Goal: Task Accomplishment & Management: Manage account settings

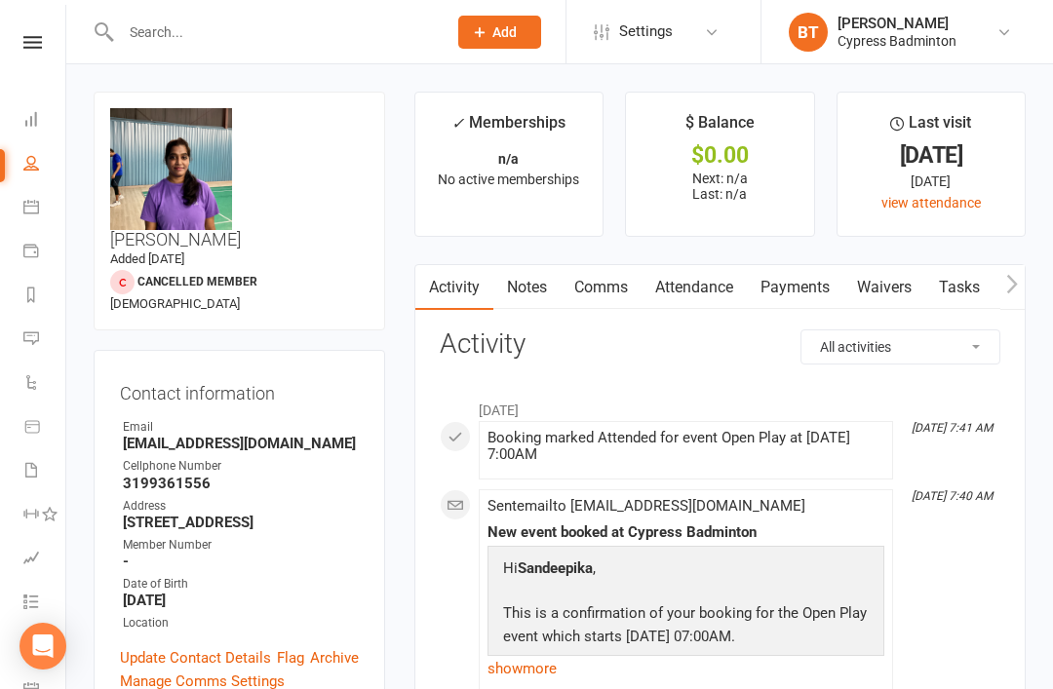
click at [149, 25] on input "text" at bounding box center [274, 32] width 318 height 27
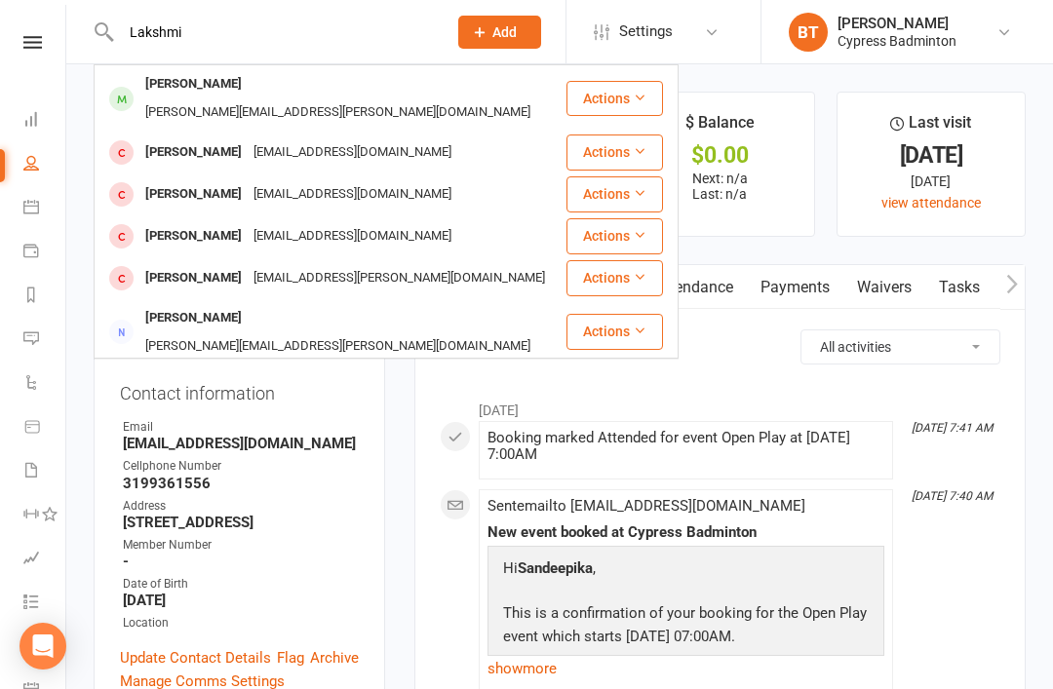
type input "Lakshmi"
click at [483, 84] on div "lakshmi gayathri gollapalli gollapalli.gayathri@gmail.com" at bounding box center [330, 98] width 469 height 64
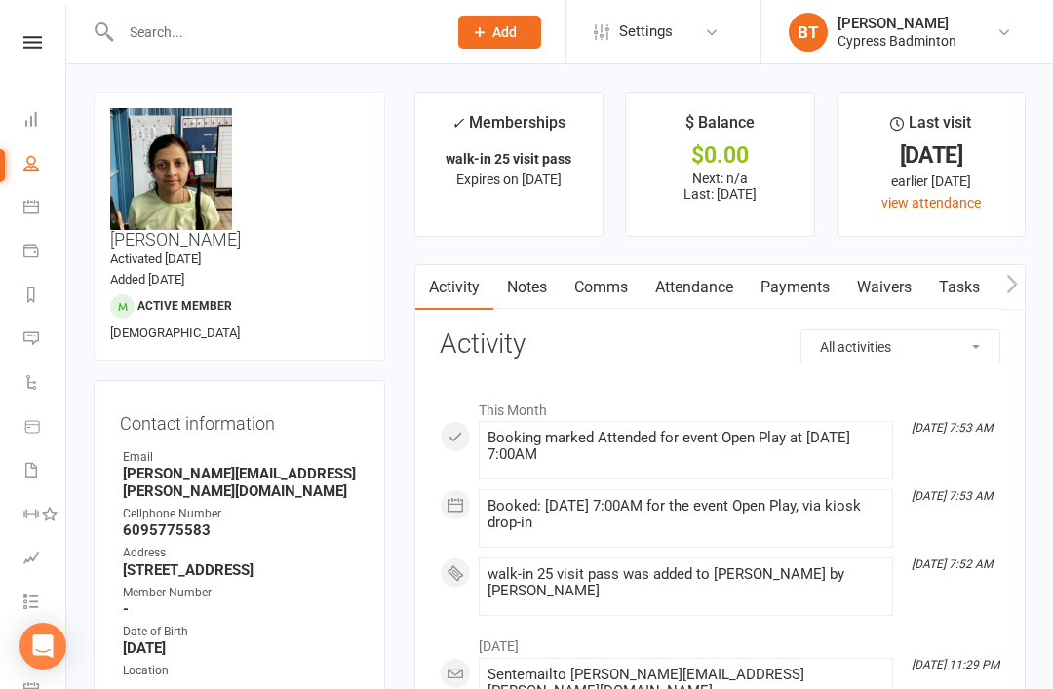
click at [973, 336] on select "All activities Bookings / Attendances Communications Notes Failed SMSes Grading…" at bounding box center [901, 347] width 198 height 33
click at [808, 285] on link "Payments" at bounding box center [795, 287] width 97 height 45
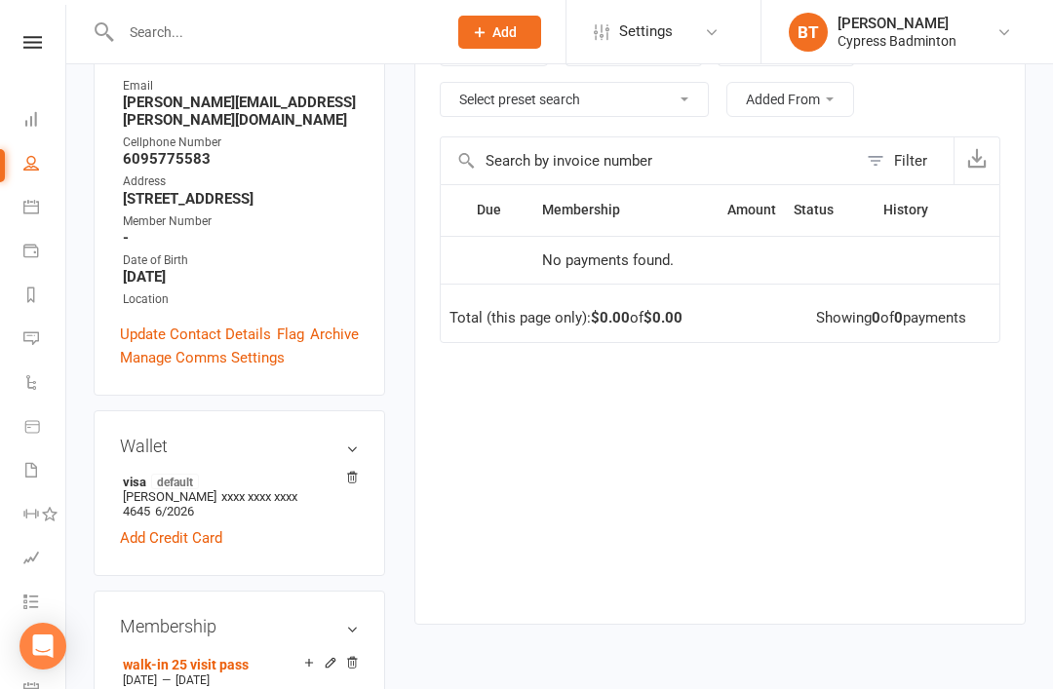
scroll to position [348, 0]
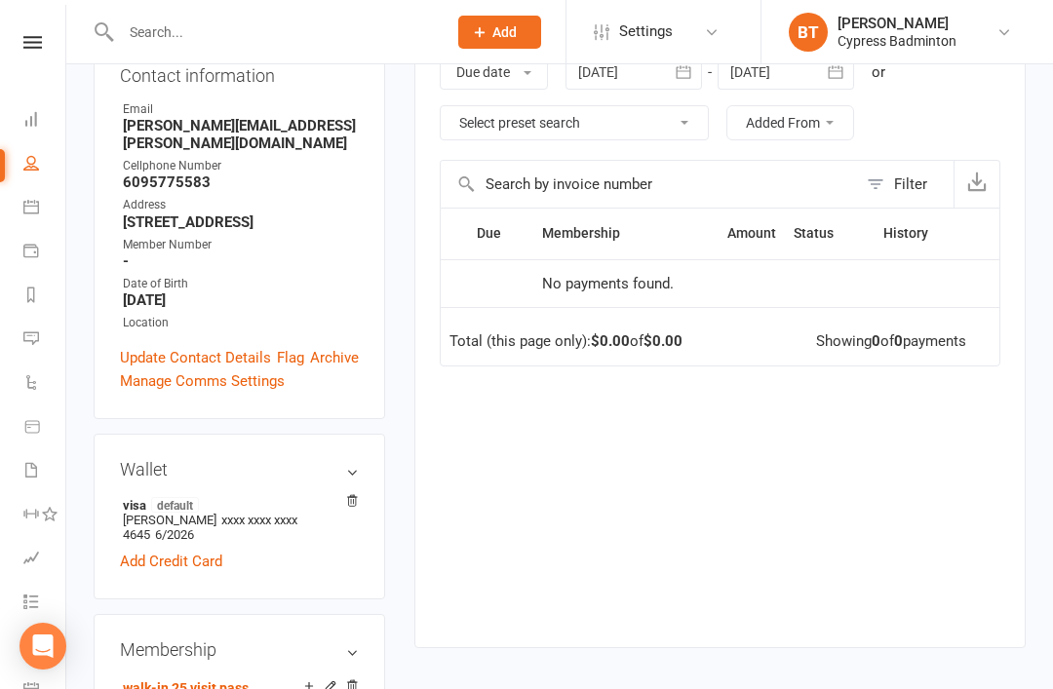
click at [902, 177] on div "Filter" at bounding box center [910, 184] width 33 height 23
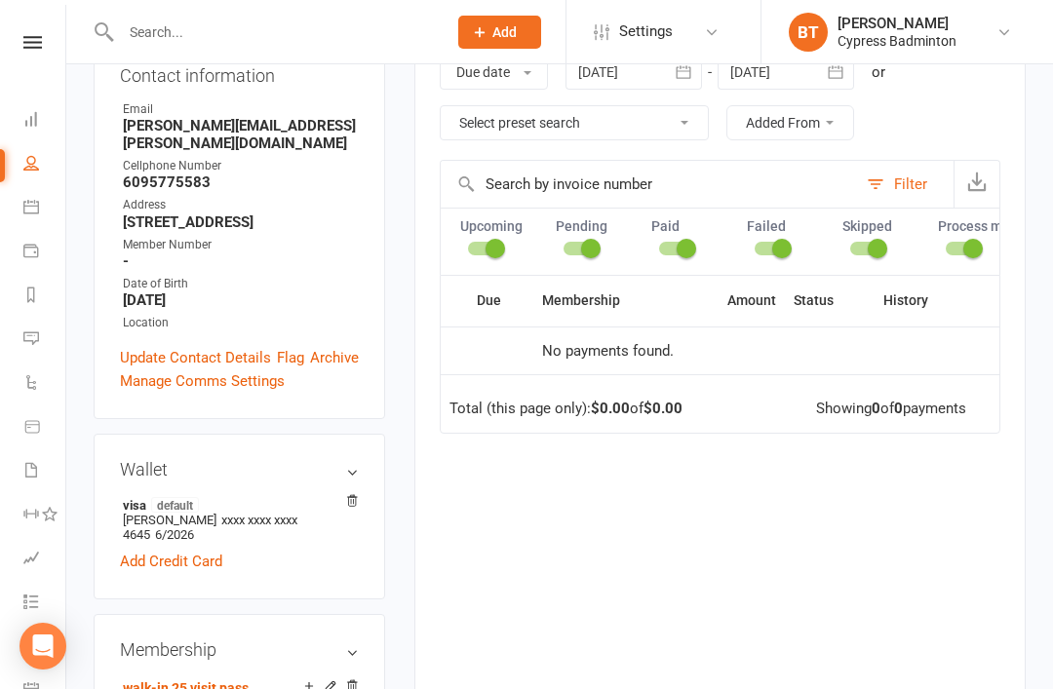
click at [971, 175] on icon "button" at bounding box center [977, 182] width 20 height 20
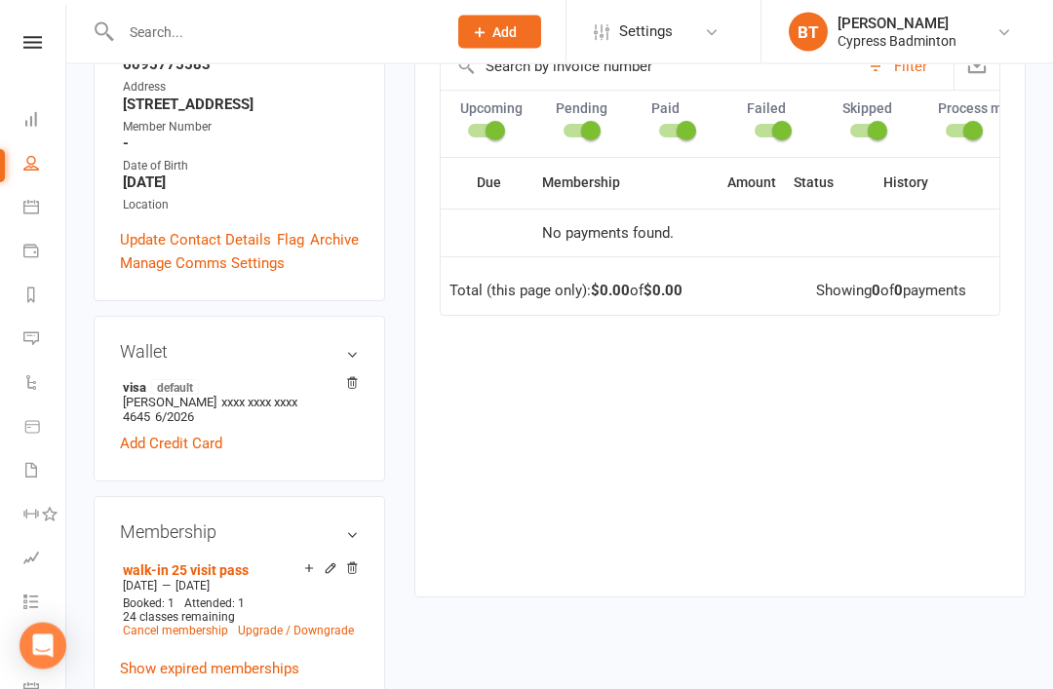
scroll to position [467, 0]
click at [401, 522] on main "✓ Memberships walk-in 25 visit pass Expires on 9th January, 2026 $ Balance $0.0…" at bounding box center [720, 121] width 641 height 992
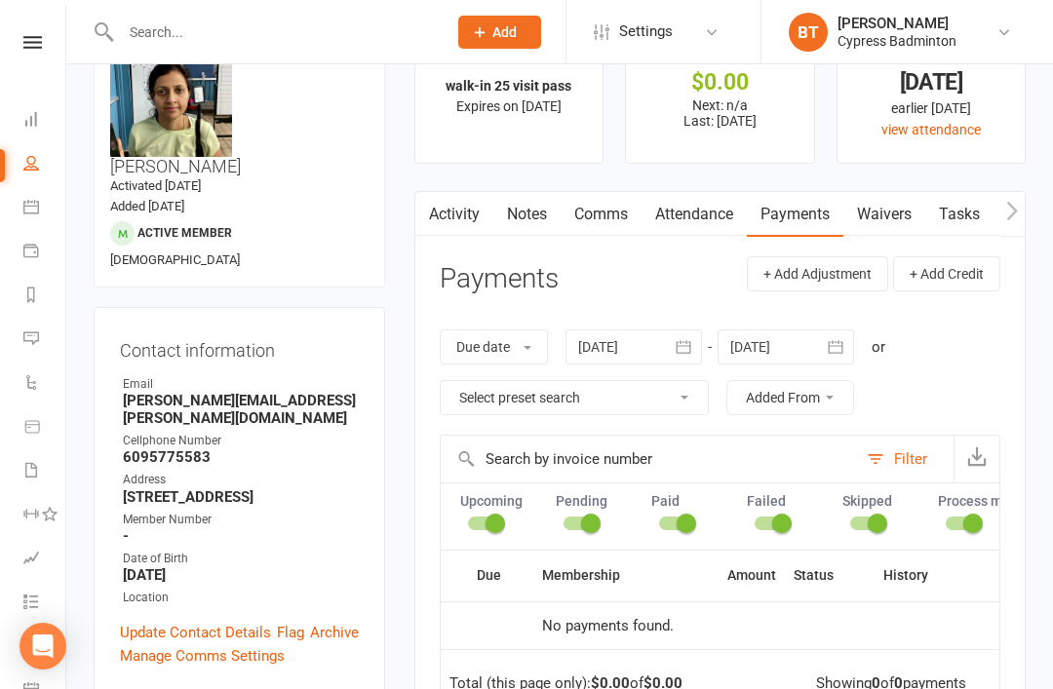
scroll to position [0, 0]
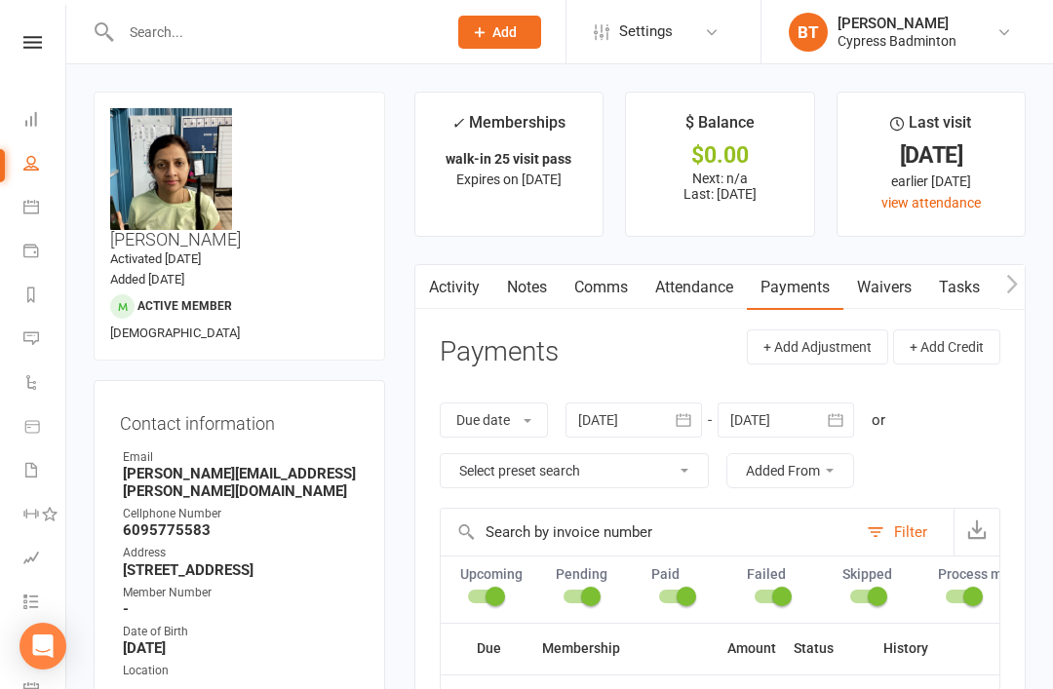
click at [167, 37] on input "text" at bounding box center [274, 32] width 318 height 27
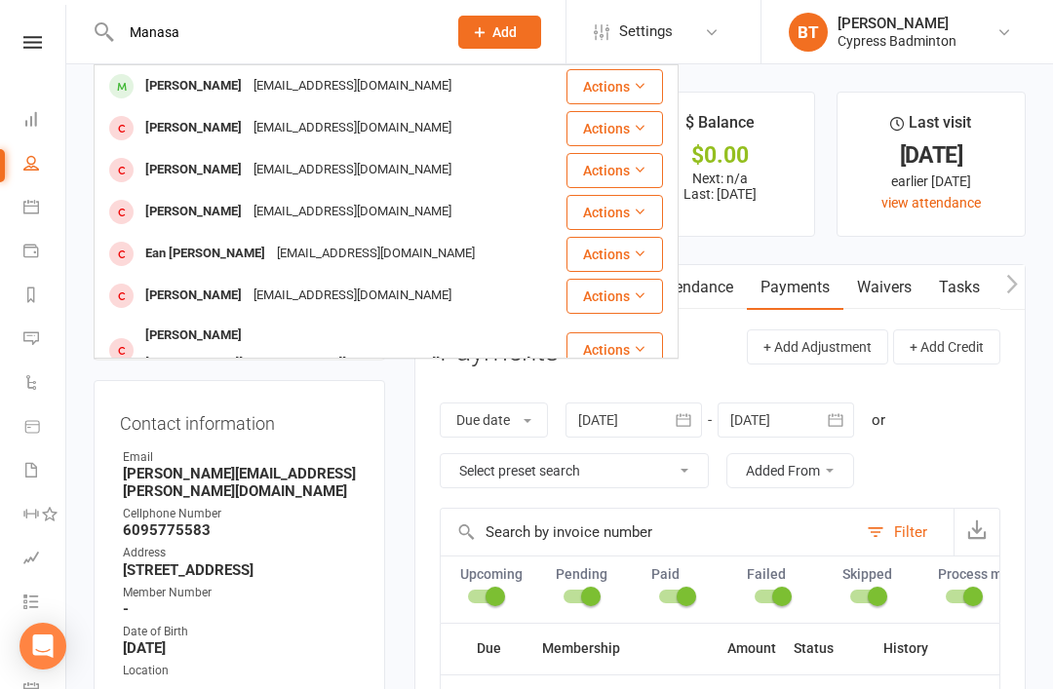
type input "Manasa"
click at [620, 80] on button "Actions" at bounding box center [615, 86] width 97 height 35
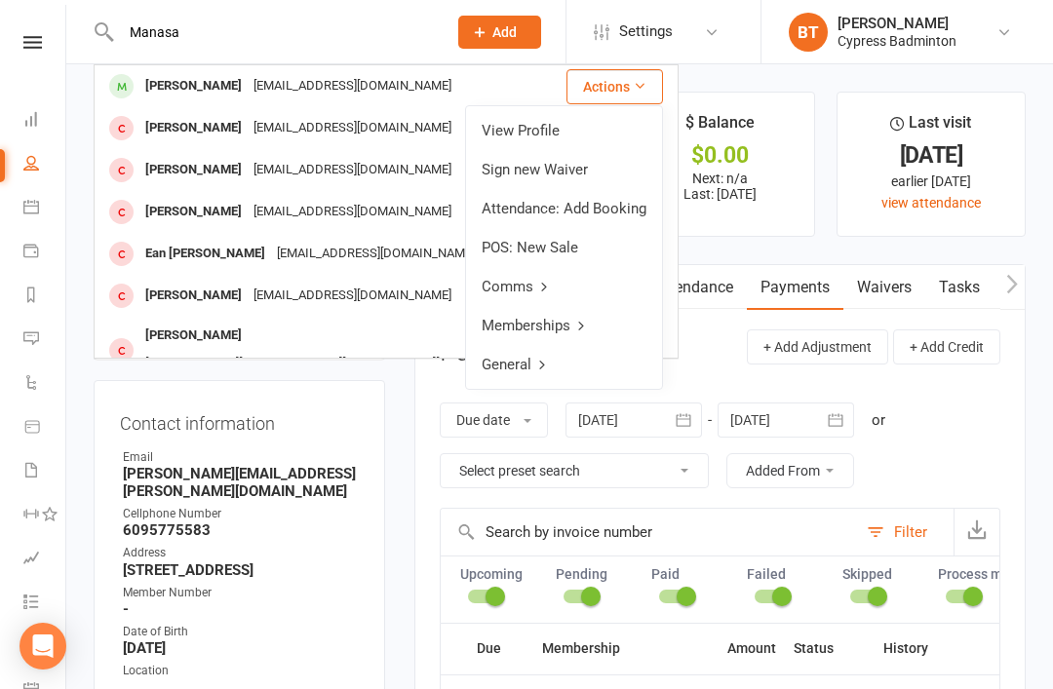
click at [522, 132] on link "View Profile" at bounding box center [564, 130] width 196 height 39
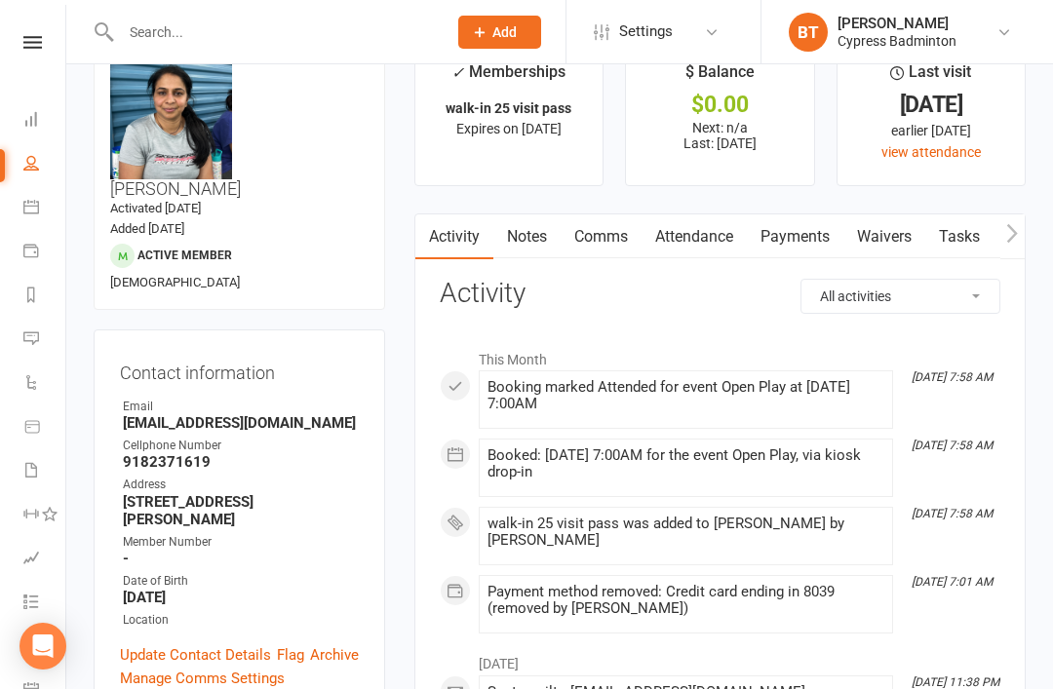
scroll to position [52, 0]
click at [808, 235] on link "Payments" at bounding box center [795, 236] width 97 height 45
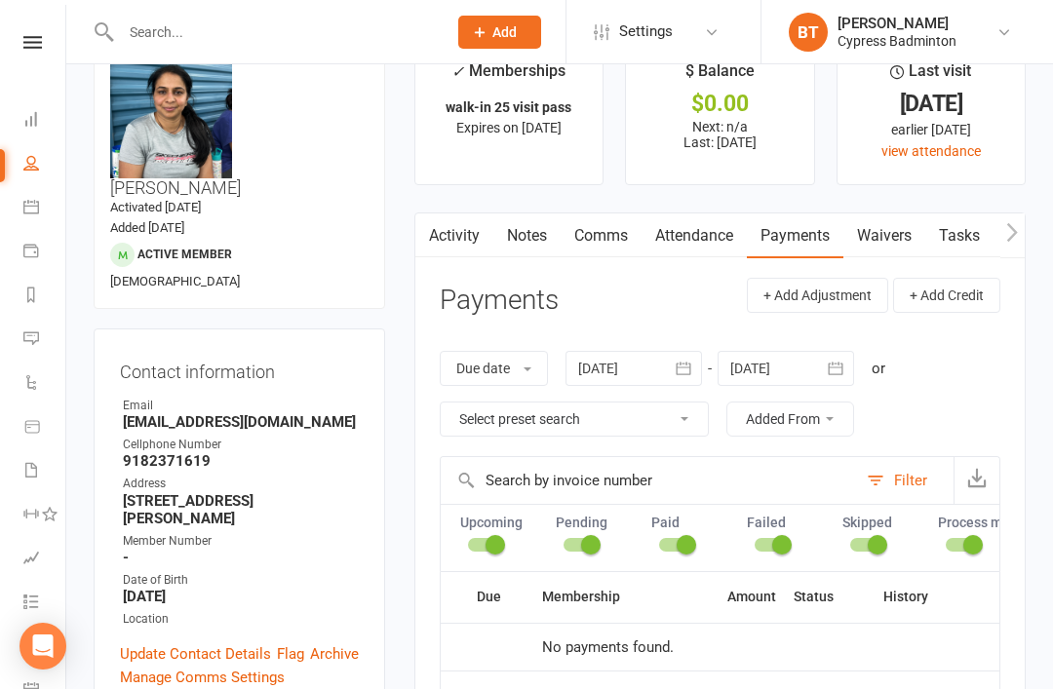
click at [801, 239] on link "Payments" at bounding box center [795, 236] width 97 height 45
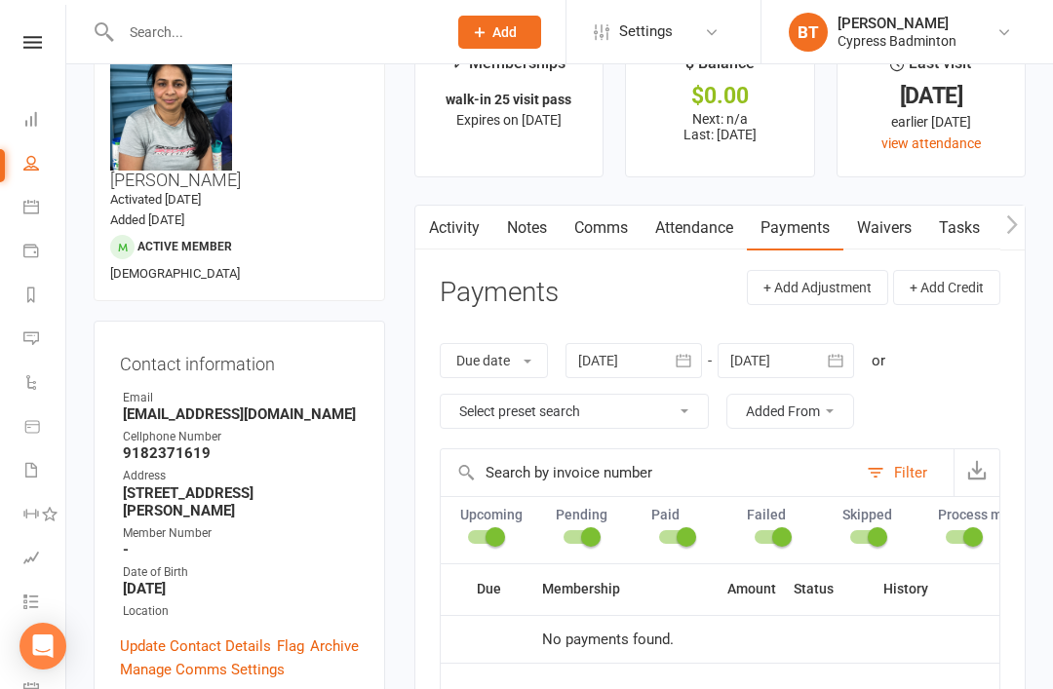
scroll to position [72, 0]
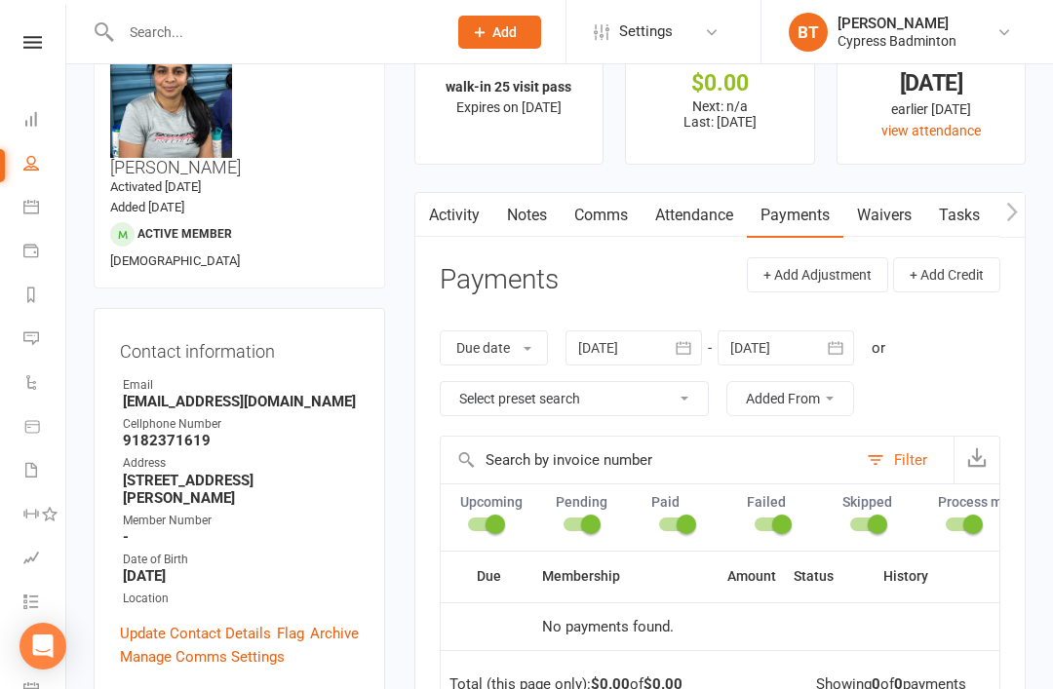
click at [894, 449] on div "Filter" at bounding box center [910, 460] width 33 height 23
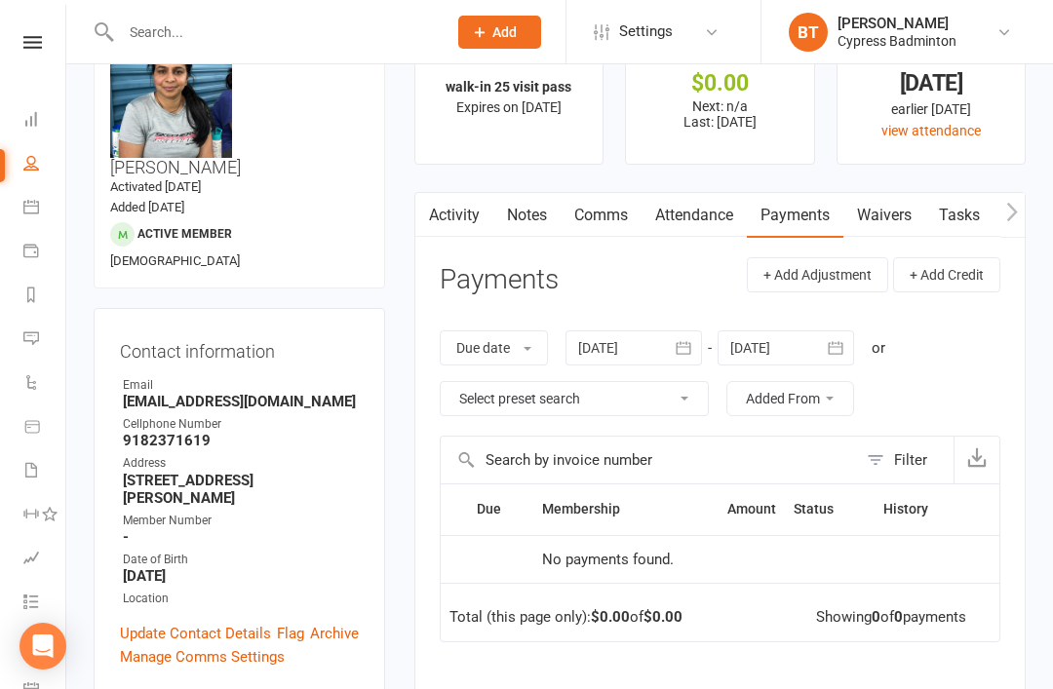
click at [904, 453] on div "Filter" at bounding box center [910, 460] width 33 height 23
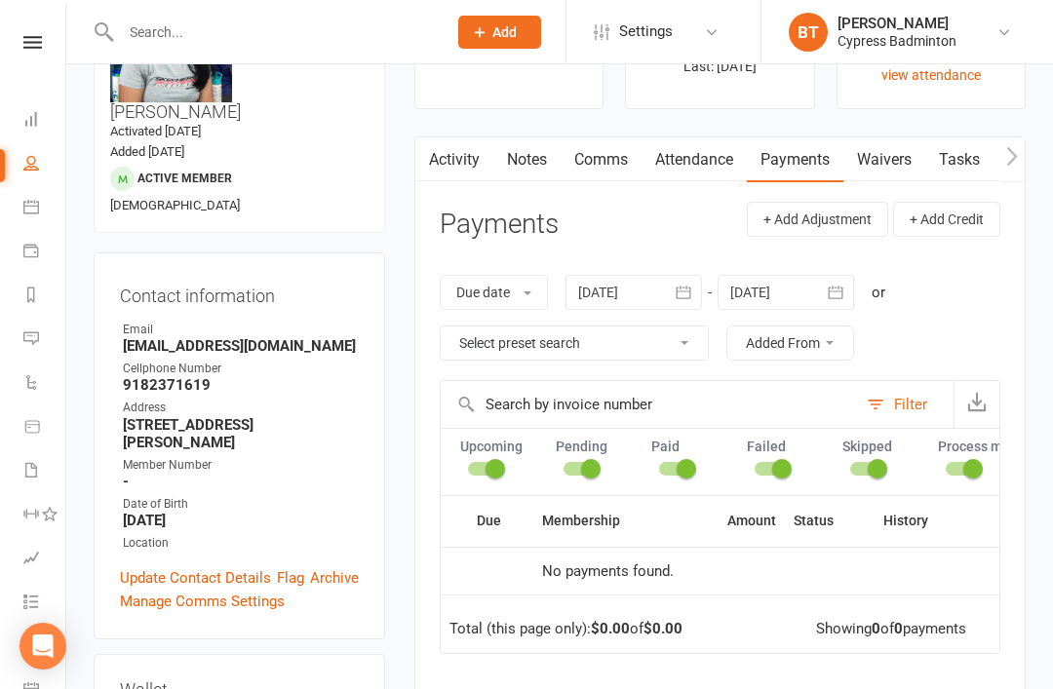
scroll to position [0, 0]
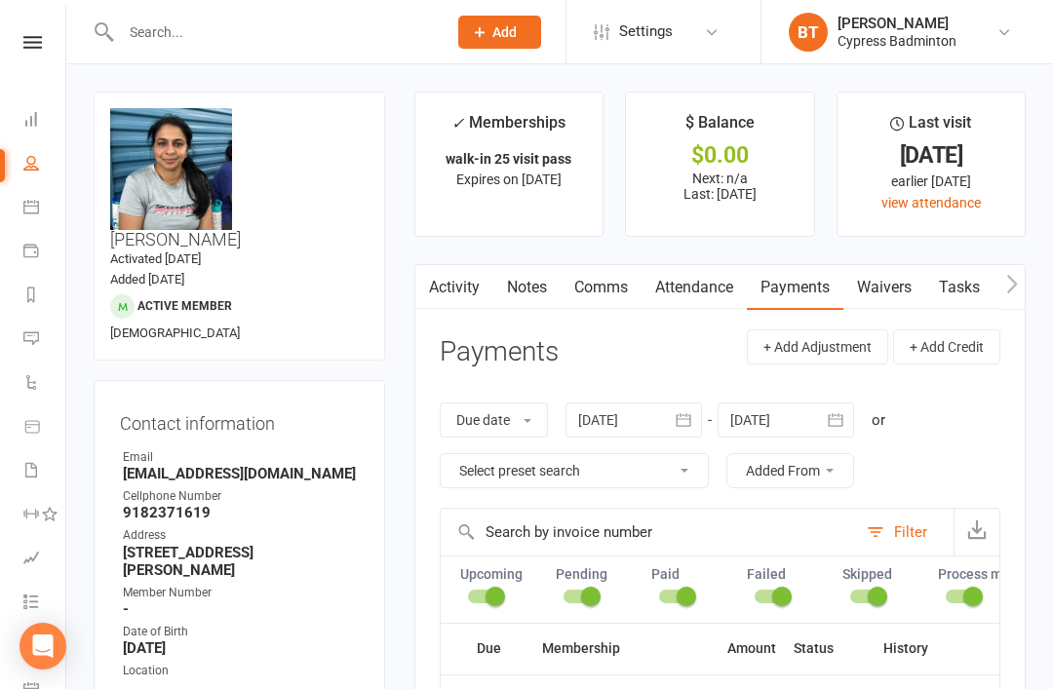
click at [35, 36] on icon at bounding box center [32, 42] width 19 height 13
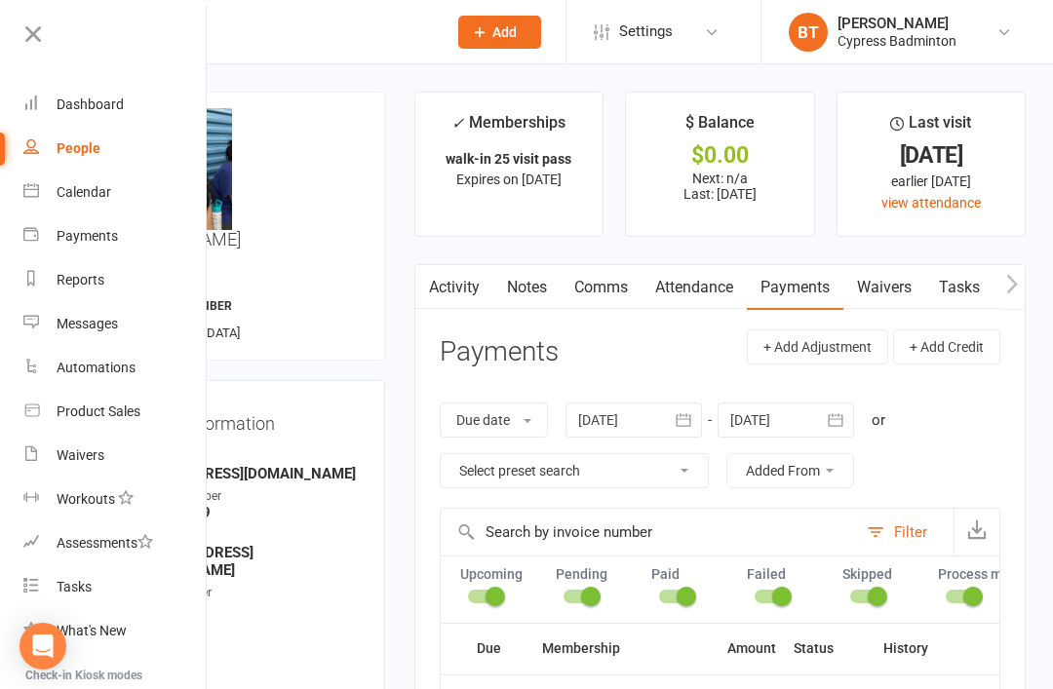
click at [86, 148] on div "People" at bounding box center [79, 148] width 44 height 16
select select "100"
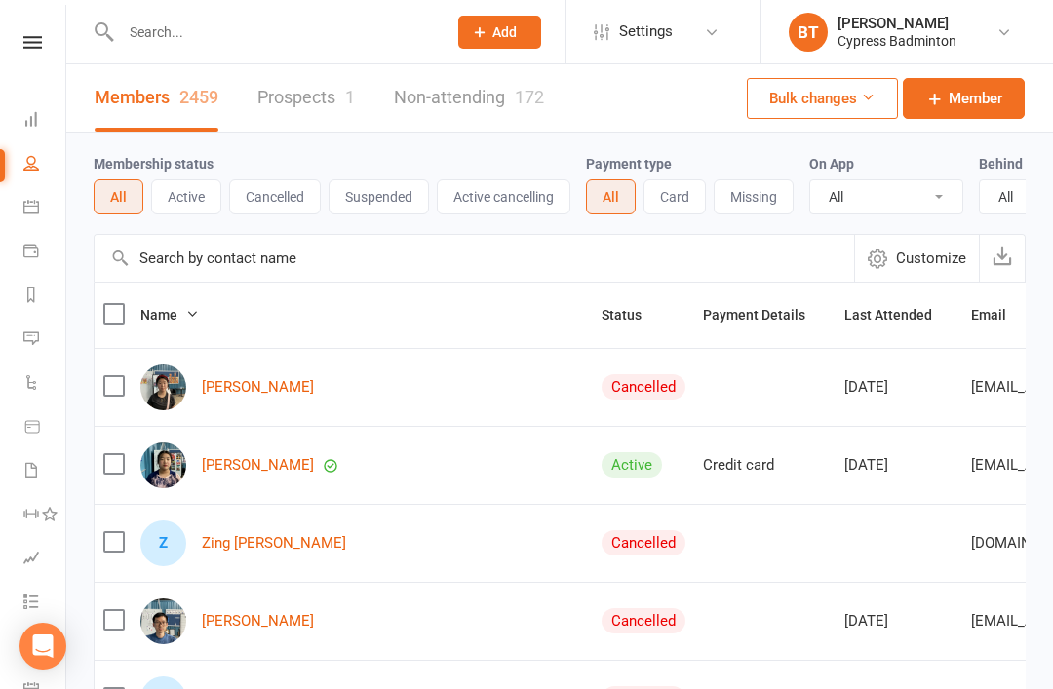
click at [170, 30] on input "text" at bounding box center [274, 32] width 318 height 27
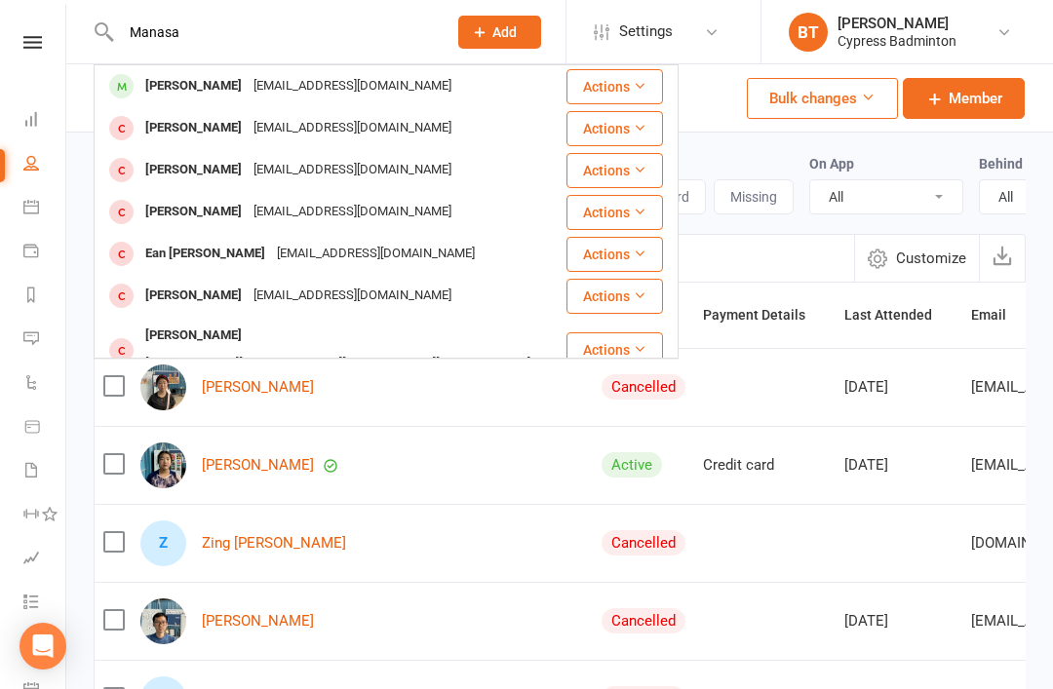
type input "Manasa"
click at [295, 79] on div "Akulamanasa@gmail.com" at bounding box center [353, 86] width 210 height 28
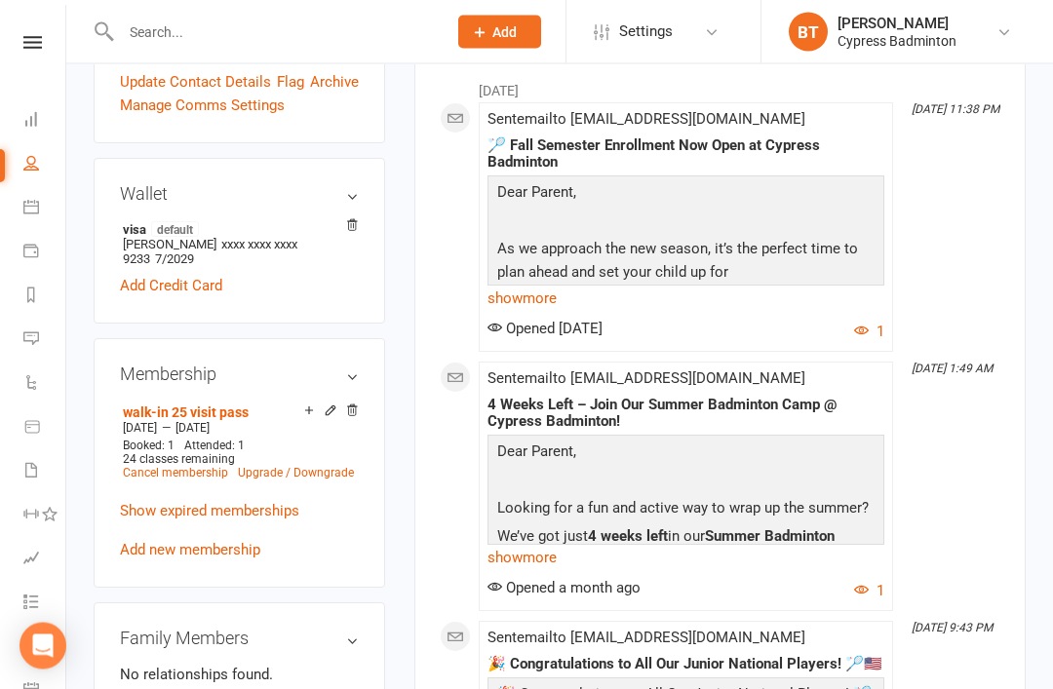
scroll to position [631, 0]
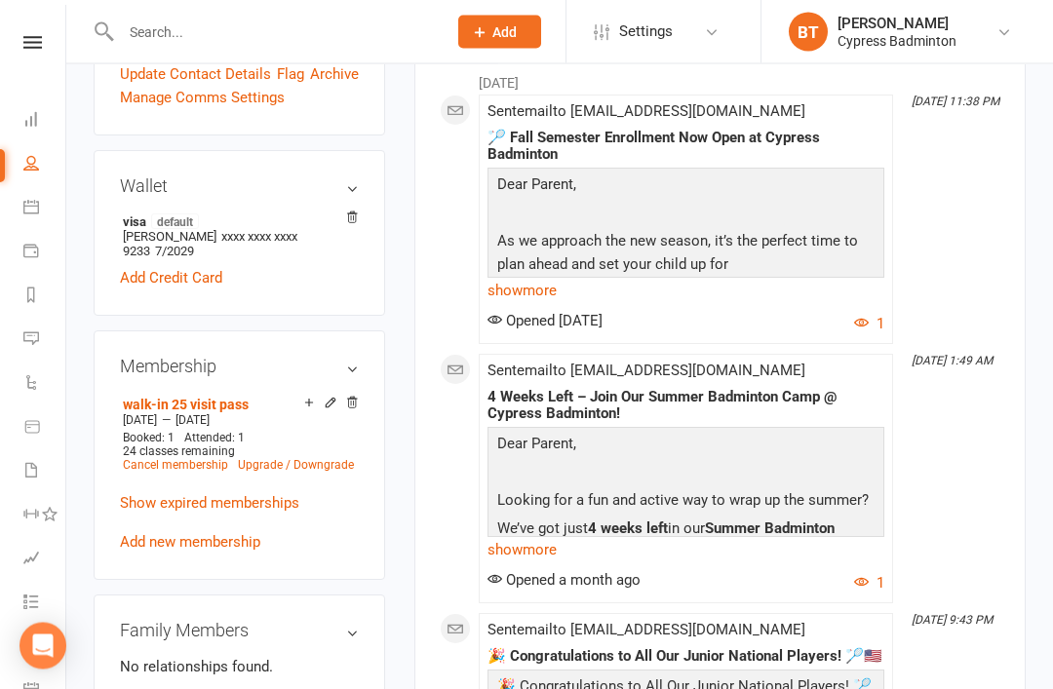
click at [239, 534] on link "Add new membership" at bounding box center [190, 543] width 140 height 18
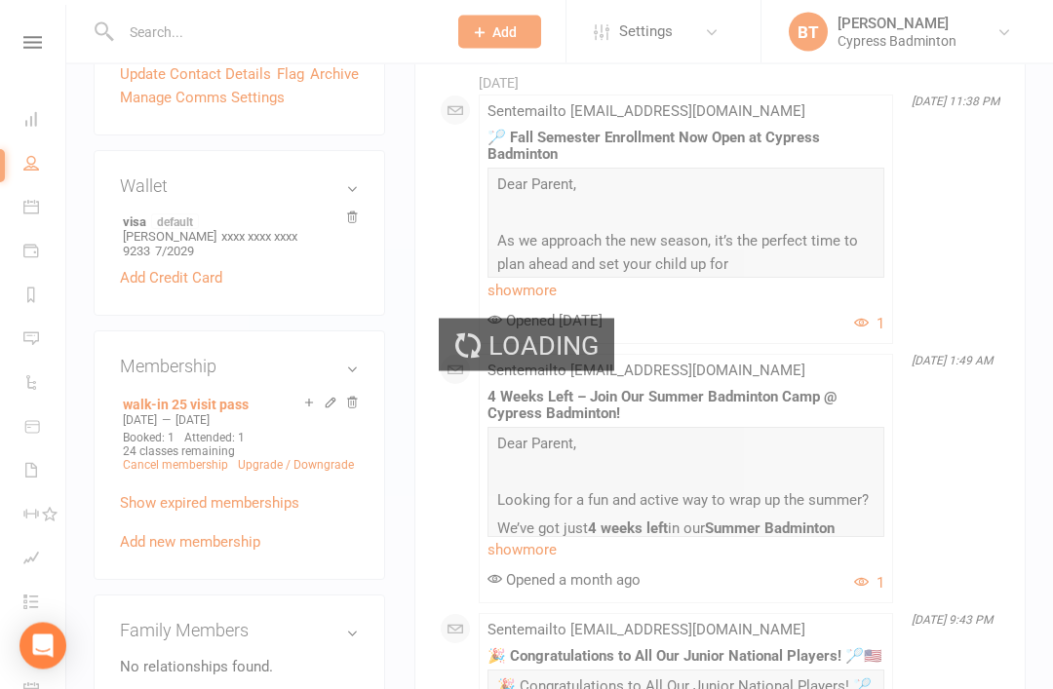
scroll to position [632, 0]
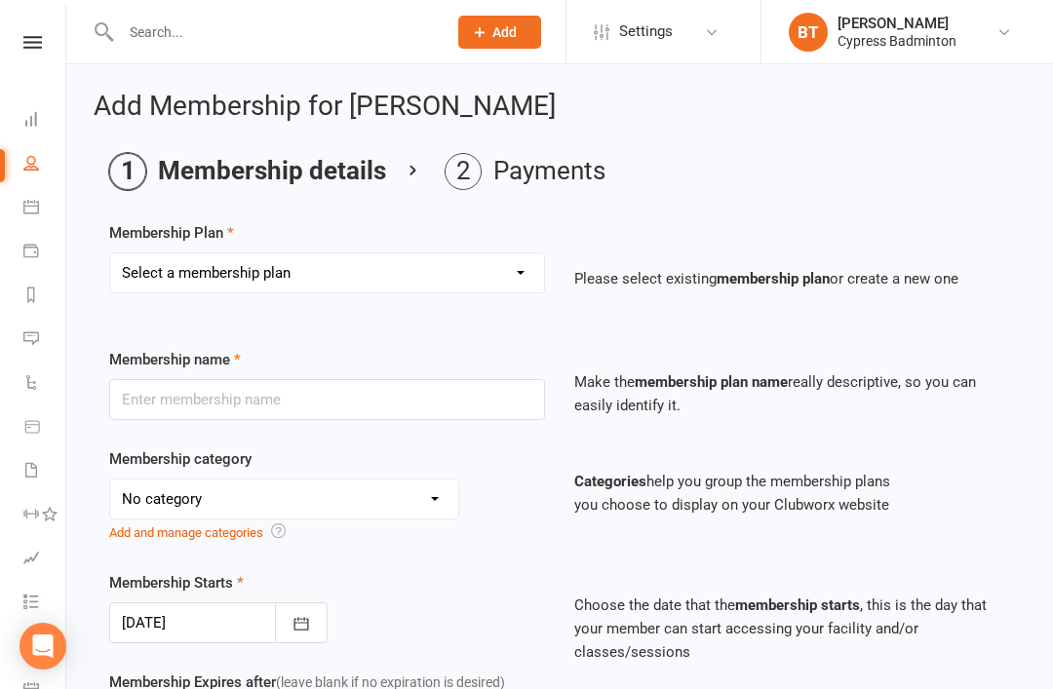
click at [550, 551] on div "Membership category No category 1 on 1 w/ Coach Boyd 1 on 1 w/ Elite Coach 1 on…" at bounding box center [560, 510] width 930 height 124
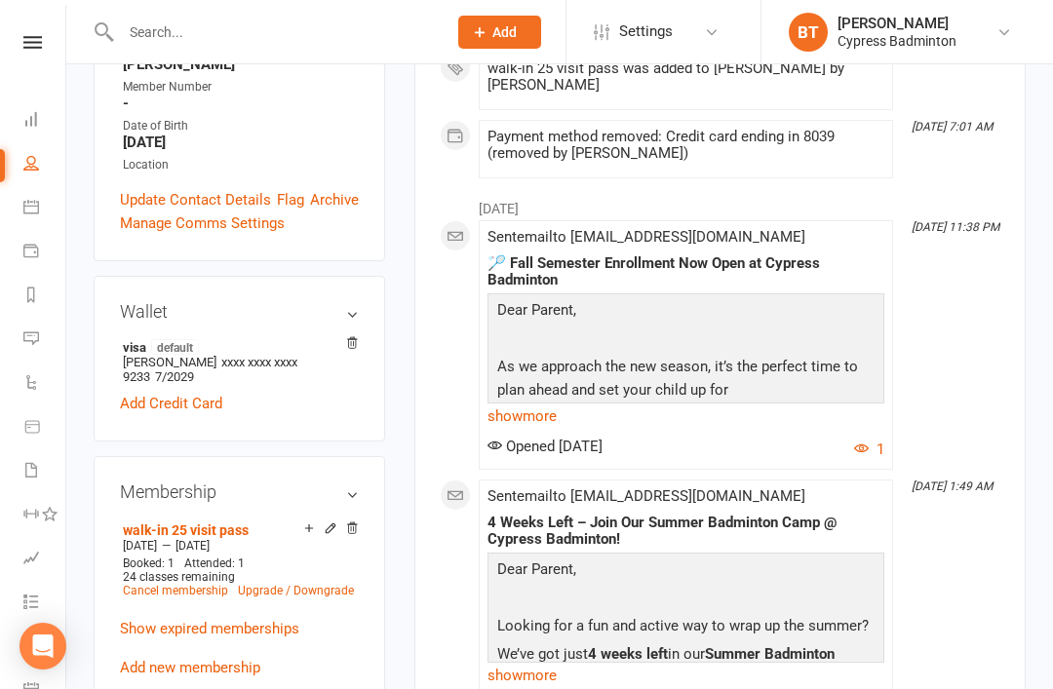
scroll to position [512, 0]
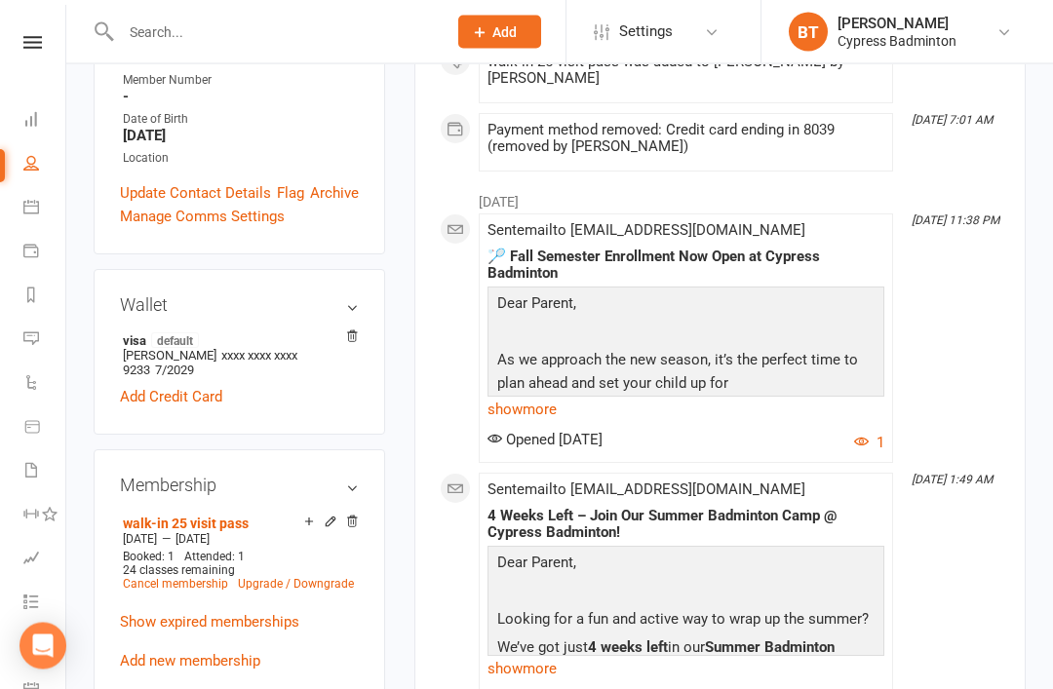
click at [179, 653] on link "Add new membership" at bounding box center [190, 662] width 140 height 18
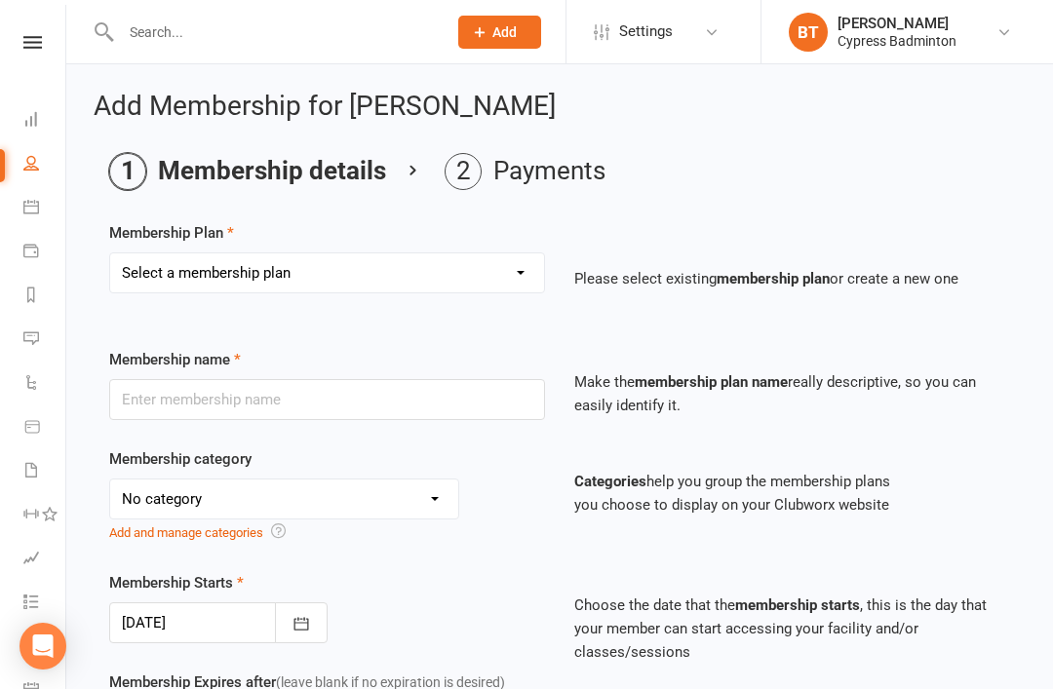
click at [354, 267] on select "Select a membership plan Create new Membership Plan walk-in 1 visit pass walk-i…" at bounding box center [327, 273] width 434 height 39
select select "4"
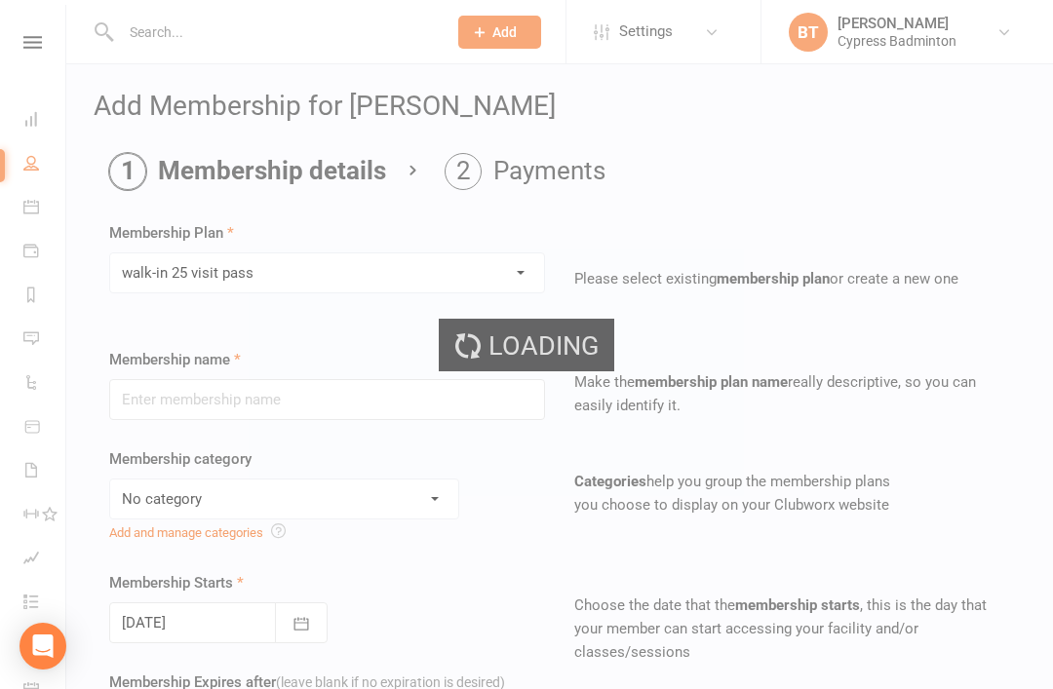
type input "walk-in 25 visit pass"
select select "29"
type input "5"
select select "2"
type input "25"
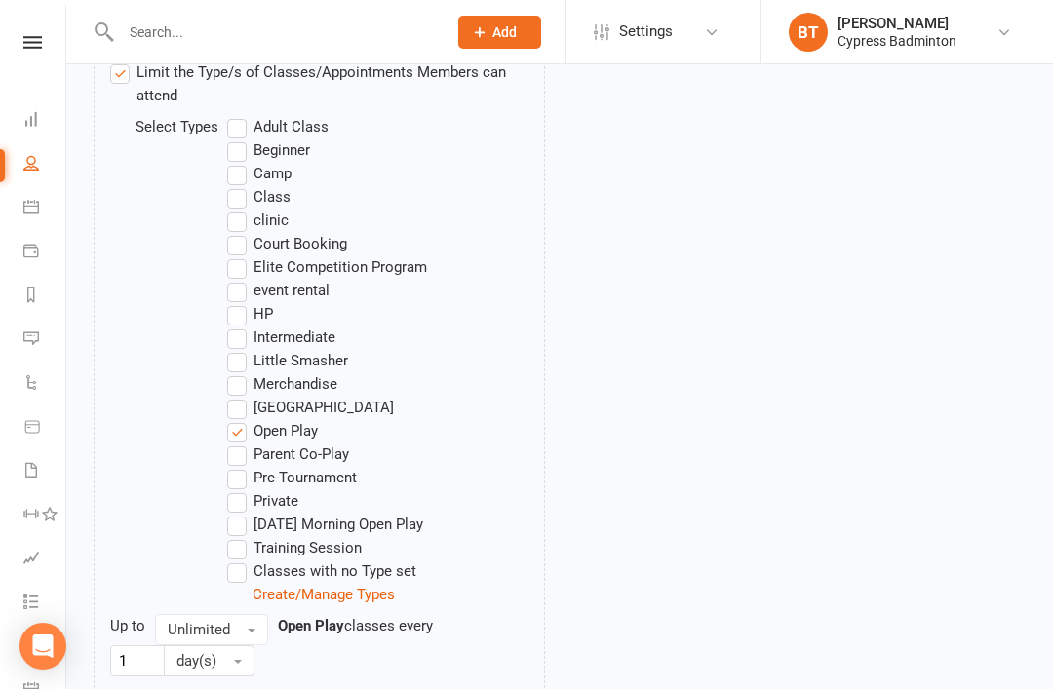
scroll to position [1198, 0]
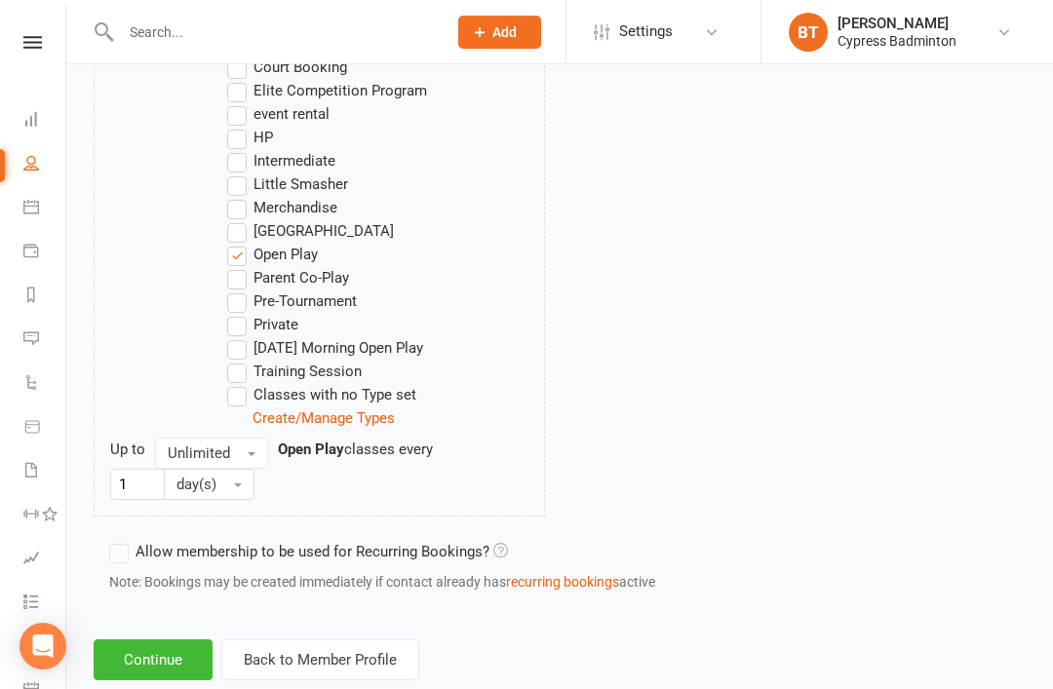
click at [164, 658] on button "Continue" at bounding box center [153, 660] width 119 height 41
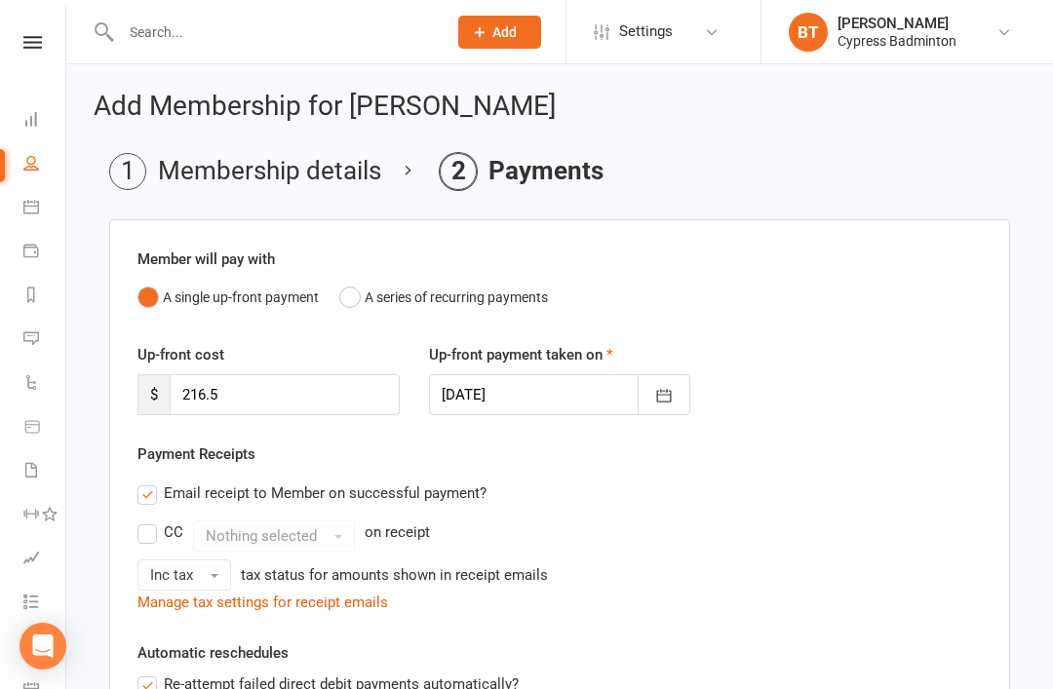
click at [44, 45] on link at bounding box center [32, 42] width 69 height 13
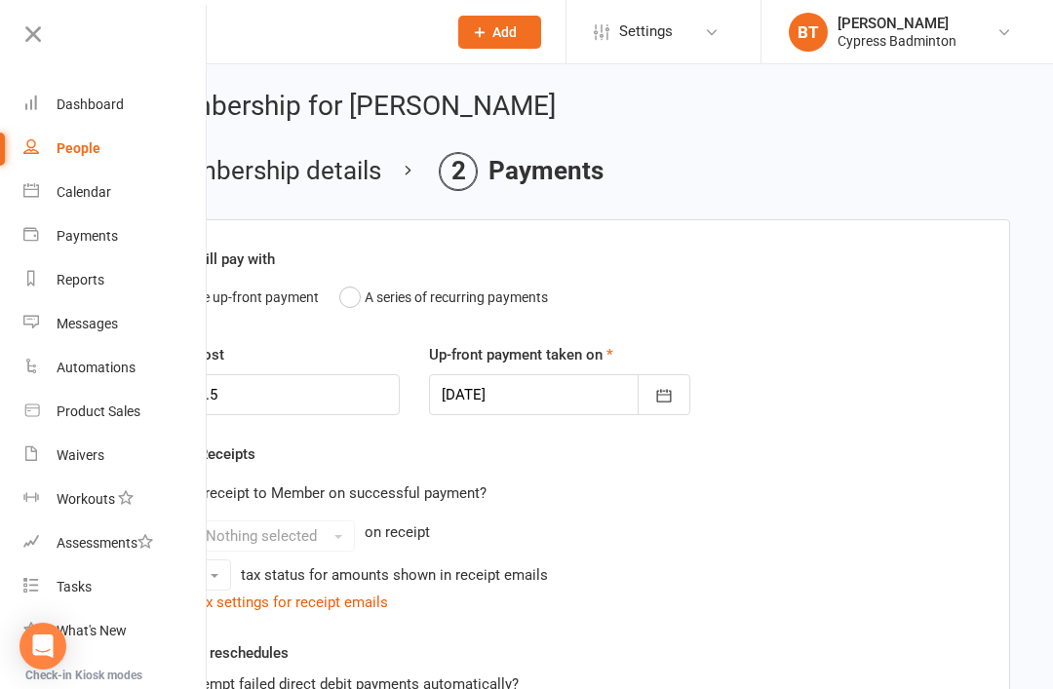
click at [176, 462] on link "Waivers" at bounding box center [115, 456] width 184 height 44
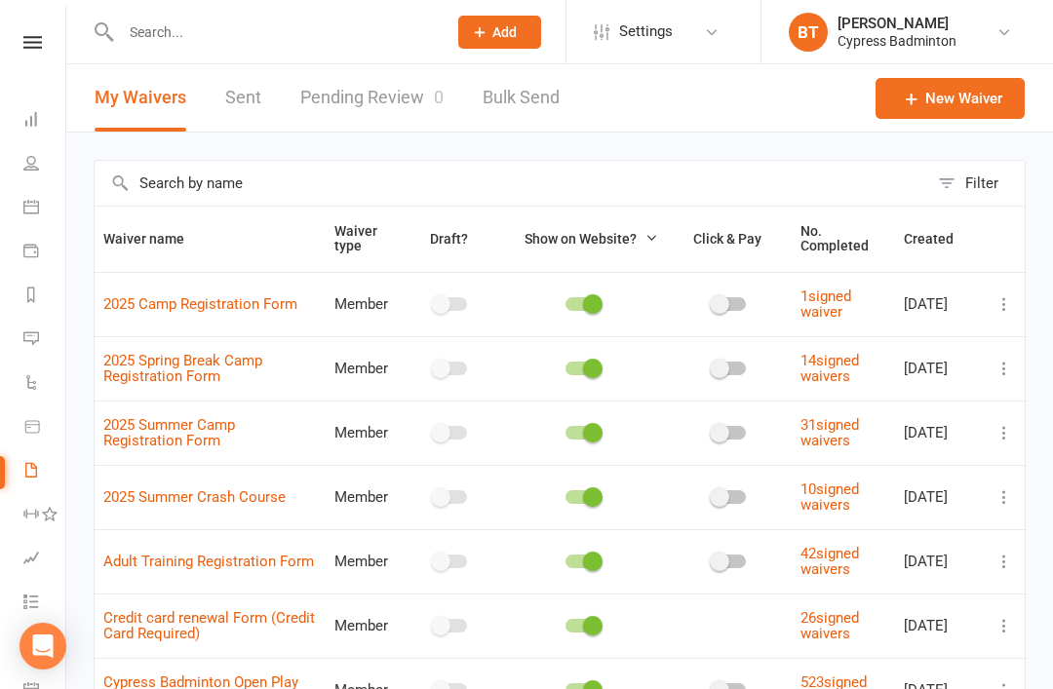
click at [365, 89] on link "Pending Review 0" at bounding box center [371, 97] width 143 height 67
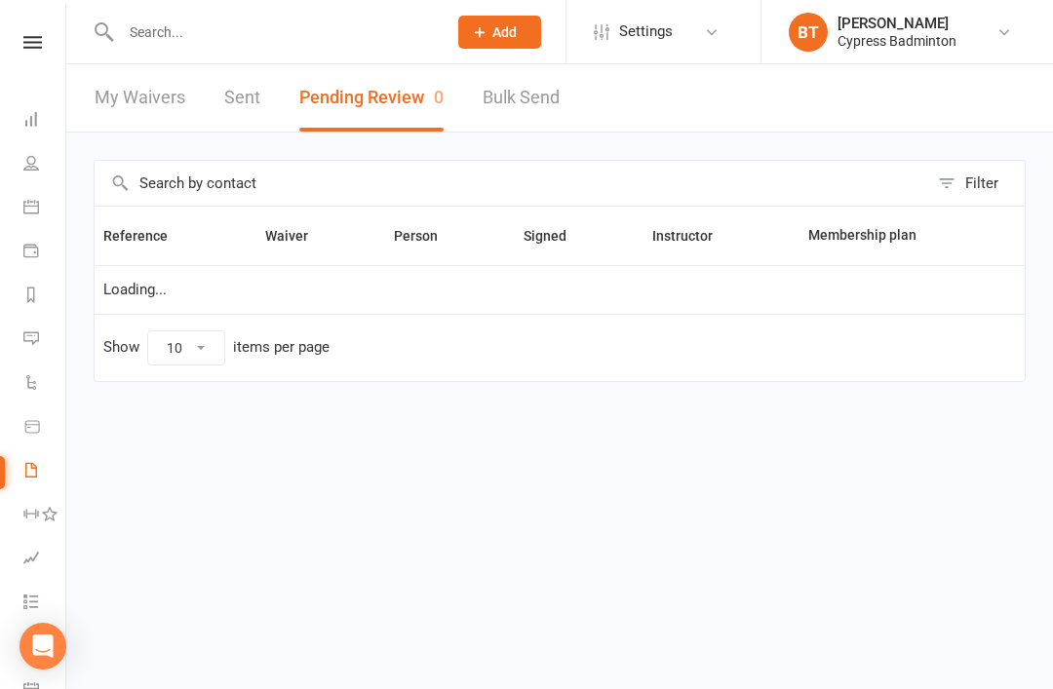
select select "50"
click at [37, 42] on icon at bounding box center [32, 42] width 19 height 13
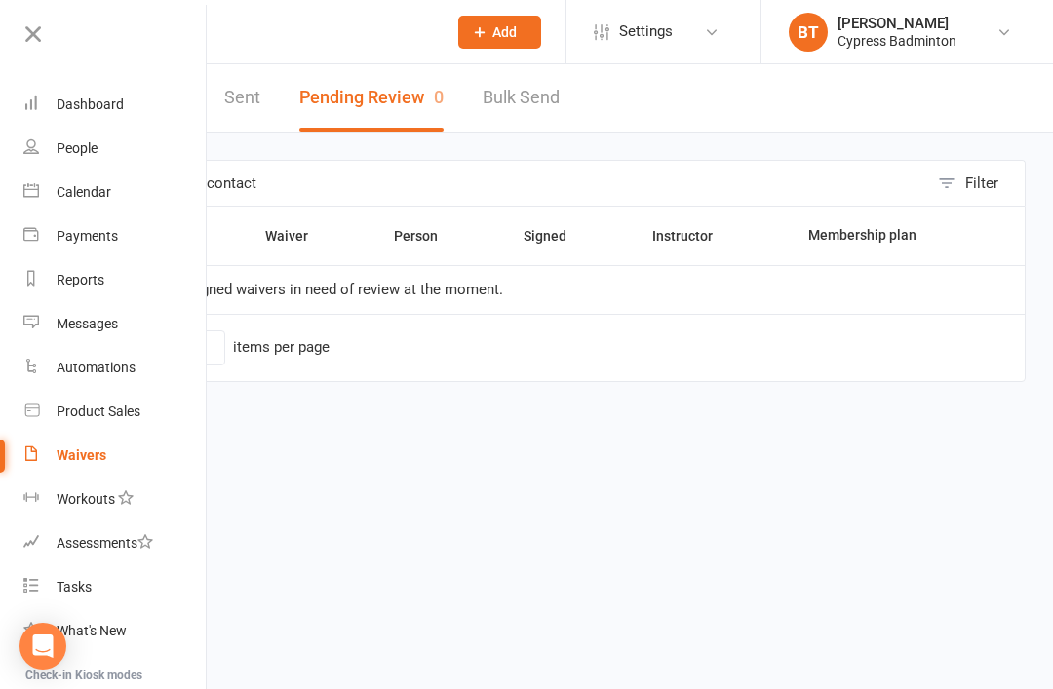
click at [138, 414] on div "Product Sales" at bounding box center [99, 412] width 84 height 16
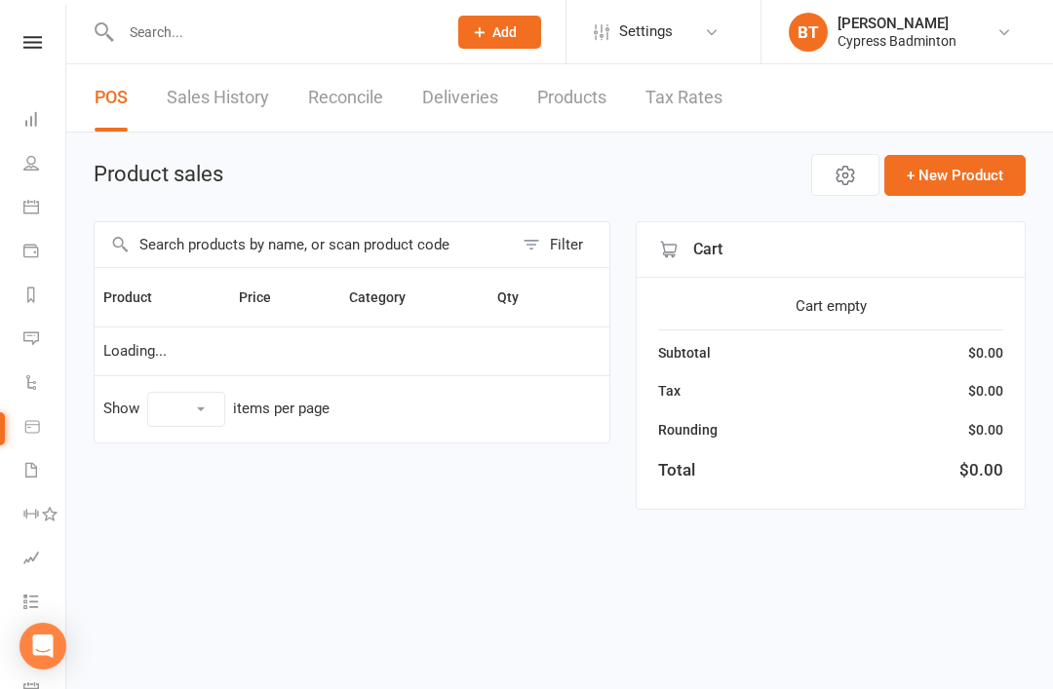
select select "100"
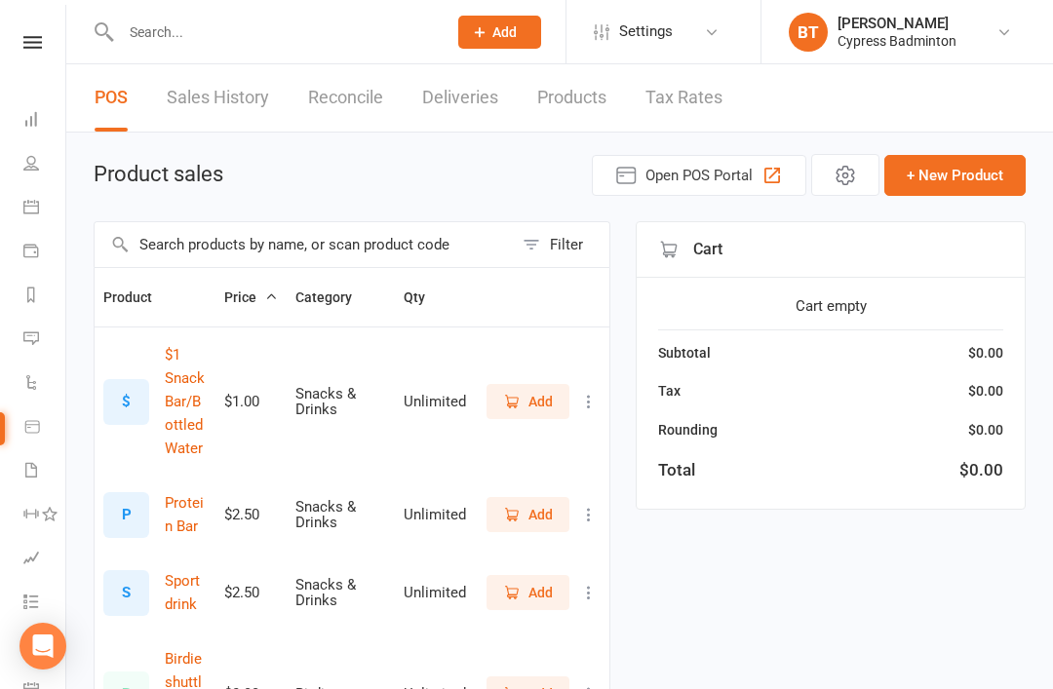
click at [220, 89] on link "Sales History" at bounding box center [218, 97] width 102 height 67
select select "100"
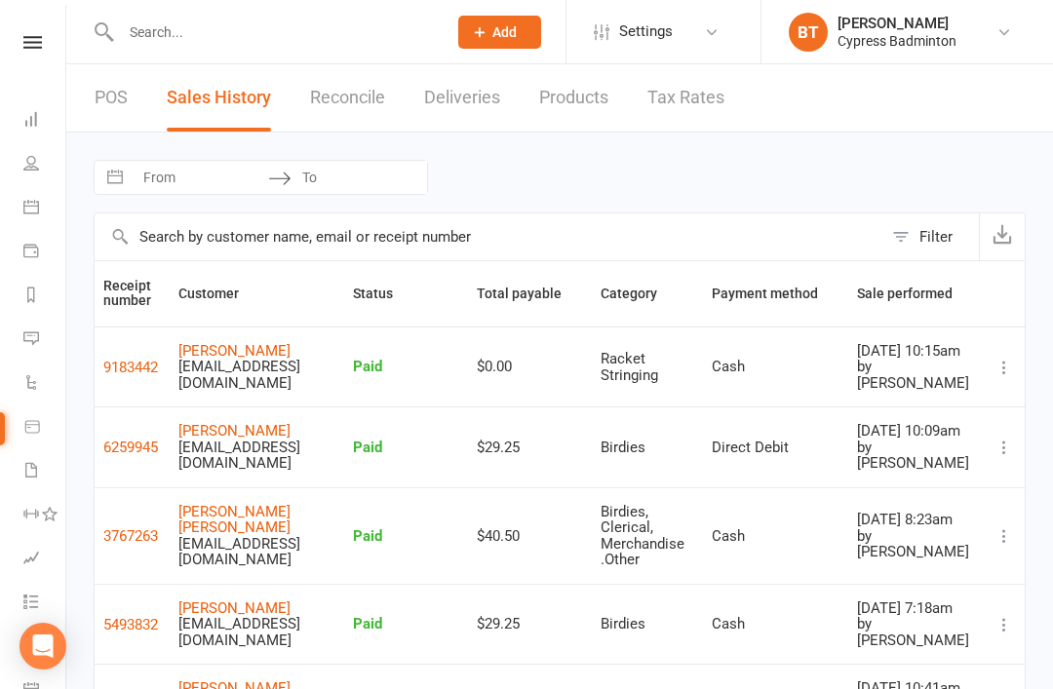
click at [173, 167] on input "From" at bounding box center [201, 177] width 136 height 33
select select "6"
select select "2025"
select select "7"
select select "2025"
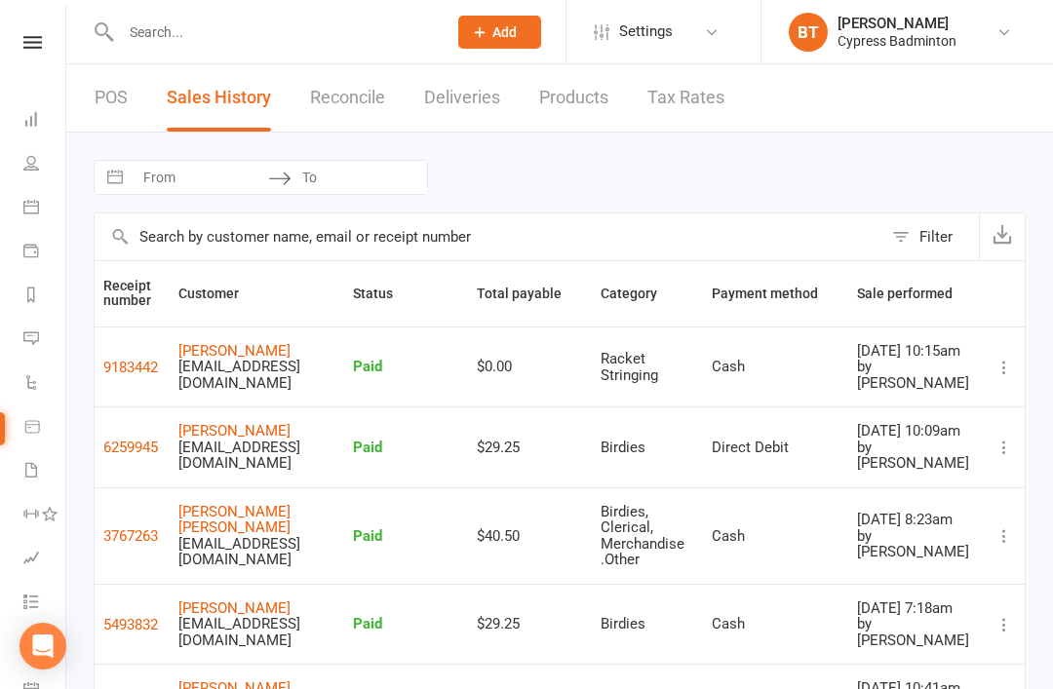
select select "8"
select select "2025"
select select "9"
select select "2025"
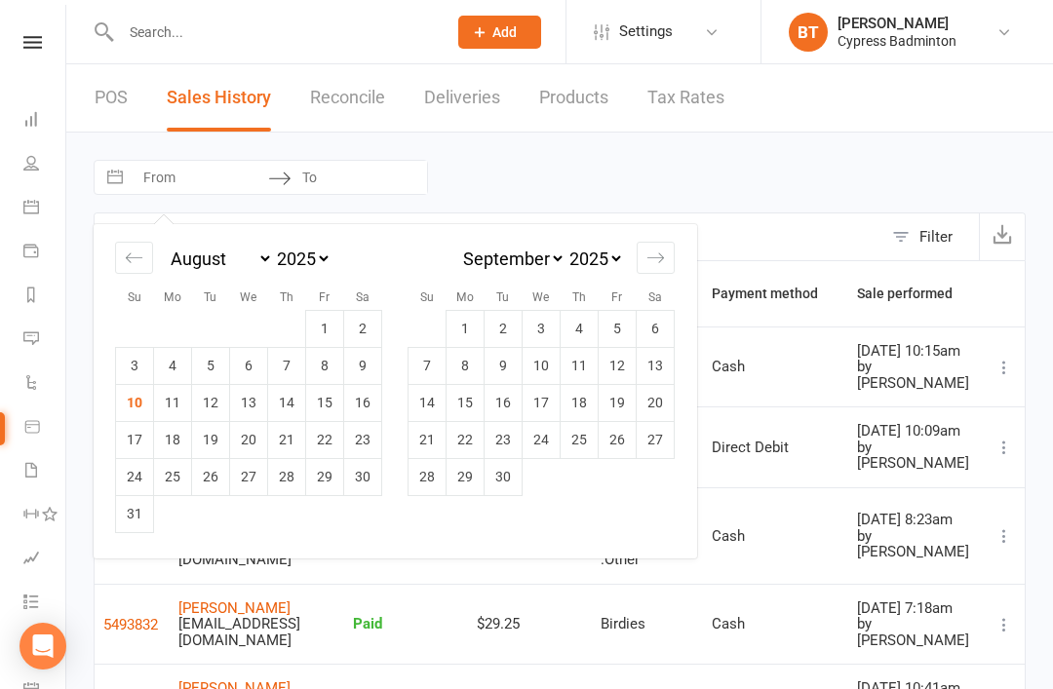
click at [134, 407] on td "10" at bounding box center [135, 402] width 38 height 37
type input "10 Aug 2025"
click at [333, 176] on input "To" at bounding box center [360, 177] width 136 height 33
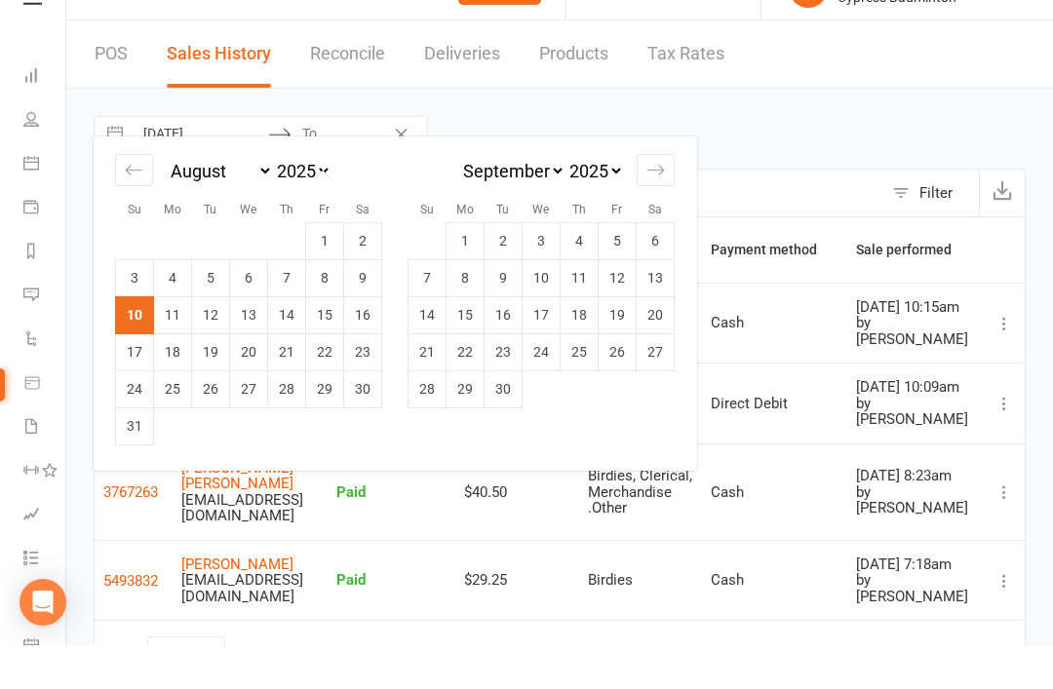
click at [147, 377] on td "17" at bounding box center [135, 395] width 38 height 37
type input "17 Aug 2025"
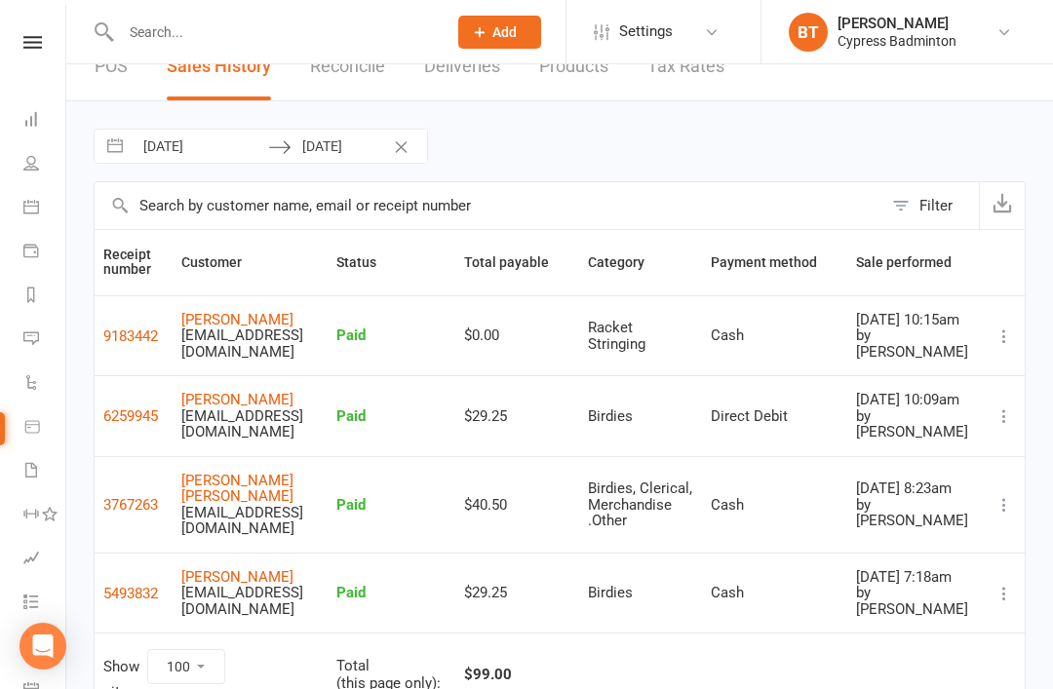
scroll to position [27, 0]
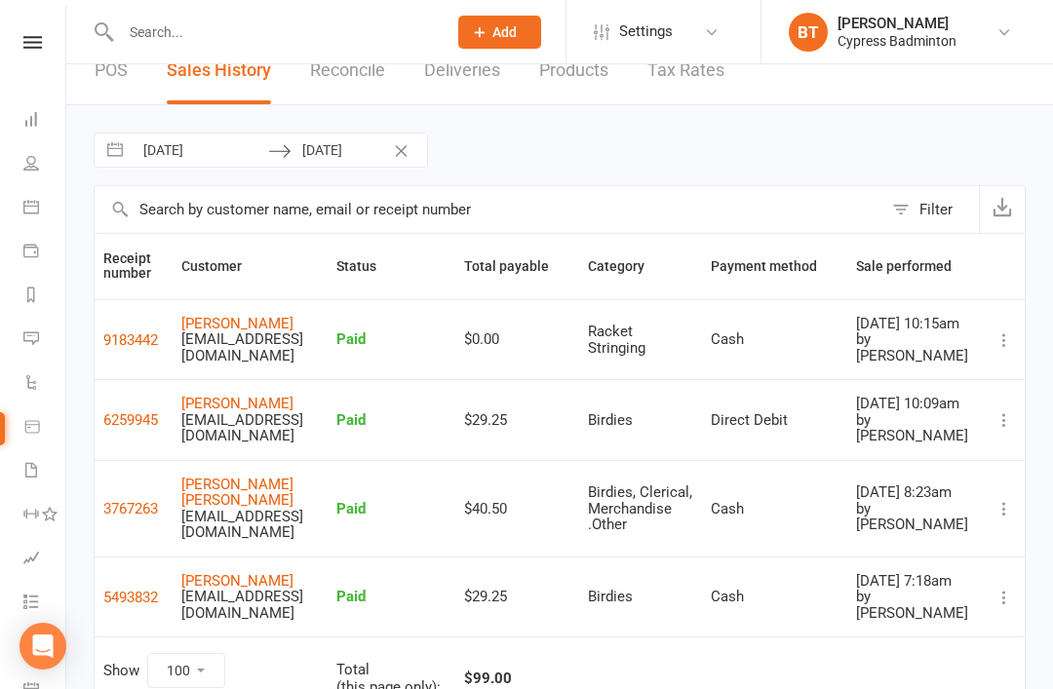
click at [300, 35] on input "text" at bounding box center [274, 32] width 318 height 27
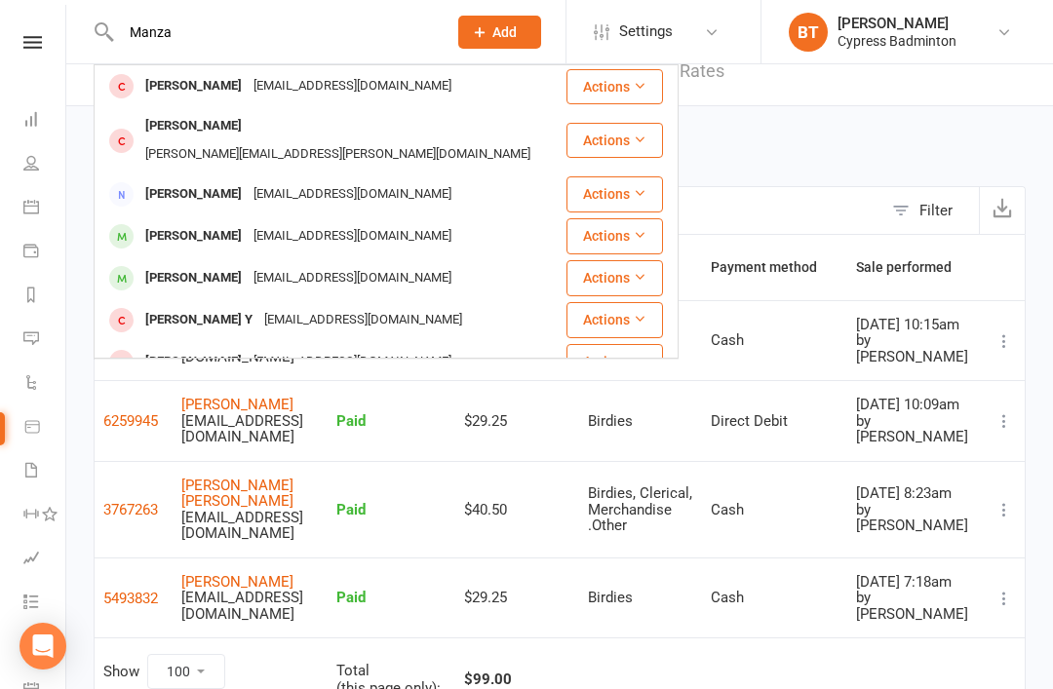
type input "Manza"
click at [250, 222] on div "Akulamanasa@gmail.com" at bounding box center [353, 236] width 210 height 28
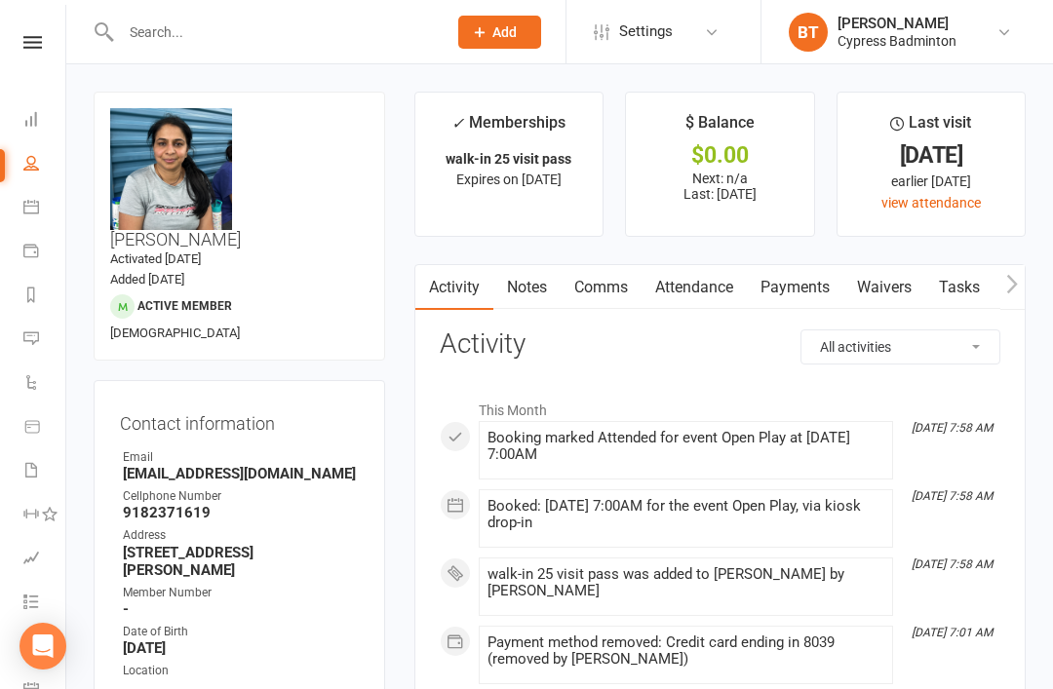
click at [812, 271] on link "Payments" at bounding box center [795, 287] width 97 height 45
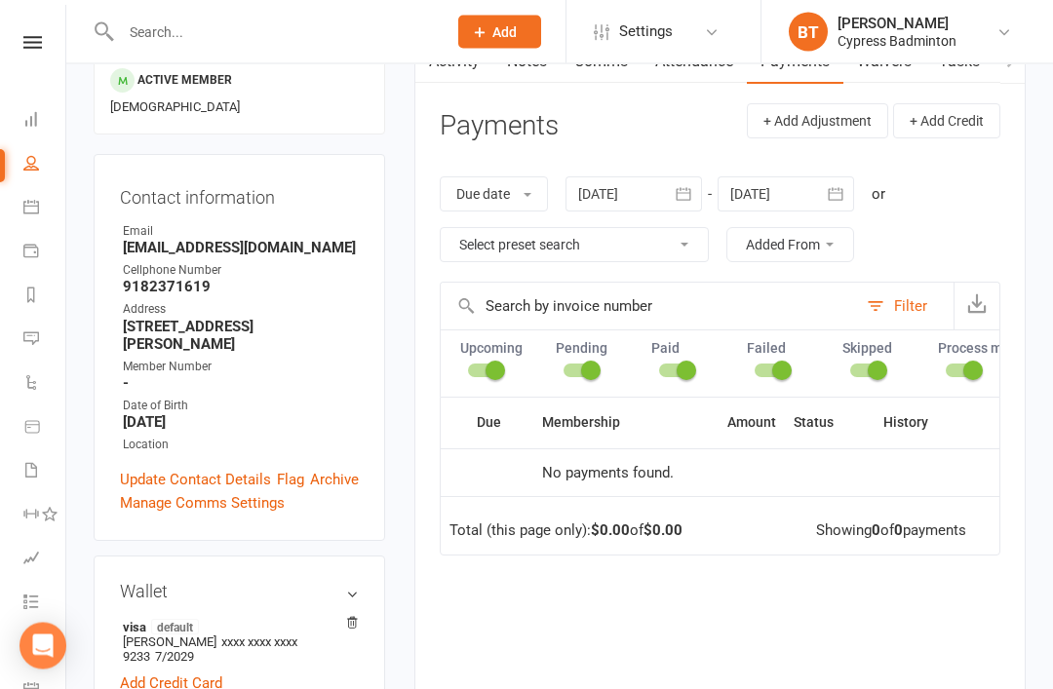
scroll to position [225, 0]
click at [495, 349] on label "Upcoming" at bounding box center [499, 349] width 78 height 16
click at [486, 370] on span at bounding box center [496, 372] width 20 height 20
click at [468, 369] on input "checkbox" at bounding box center [468, 369] width 0 height 0
checkbox input "false"
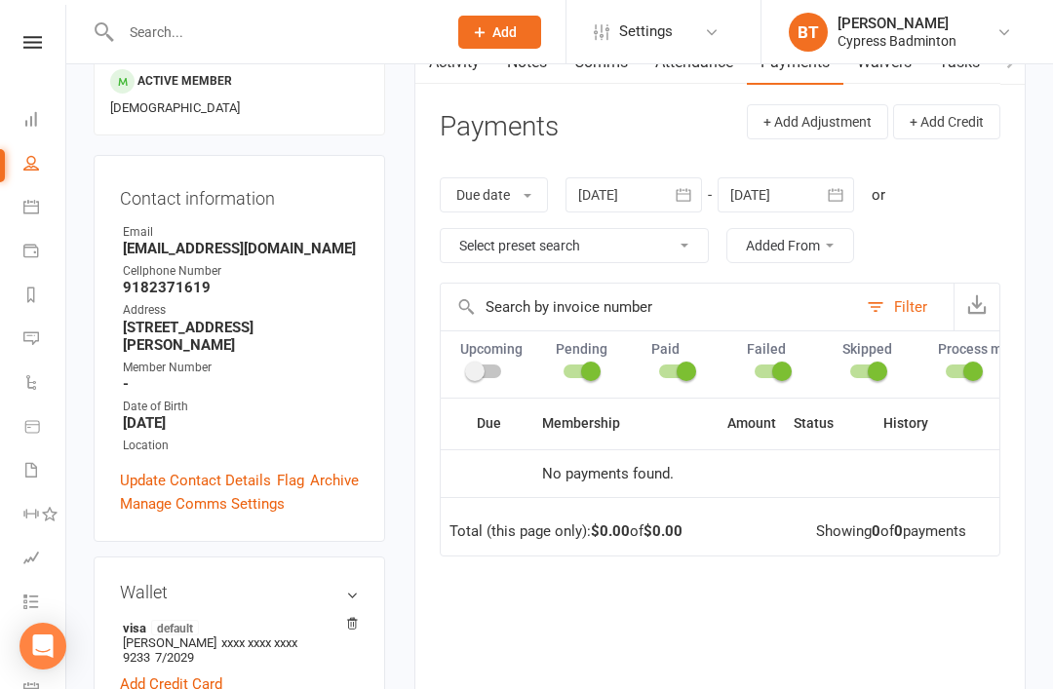
click at [602, 388] on div "Upcoming Pending Paid Failed Skipped Process manually Upcoming (auto-reschedule)" at bounding box center [720, 364] width 561 height 67
click at [585, 346] on label "Pending" at bounding box center [595, 349] width 78 height 16
click at [693, 348] on label "Paid" at bounding box center [690, 349] width 78 height 16
click at [946, 369] on input "checkbox" at bounding box center [946, 369] width 0 height 0
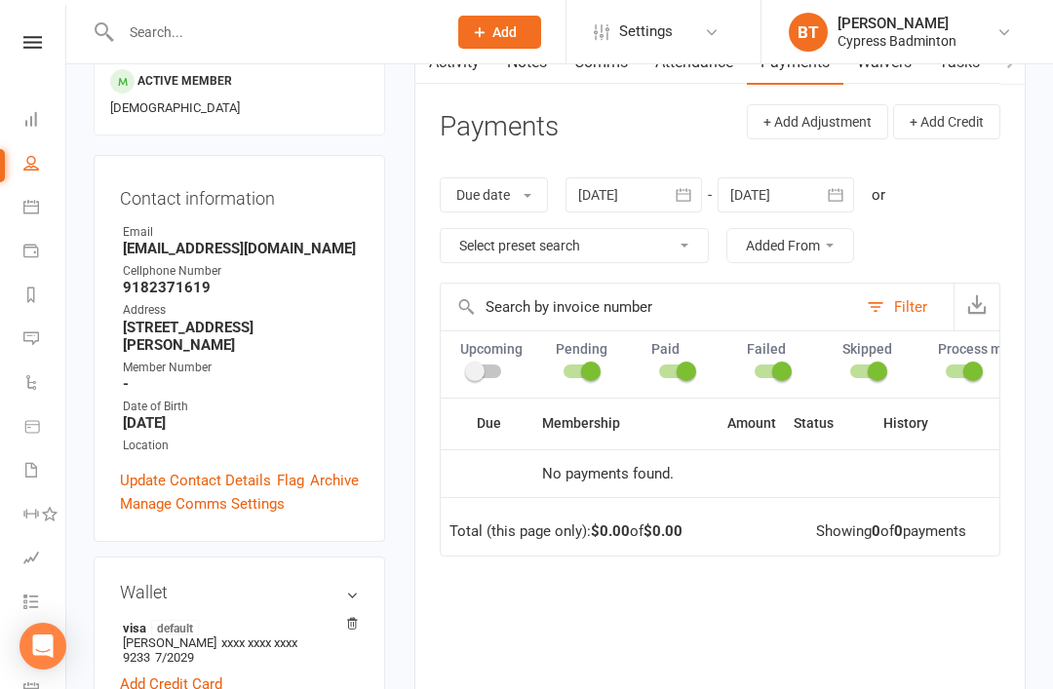
checkbox input "false"
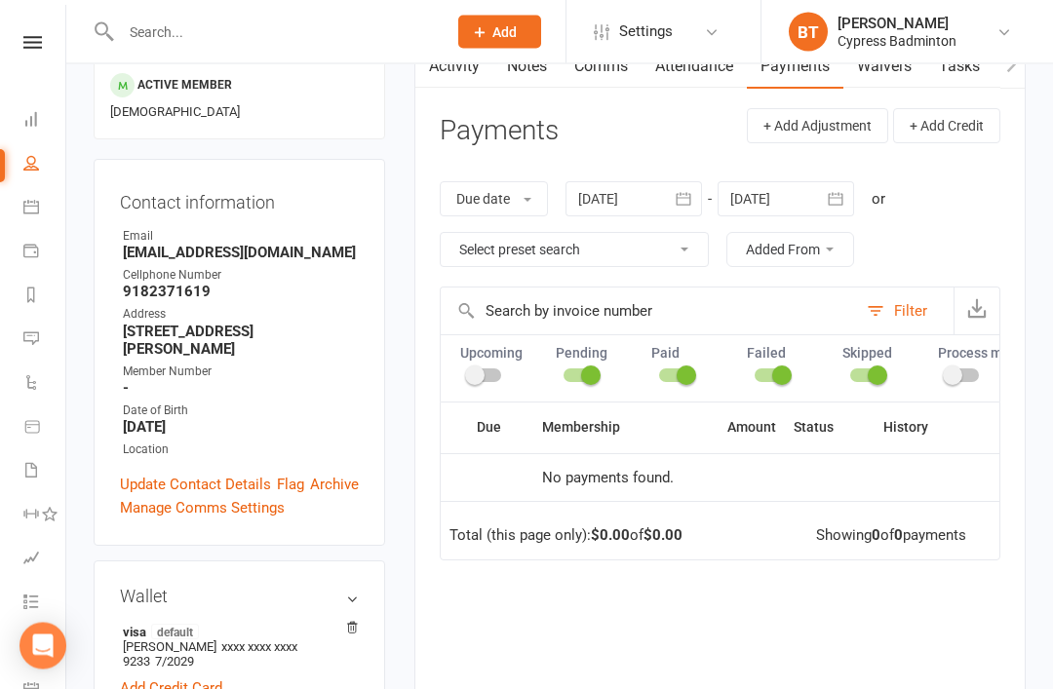
click at [878, 373] on span at bounding box center [878, 377] width 20 height 20
click at [850, 374] on input "checkbox" at bounding box center [850, 374] width 0 height 0
checkbox input "false"
click at [897, 345] on label "Skipped" at bounding box center [882, 353] width 78 height 16
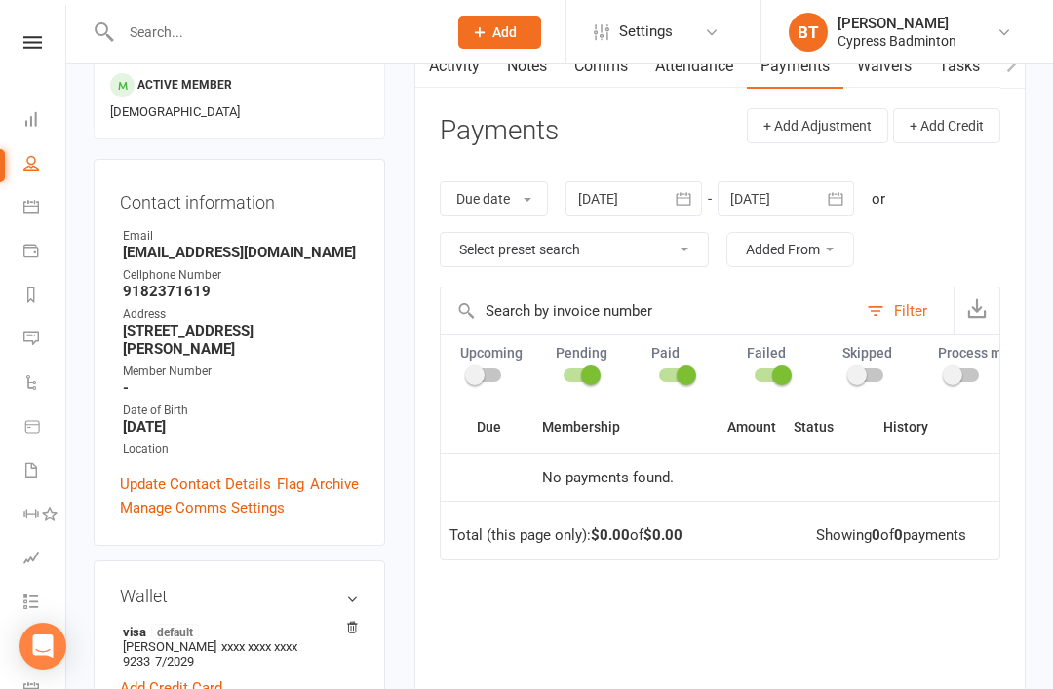
click at [790, 370] on span at bounding box center [782, 376] width 20 height 20
click at [755, 373] on input "checkbox" at bounding box center [755, 373] width 0 height 0
checkbox input "false"
click at [662, 369] on div at bounding box center [675, 376] width 33 height 14
click at [659, 373] on input "checkbox" at bounding box center [659, 373] width 0 height 0
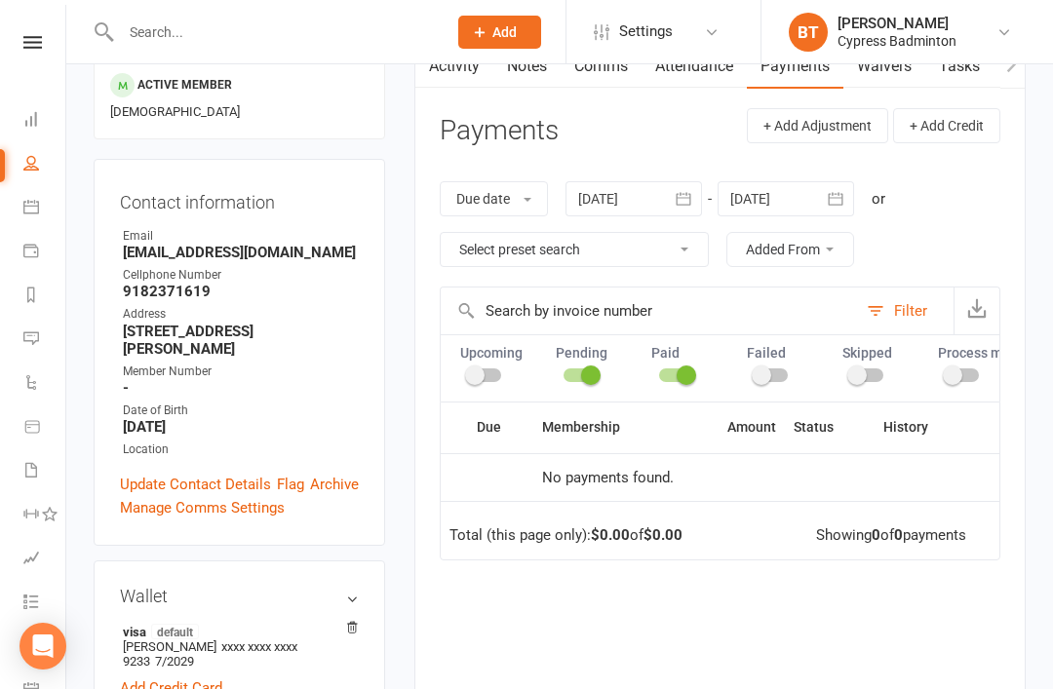
checkbox input "false"
click at [613, 349] on label "Pending" at bounding box center [595, 353] width 78 height 16
click at [592, 374] on span at bounding box center [591, 376] width 20 height 20
click at [564, 373] on input "checkbox" at bounding box center [564, 373] width 0 height 0
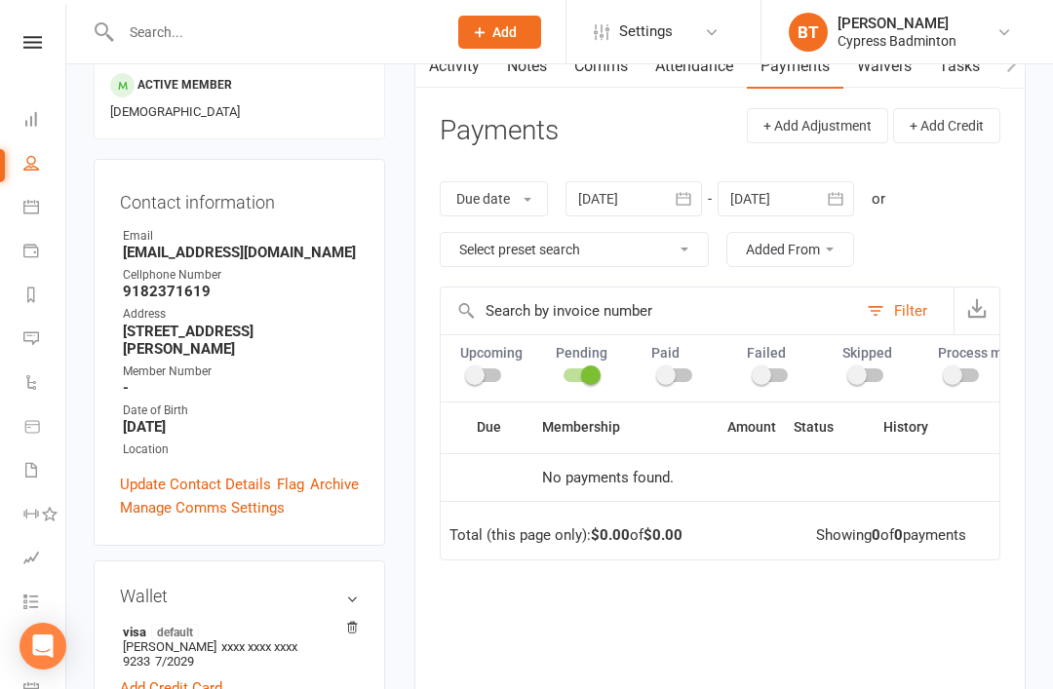
checkbox input "false"
click at [911, 308] on div "Filter" at bounding box center [910, 310] width 33 height 23
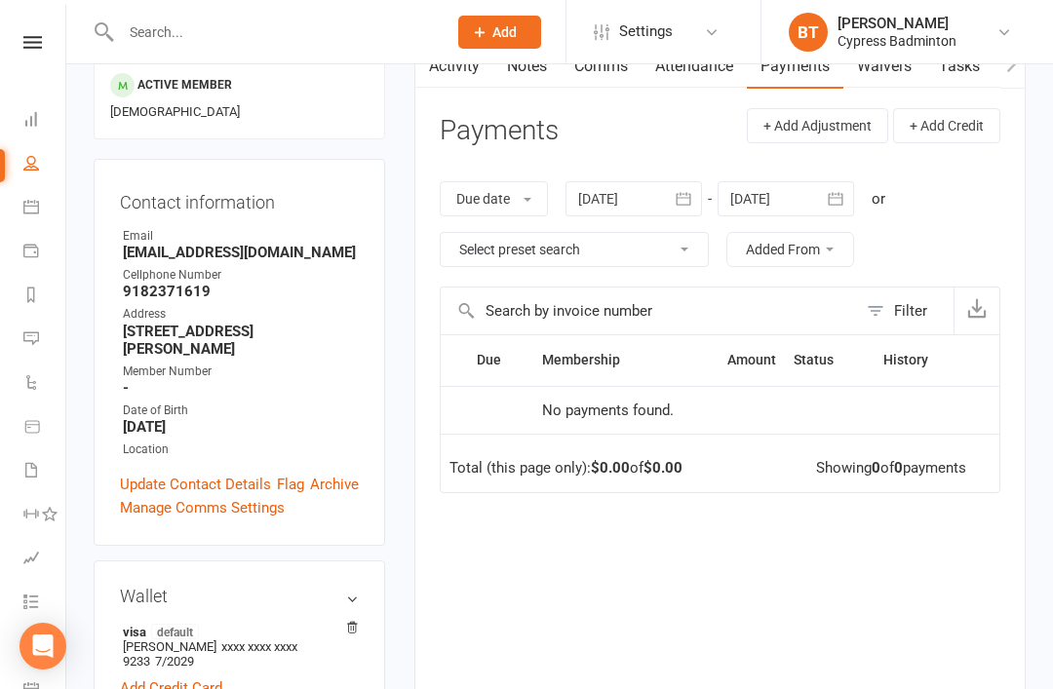
click at [629, 196] on div at bounding box center [634, 198] width 137 height 35
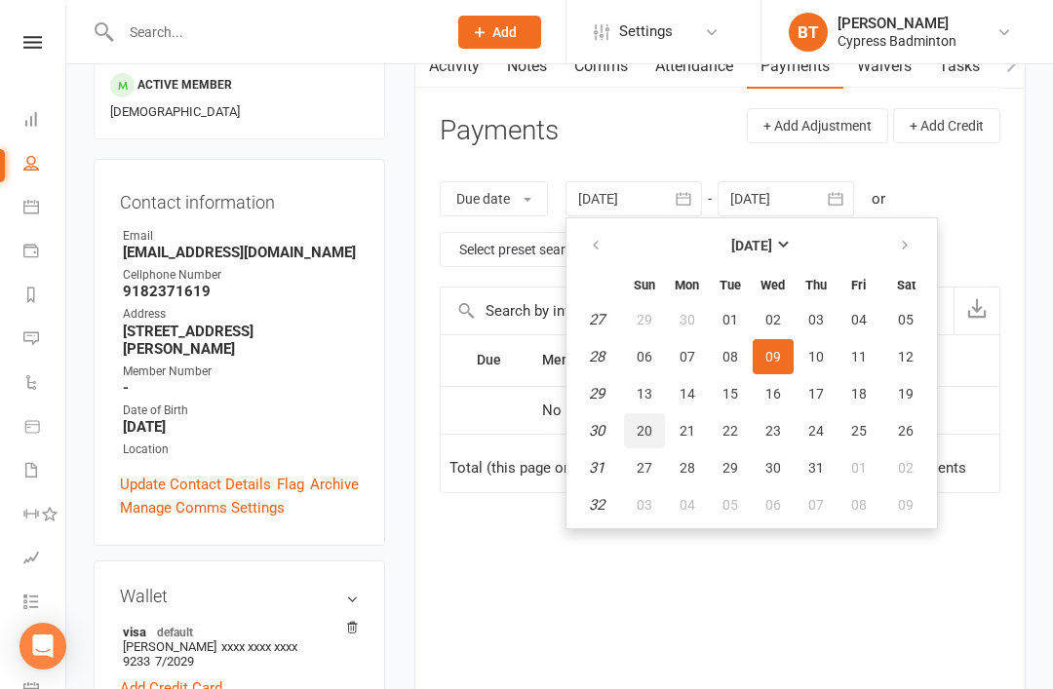
click at [651, 425] on span "20" at bounding box center [645, 431] width 16 height 16
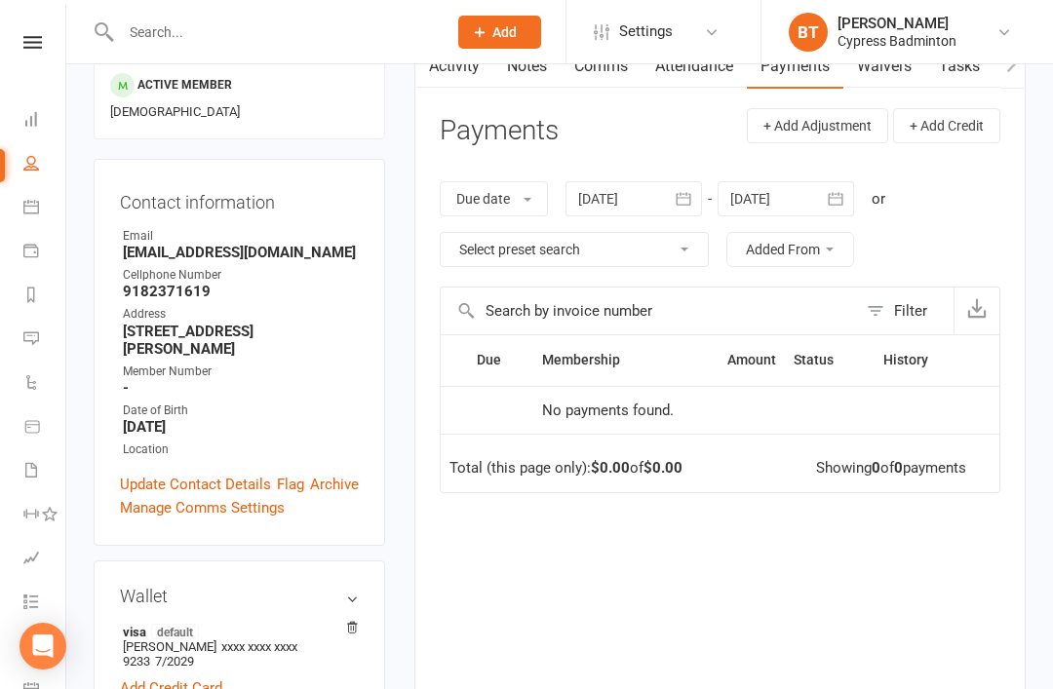
click at [619, 191] on div at bounding box center [634, 198] width 137 height 35
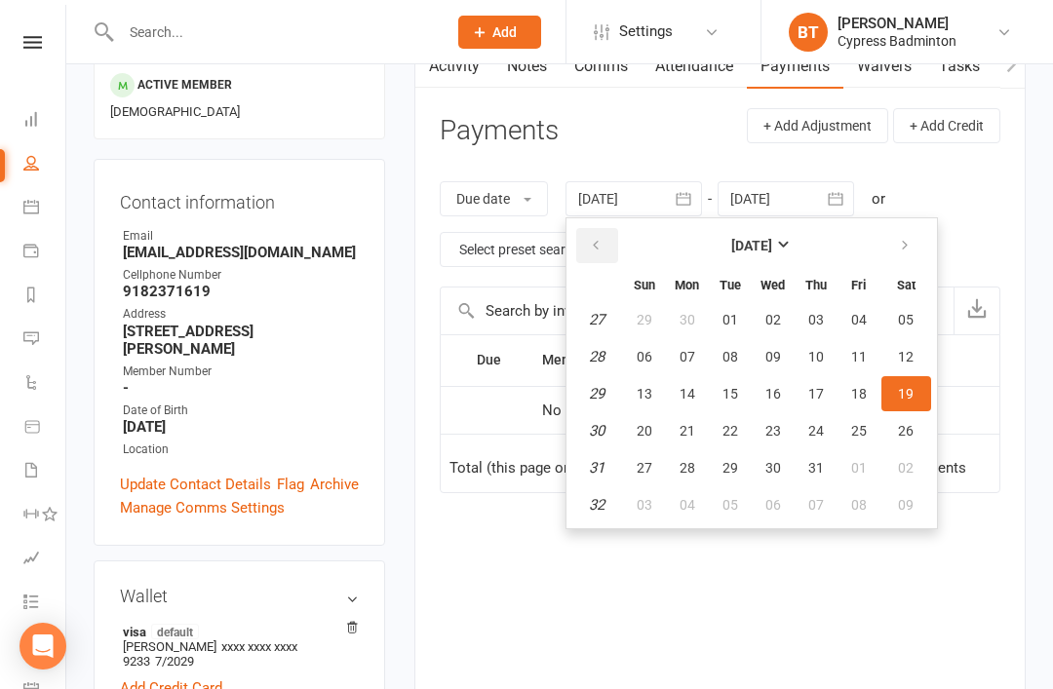
click at [615, 250] on button "button" at bounding box center [597, 245] width 42 height 35
click at [670, 438] on button "23" at bounding box center [687, 430] width 41 height 35
type input "23 Jun 2025"
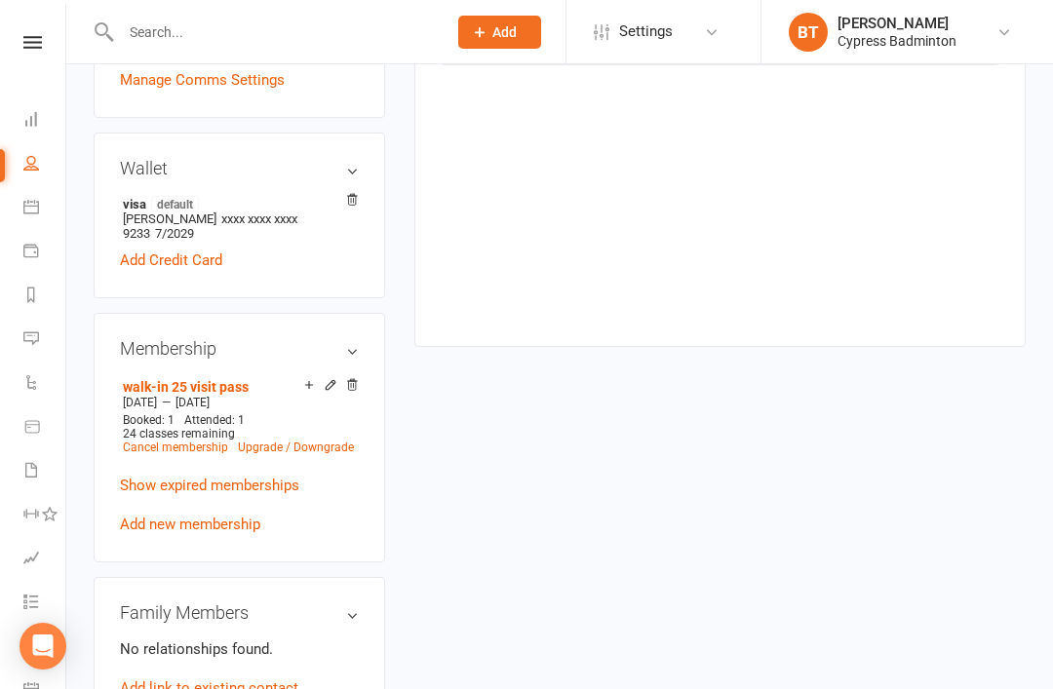
scroll to position [655, 0]
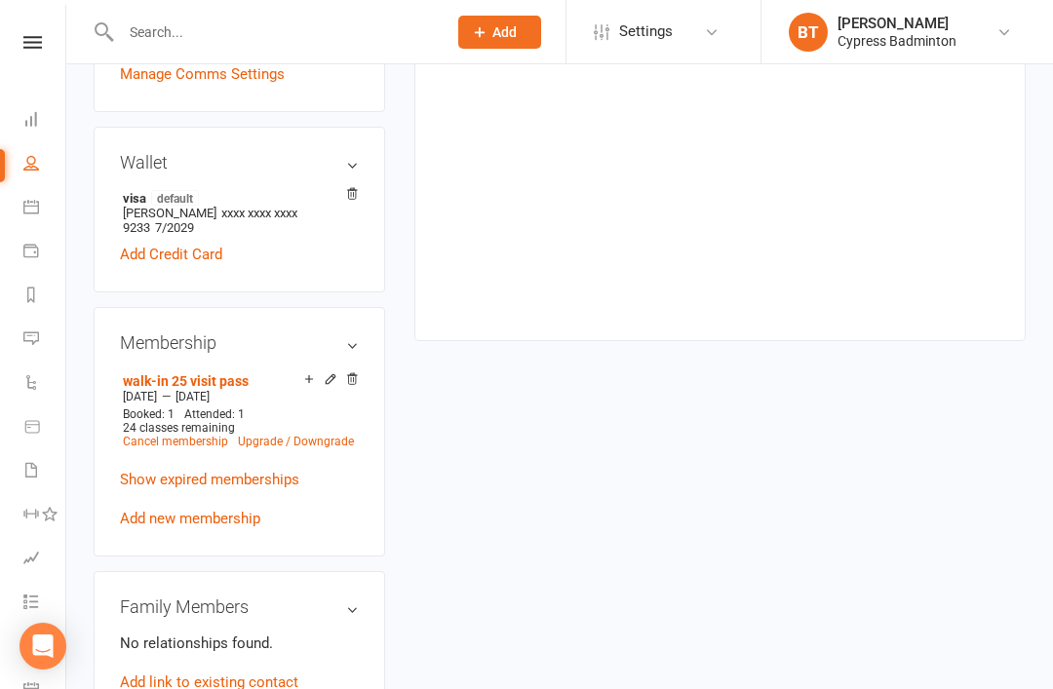
click at [50, 29] on nav "Clubworx Dashboard People Calendar Payments Reports Messages Automations Produc…" at bounding box center [33, 349] width 66 height 689
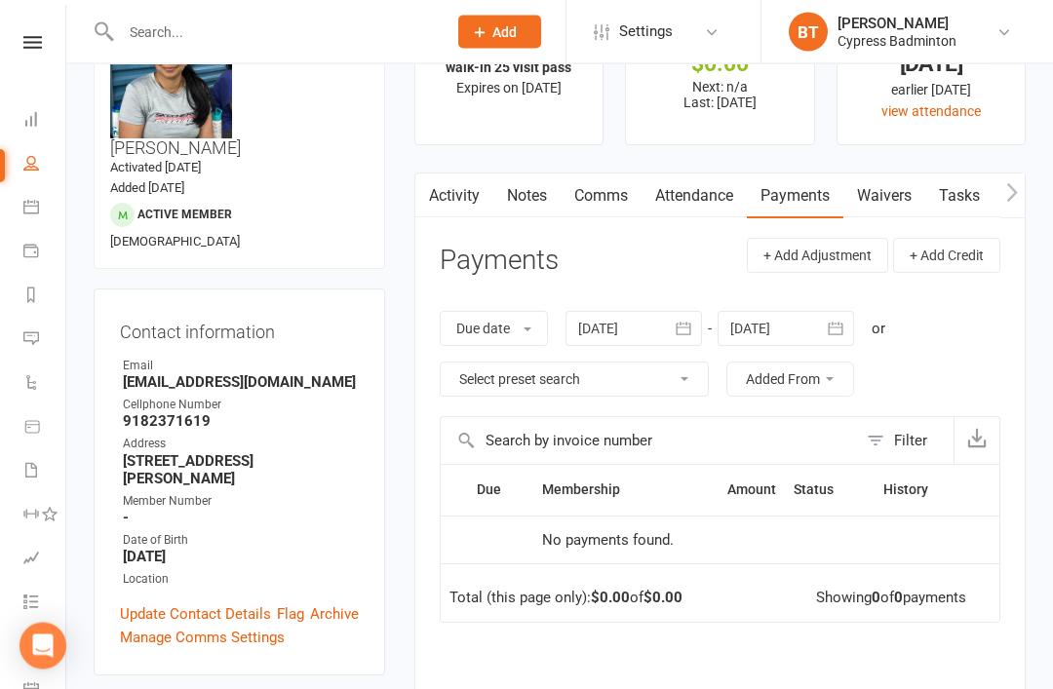
scroll to position [0, 0]
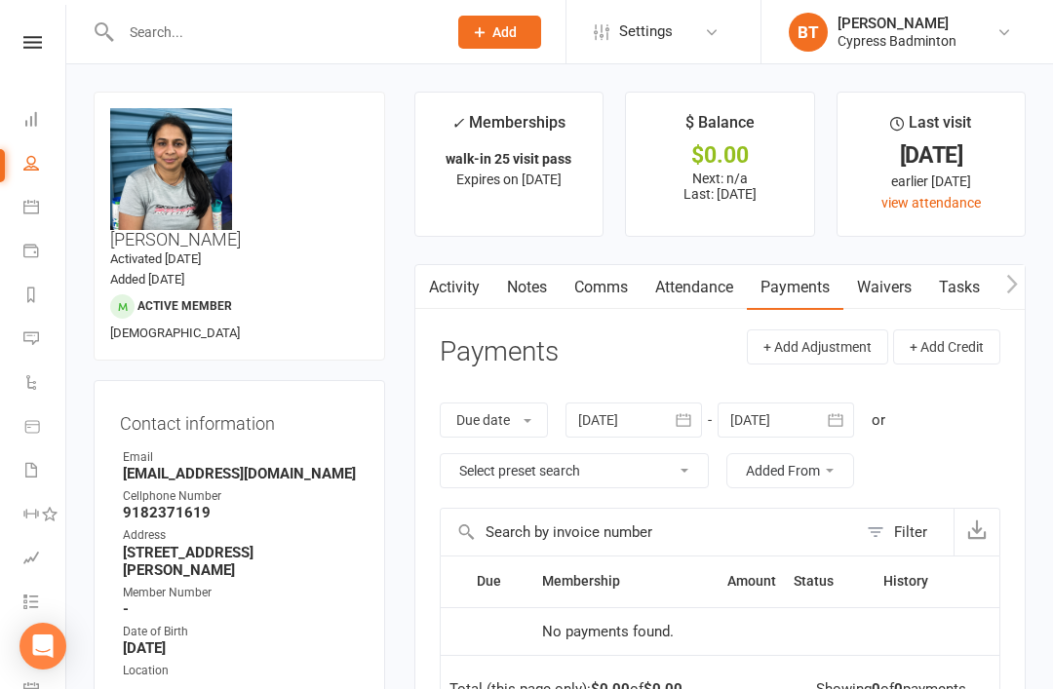
click at [56, 29] on nav "Clubworx Dashboard People Calendar Payments Reports Messages Automations Produc…" at bounding box center [33, 349] width 66 height 689
click at [64, 45] on link at bounding box center [32, 42] width 69 height 13
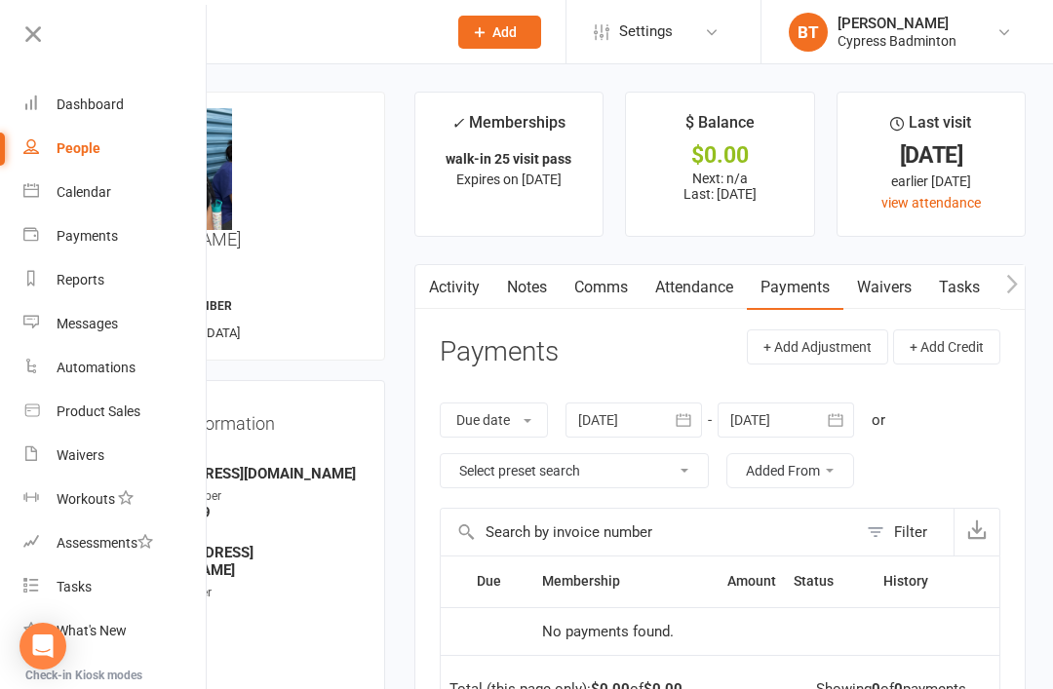
click at [94, 421] on link "Product Sales" at bounding box center [115, 412] width 184 height 44
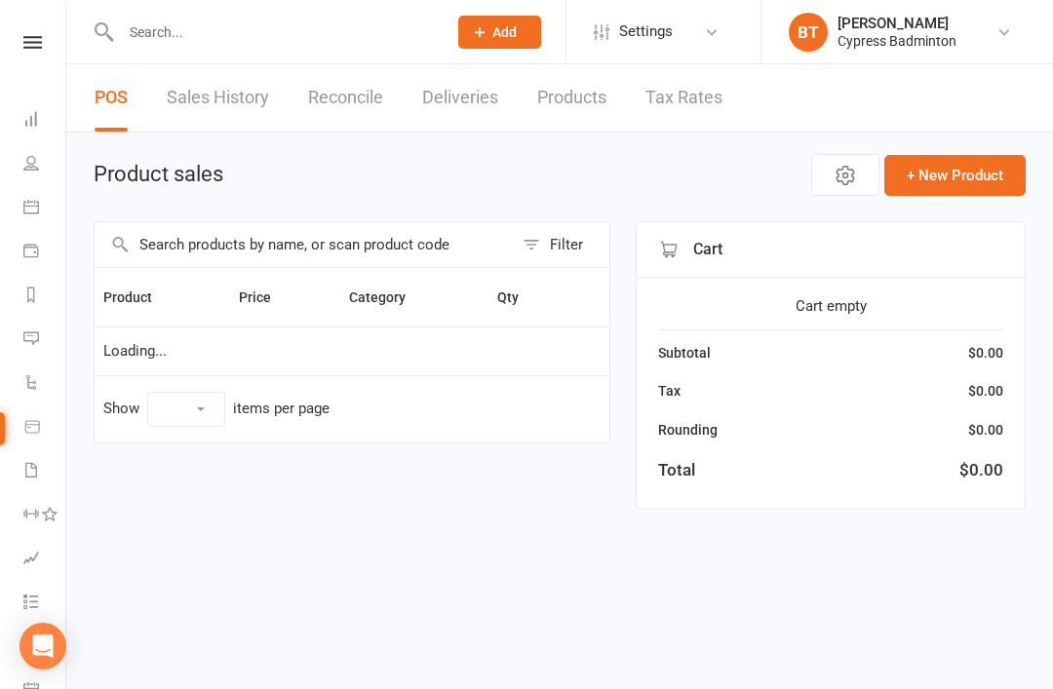
select select "100"
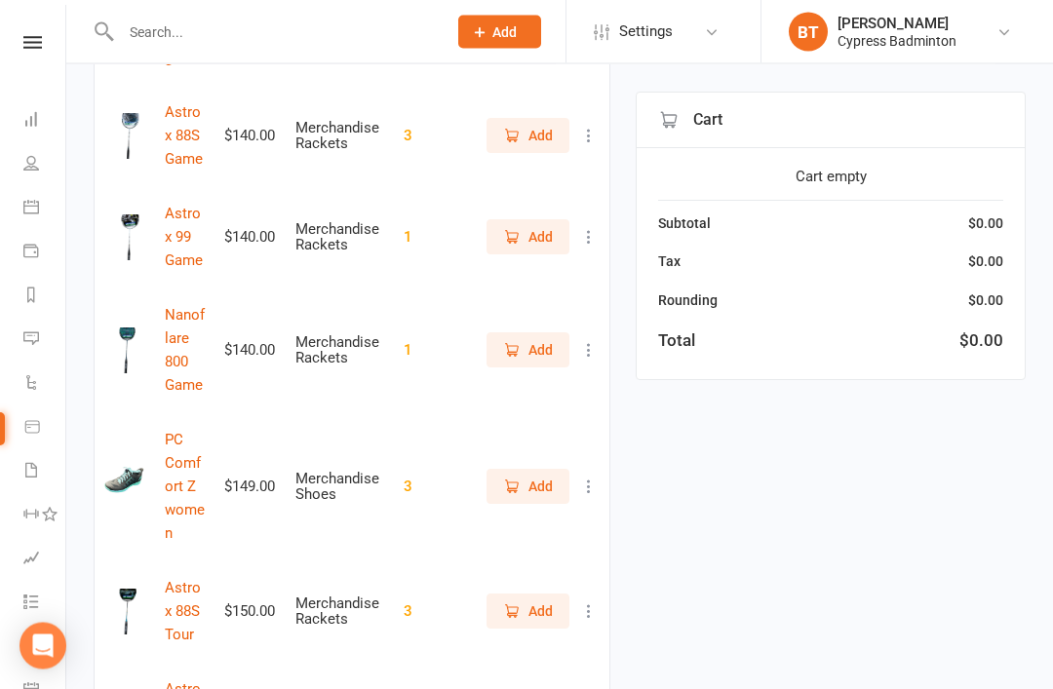
scroll to position [7989, 0]
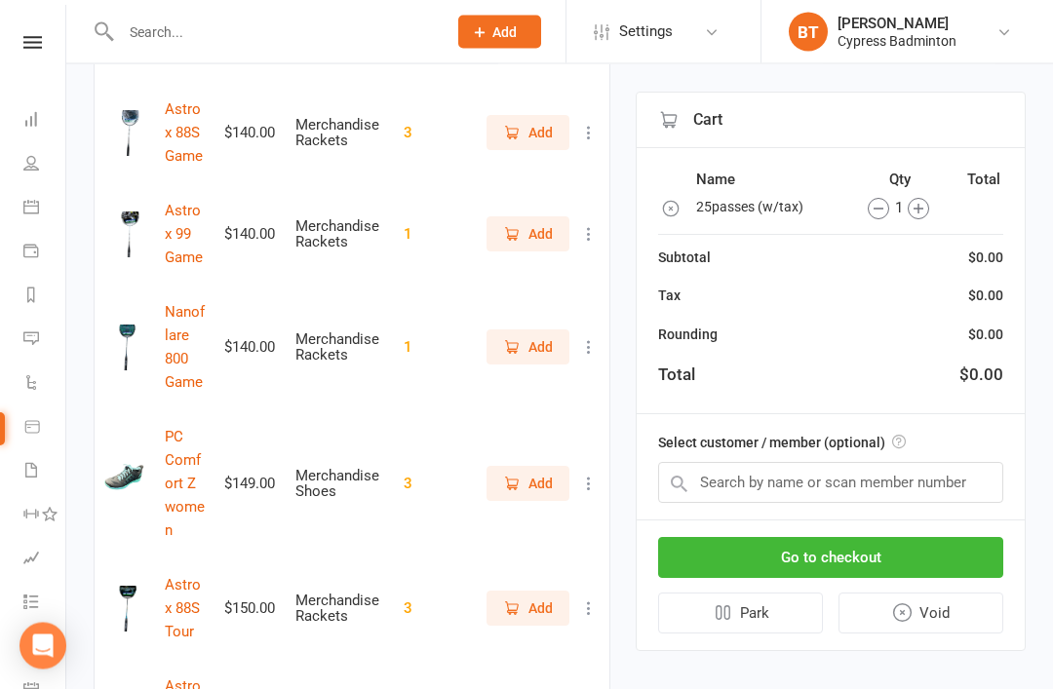
scroll to position [7990, 0]
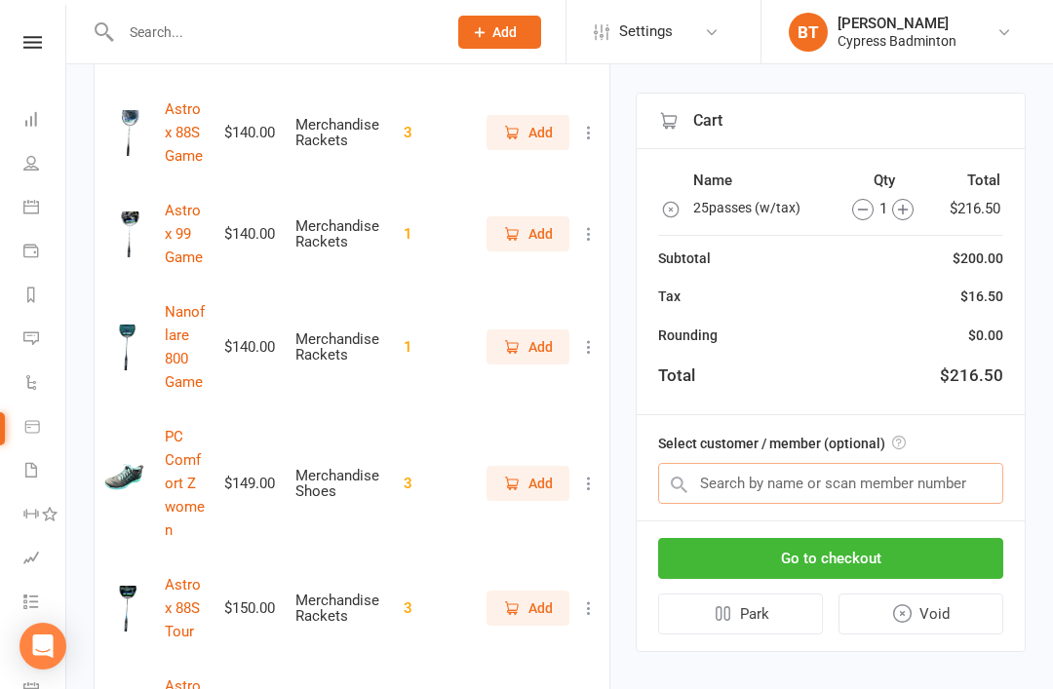
click at [709, 478] on input "text" at bounding box center [830, 483] width 345 height 41
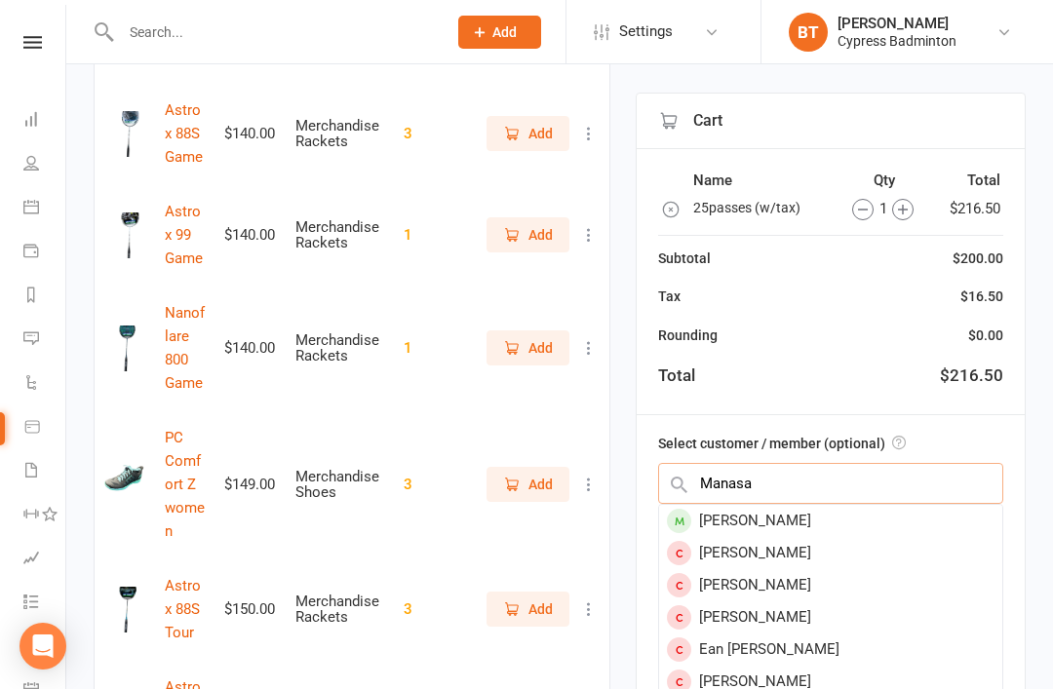
type input "Manasa"
click at [770, 522] on div "Manasa Akula" at bounding box center [830, 521] width 343 height 32
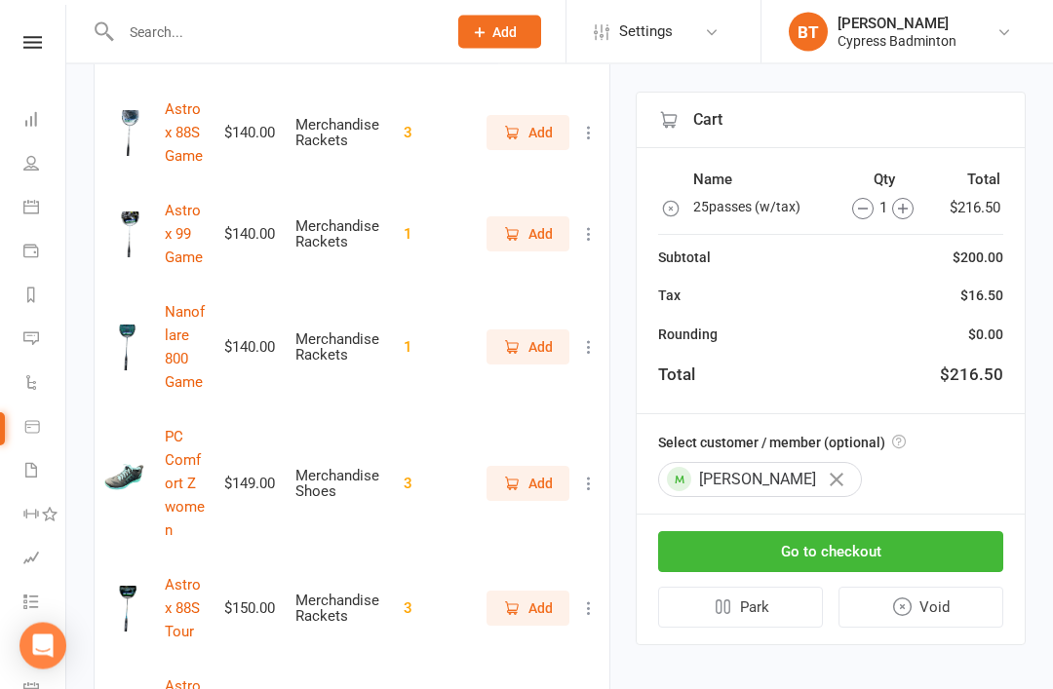
click at [806, 548] on button "Go to checkout" at bounding box center [830, 552] width 345 height 41
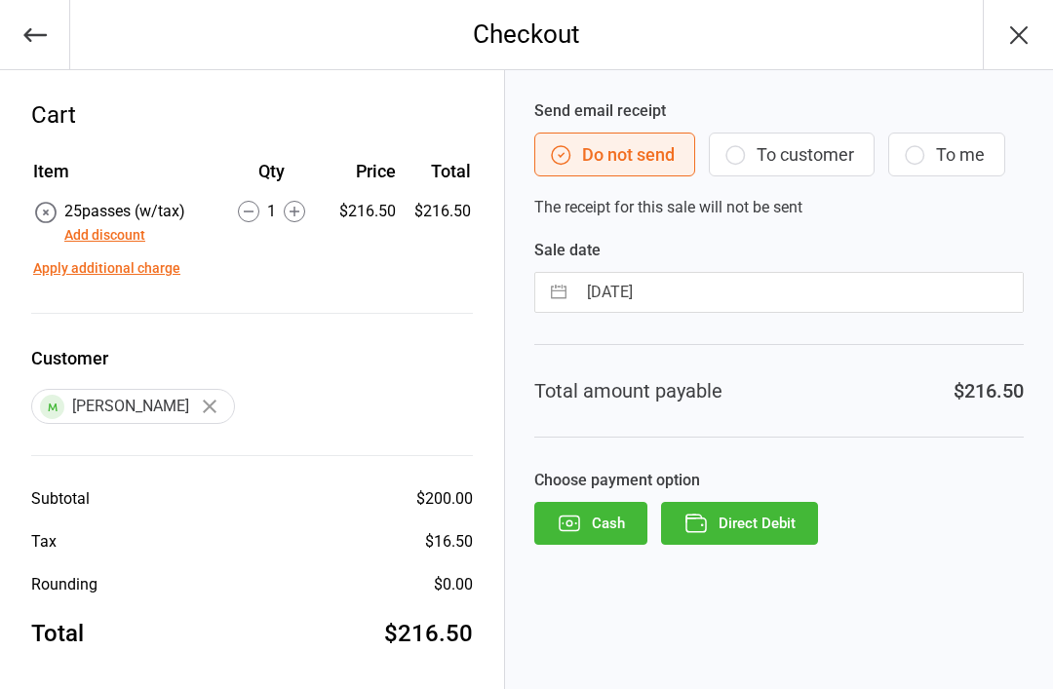
click at [739, 521] on button "Direct Debit" at bounding box center [739, 523] width 157 height 43
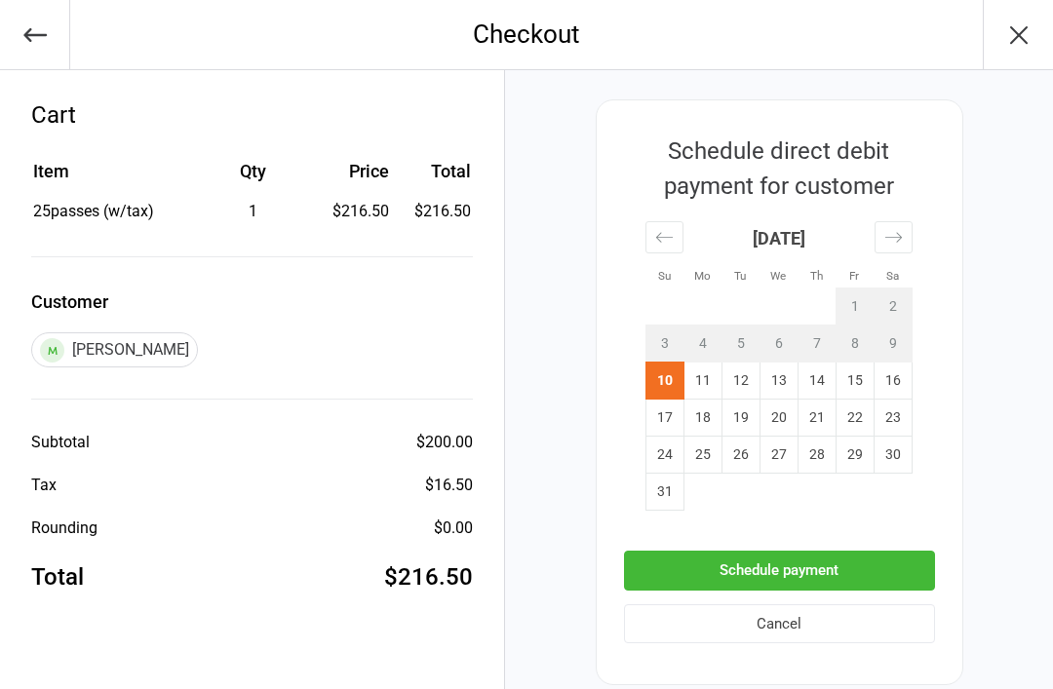
click at [778, 562] on button "Schedule payment" at bounding box center [779, 571] width 311 height 40
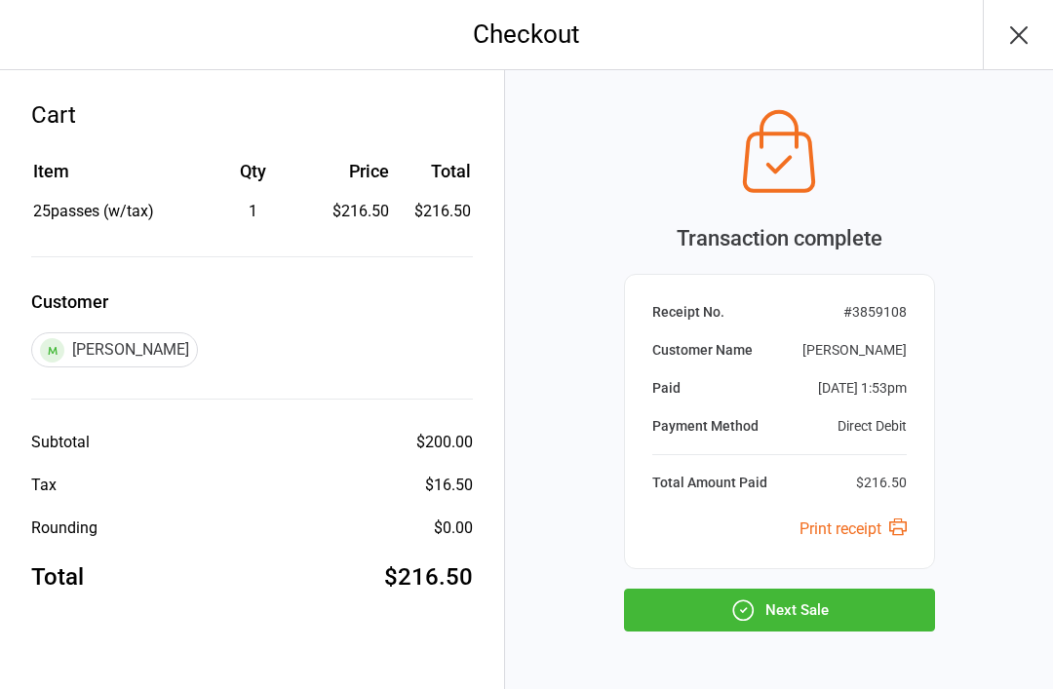
click at [793, 613] on button "Next Sale" at bounding box center [779, 610] width 311 height 43
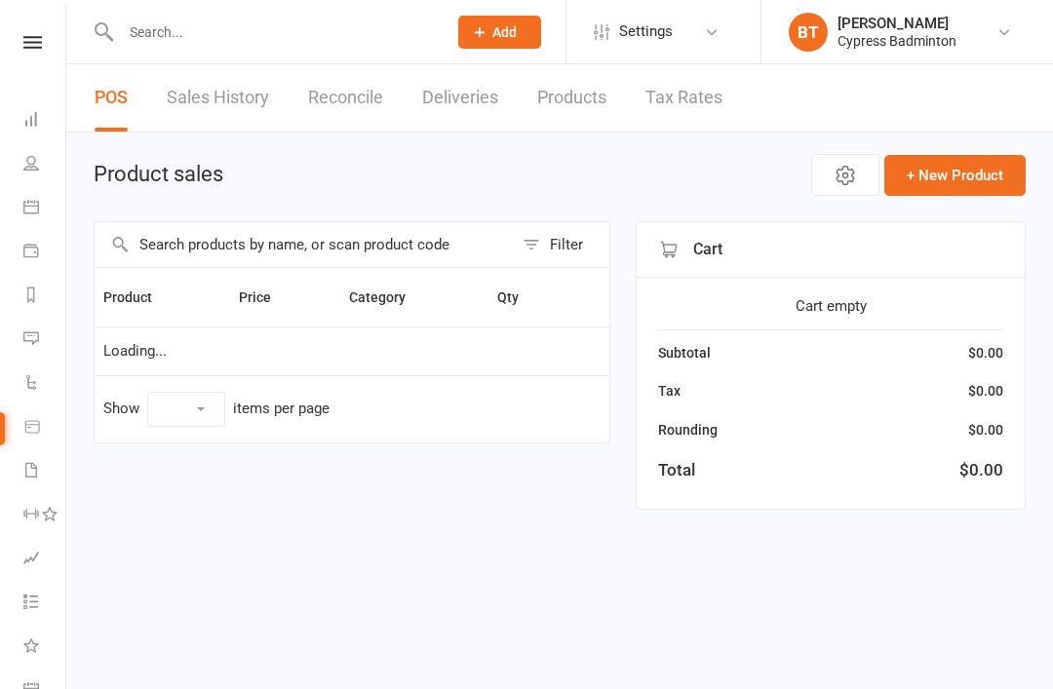
select select "100"
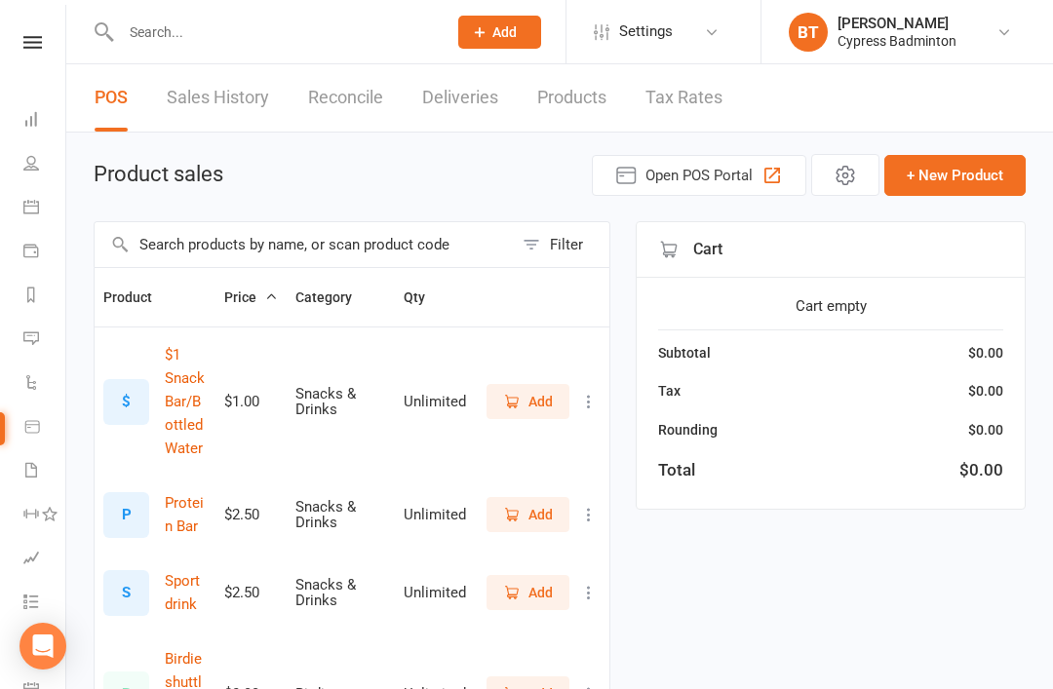
click at [129, 32] on input "text" at bounding box center [274, 32] width 318 height 27
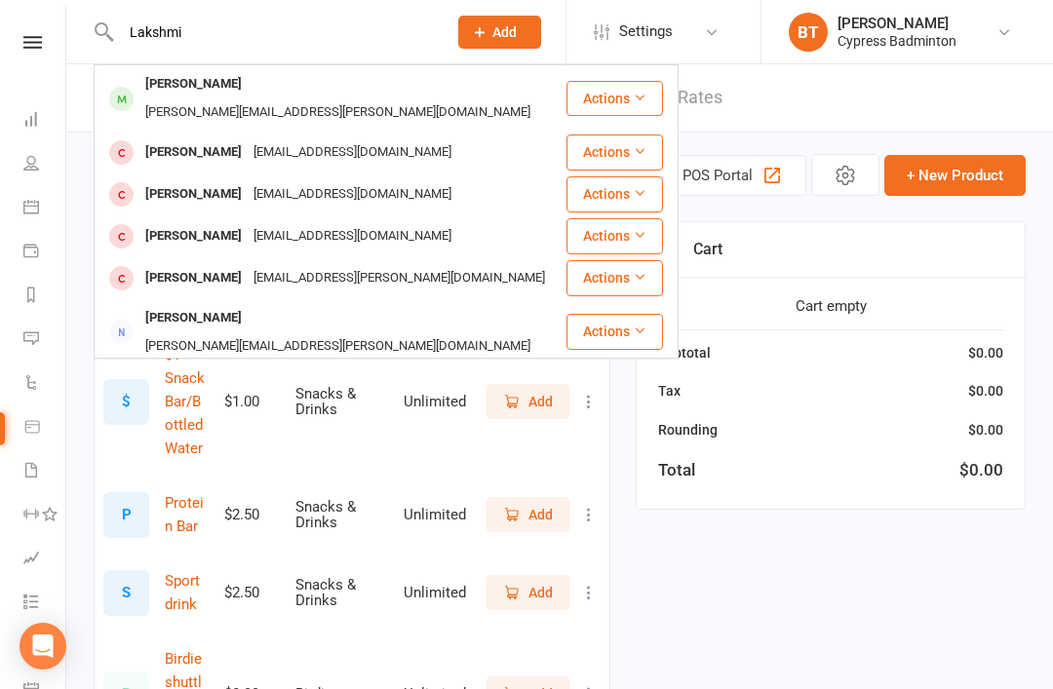
type input "Lakshmi"
click at [450, 98] on div "gollapalli.gayathri@gmail.com" at bounding box center [337, 112] width 397 height 28
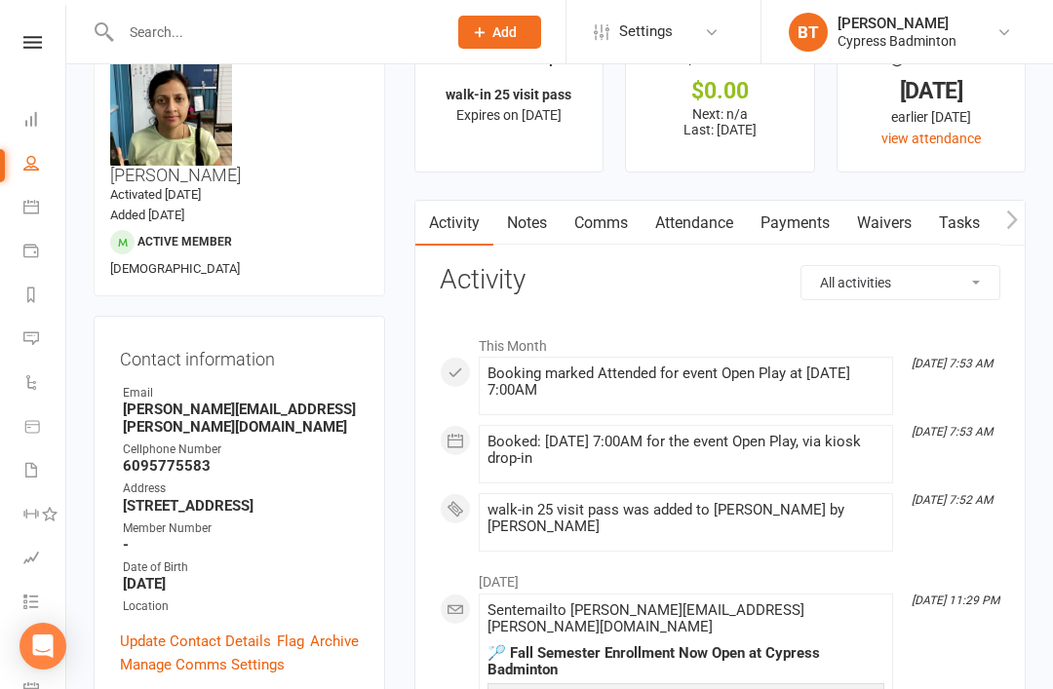
click at [795, 242] on link "Payments" at bounding box center [795, 223] width 97 height 45
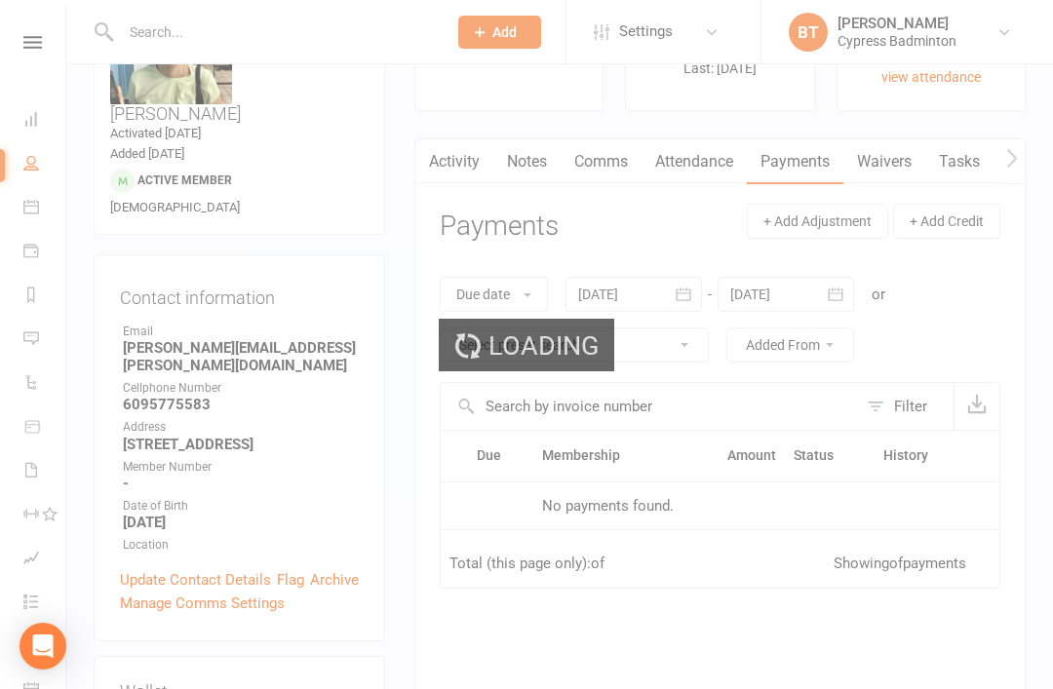
scroll to position [127, 0]
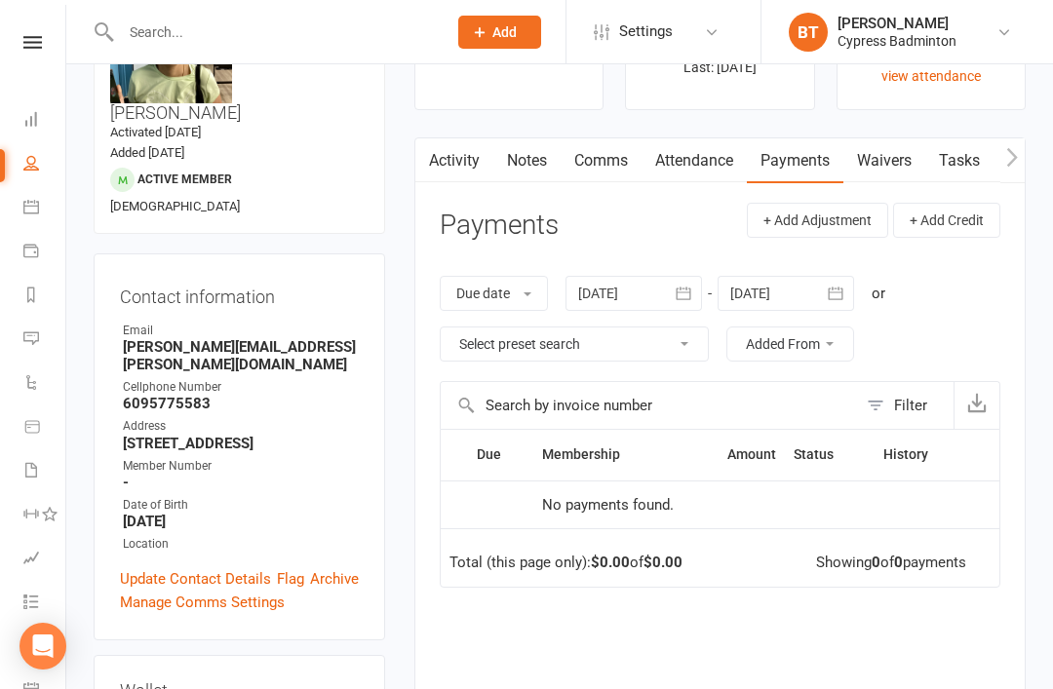
click at [617, 279] on div at bounding box center [634, 293] width 137 height 35
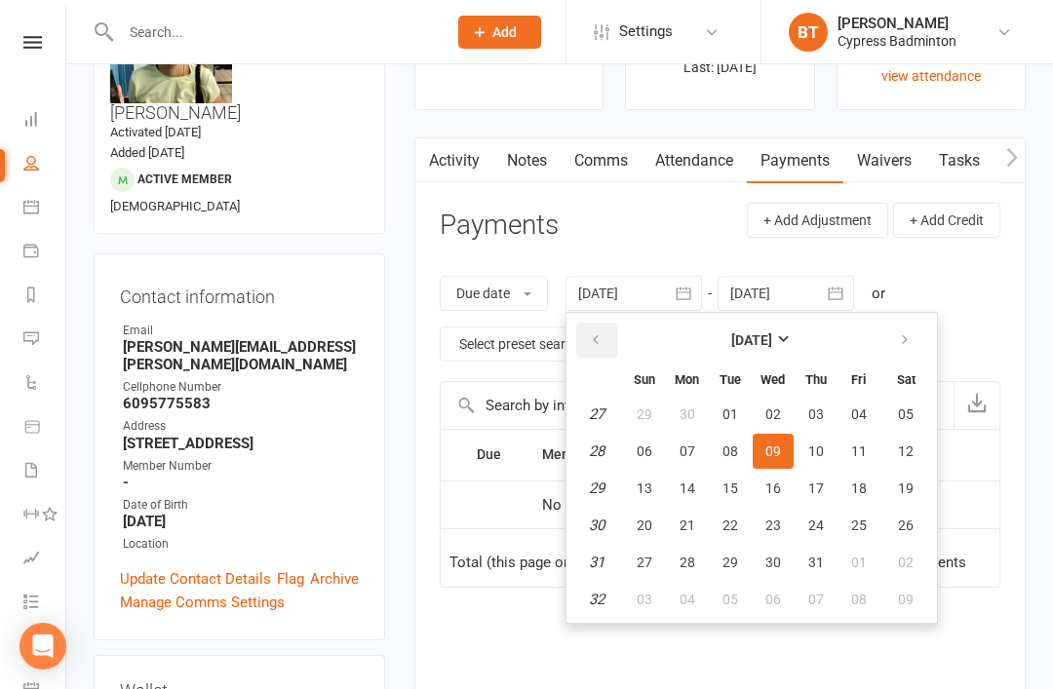
click at [604, 348] on button "button" at bounding box center [597, 340] width 42 height 35
click at [601, 344] on icon "button" at bounding box center [596, 341] width 14 height 16
click at [607, 334] on button "button" at bounding box center [597, 340] width 42 height 35
click at [609, 331] on button "button" at bounding box center [597, 340] width 42 height 35
click at [618, 324] on button "button" at bounding box center [597, 340] width 42 height 35
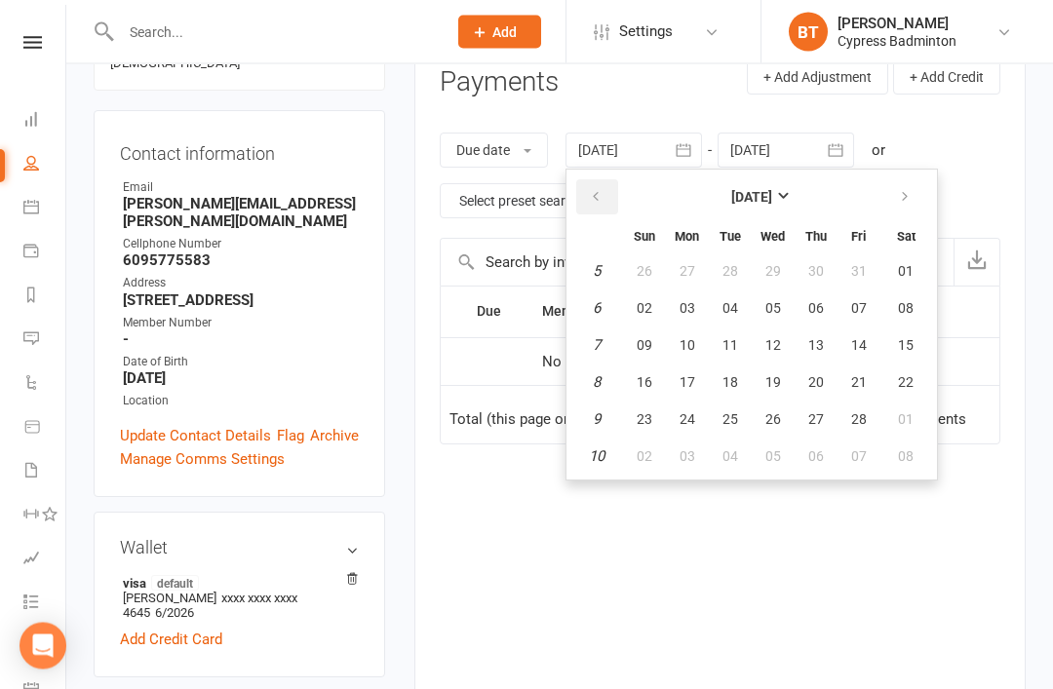
scroll to position [270, 0]
click at [670, 343] on button "10" at bounding box center [687, 345] width 41 height 35
type input "10 Feb 2025"
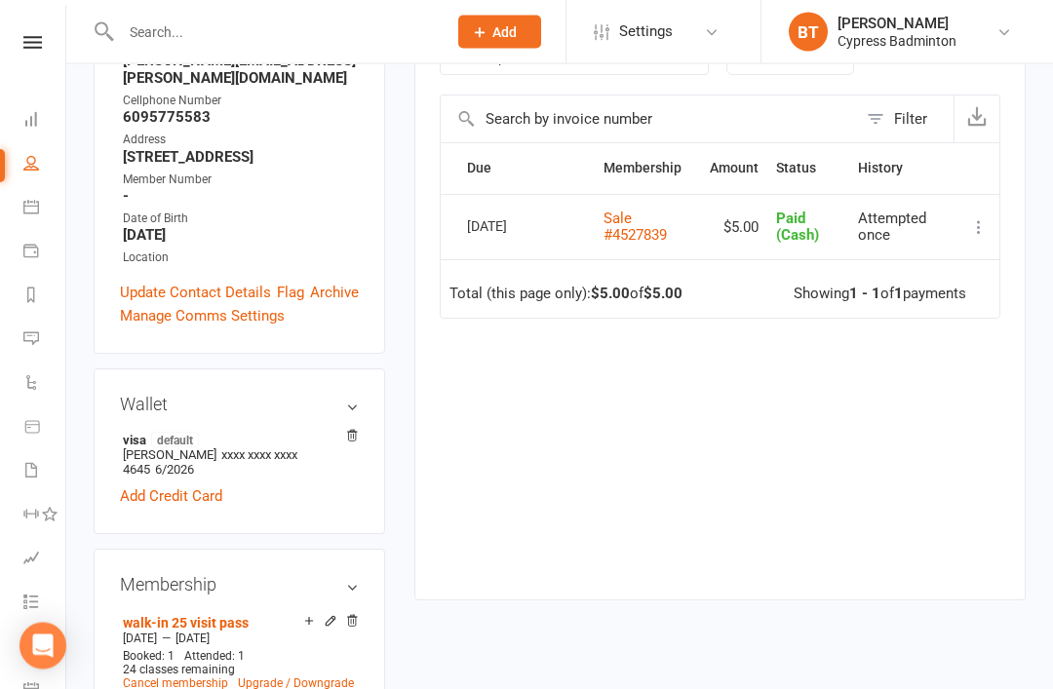
scroll to position [415, 0]
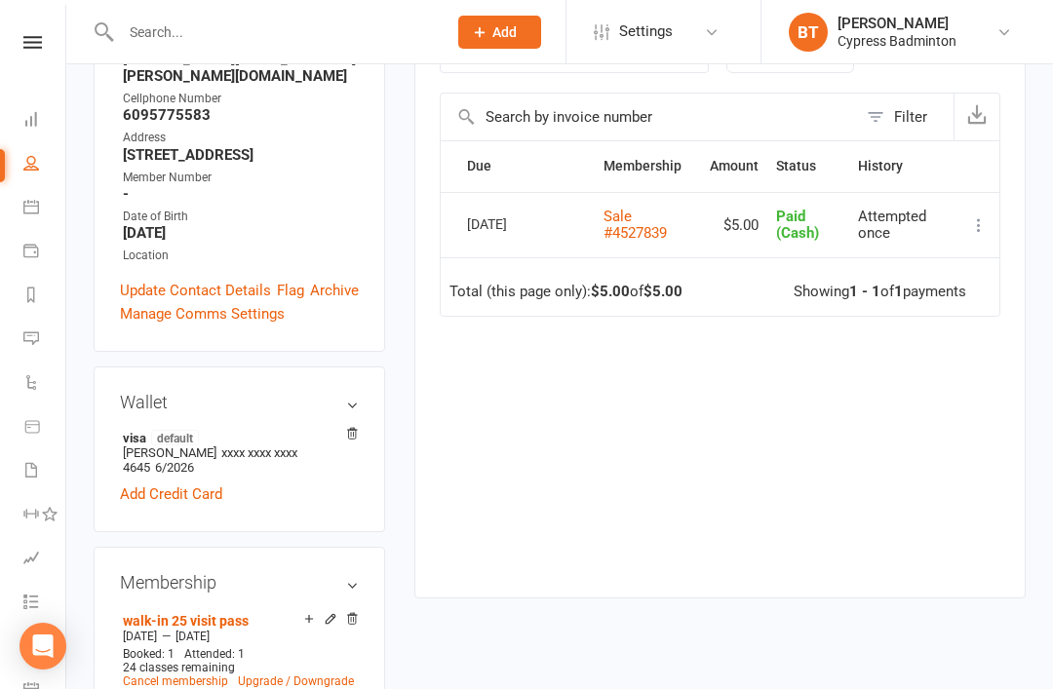
click at [50, 45] on link at bounding box center [32, 42] width 69 height 13
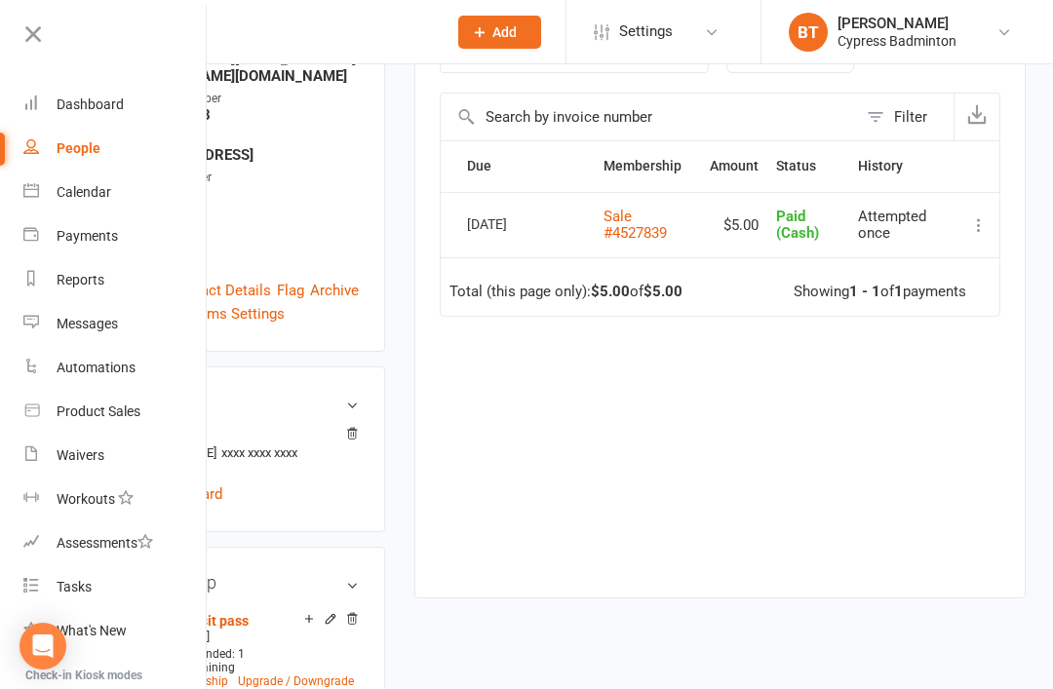
click at [73, 408] on div "Product Sales" at bounding box center [99, 412] width 84 height 16
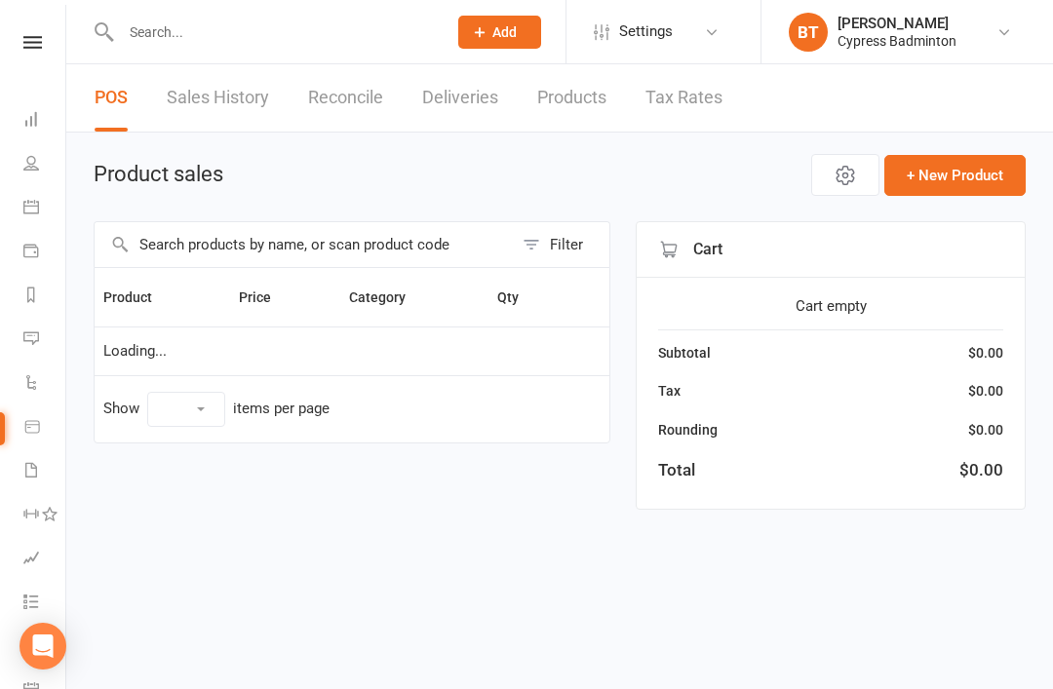
select select "100"
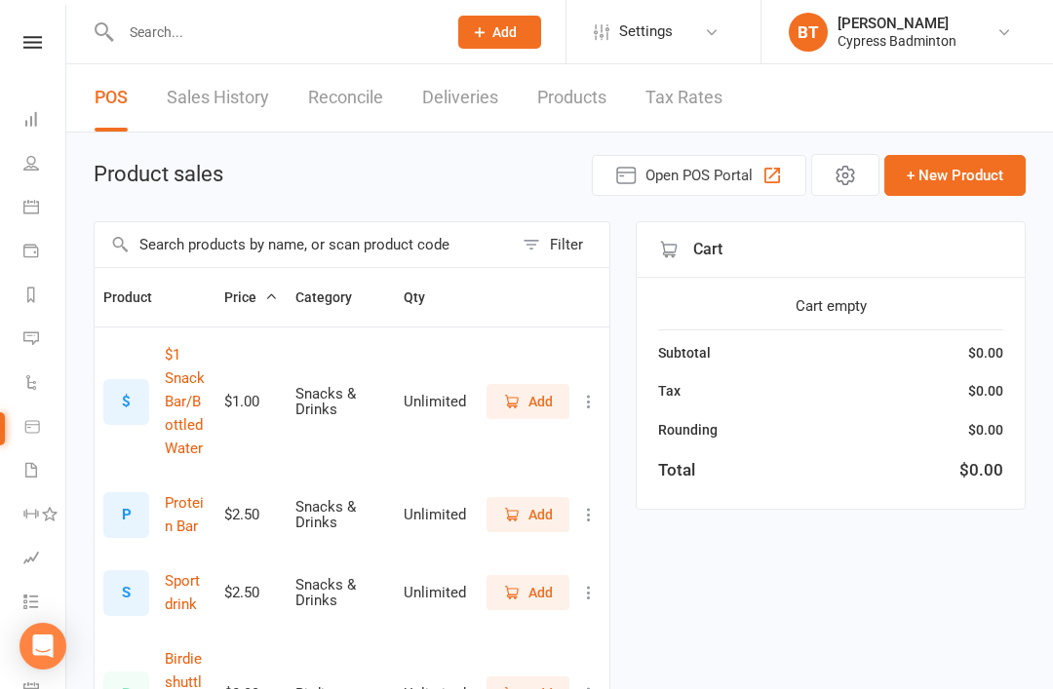
click at [171, 239] on input "text" at bounding box center [304, 244] width 418 height 45
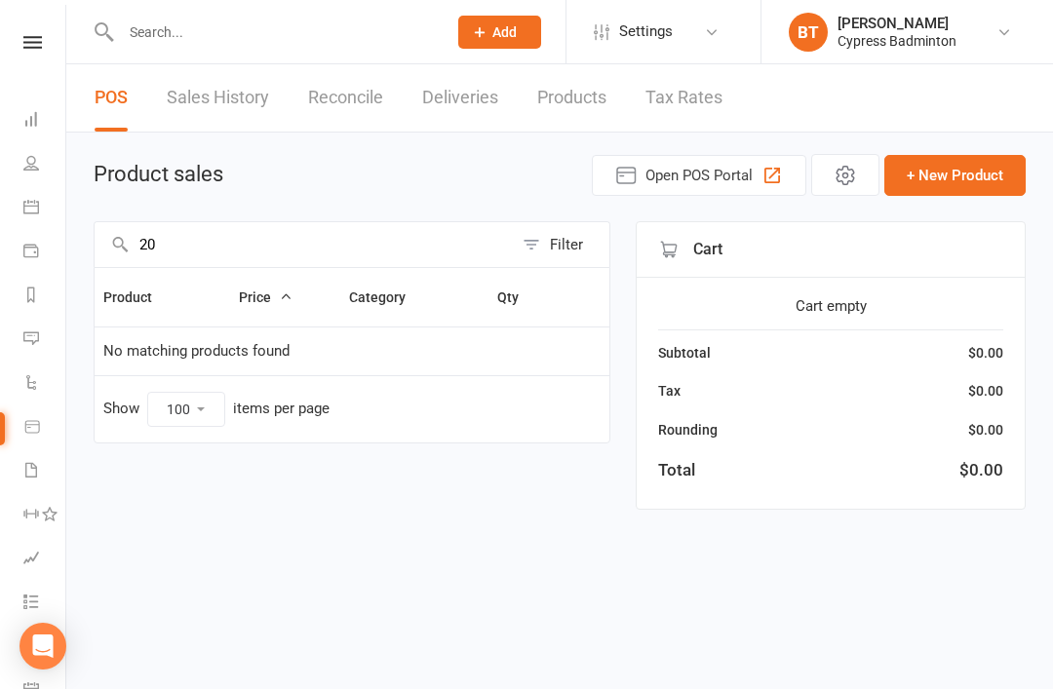
type input "2"
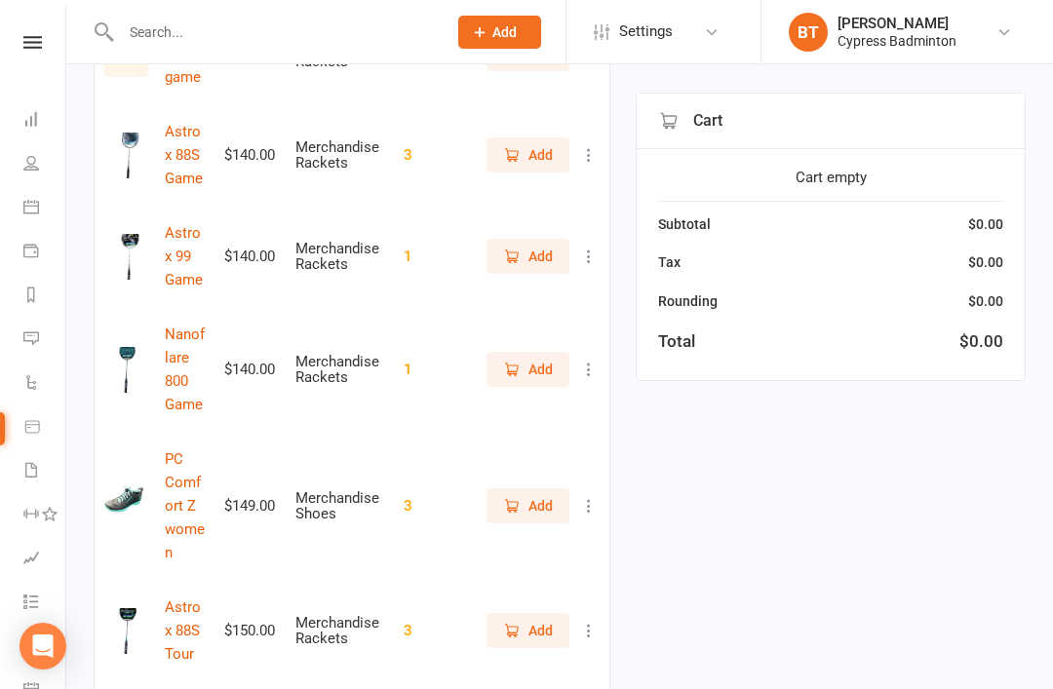
scroll to position [7965, 0]
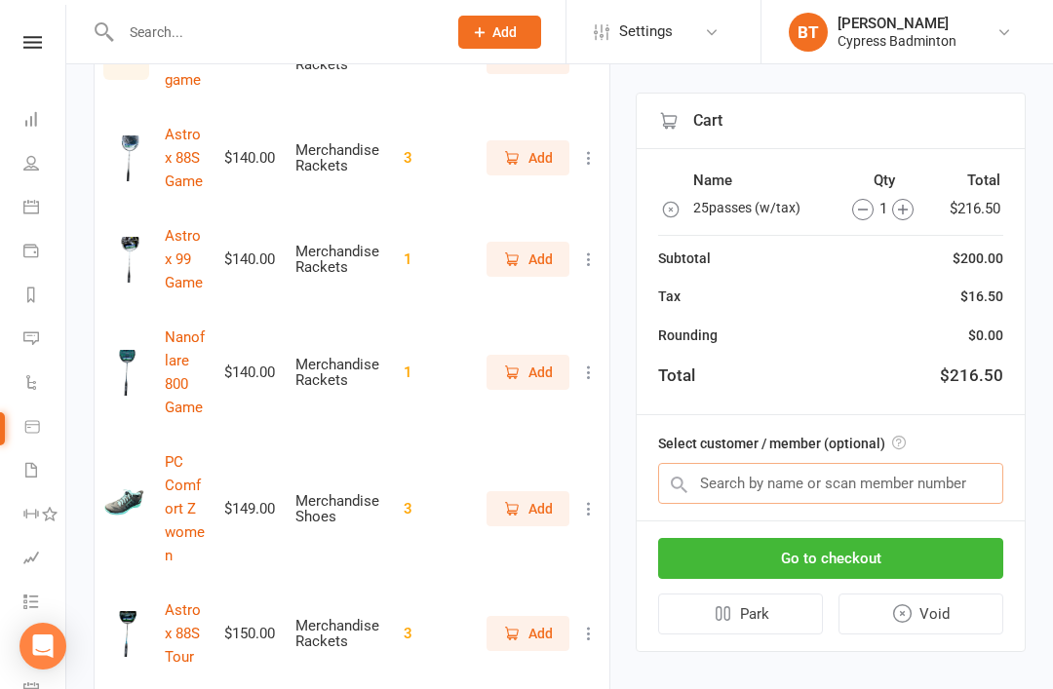
click at [723, 483] on input "text" at bounding box center [830, 483] width 345 height 41
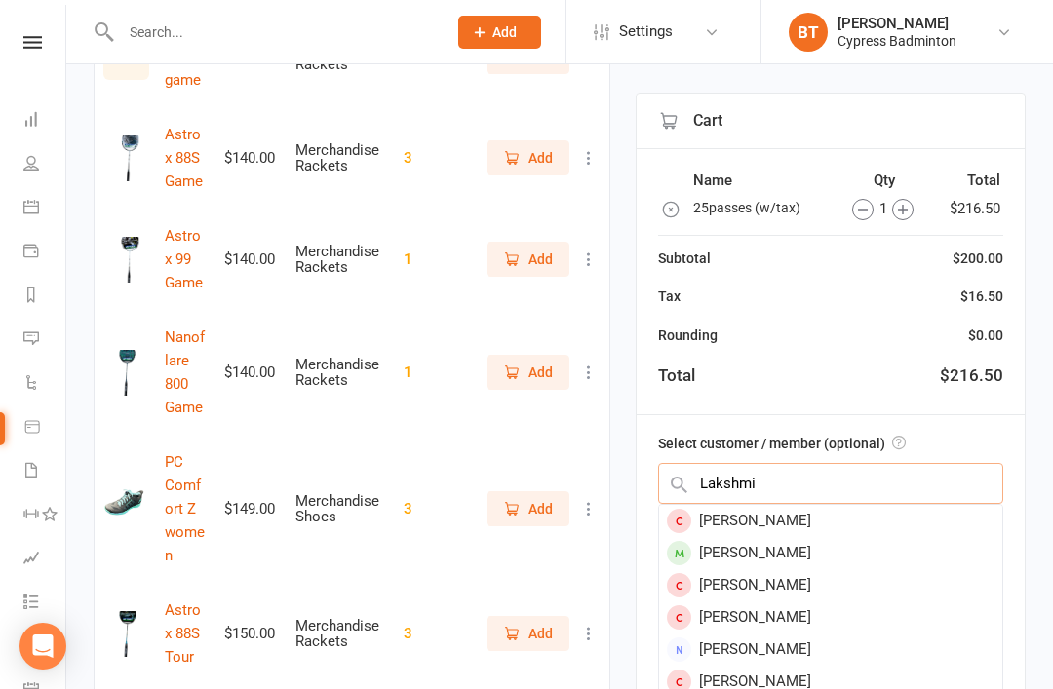
type input "Lakshmi"
click at [862, 551] on div "lakshmi gayathri gollapalli" at bounding box center [830, 553] width 343 height 32
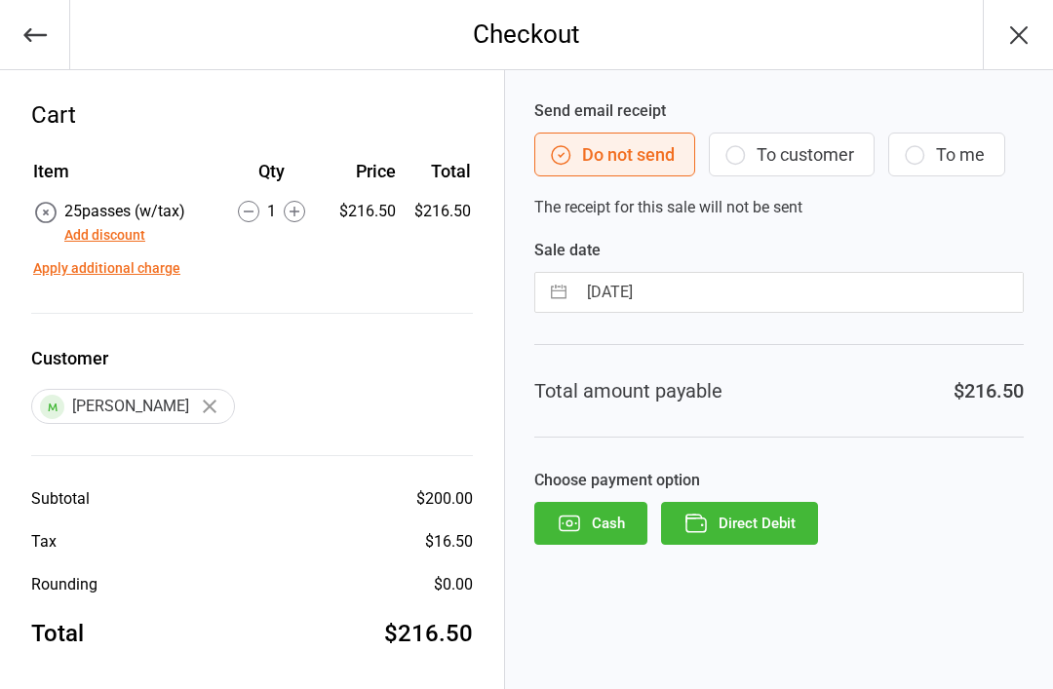
click at [756, 521] on button "Direct Debit" at bounding box center [739, 523] width 157 height 43
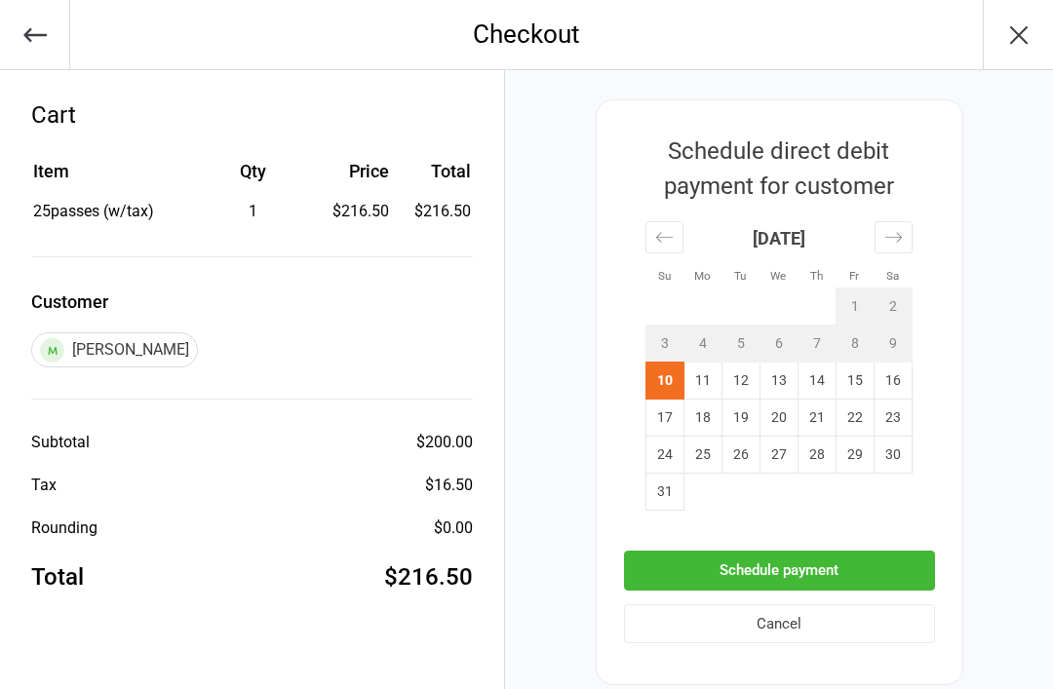
click at [782, 566] on button "Schedule payment" at bounding box center [779, 571] width 311 height 40
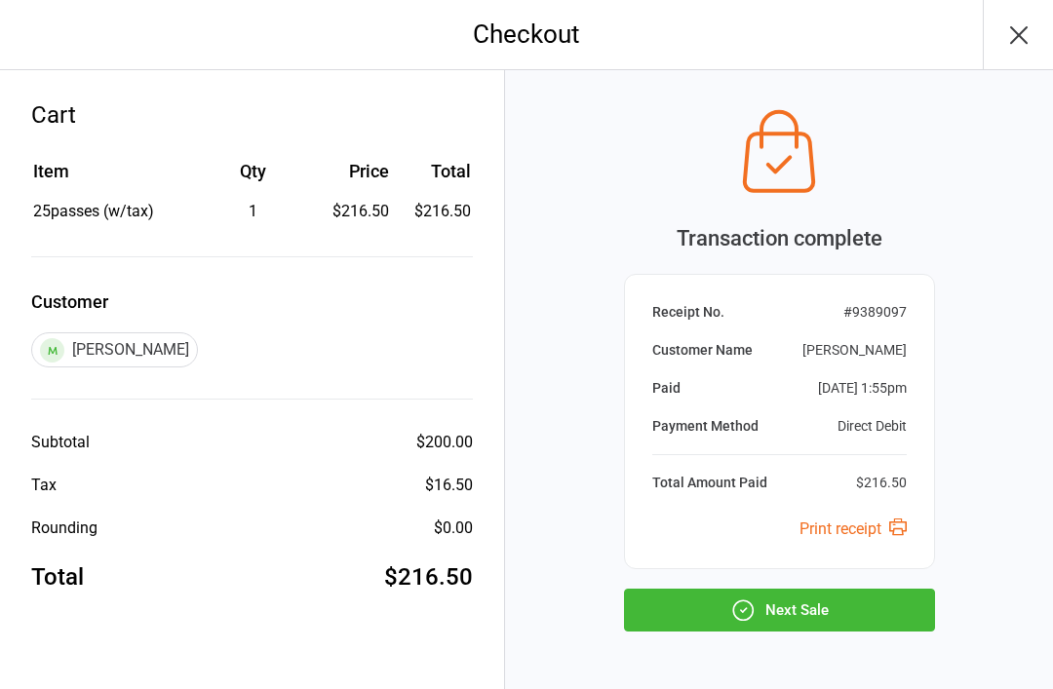
click at [789, 624] on button "Next Sale" at bounding box center [779, 610] width 311 height 43
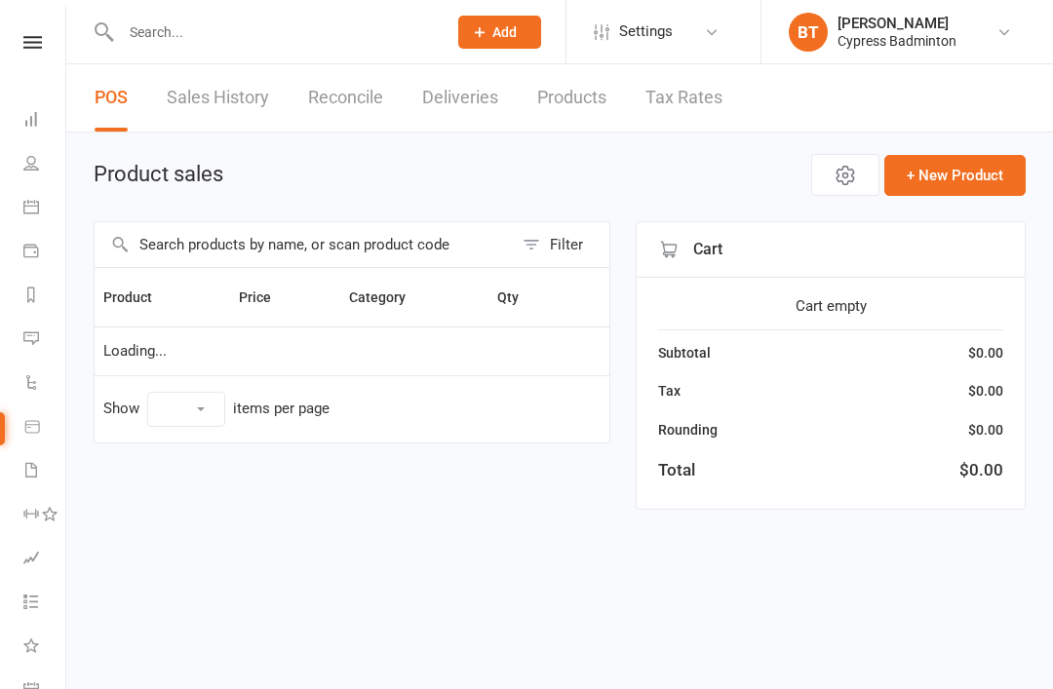
select select "100"
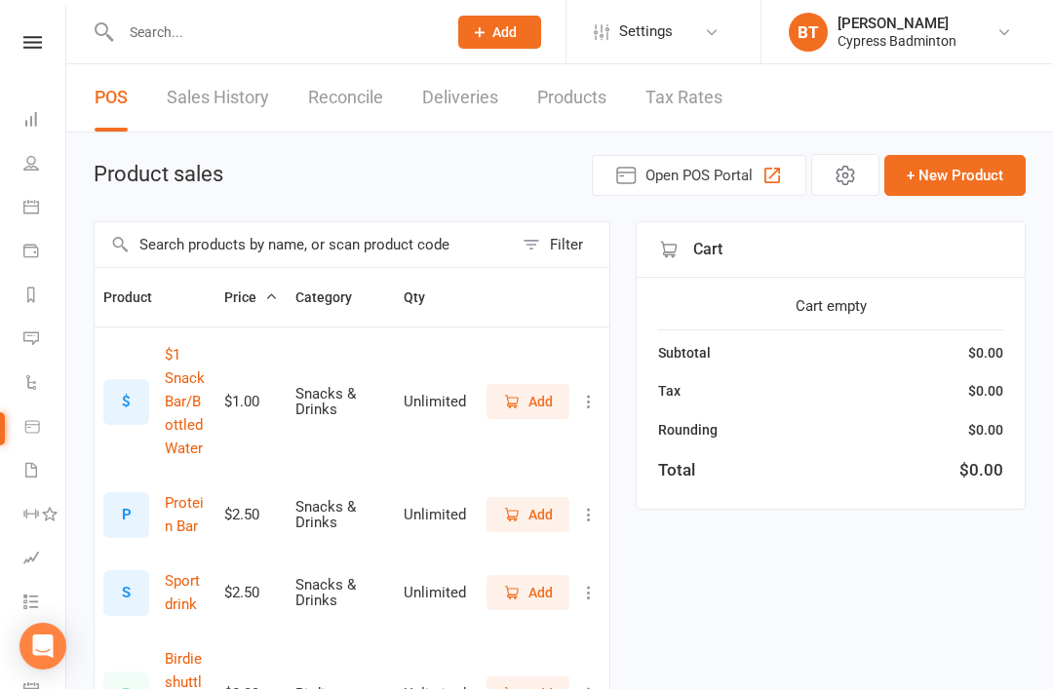
click at [152, 45] on input "text" at bounding box center [274, 32] width 318 height 27
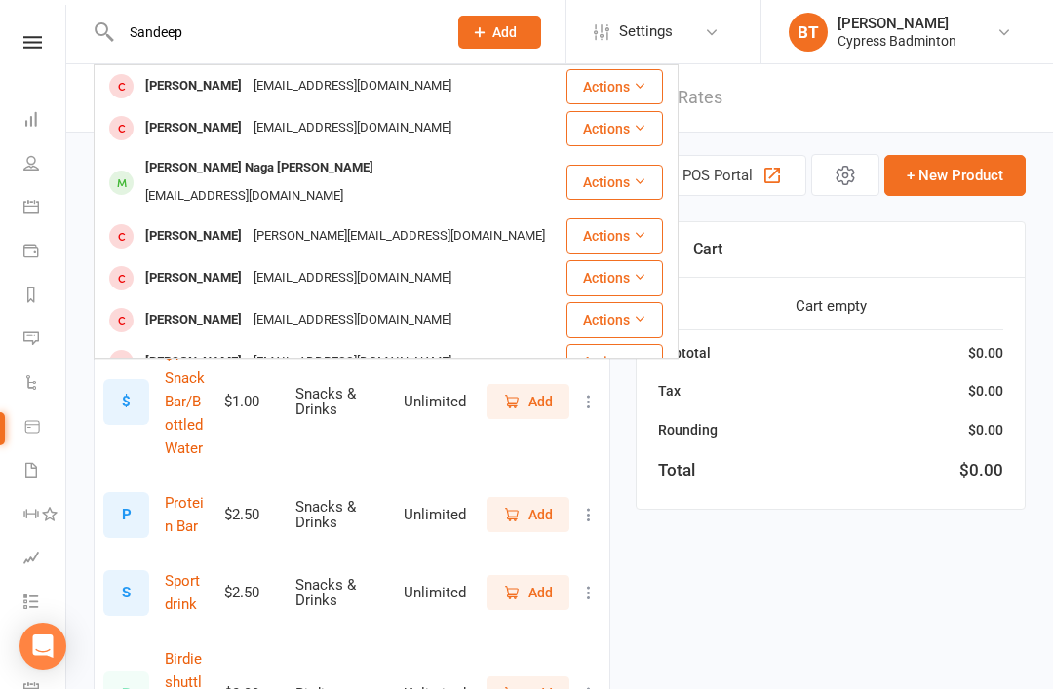
type input "Sandeep"
click at [222, 129] on div "Sandeepika Enagaluru" at bounding box center [193, 128] width 108 height 28
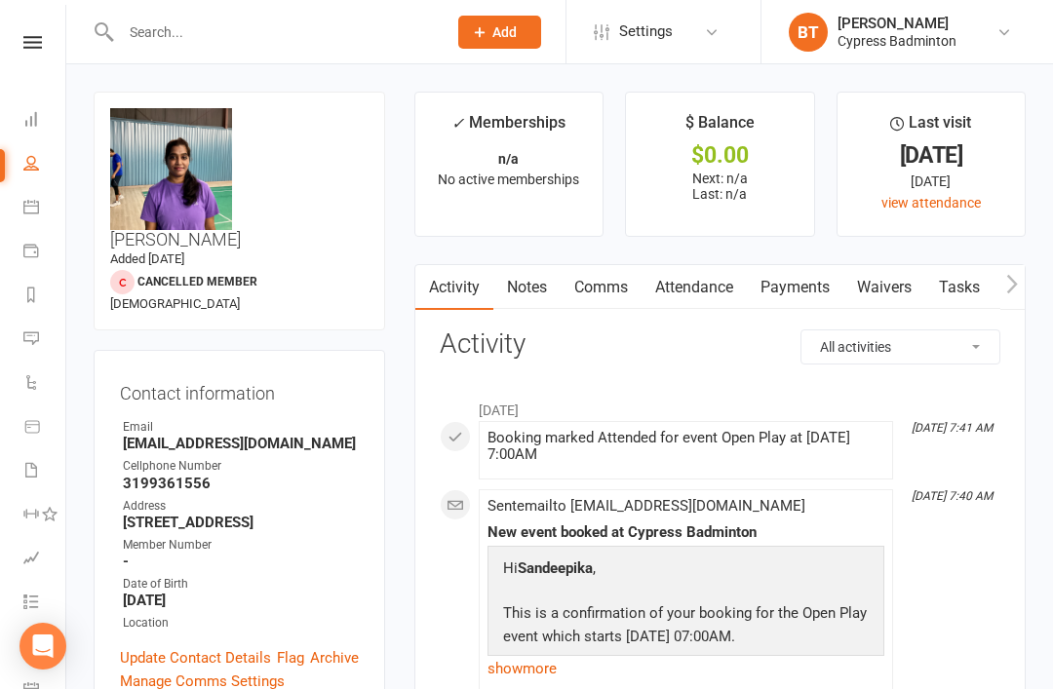
click at [815, 281] on link "Payments" at bounding box center [795, 287] width 97 height 45
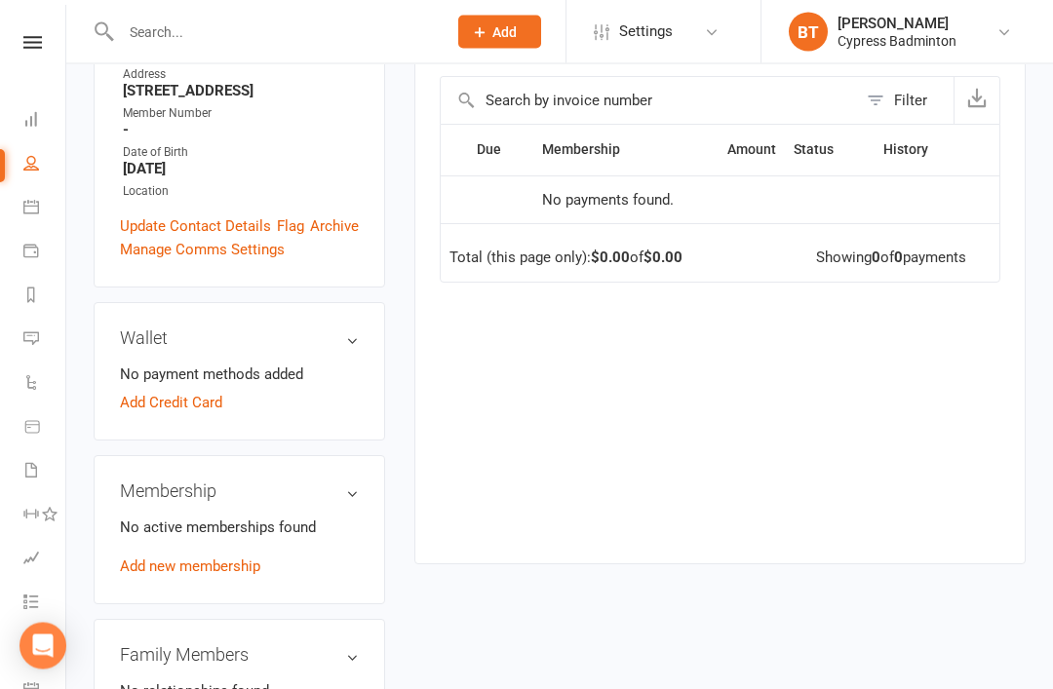
scroll to position [432, 0]
click at [169, 558] on link "Add new membership" at bounding box center [190, 567] width 140 height 18
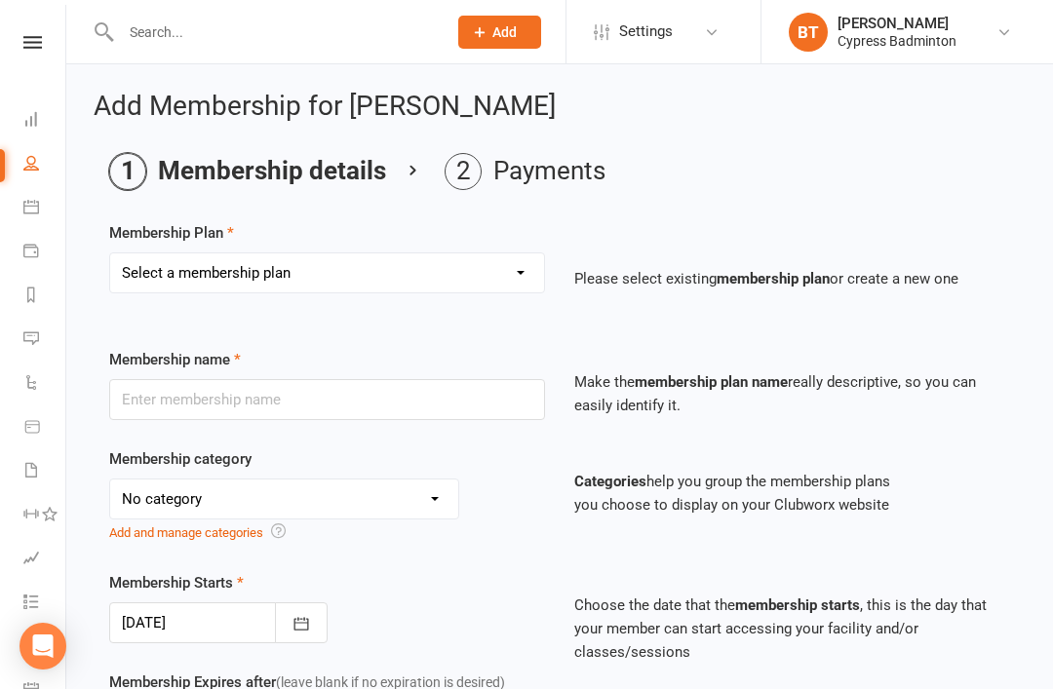
click at [149, 260] on select "Select a membership plan Create new Membership Plan walk-in 1 visit pass walk-i…" at bounding box center [327, 273] width 434 height 39
select select "4"
type input "walk-in 25 visit pass"
select select "29"
type input "5"
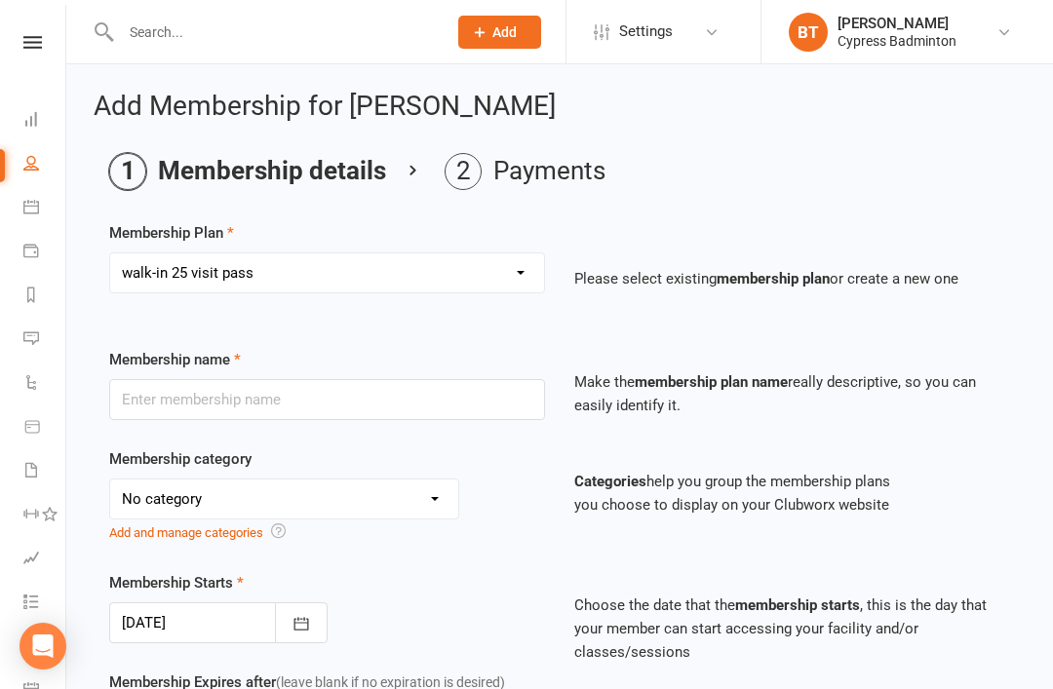
select select "2"
type input "25"
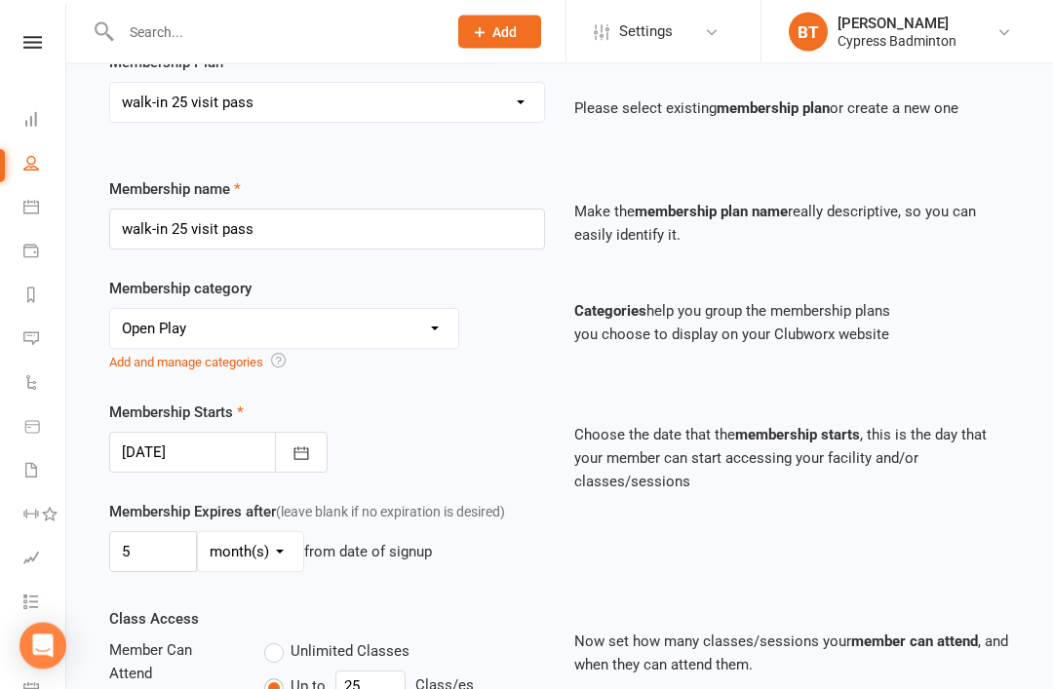
scroll to position [171, 0]
click at [307, 446] on icon "button" at bounding box center [302, 454] width 20 height 20
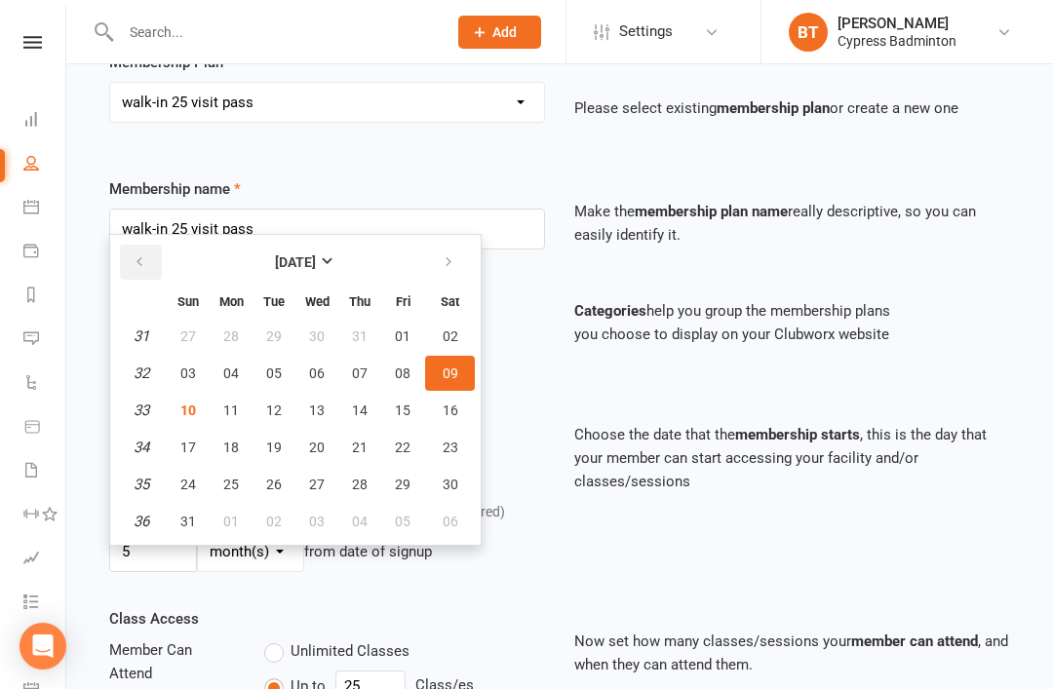
click at [142, 264] on icon "button" at bounding box center [140, 263] width 14 height 16
click at [150, 263] on button "button" at bounding box center [141, 262] width 42 height 35
click at [143, 260] on icon "button" at bounding box center [140, 263] width 14 height 16
click at [145, 256] on icon "button" at bounding box center [140, 263] width 14 height 16
click at [460, 453] on button "26" at bounding box center [450, 447] width 50 height 35
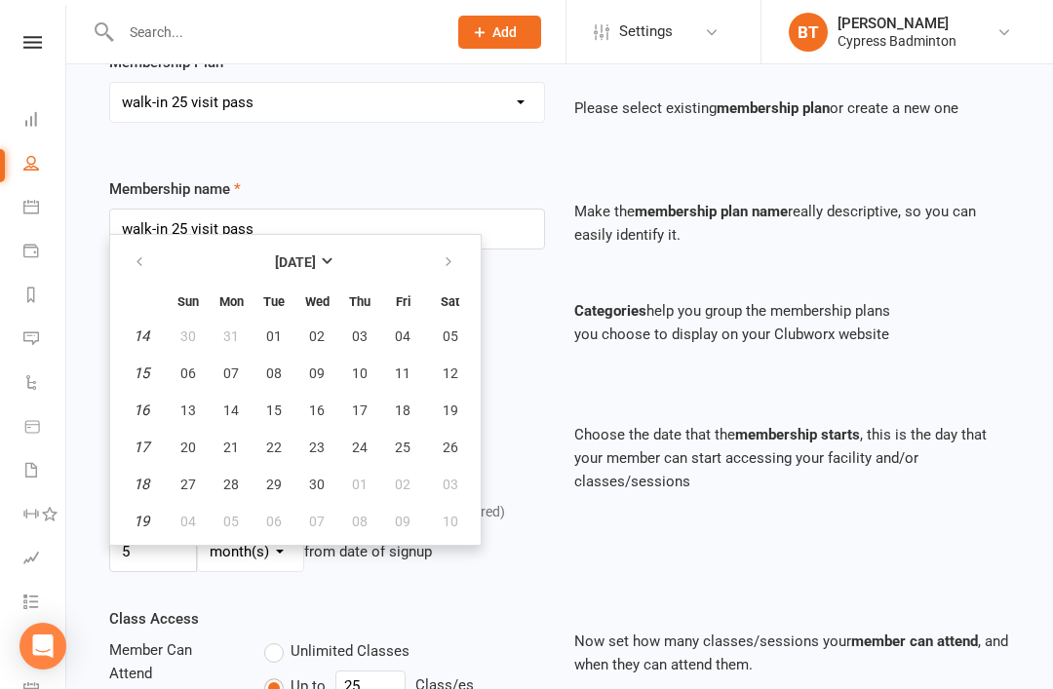
type input "26 Apr 2025"
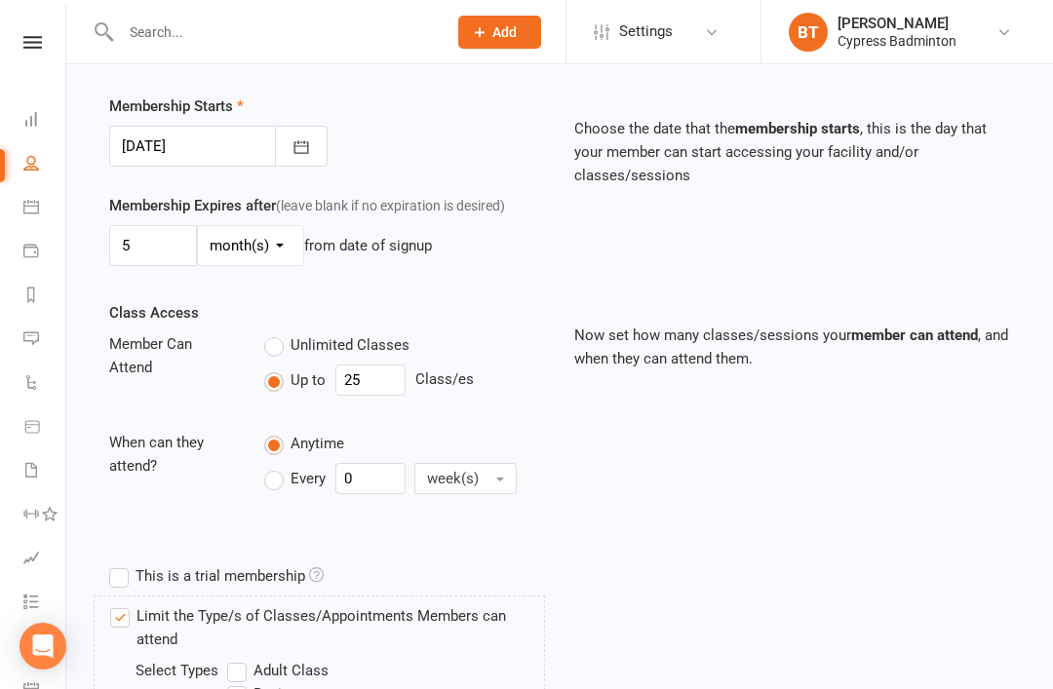
scroll to position [464, 0]
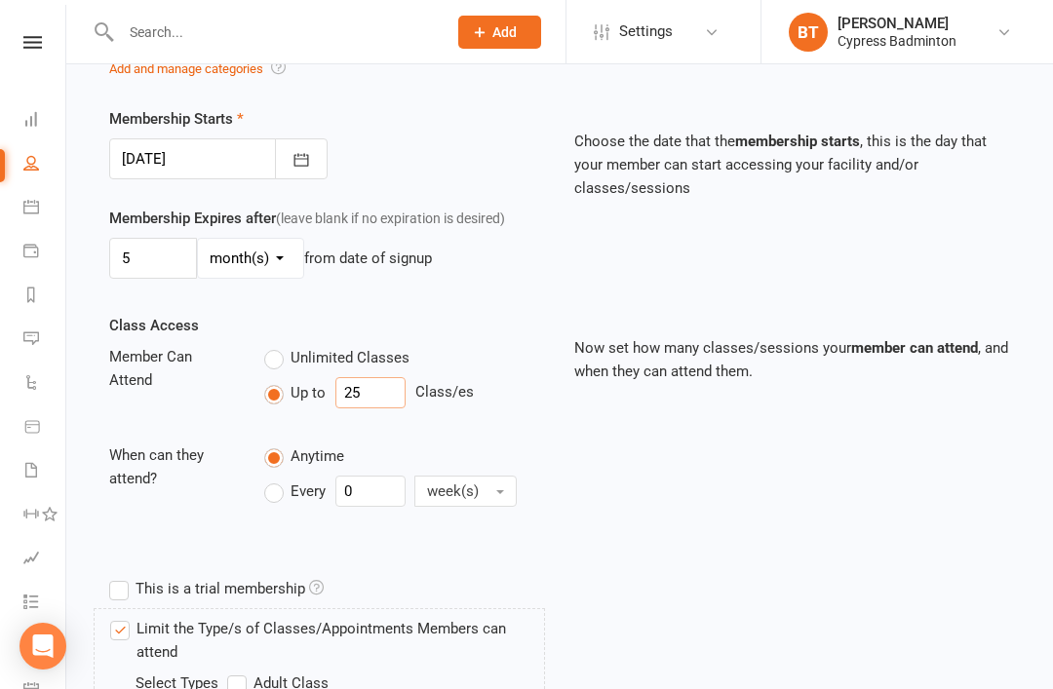
click at [379, 398] on input "25" at bounding box center [370, 392] width 70 height 31
type input "2"
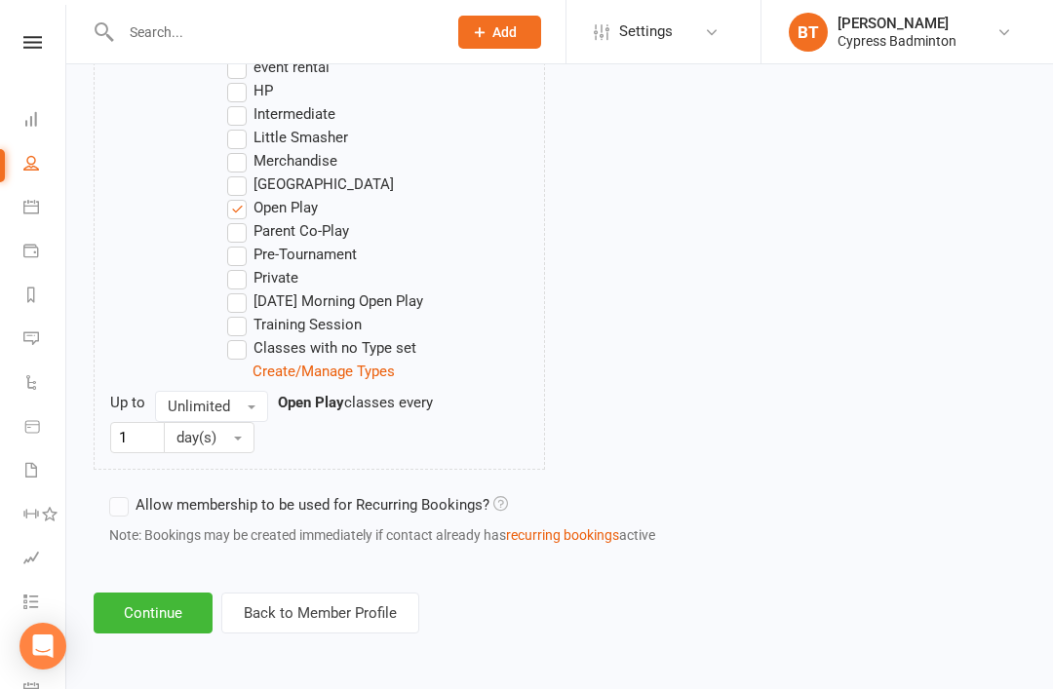
scroll to position [1251, 0]
type input "23"
click at [140, 598] on button "Continue" at bounding box center [153, 613] width 119 height 41
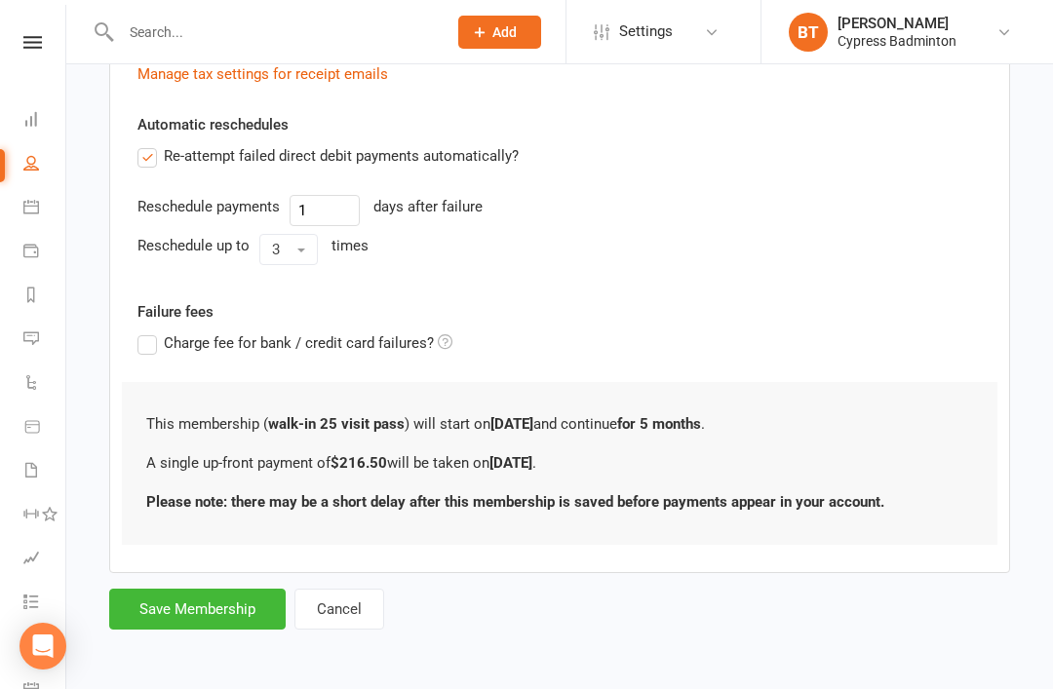
scroll to position [0, 0]
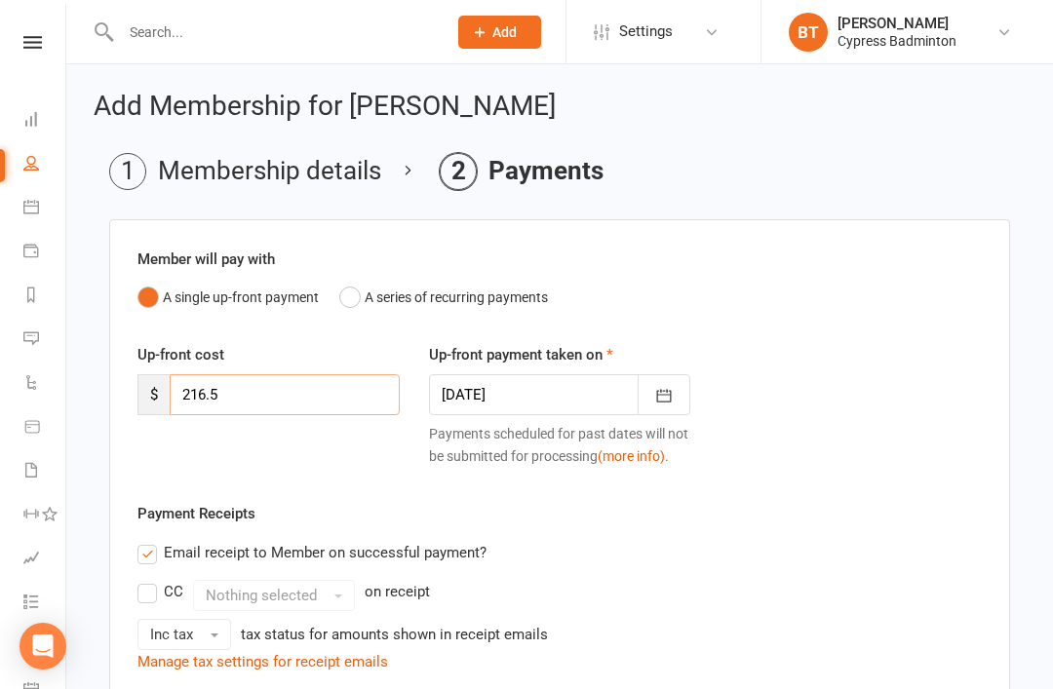
click at [324, 394] on input "216.5" at bounding box center [285, 394] width 230 height 41
type input "2"
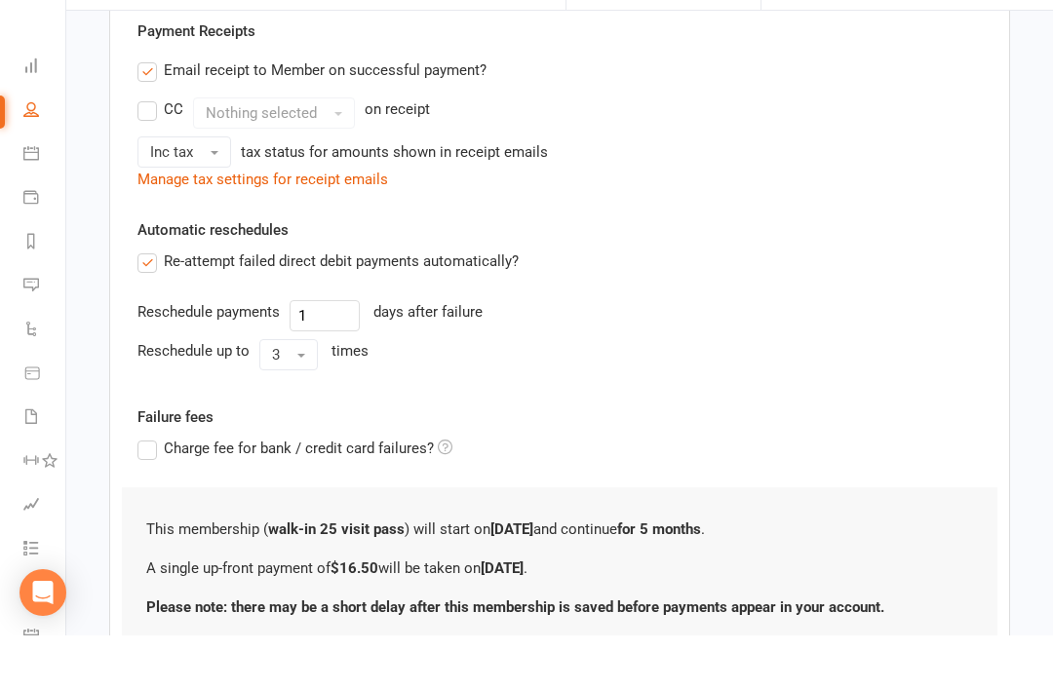
scroll to position [594, 0]
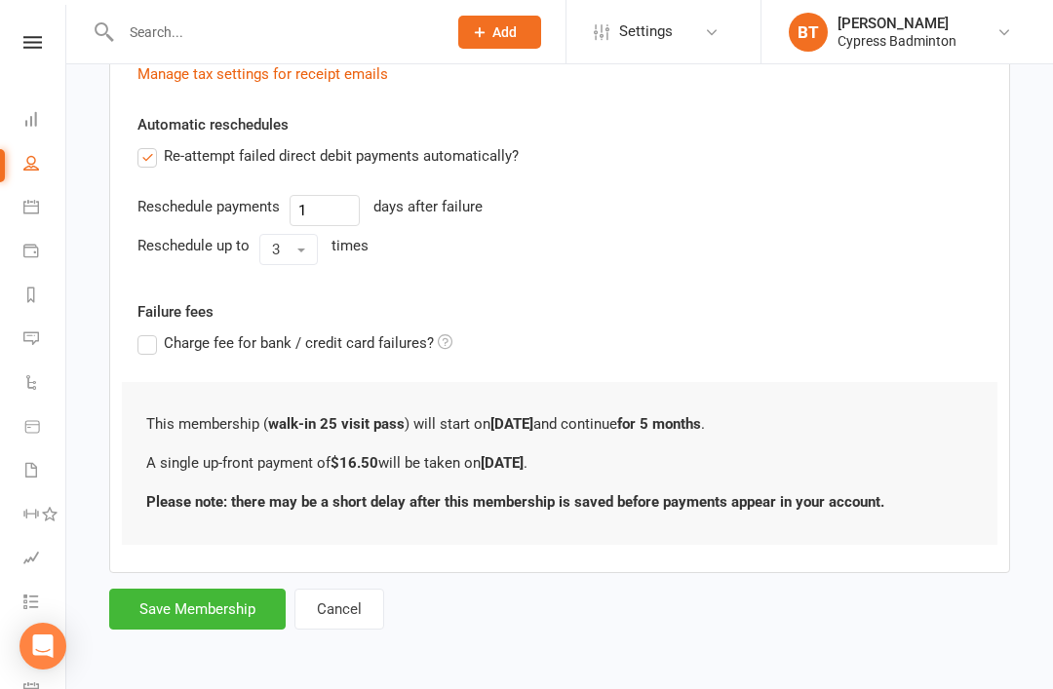
type input "16.50"
click at [208, 604] on button "Save Membership" at bounding box center [197, 609] width 177 height 41
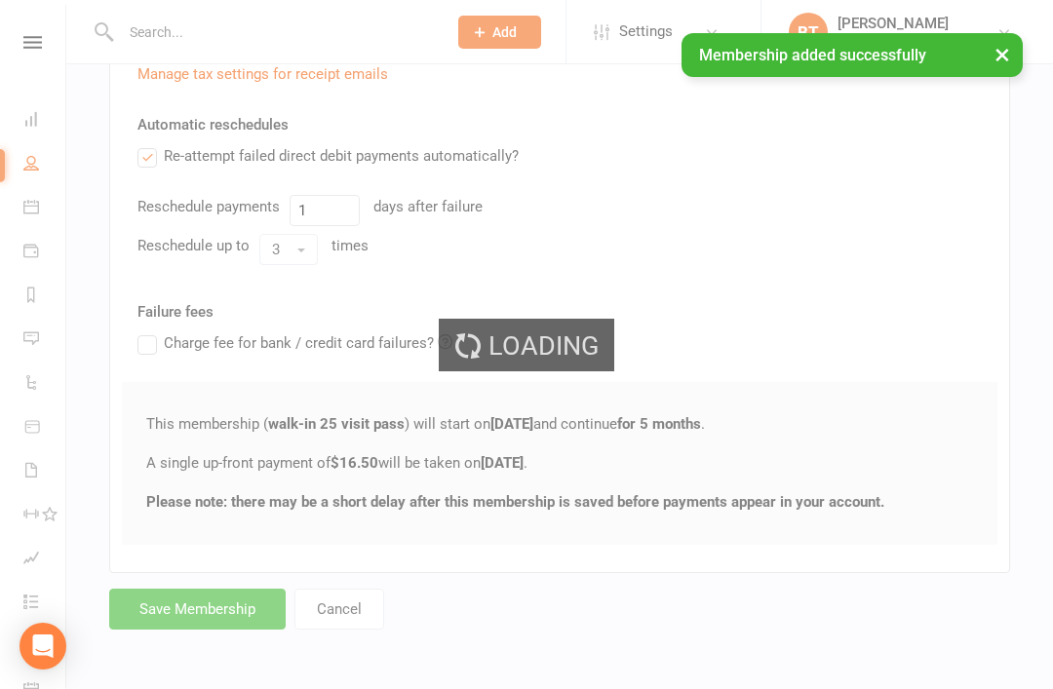
scroll to position [540, 0]
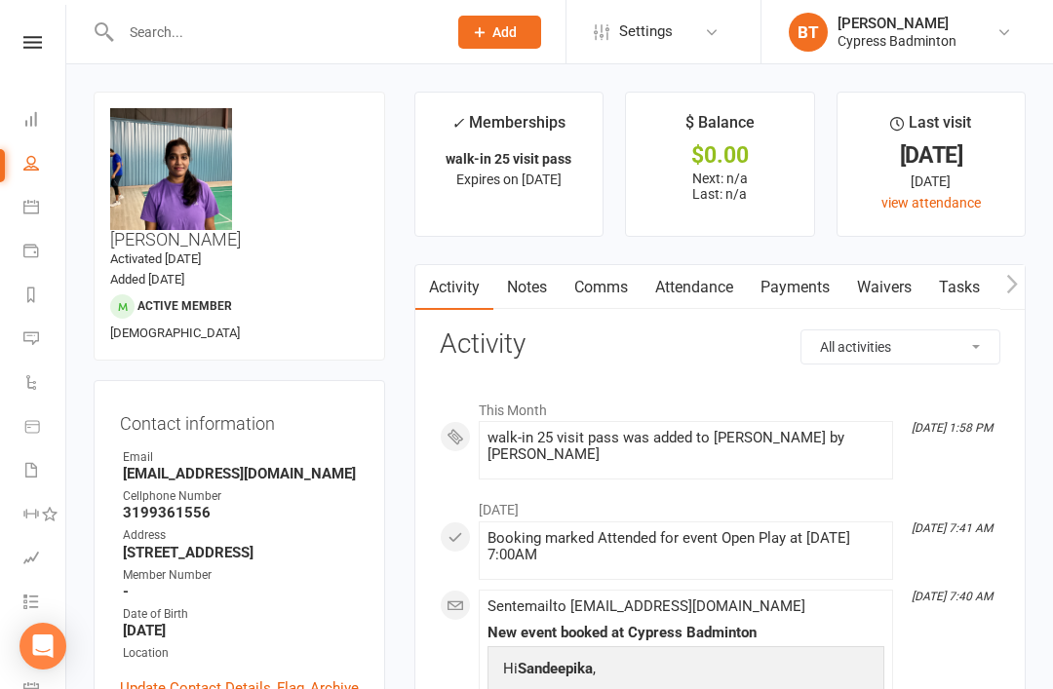
click at [280, 677] on link "Flag" at bounding box center [290, 688] width 27 height 23
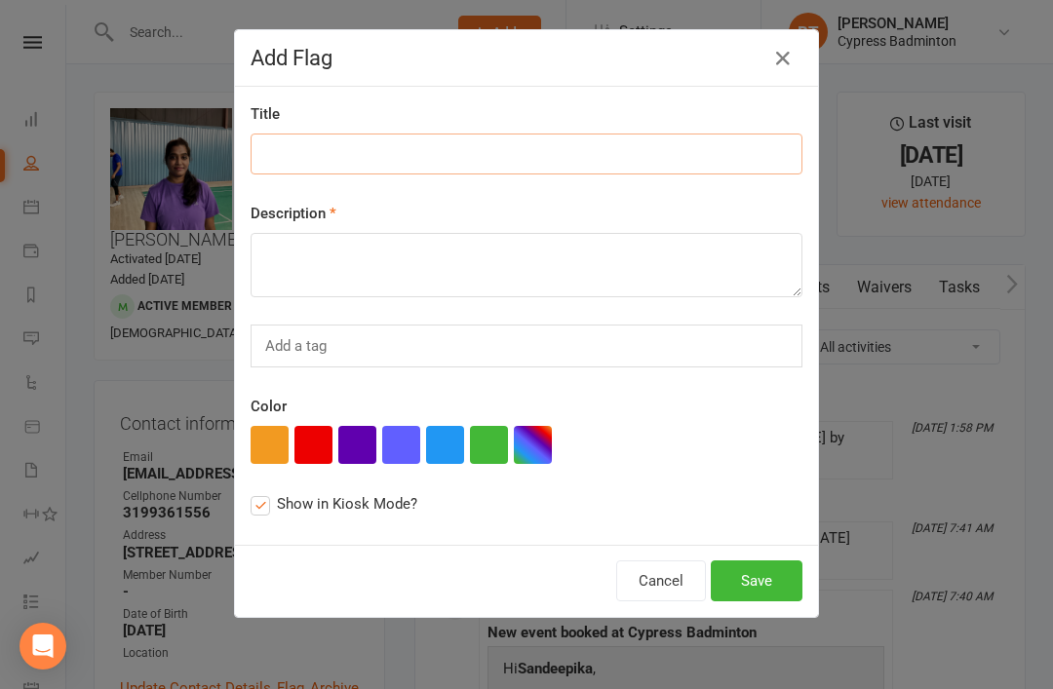
click at [584, 148] on input at bounding box center [527, 154] width 552 height 41
click at [313, 453] on button "button" at bounding box center [314, 445] width 38 height 38
click at [632, 141] on input at bounding box center [527, 154] width 552 height 41
type input "8"
type input "**collection**"
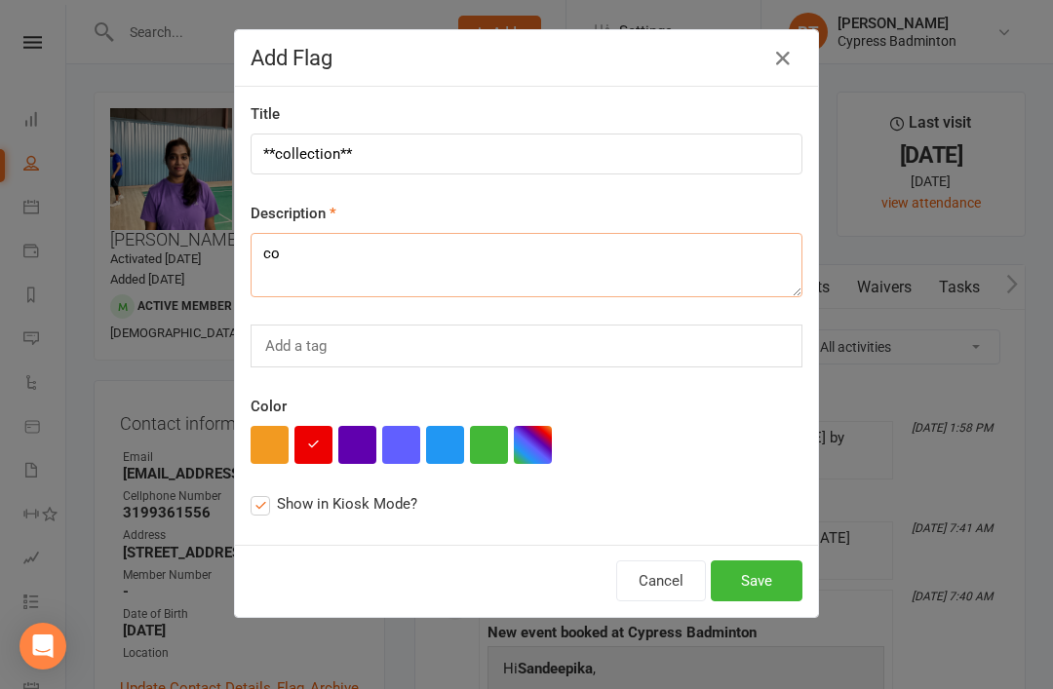
type textarea "c"
click at [545, 258] on textarea "She owes $16.50 for taxes on 25 passes.remov flag once paid" at bounding box center [527, 265] width 552 height 64
click at [534, 247] on textarea "She owes $16.50 for taxes on 25 passes.remove flag once paid" at bounding box center [527, 265] width 552 height 64
type textarea "She owes $16.50 for taxes on 25 passes. remove flag once paid"
click at [775, 592] on button "Save" at bounding box center [757, 581] width 92 height 41
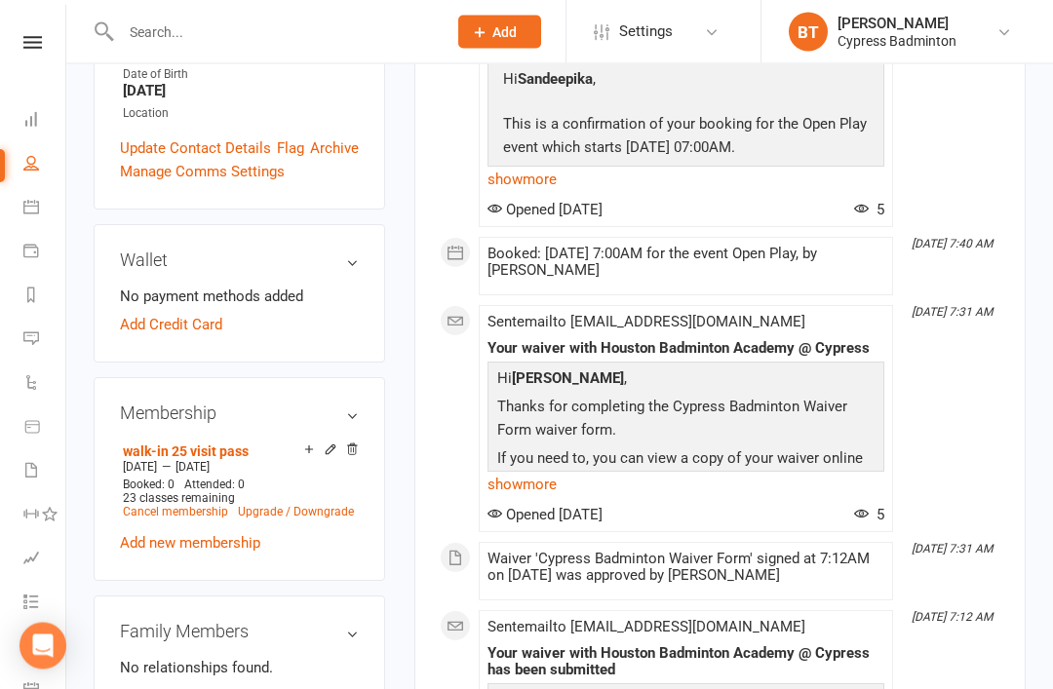
scroll to position [590, 0]
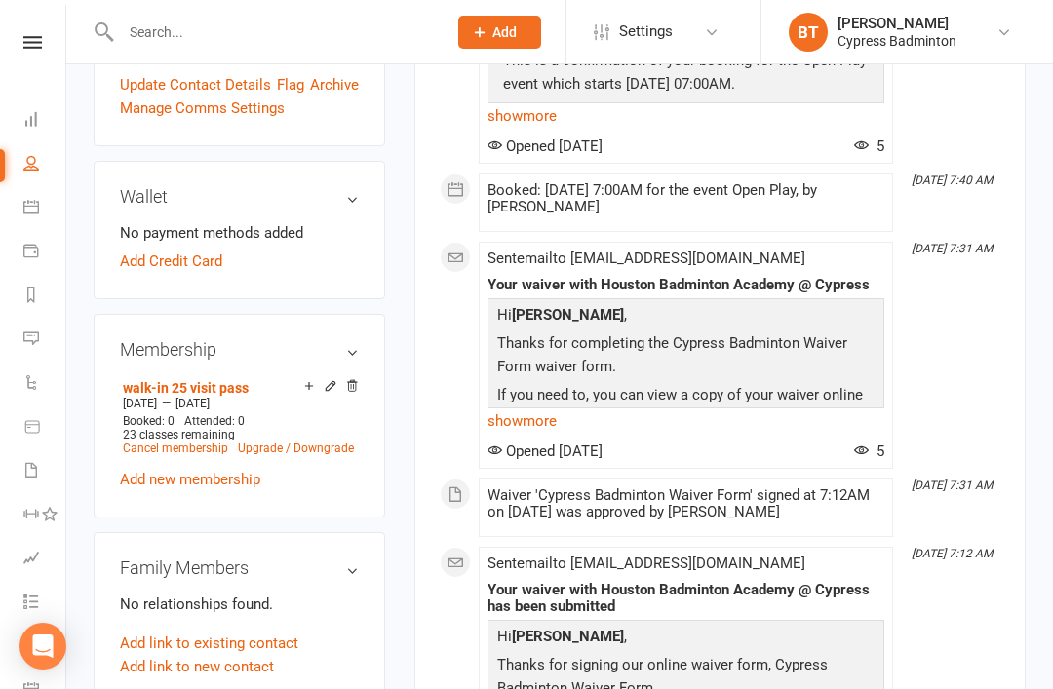
scroll to position [653, 0]
click at [29, 32] on nav "Clubworx Dashboard People Calendar Payments Reports Messages Automations Produc…" at bounding box center [33, 349] width 66 height 689
click at [30, 38] on icon at bounding box center [32, 42] width 19 height 13
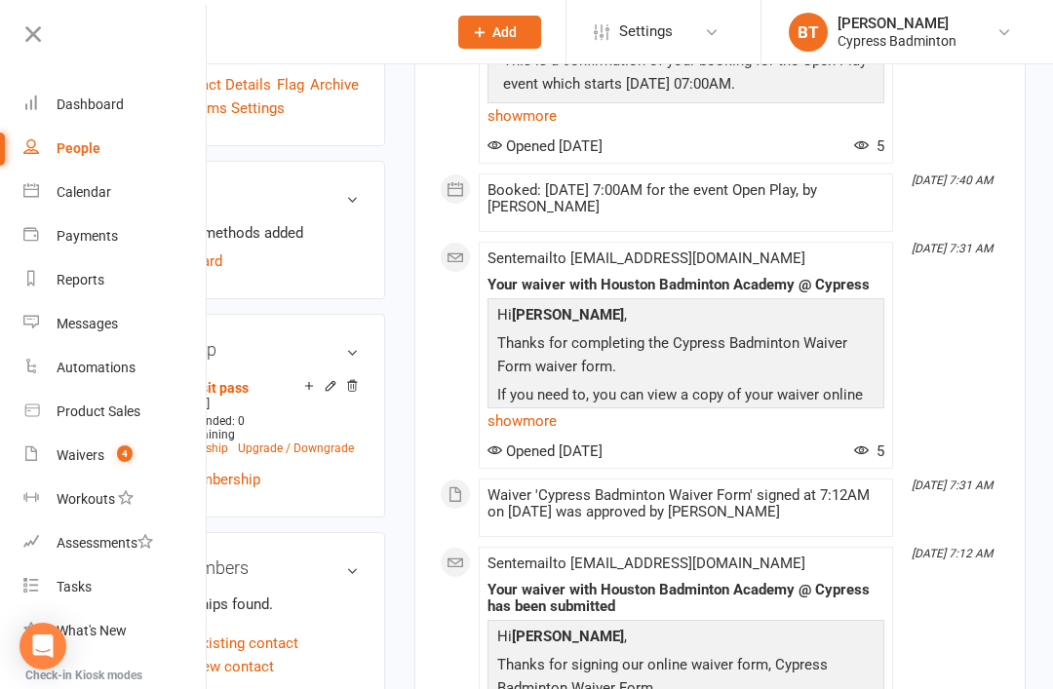
click at [156, 466] on link "Waivers 4" at bounding box center [115, 456] width 184 height 44
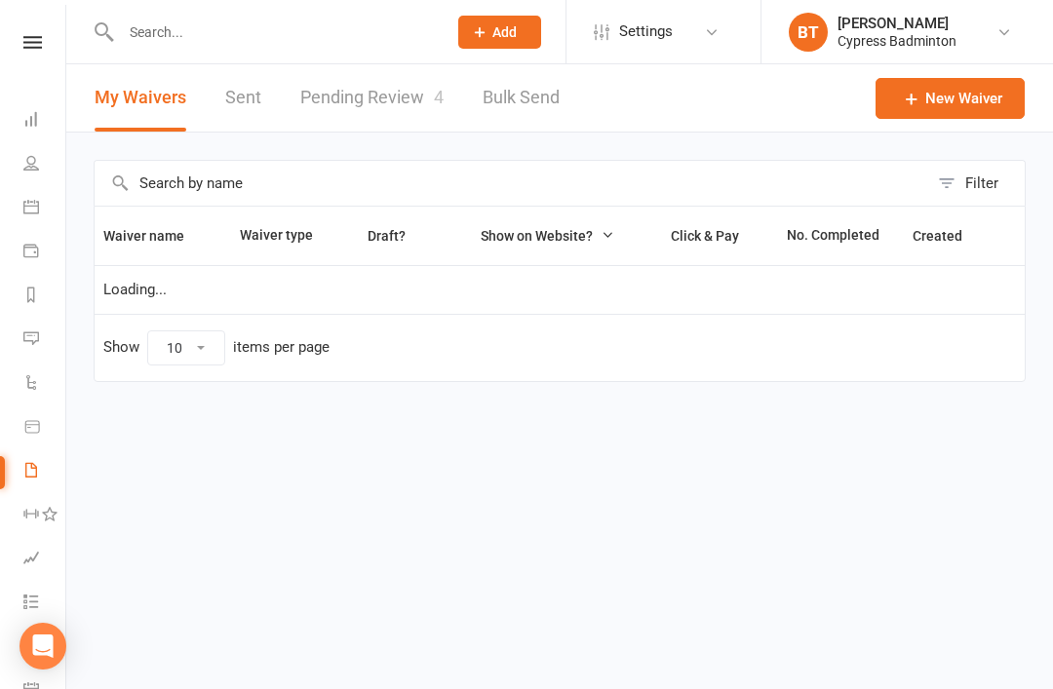
click at [380, 98] on link "Pending Review 4" at bounding box center [371, 97] width 143 height 67
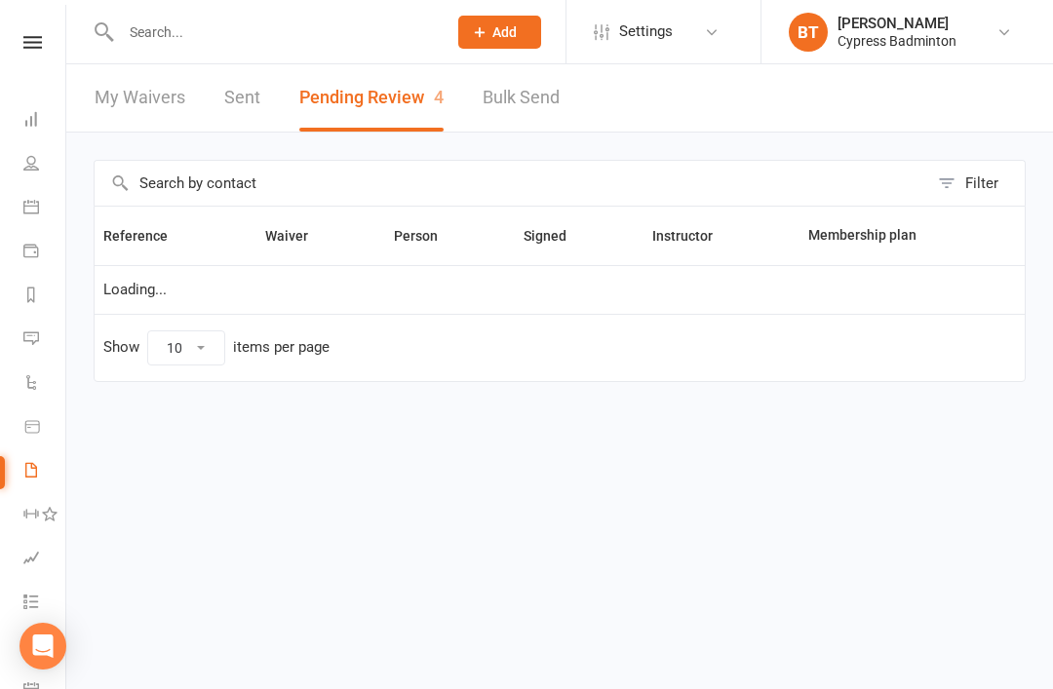
select select "50"
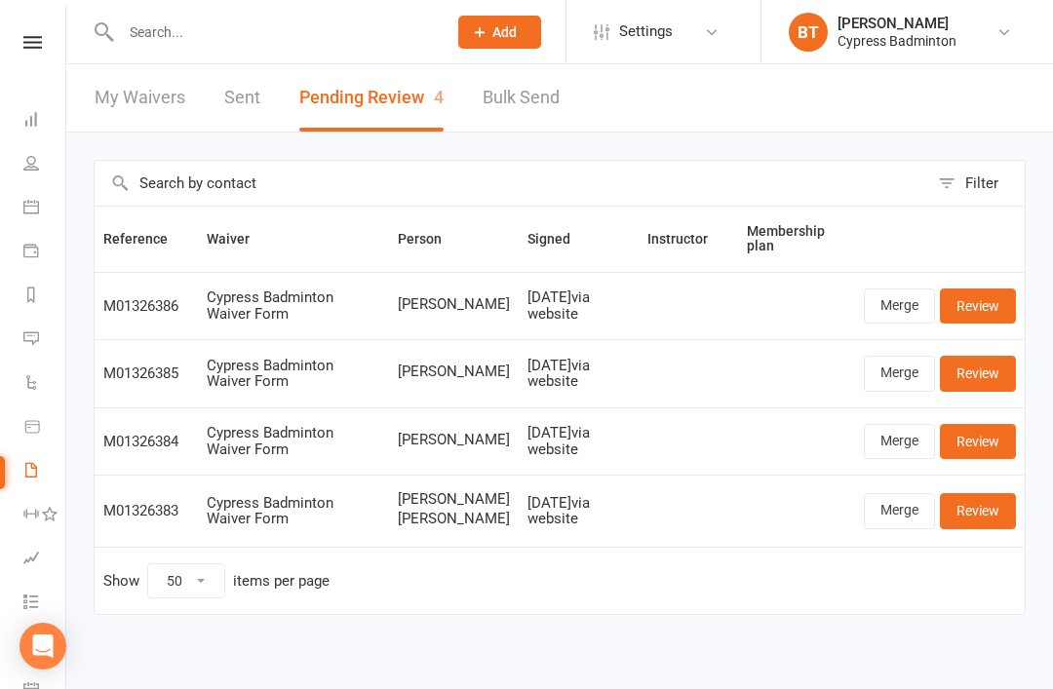
click at [995, 295] on link "Review" at bounding box center [978, 306] width 76 height 35
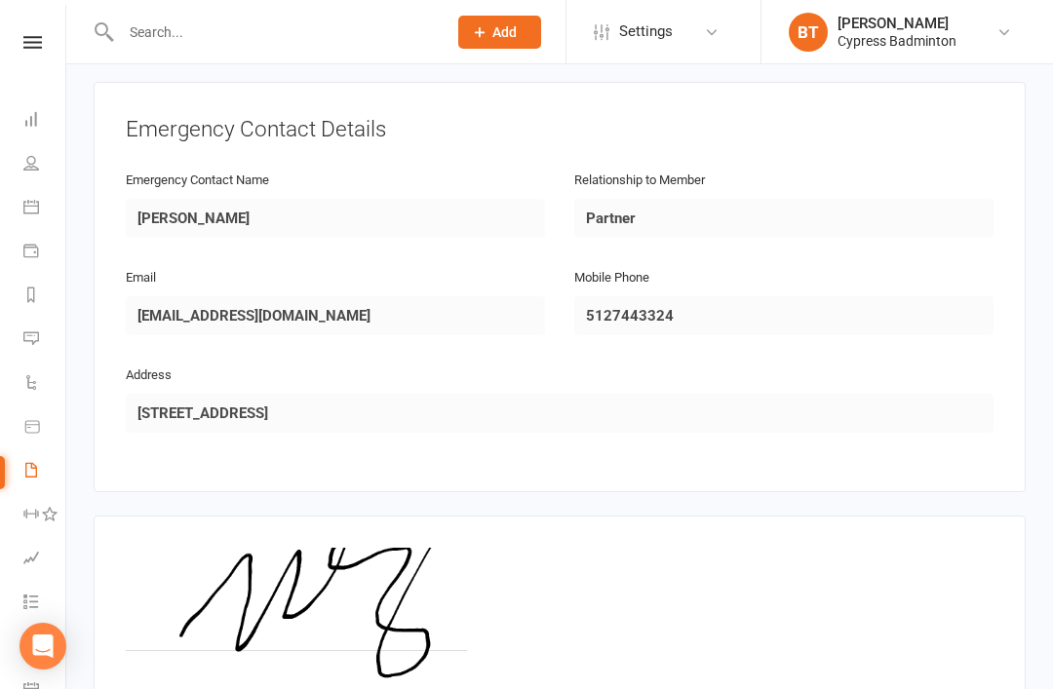
scroll to position [998, 0]
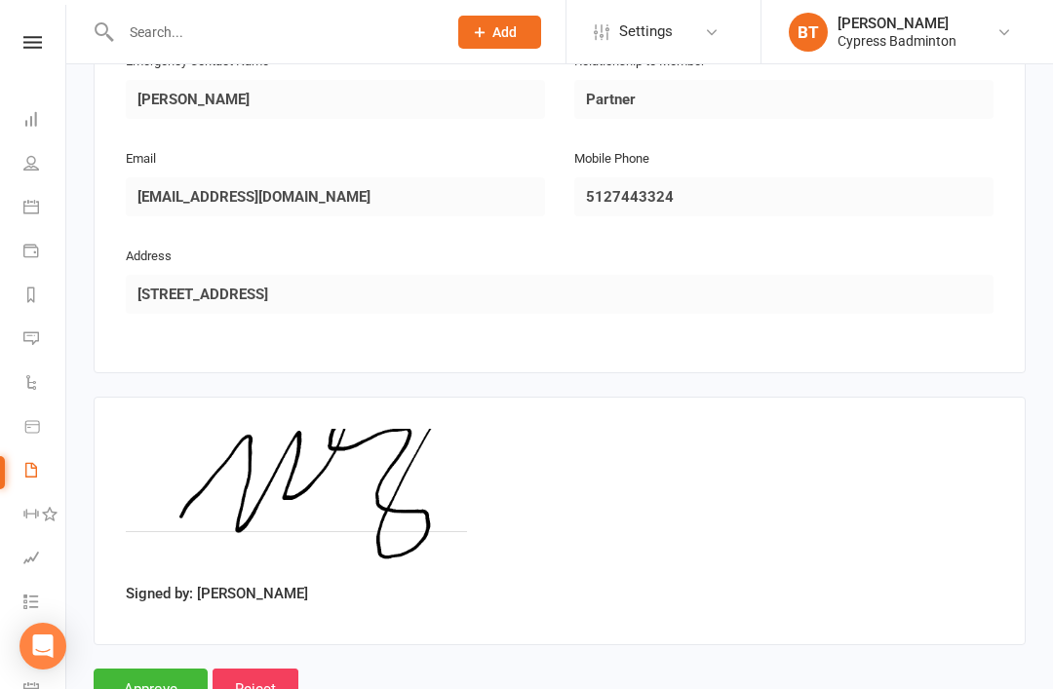
click at [129, 669] on input "Approve" at bounding box center [151, 689] width 114 height 41
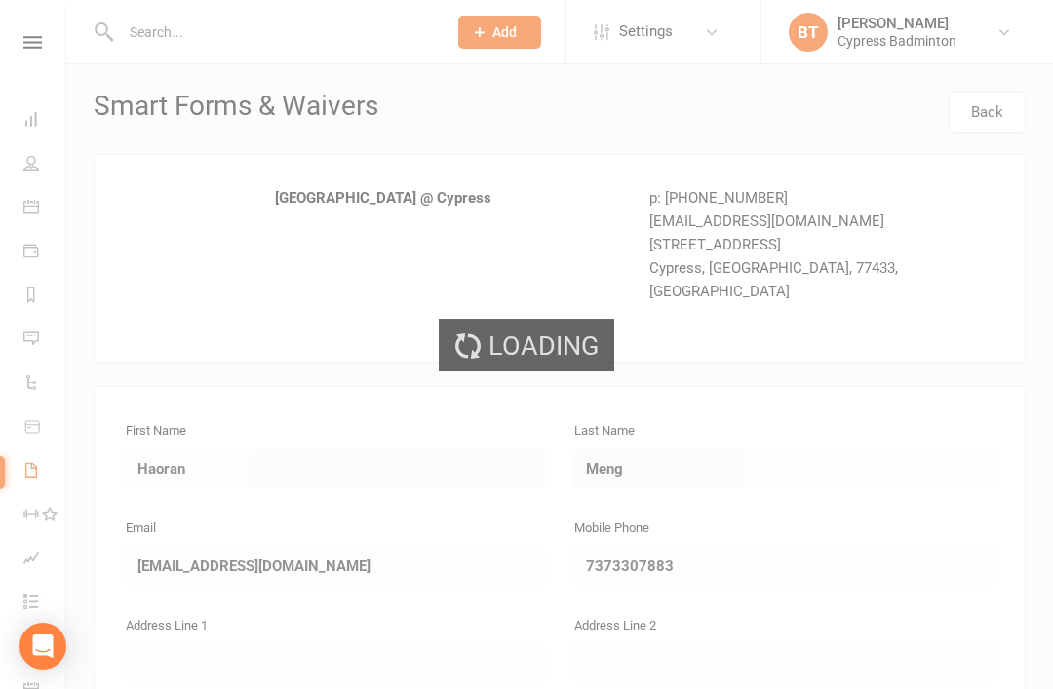
select select "50"
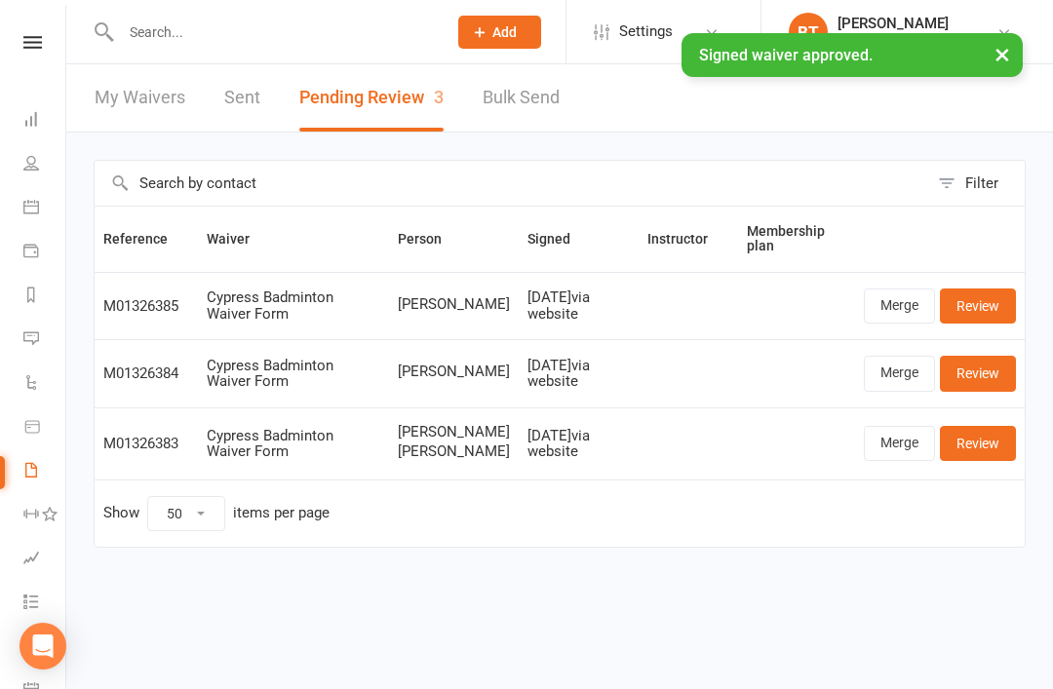
click at [201, 42] on input "text" at bounding box center [274, 32] width 318 height 27
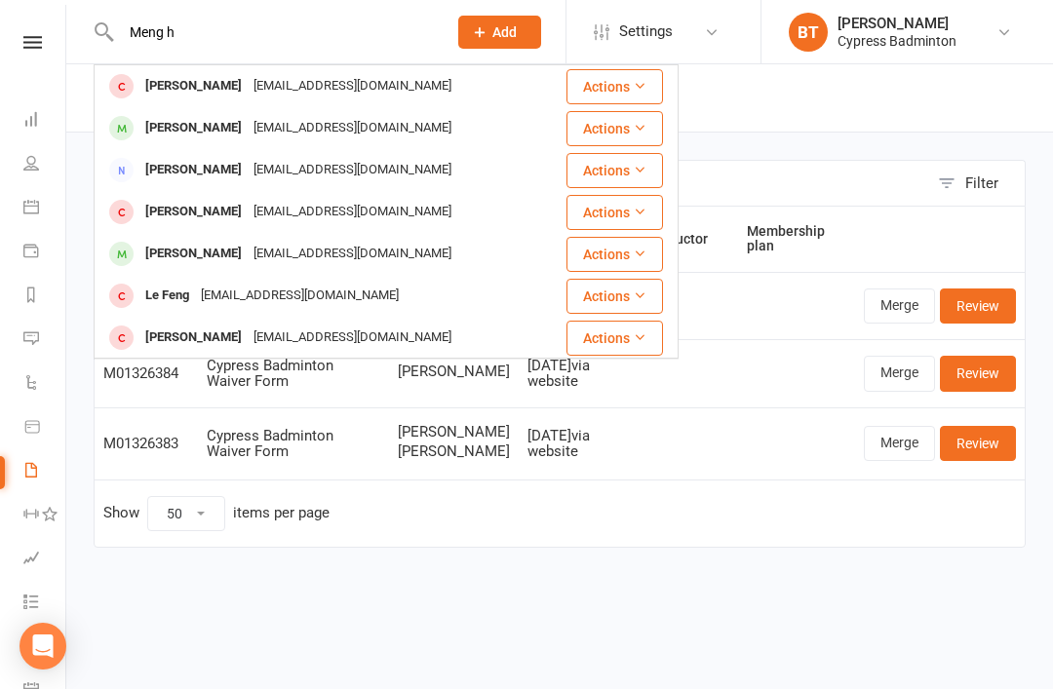
type input "Meng h"
click at [209, 87] on div "[PERSON_NAME]" at bounding box center [193, 86] width 108 height 28
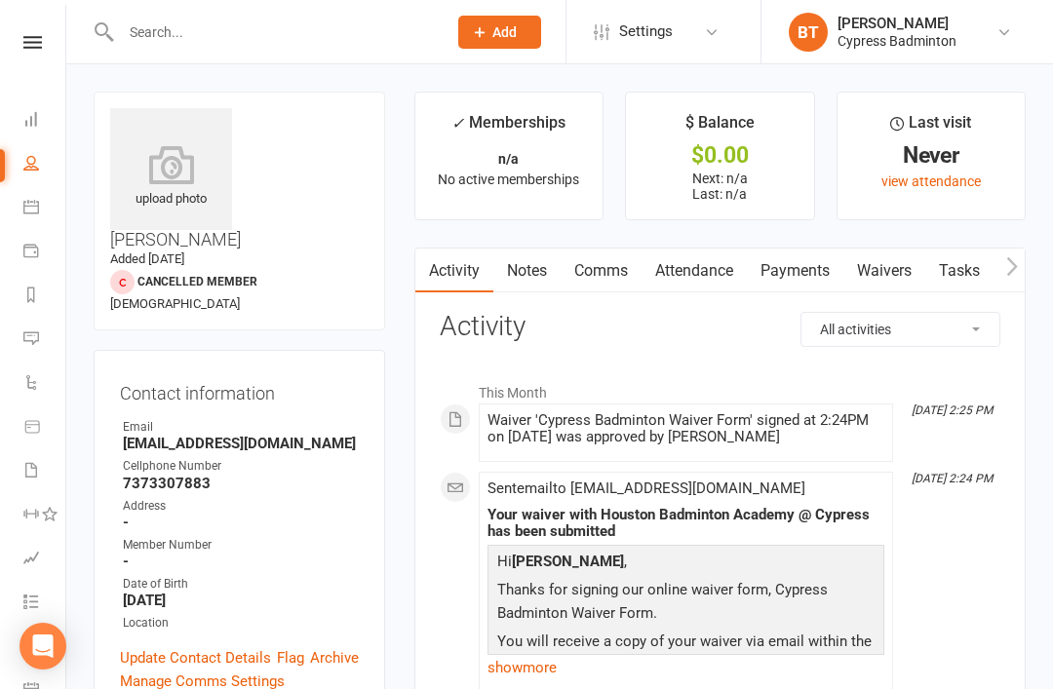
click at [177, 179] on icon at bounding box center [171, 164] width 122 height 39
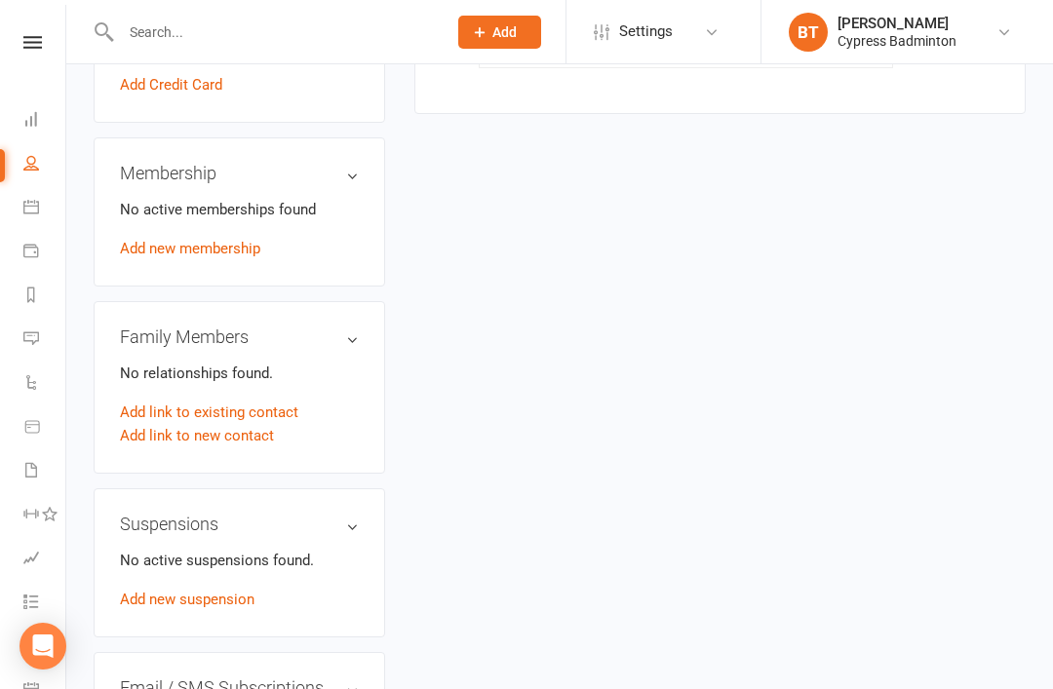
scroll to position [749, 0]
click at [258, 199] on div "No active memberships found Add new membership" at bounding box center [239, 230] width 239 height 62
click at [252, 241] on link "Add new membership" at bounding box center [190, 250] width 140 height 18
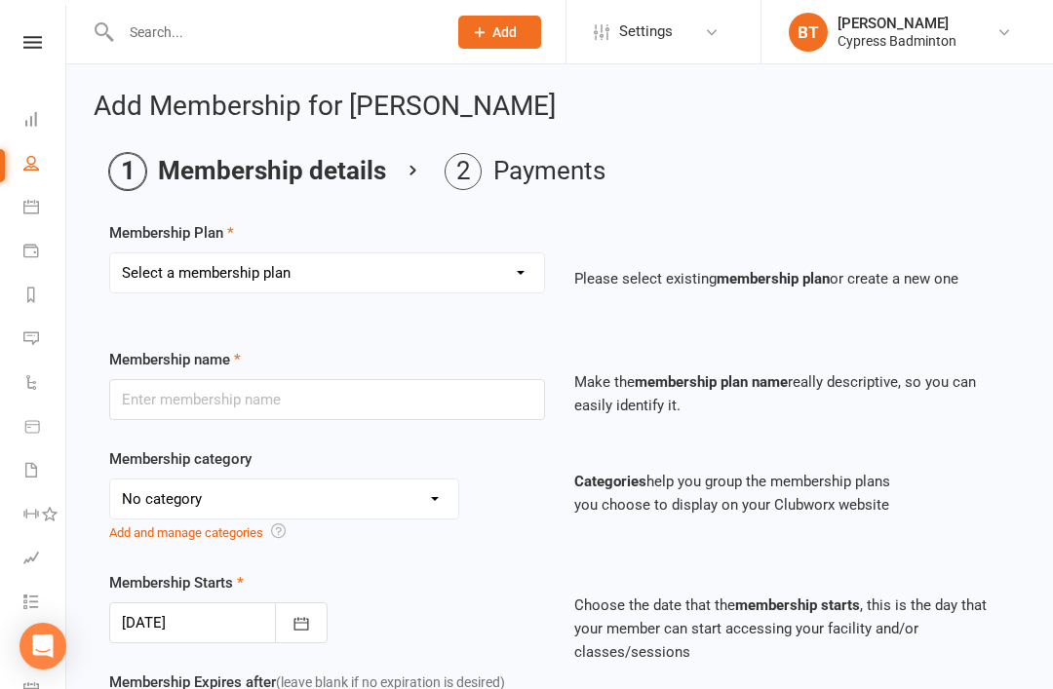
click at [351, 283] on select "Select a membership plan Create new Membership Plan walk-in 1 visit pass walk-i…" at bounding box center [327, 273] width 434 height 39
select select "1"
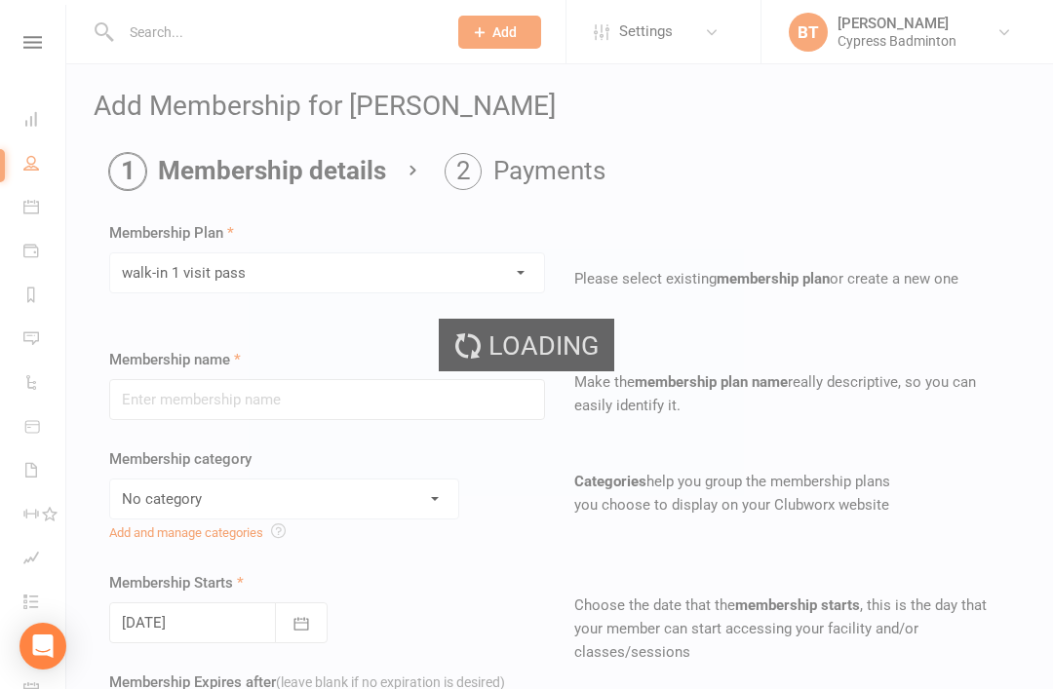
type input "walk-in 1 visit pass"
select select "29"
type input "1"
select select "1"
type input "1"
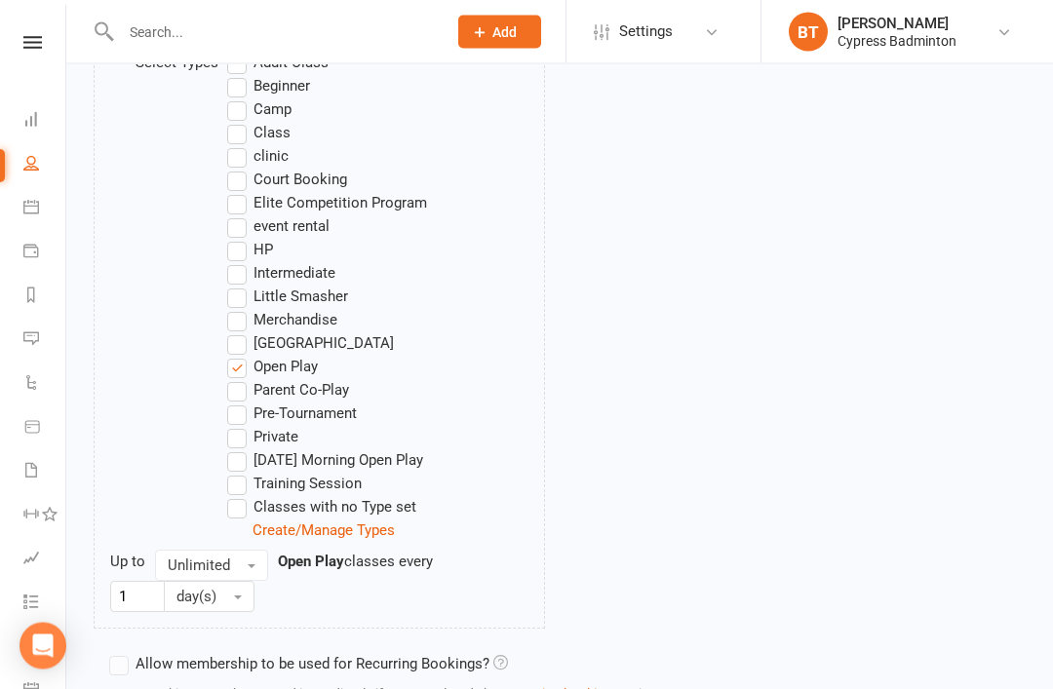
scroll to position [1198, 0]
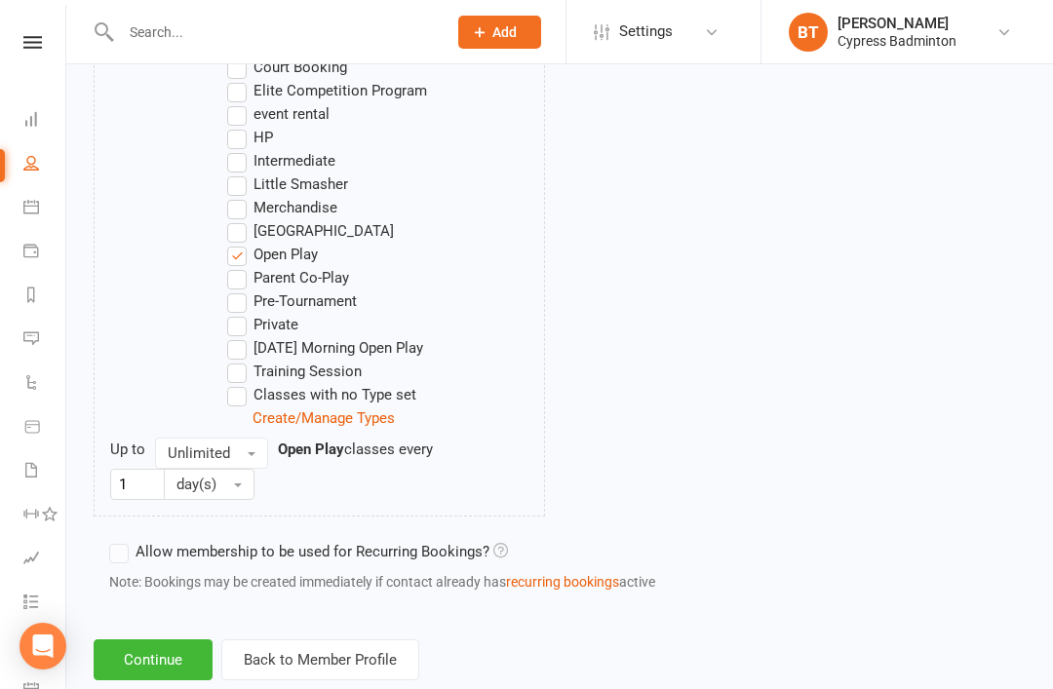
click at [131, 677] on button "Continue" at bounding box center [153, 660] width 119 height 41
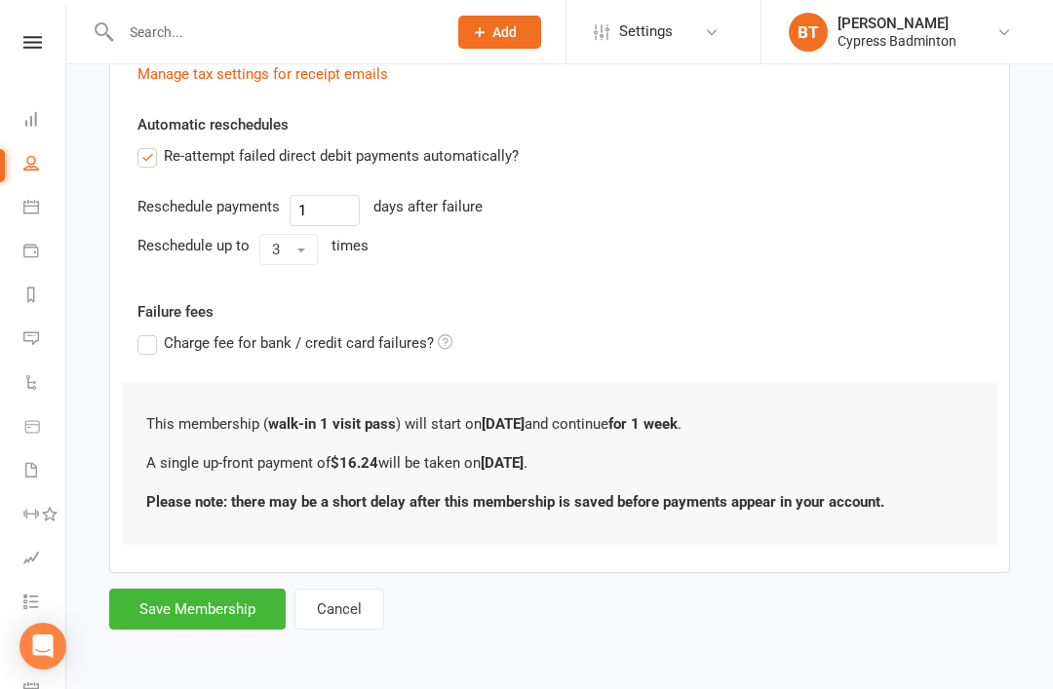
scroll to position [0, 0]
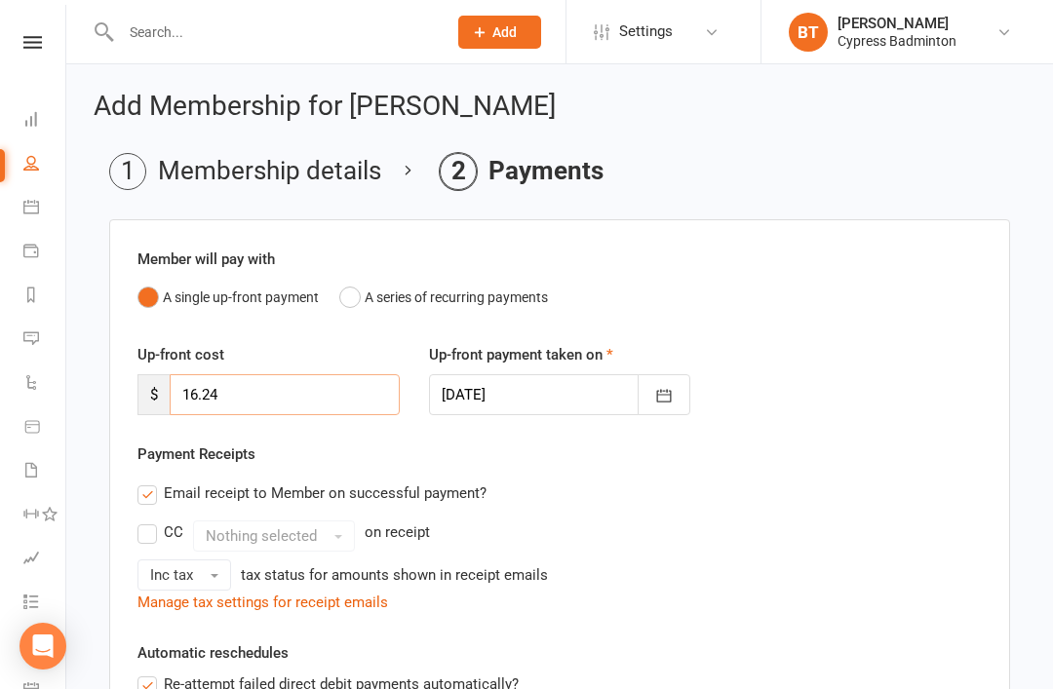
click at [351, 401] on input "16.24" at bounding box center [285, 394] width 230 height 41
type input "1"
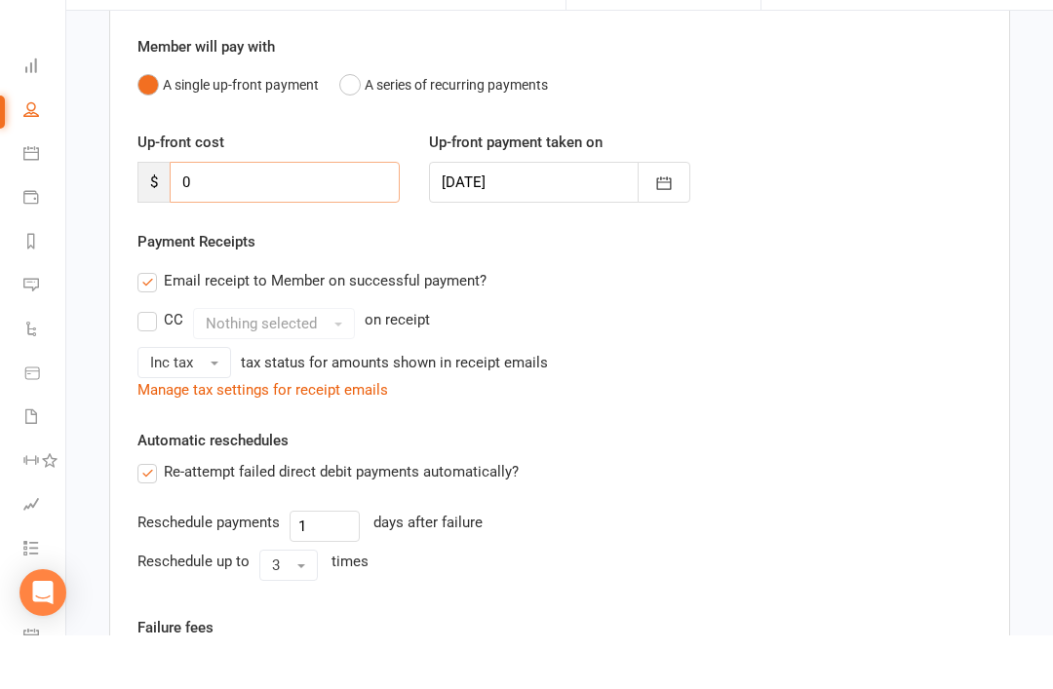
scroll to position [457, 0]
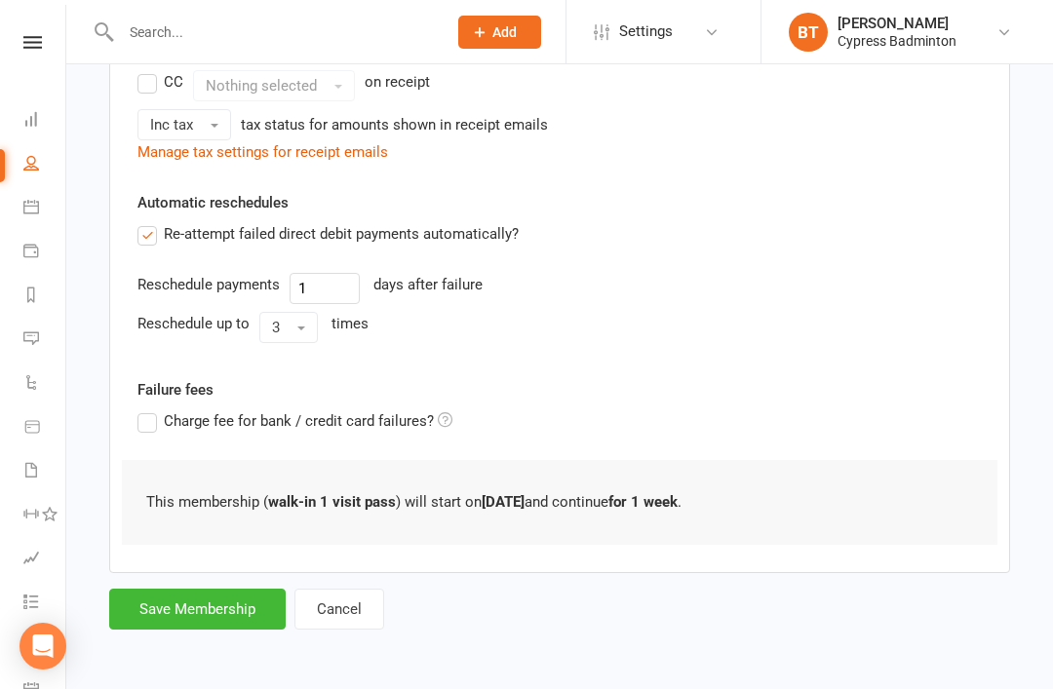
type input "0"
click at [214, 593] on button "Save Membership" at bounding box center [197, 609] width 177 height 41
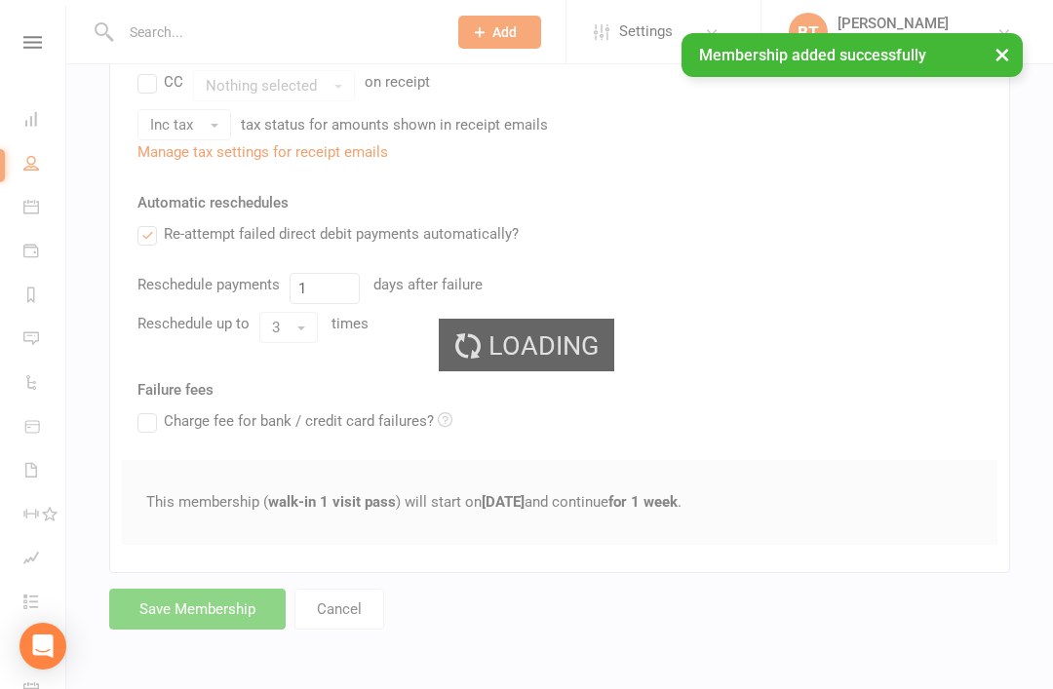
scroll to position [404, 0]
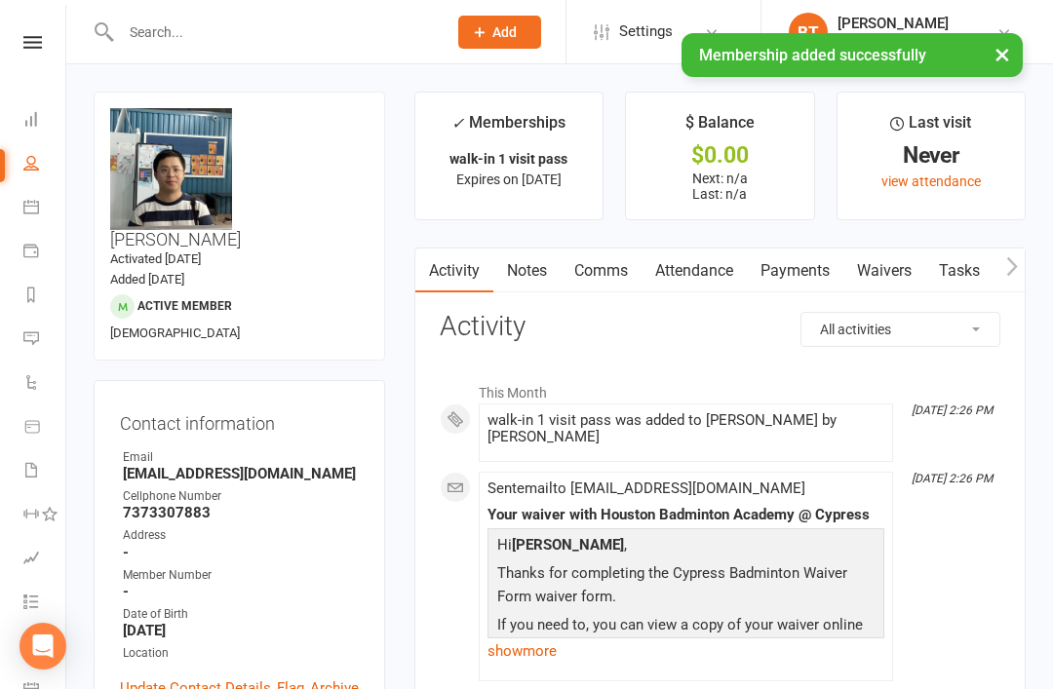
click at [23, 46] on icon at bounding box center [32, 42] width 19 height 13
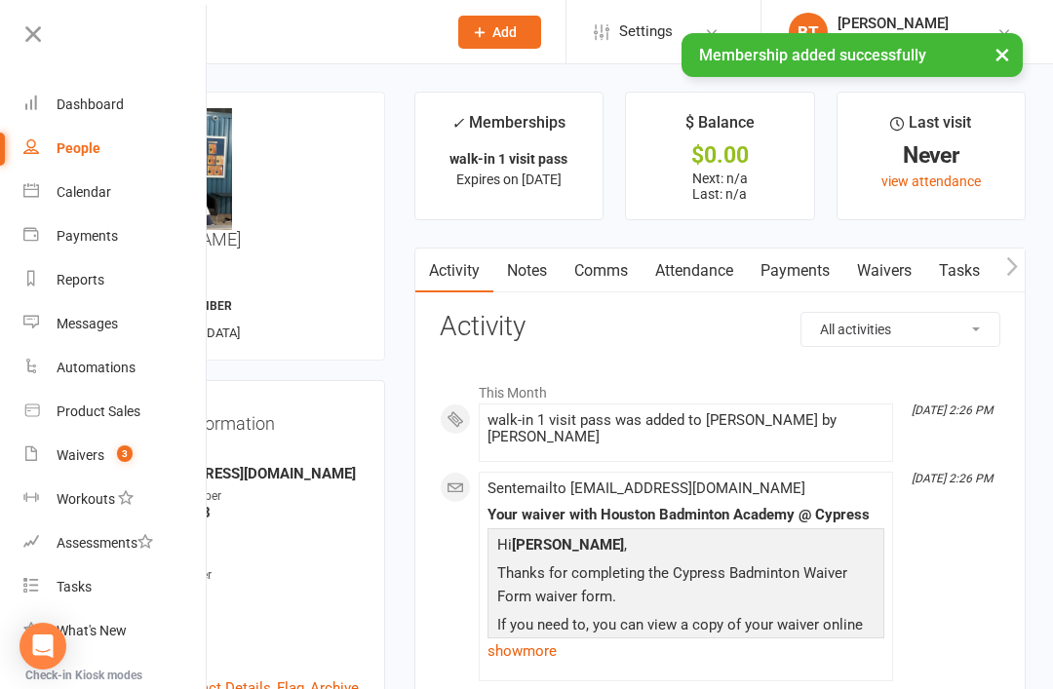
click at [161, 448] on link "Waivers 3" at bounding box center [115, 456] width 184 height 44
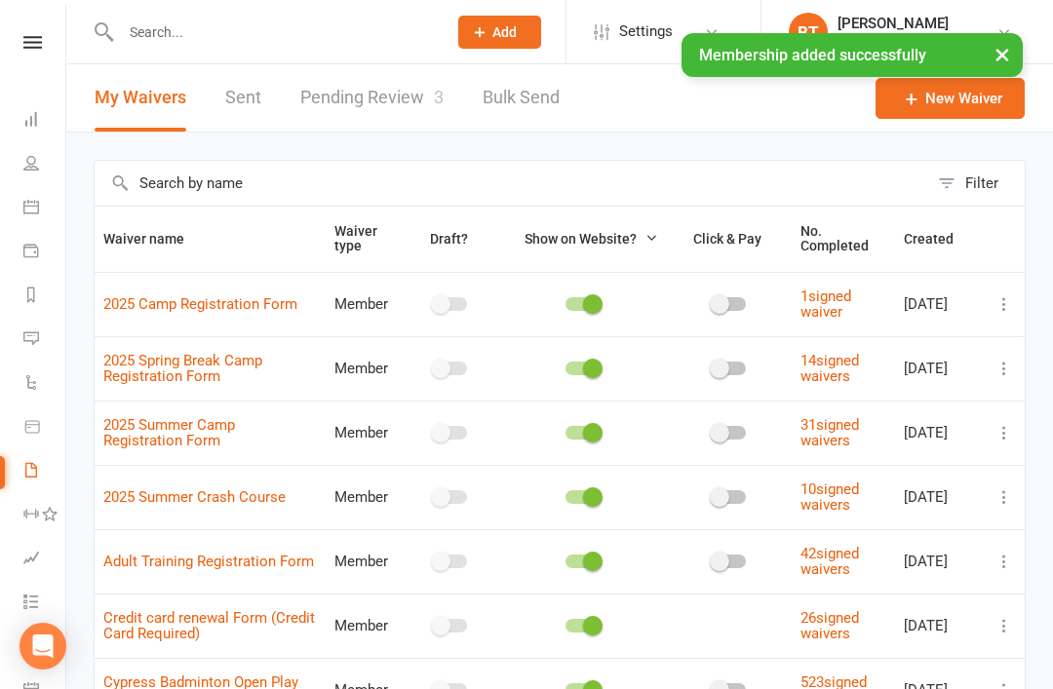
click at [388, 101] on link "Pending Review 3" at bounding box center [371, 97] width 143 height 67
select select "50"
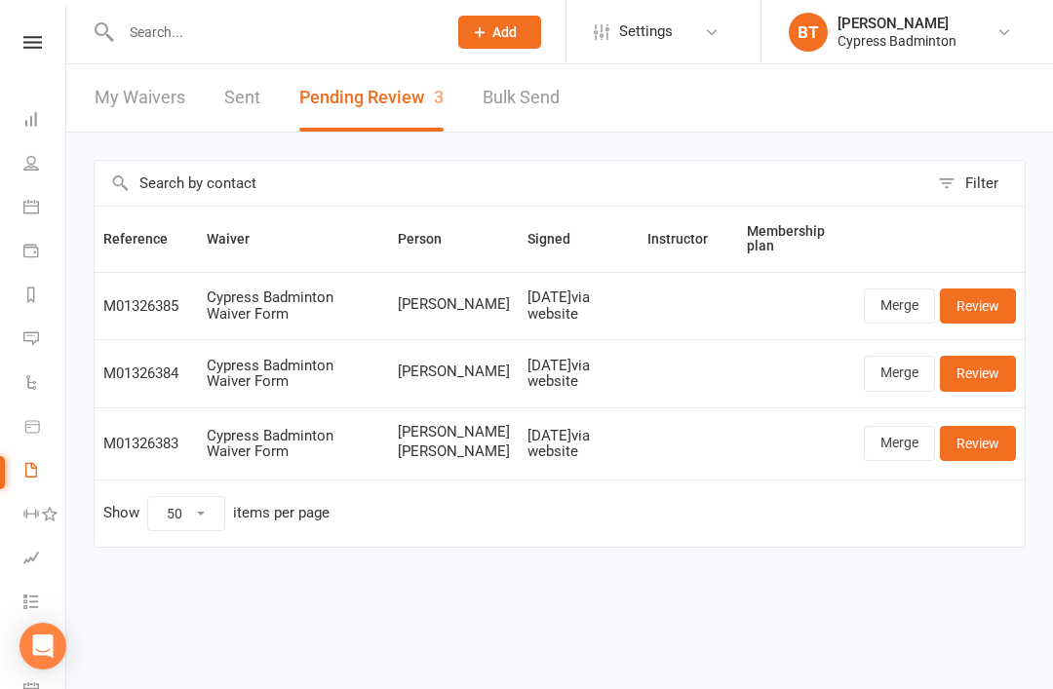
click at [999, 298] on link "Review" at bounding box center [978, 306] width 76 height 35
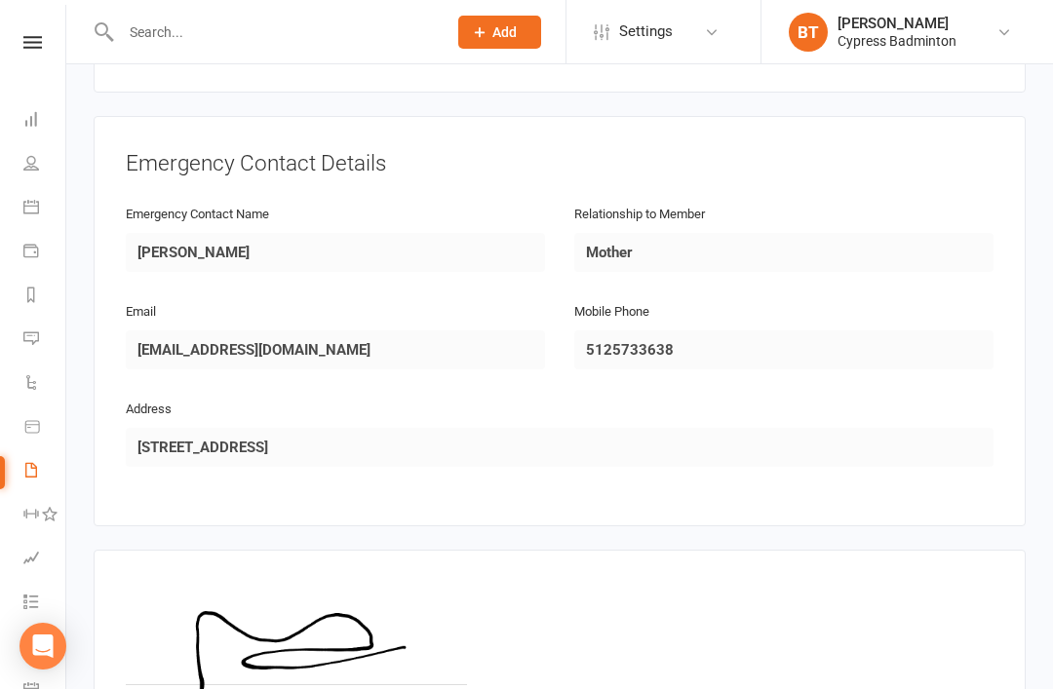
scroll to position [998, 0]
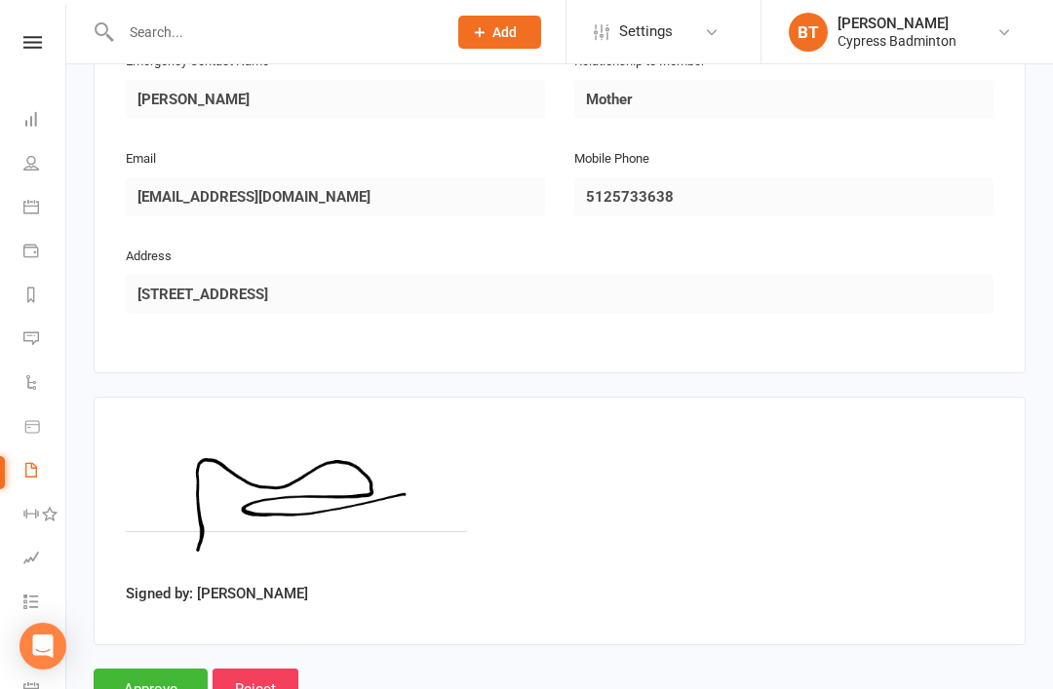
click at [118, 669] on input "Approve" at bounding box center [151, 689] width 114 height 41
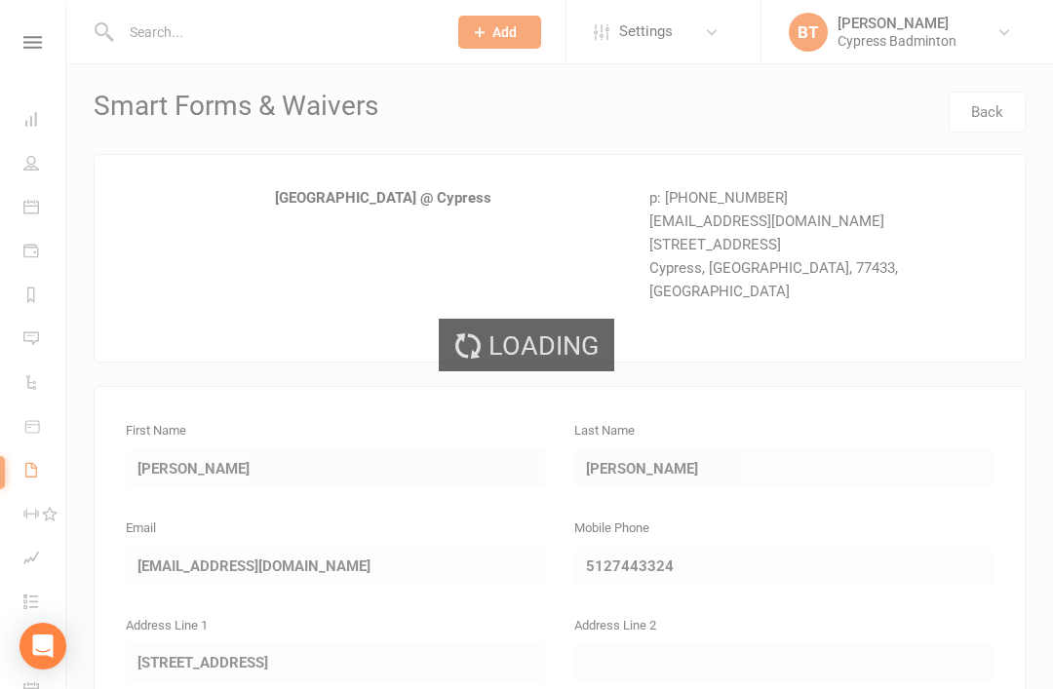
select select "50"
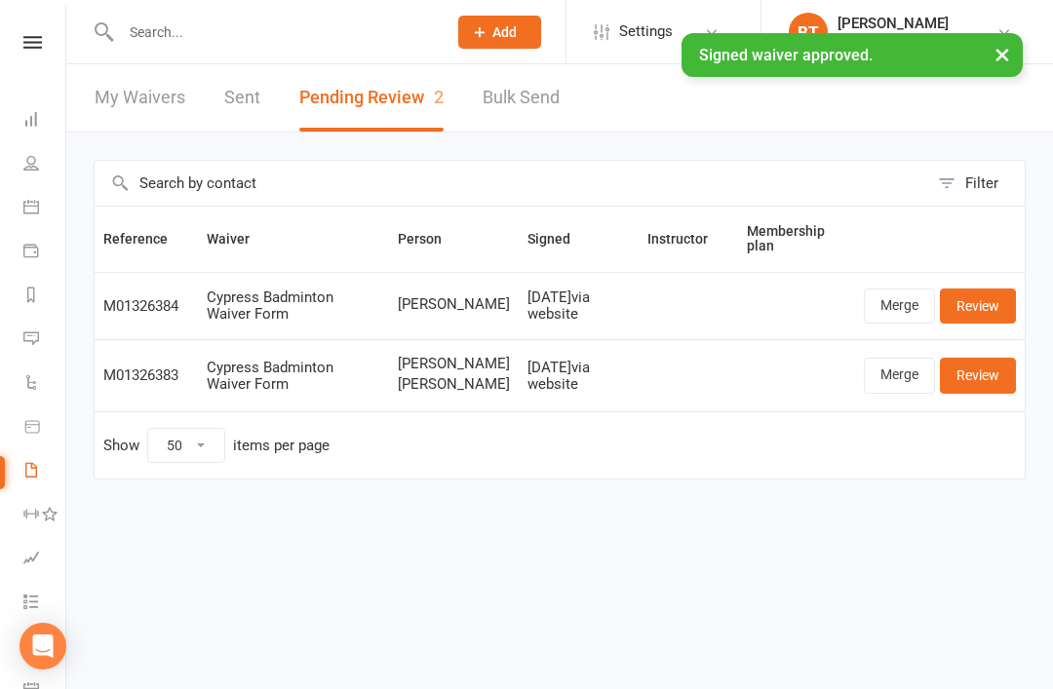
click at [182, 28] on input "text" at bounding box center [274, 32] width 318 height 27
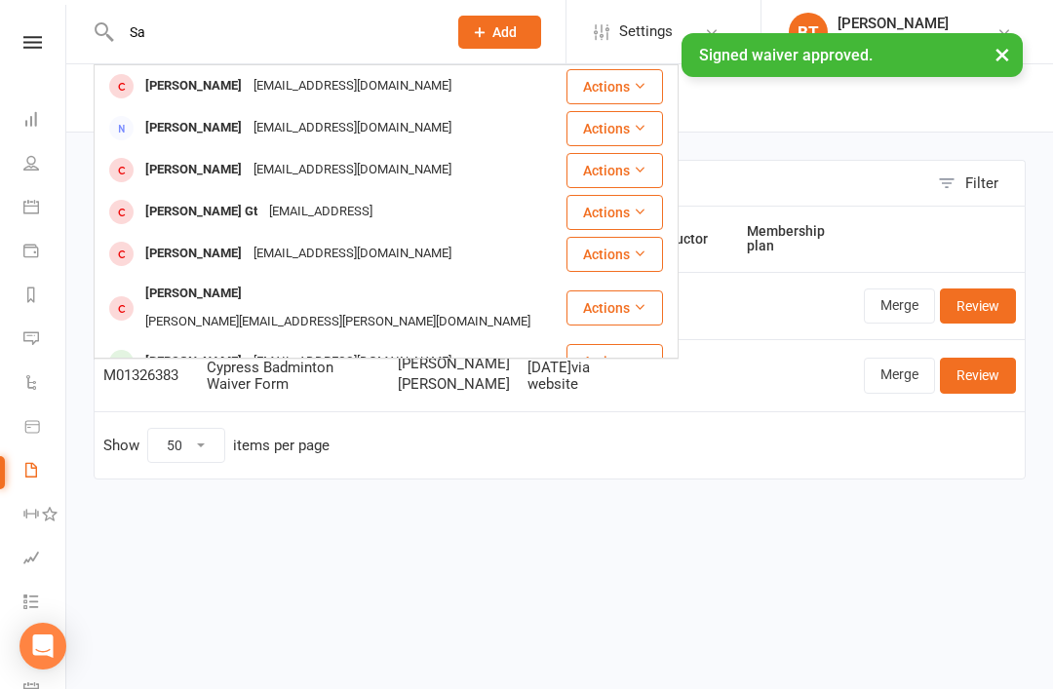
type input "S"
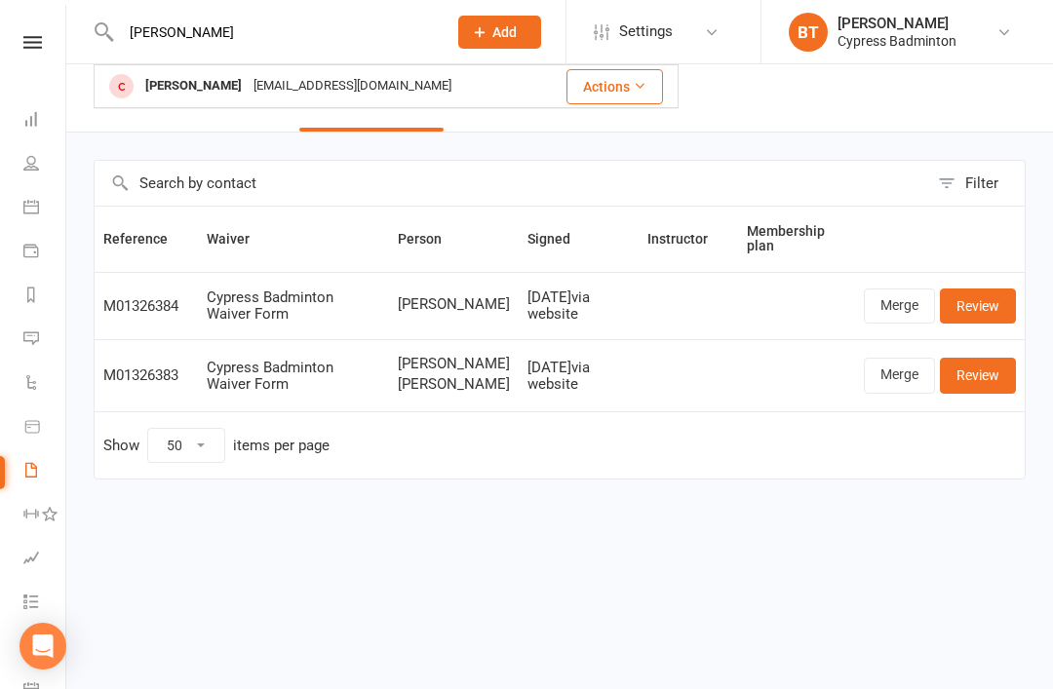
type input "Arnold"
click at [226, 98] on div "[PERSON_NAME]" at bounding box center [193, 86] width 108 height 28
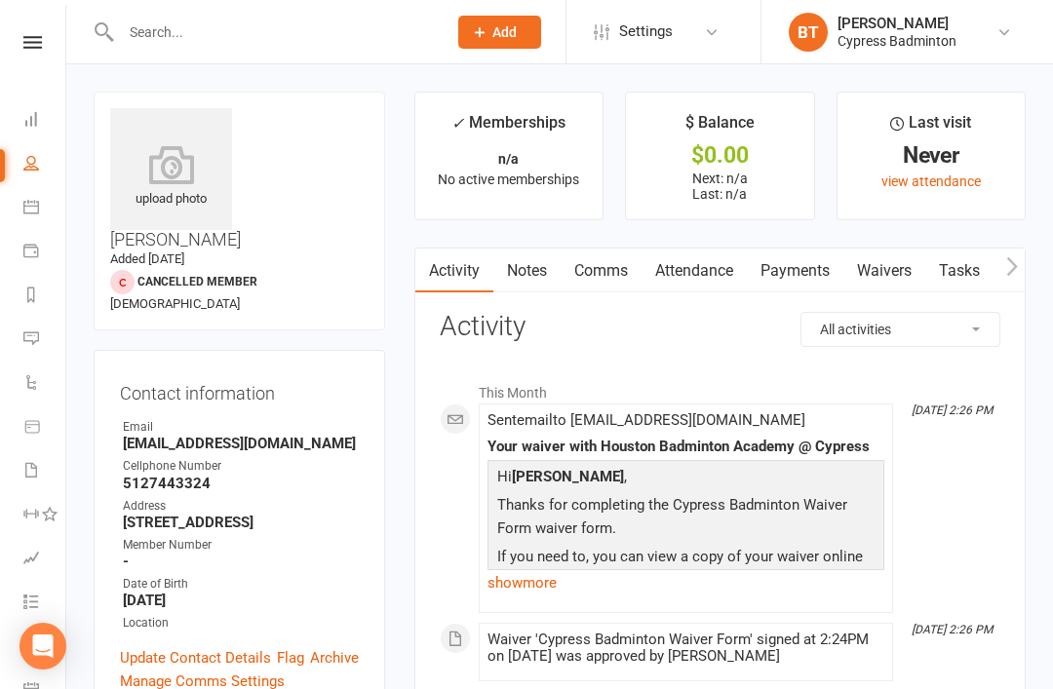
click at [155, 173] on icon at bounding box center [171, 164] width 122 height 39
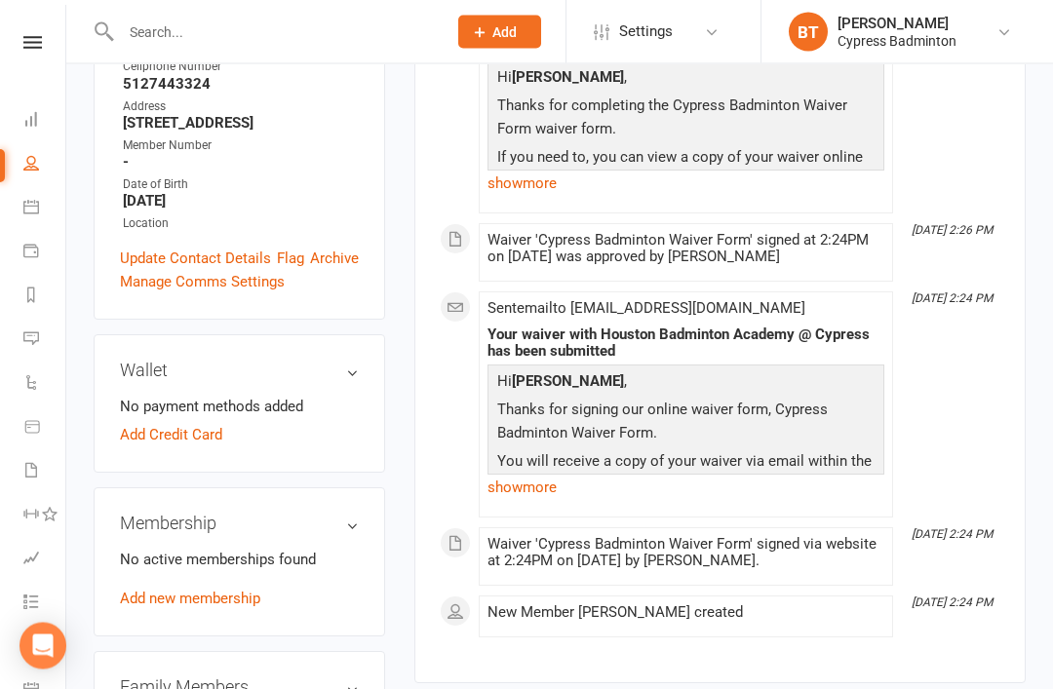
scroll to position [400, 0]
click at [199, 590] on link "Add new membership" at bounding box center [190, 599] width 140 height 18
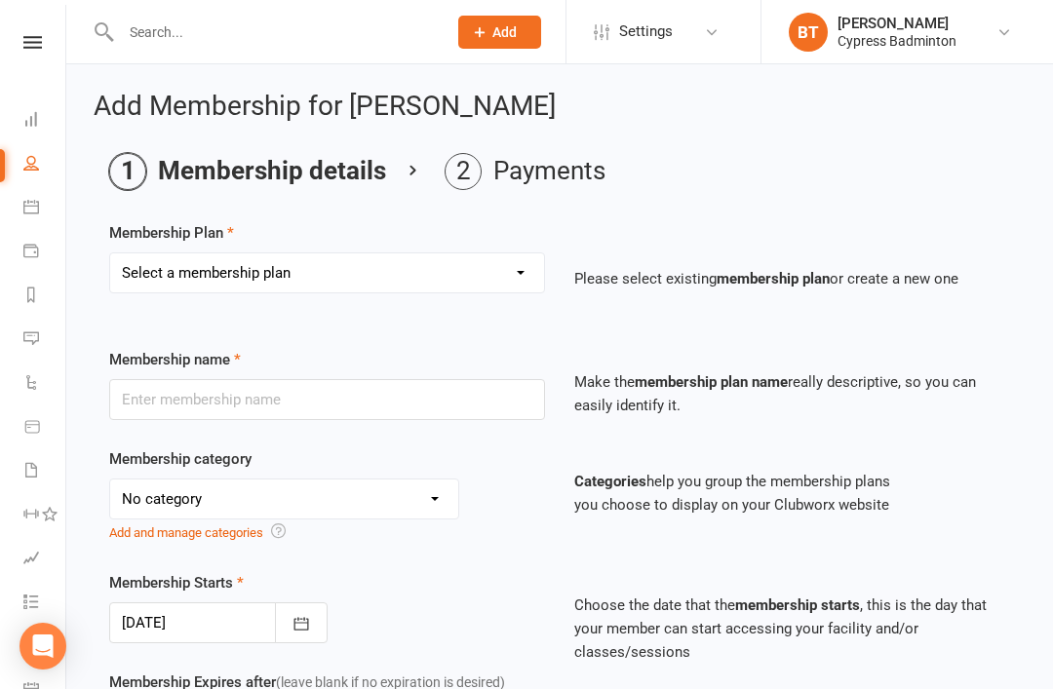
click at [456, 287] on select "Select a membership plan Create new Membership Plan walk-in 1 visit pass walk-i…" at bounding box center [327, 273] width 434 height 39
select select "1"
type input "walk-in 1 visit pass"
select select "29"
type input "1"
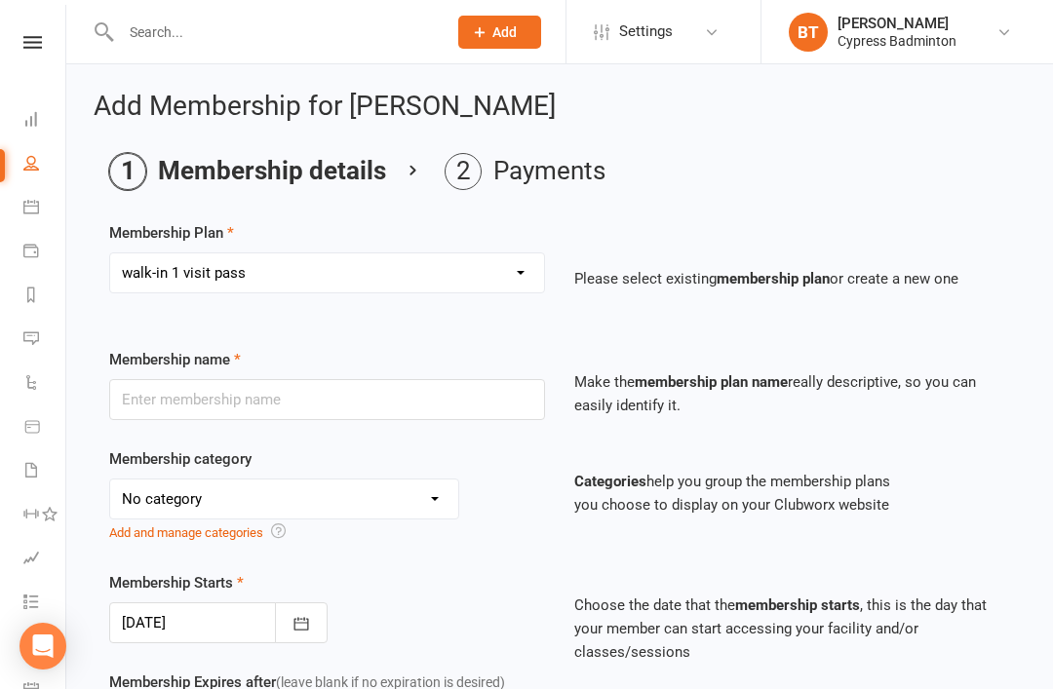
select select "1"
type input "1"
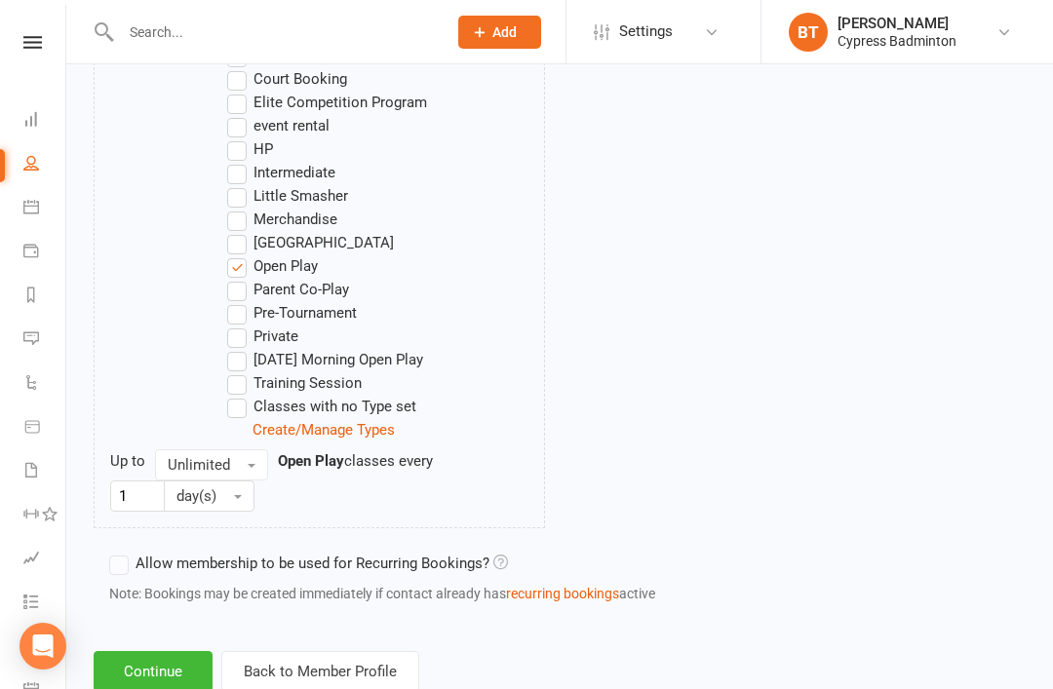
scroll to position [1198, 0]
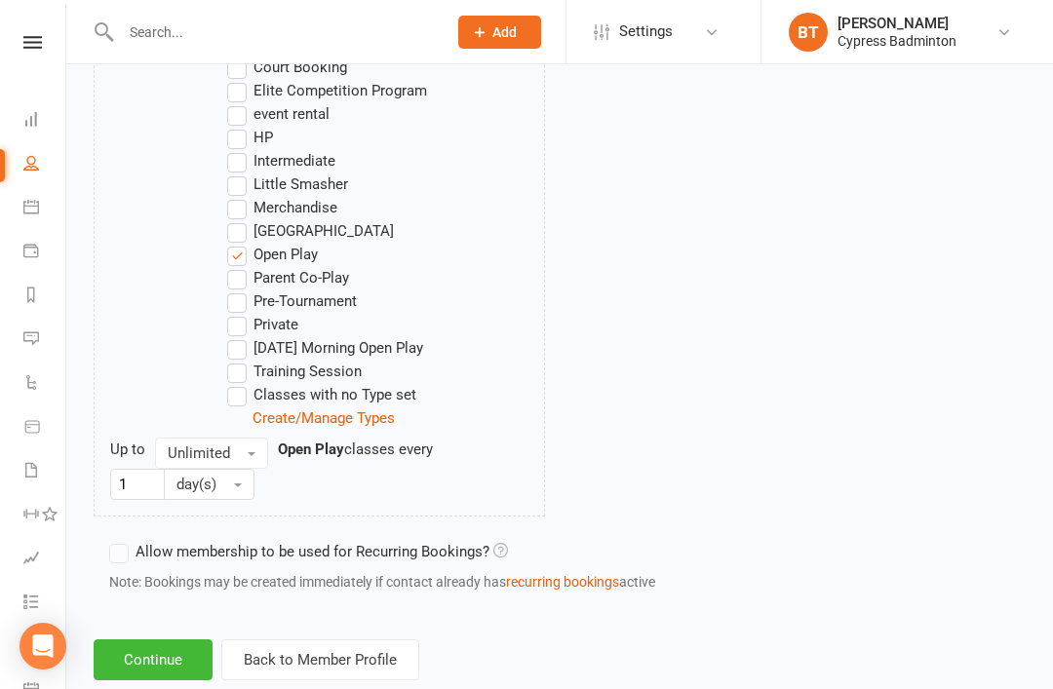
click at [150, 680] on button "Continue" at bounding box center [153, 660] width 119 height 41
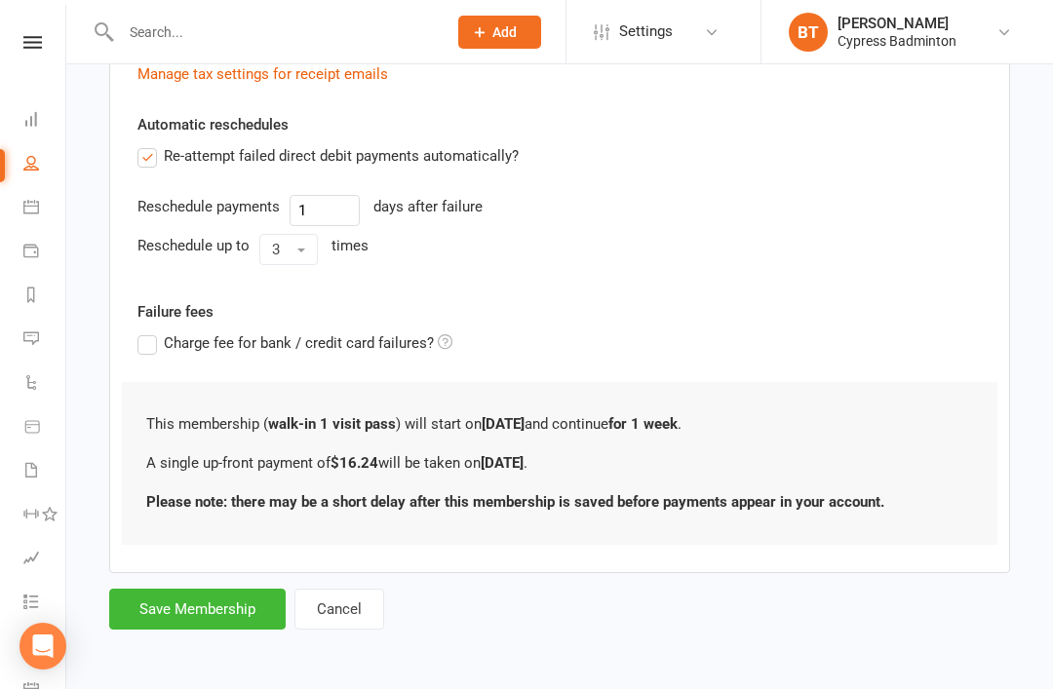
scroll to position [0, 0]
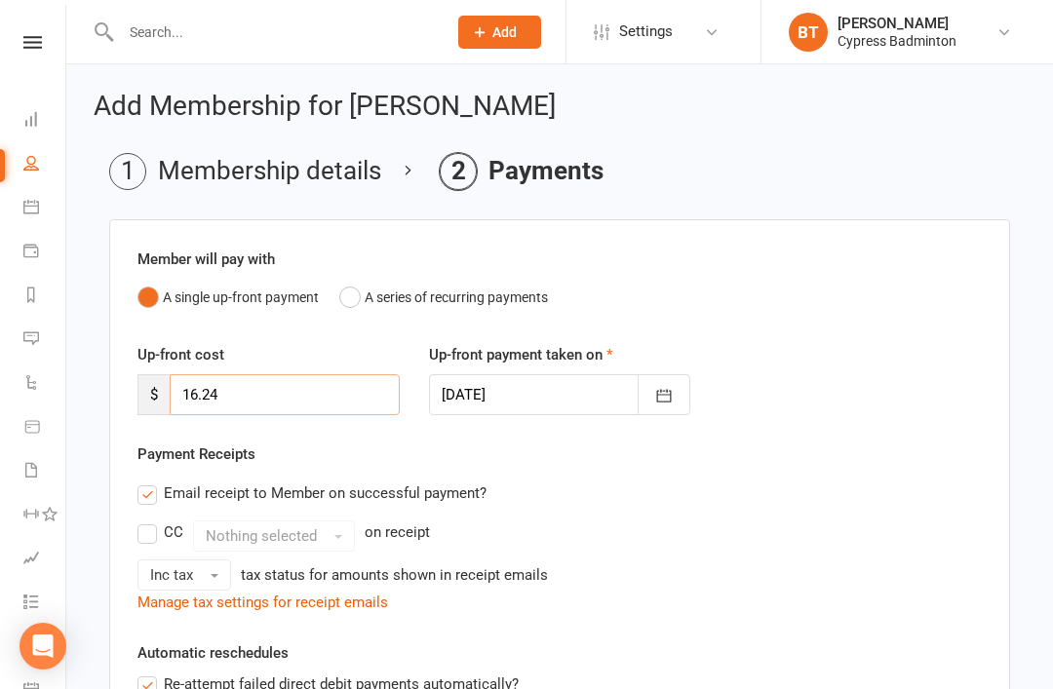
click at [360, 379] on input "16.24" at bounding box center [285, 394] width 230 height 41
click at [297, 383] on input "16.24" at bounding box center [285, 394] width 230 height 41
type input "1"
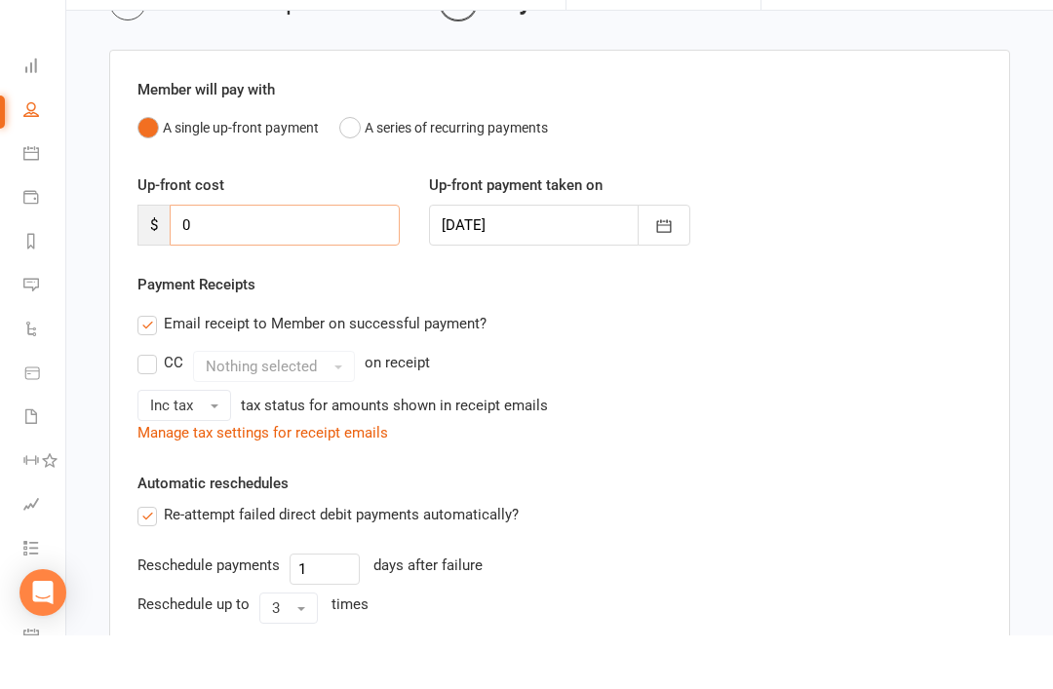
scroll to position [457, 0]
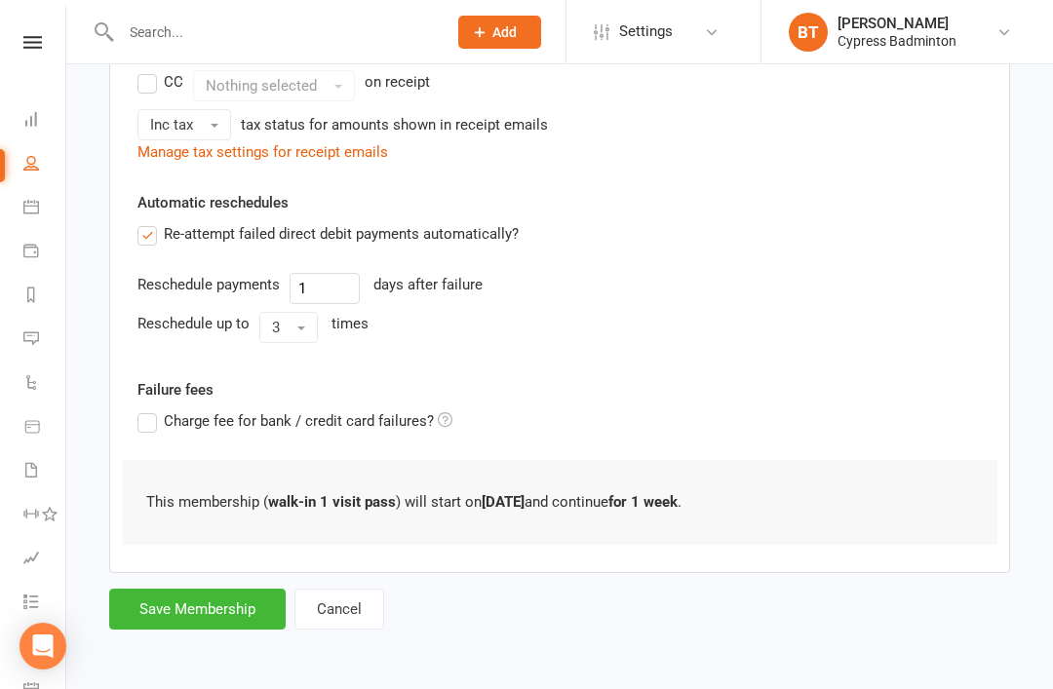
type input "0"
click at [190, 608] on button "Save Membership" at bounding box center [197, 609] width 177 height 41
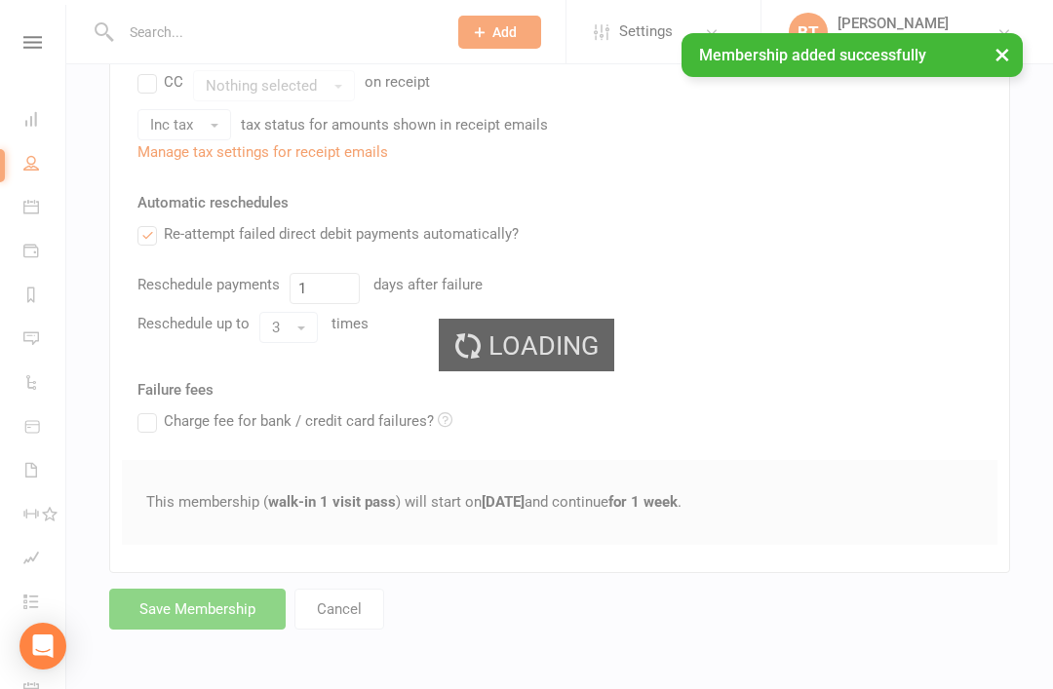
scroll to position [404, 0]
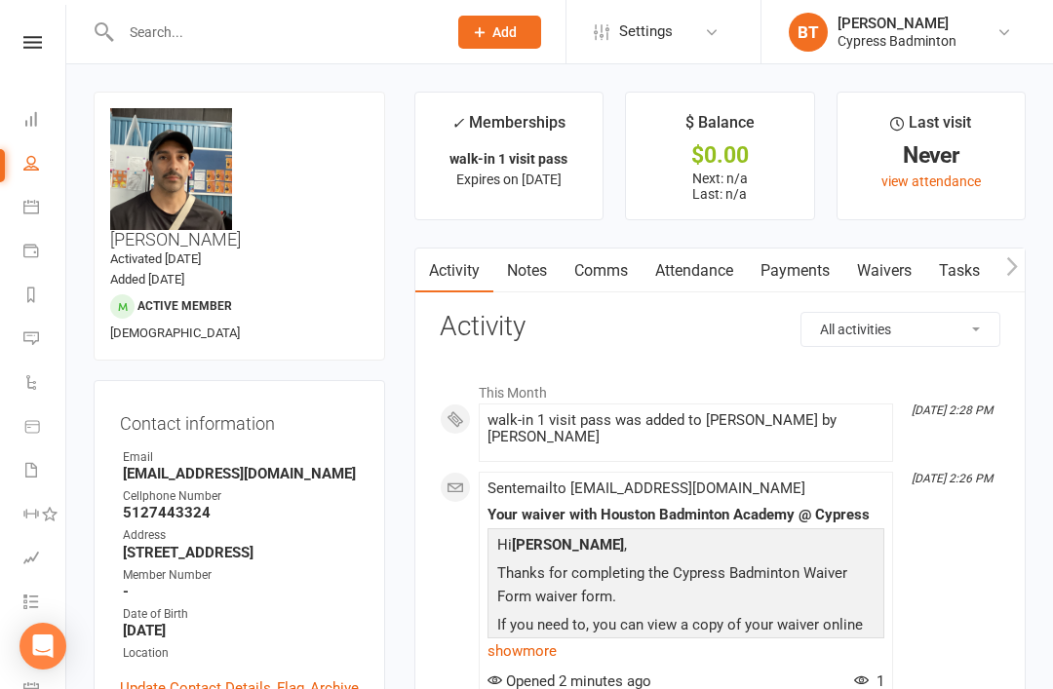
click at [209, 27] on input "text" at bounding box center [274, 32] width 318 height 27
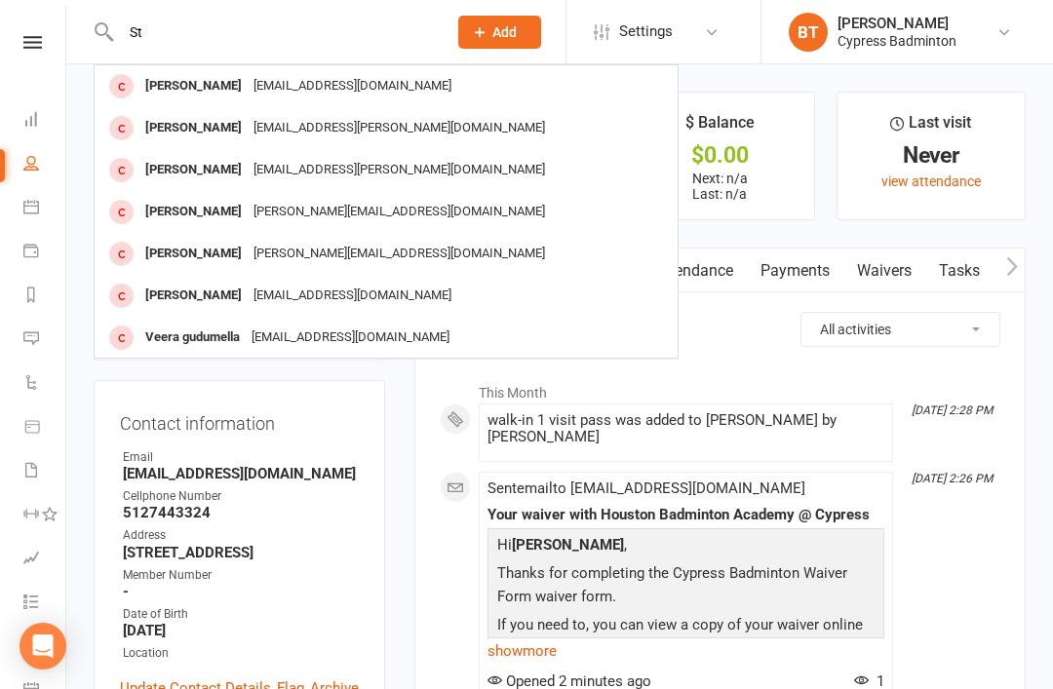
type input "S"
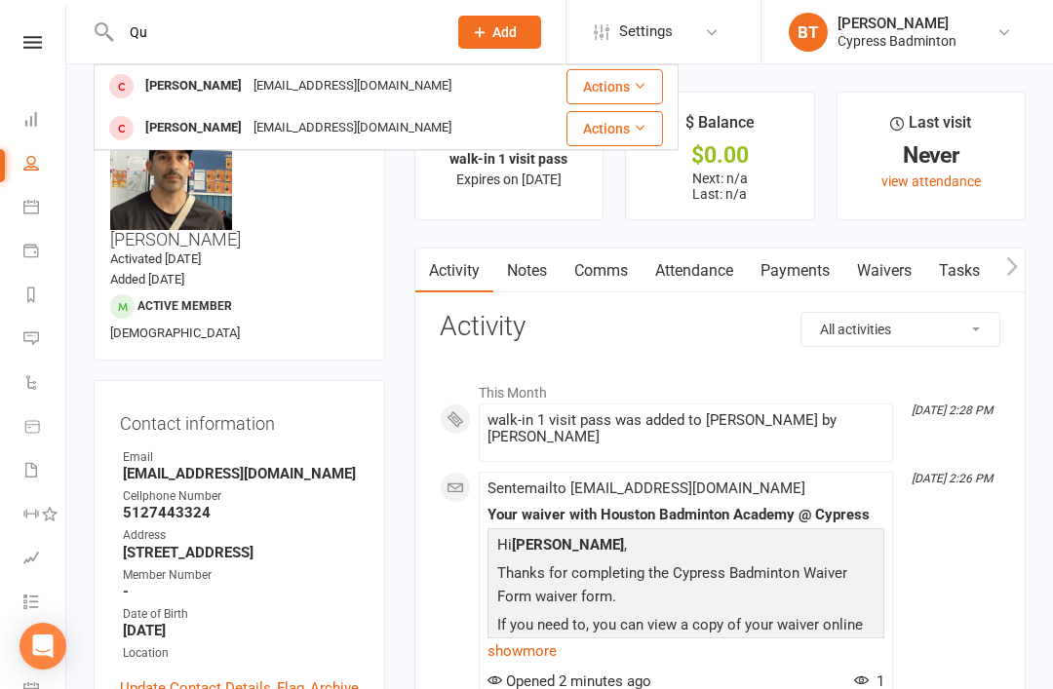
type input "Q"
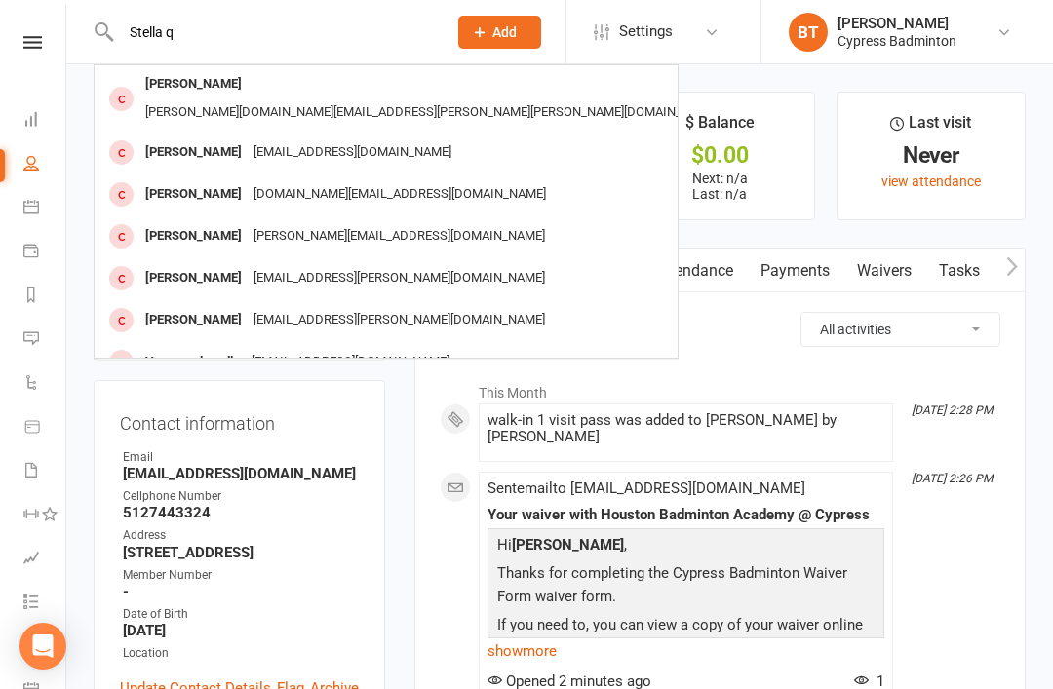
type input "Stella q"
click at [317, 138] on div "Mniharika@gmail.com" at bounding box center [353, 152] width 210 height 28
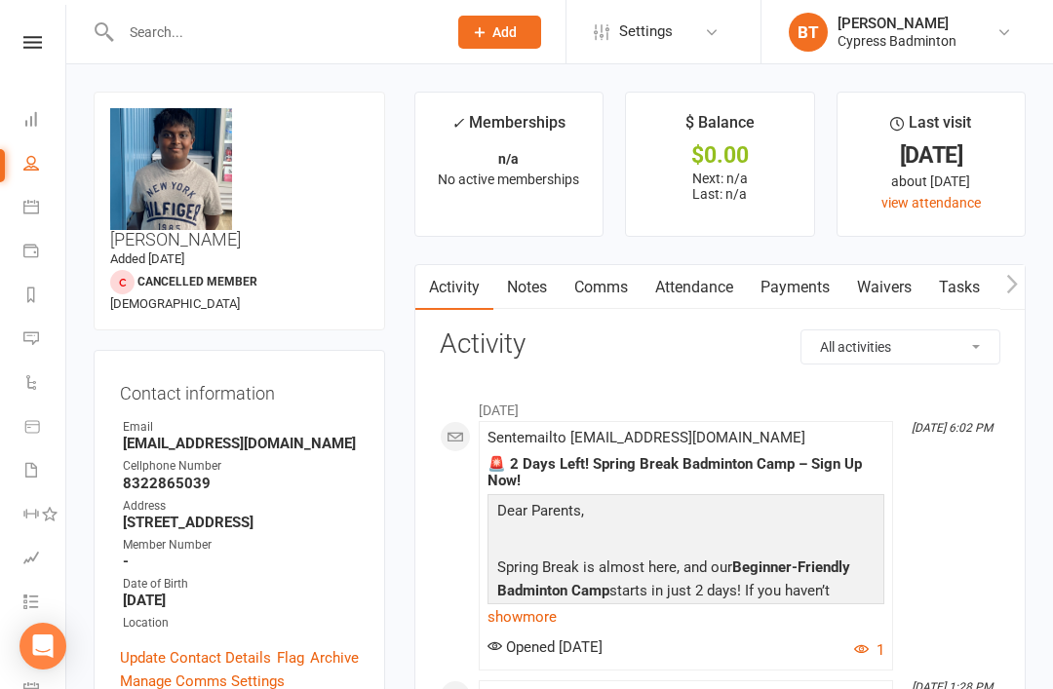
click at [386, 26] on input "text" at bounding box center [274, 32] width 318 height 27
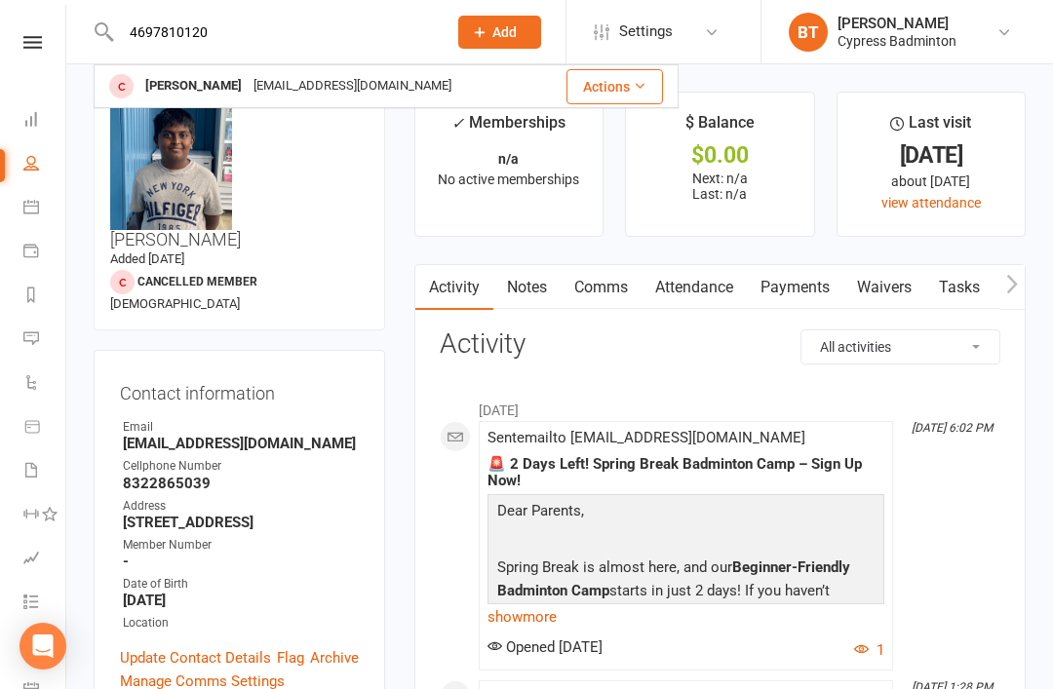
type input "4697810120"
click at [157, 89] on div "[PERSON_NAME]" at bounding box center [193, 86] width 108 height 28
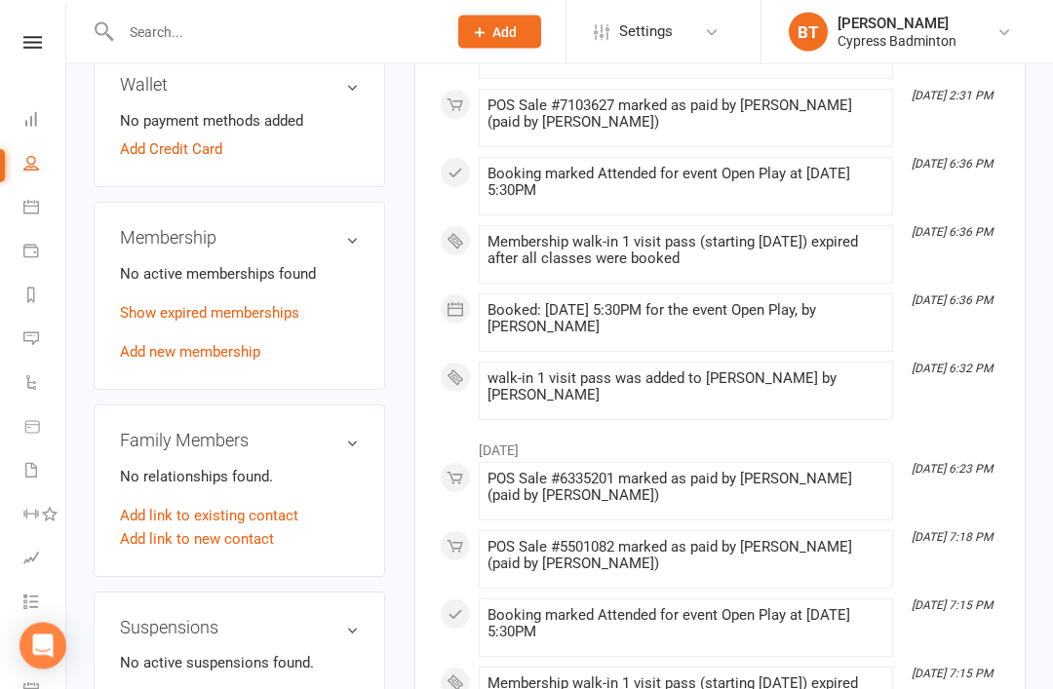
scroll to position [706, 0]
click at [209, 343] on link "Add new membership" at bounding box center [190, 352] width 140 height 18
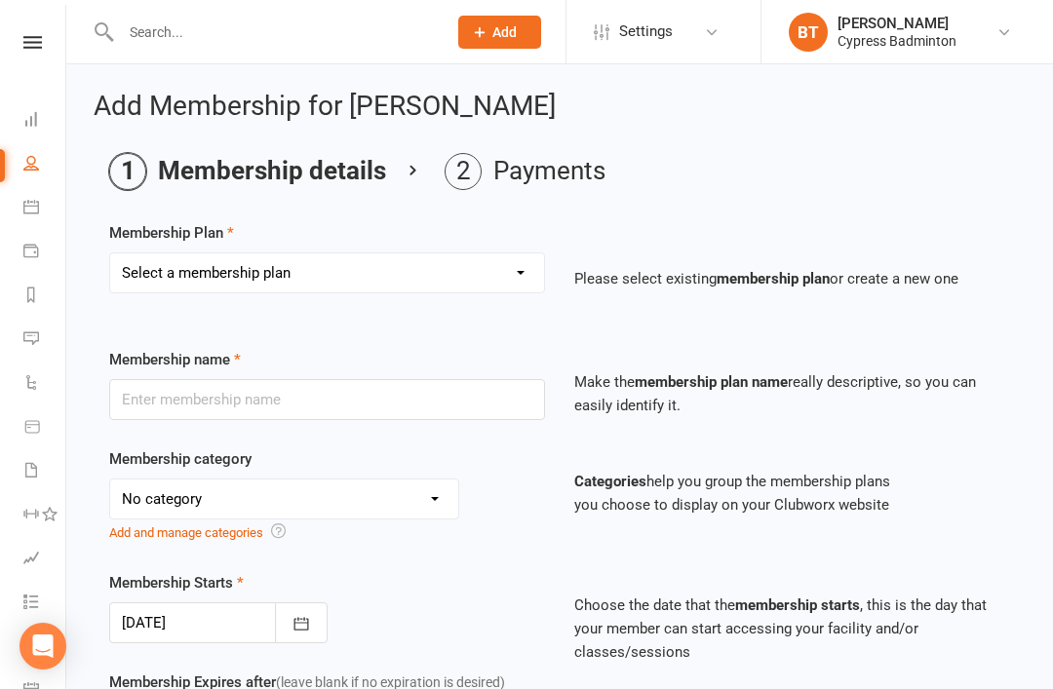
click at [410, 261] on select "Select a membership plan Create new Membership Plan walk-in 1 visit pass walk-i…" at bounding box center [327, 273] width 434 height 39
select select "1"
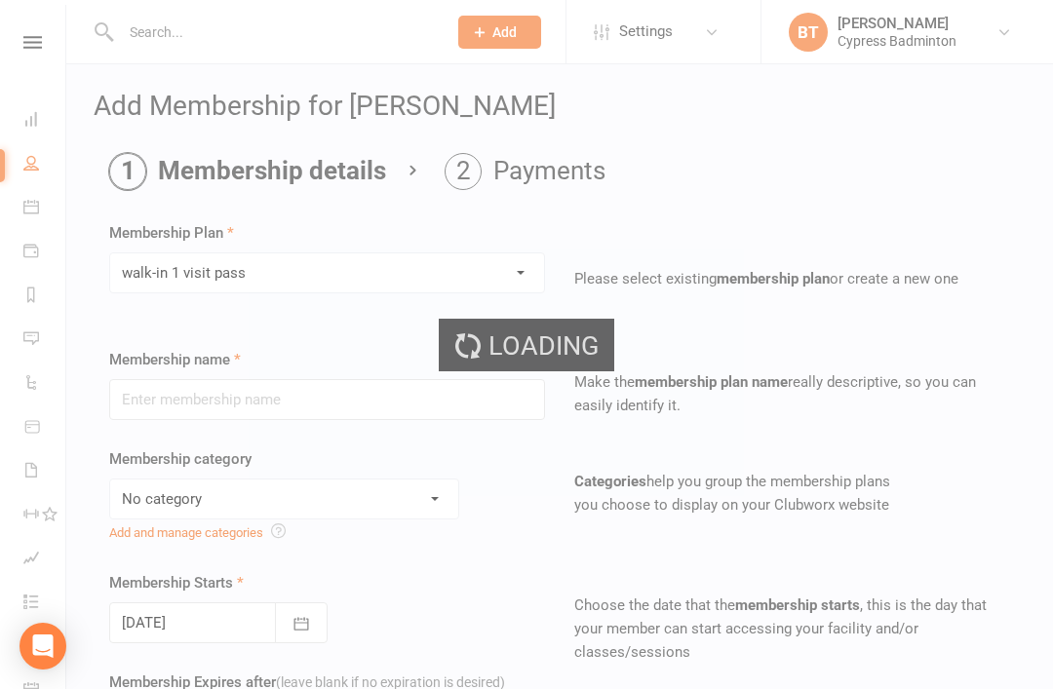
type input "walk-in 1 visit pass"
select select "29"
type input "1"
select select "1"
type input "1"
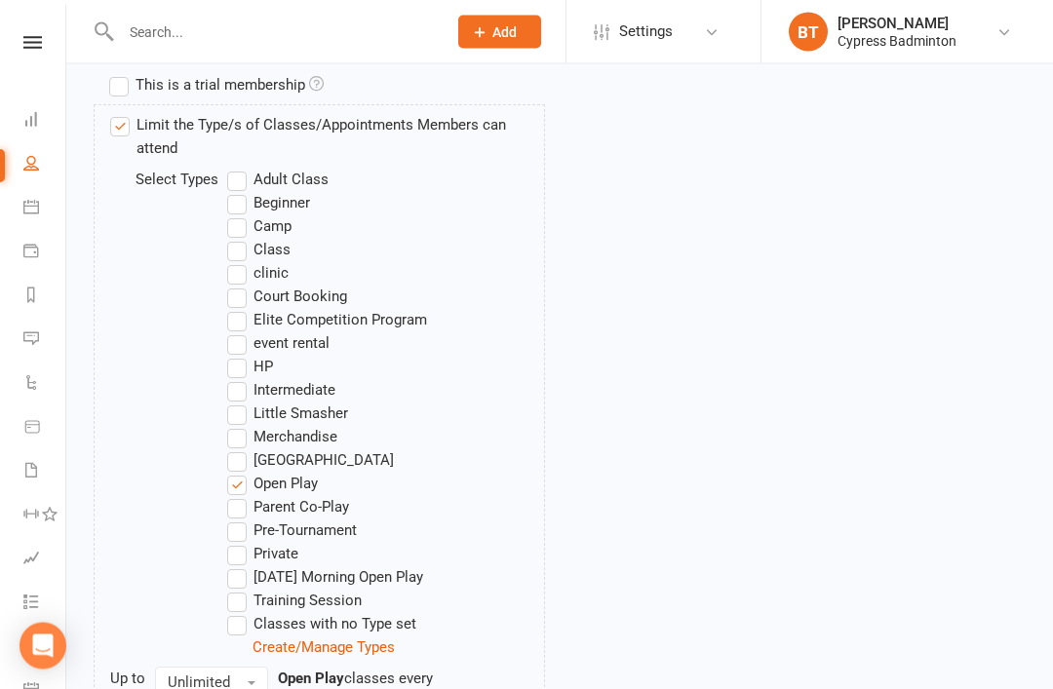
scroll to position [1198, 0]
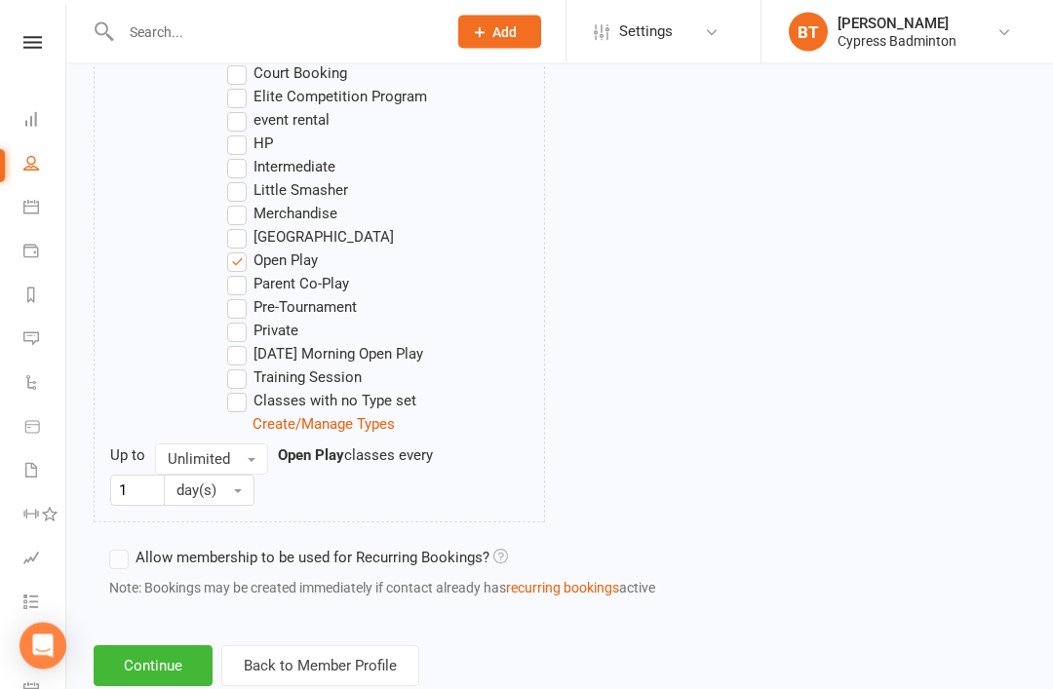
click at [166, 662] on button "Continue" at bounding box center [153, 667] width 119 height 41
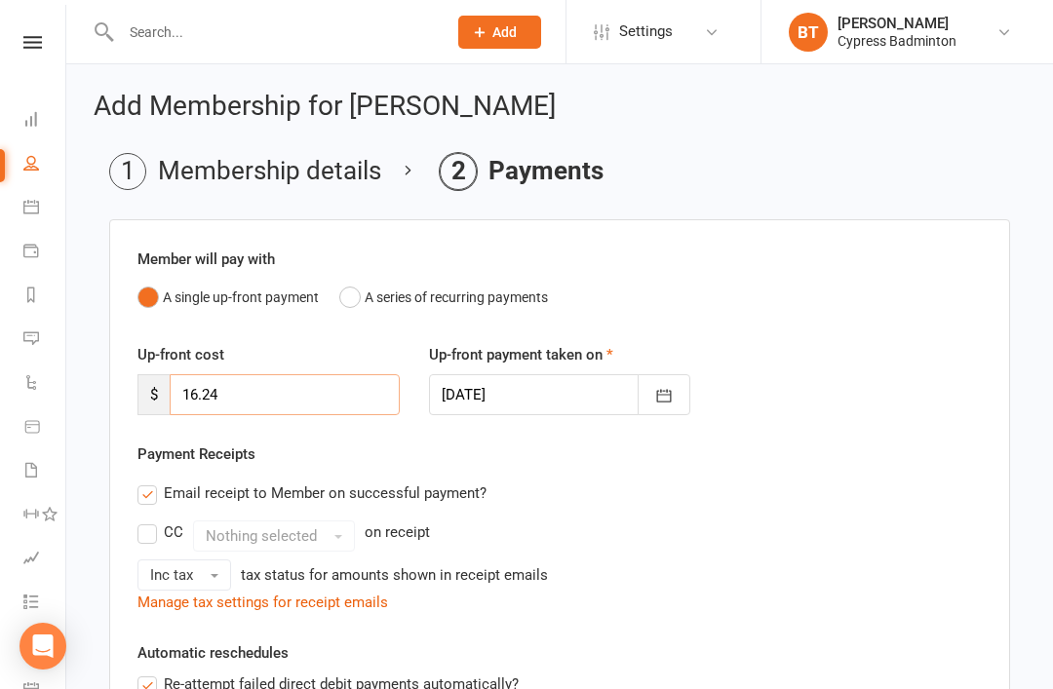
click at [328, 387] on input "16.24" at bounding box center [285, 394] width 230 height 41
type input "1"
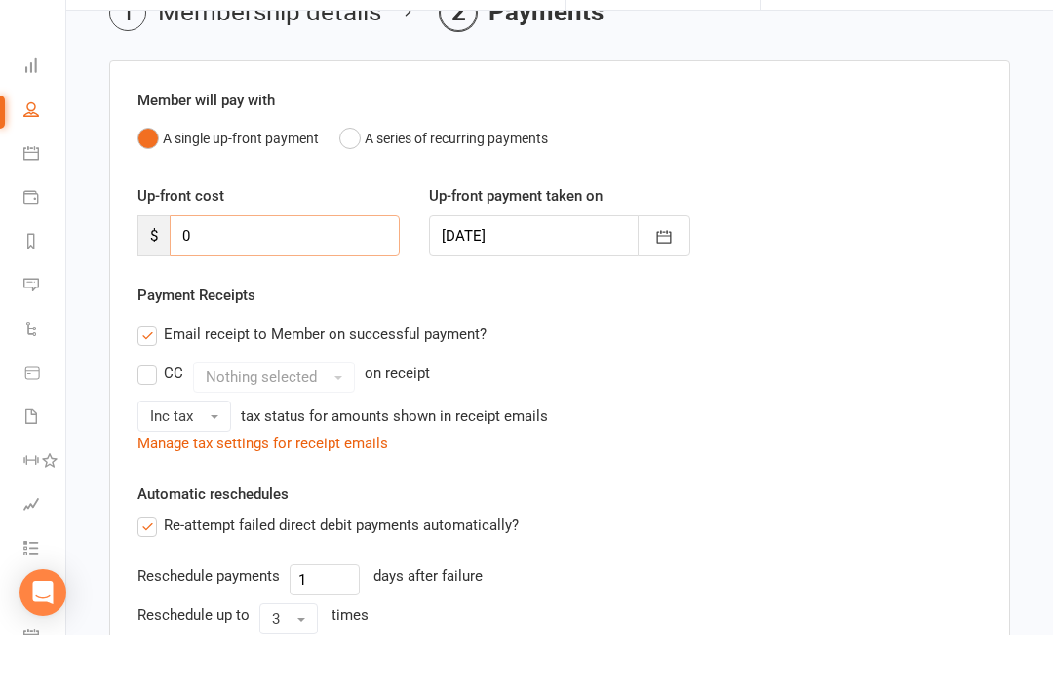
scroll to position [457, 0]
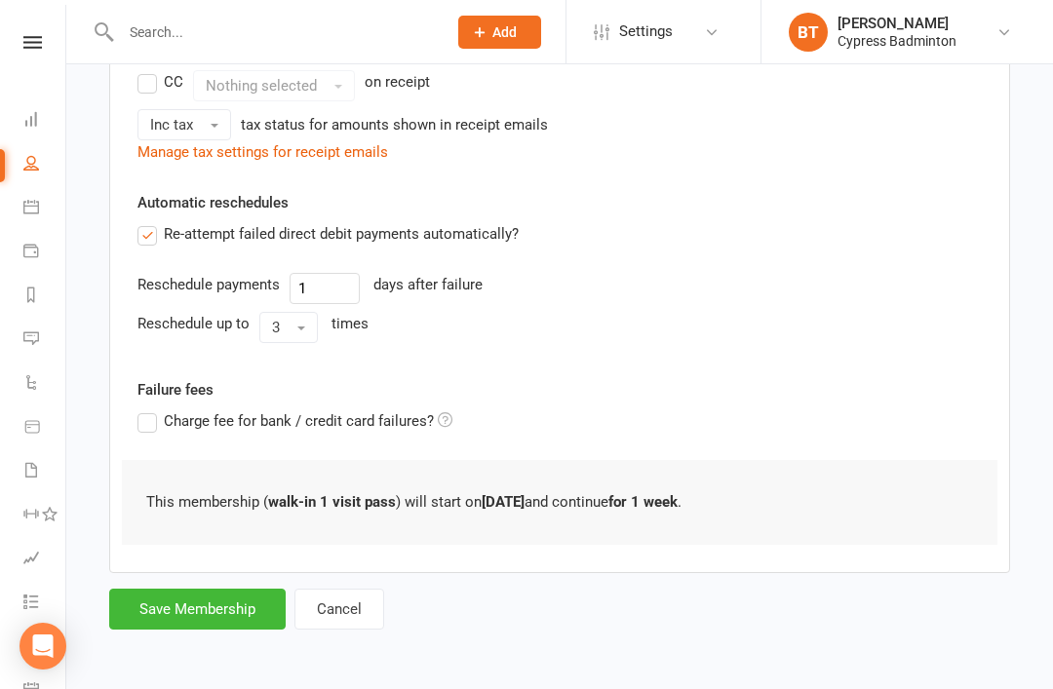
type input "0"
click at [147, 608] on button "Save Membership" at bounding box center [197, 609] width 177 height 41
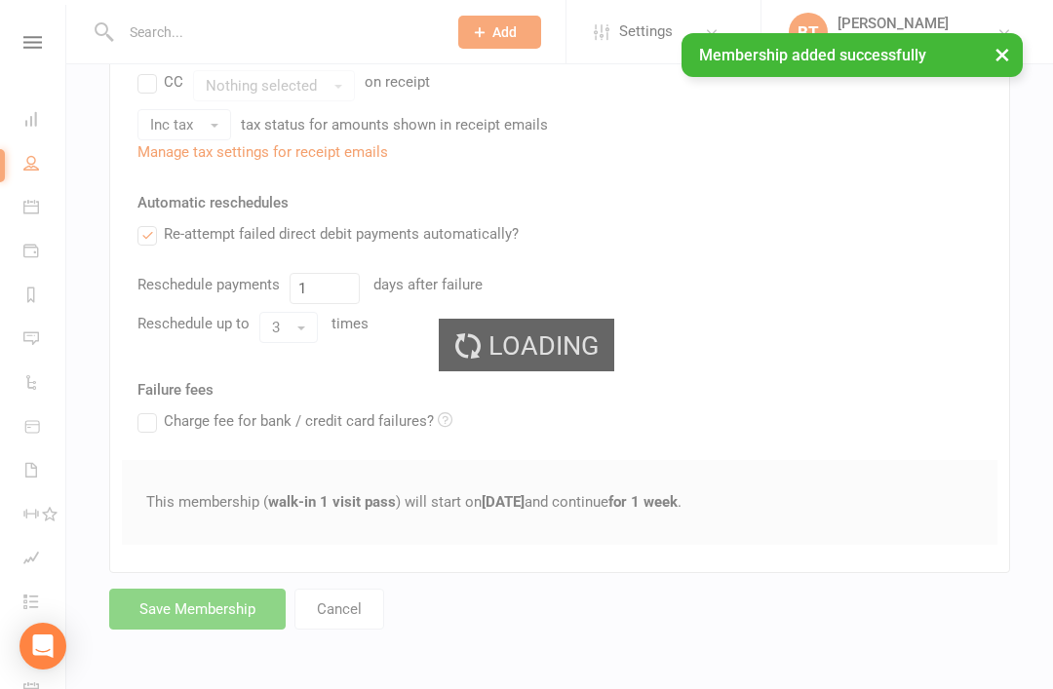
scroll to position [404, 0]
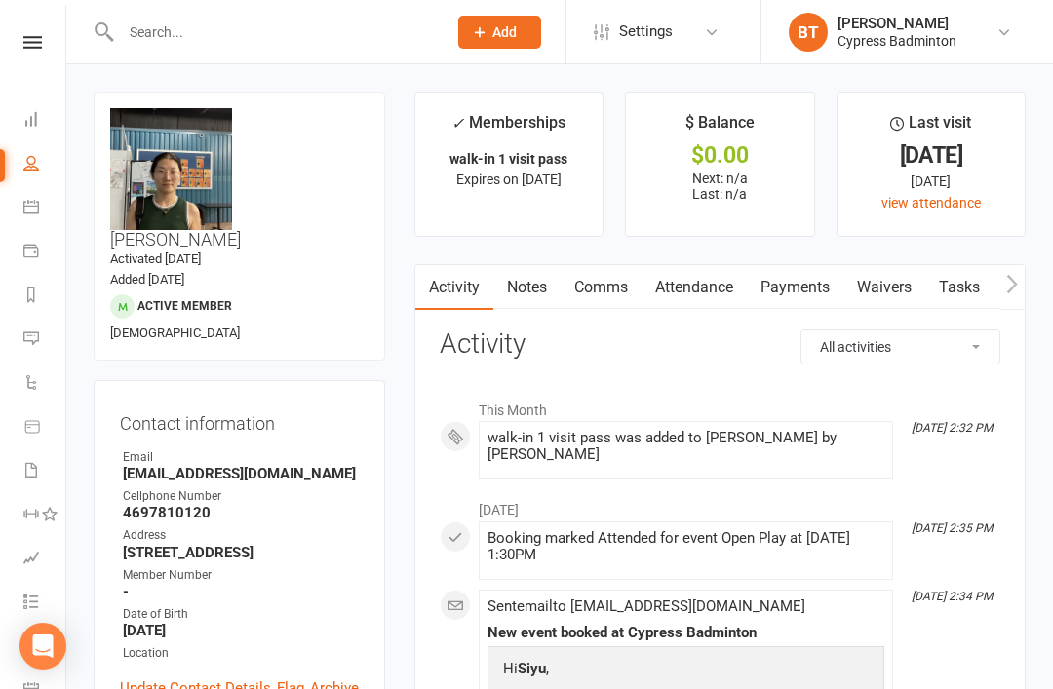
click at [163, 36] on input "text" at bounding box center [274, 32] width 318 height 27
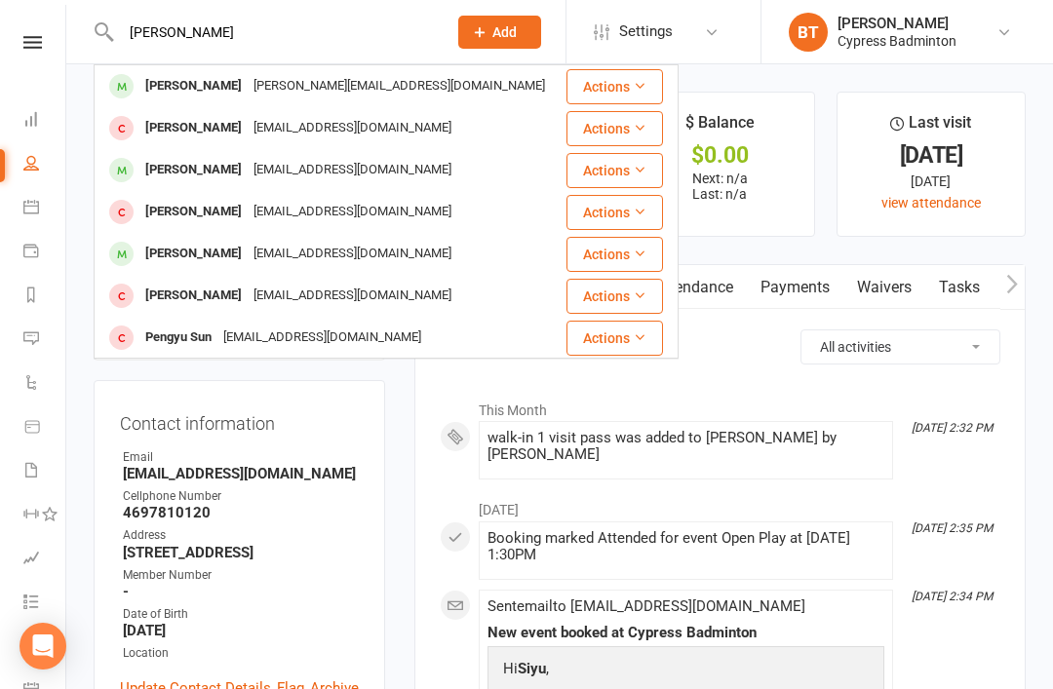
type input "Peng yu"
click at [254, 96] on div "yujeep@hotmail.com" at bounding box center [399, 86] width 303 height 28
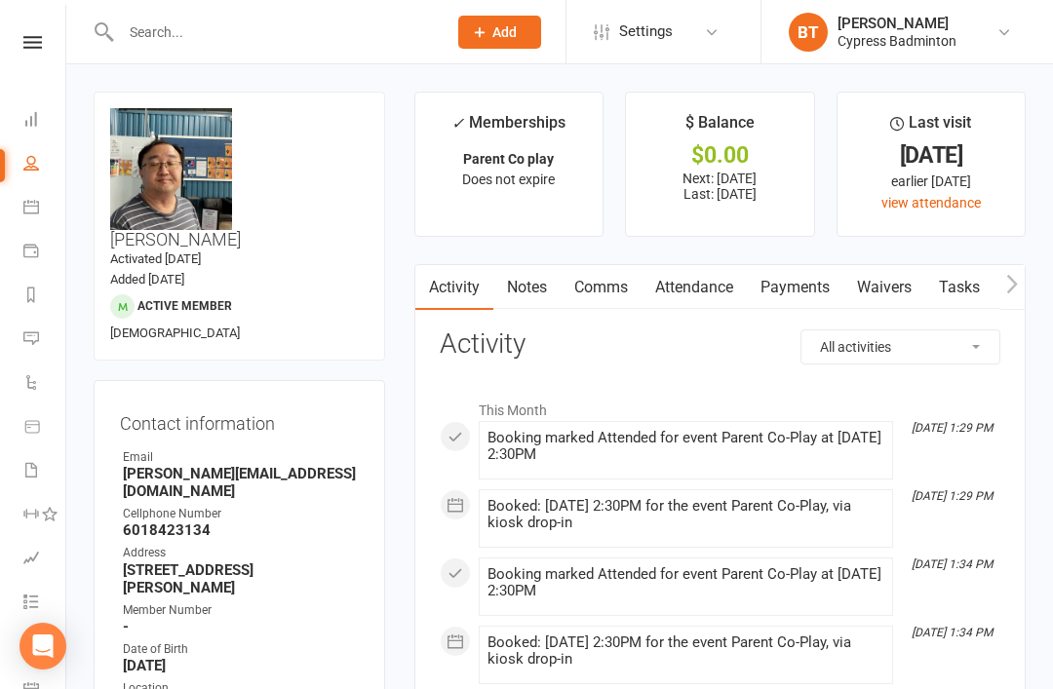
click at [332, 20] on input "text" at bounding box center [274, 32] width 318 height 27
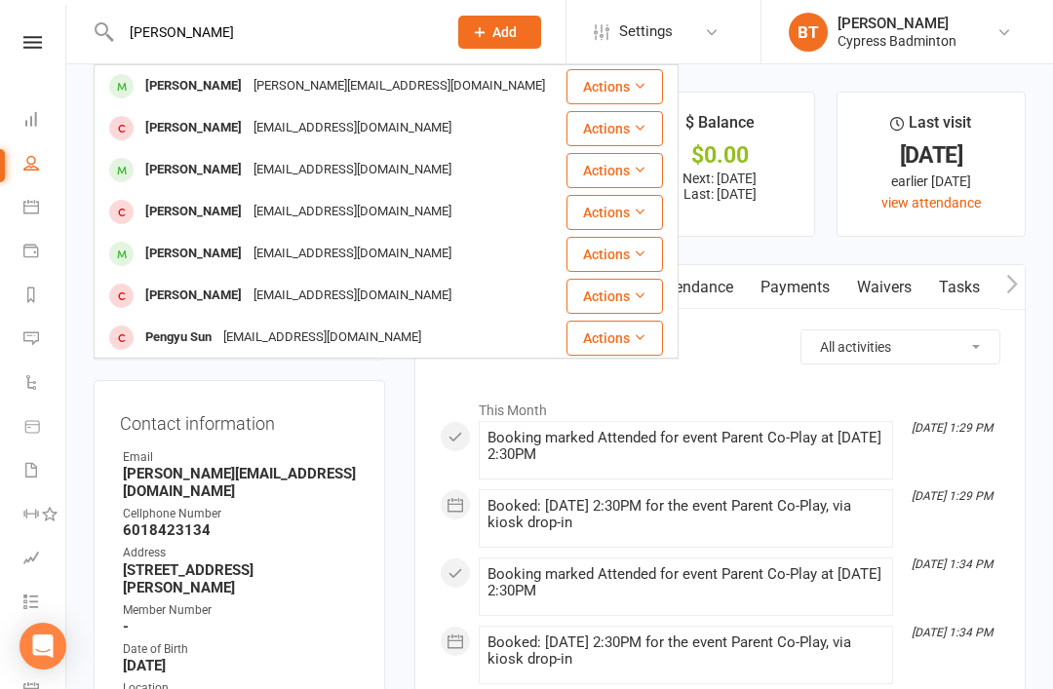
type input "Peng yu"
click at [285, 85] on div "yujeep@hotmail.com" at bounding box center [399, 86] width 303 height 28
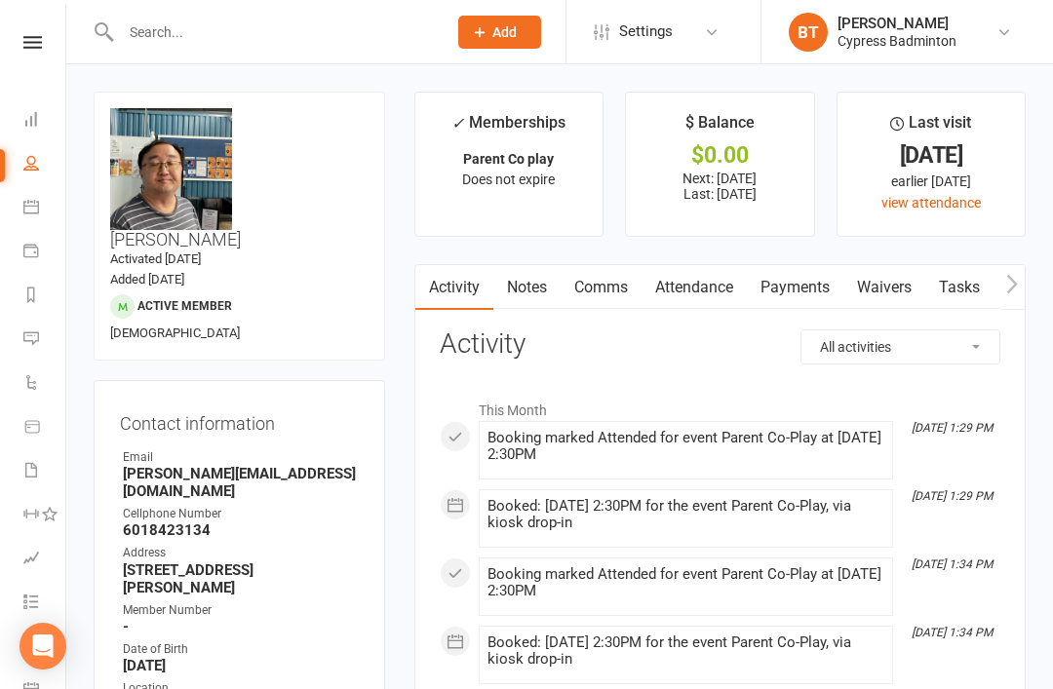
click at [285, 33] on input "text" at bounding box center [274, 32] width 318 height 27
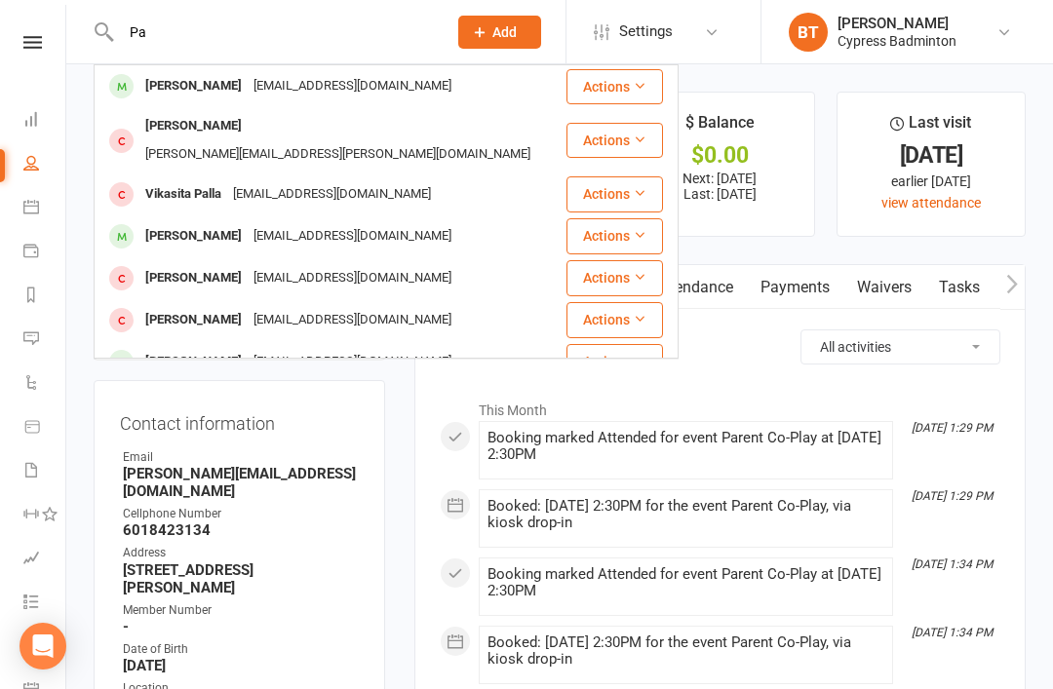
type input "P"
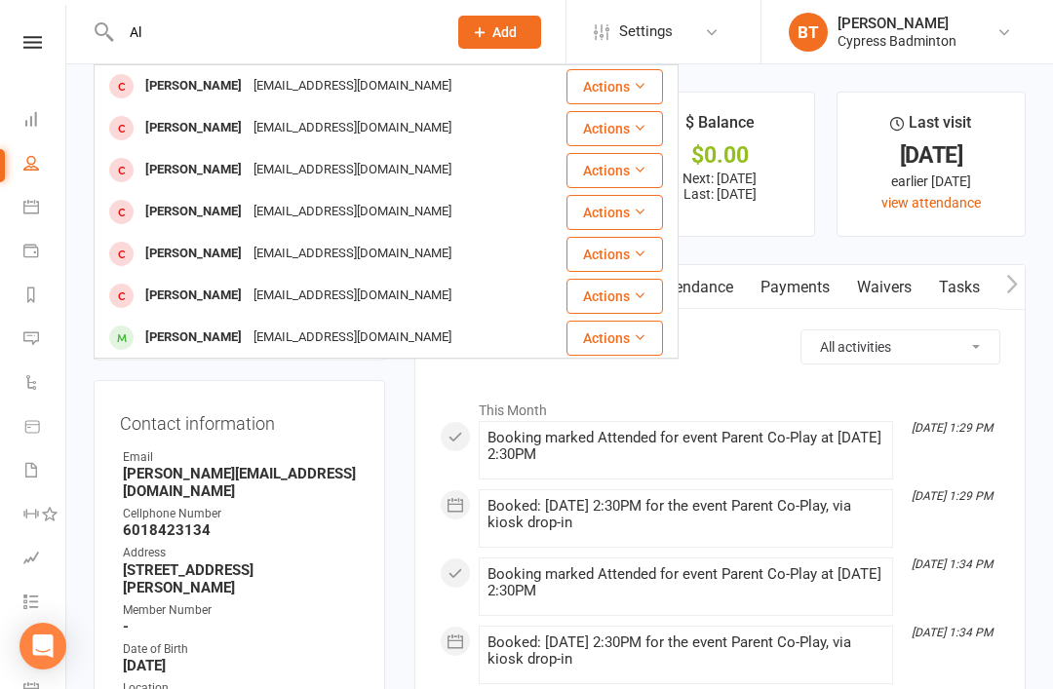
type input "A"
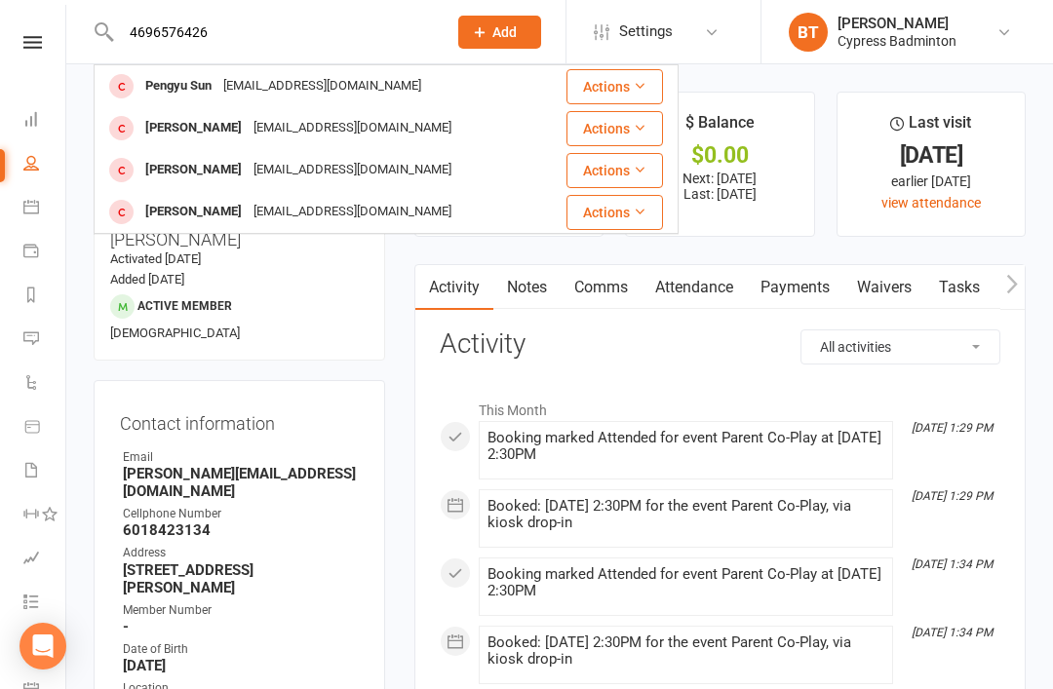
type input "4696576426"
click at [167, 94] on div "Pengyu Sun" at bounding box center [178, 86] width 78 height 28
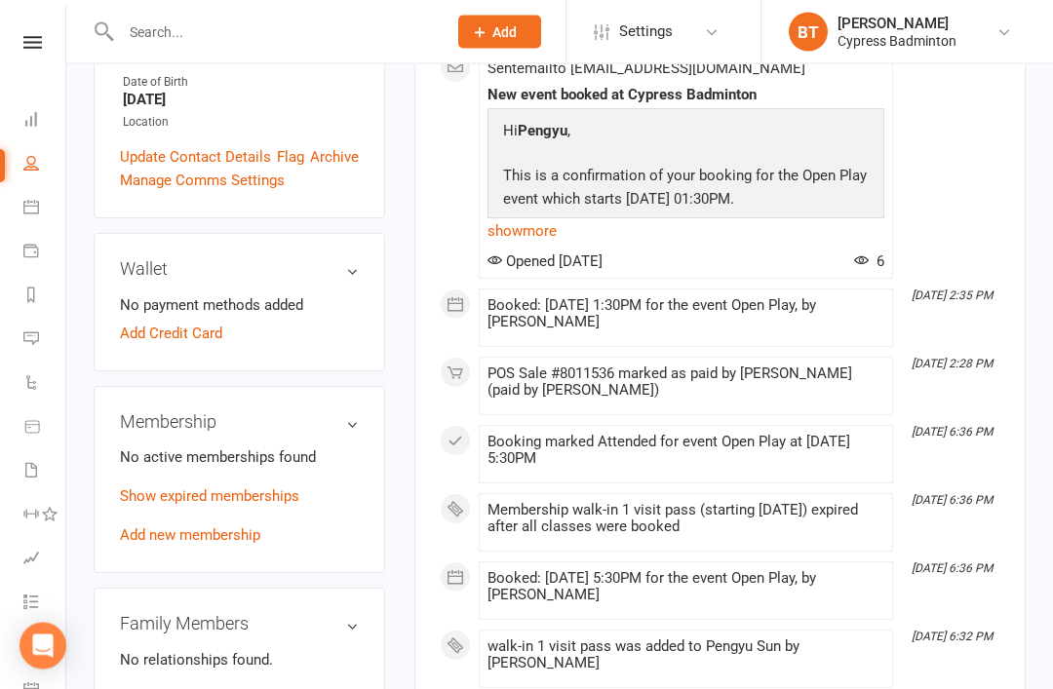
scroll to position [440, 0]
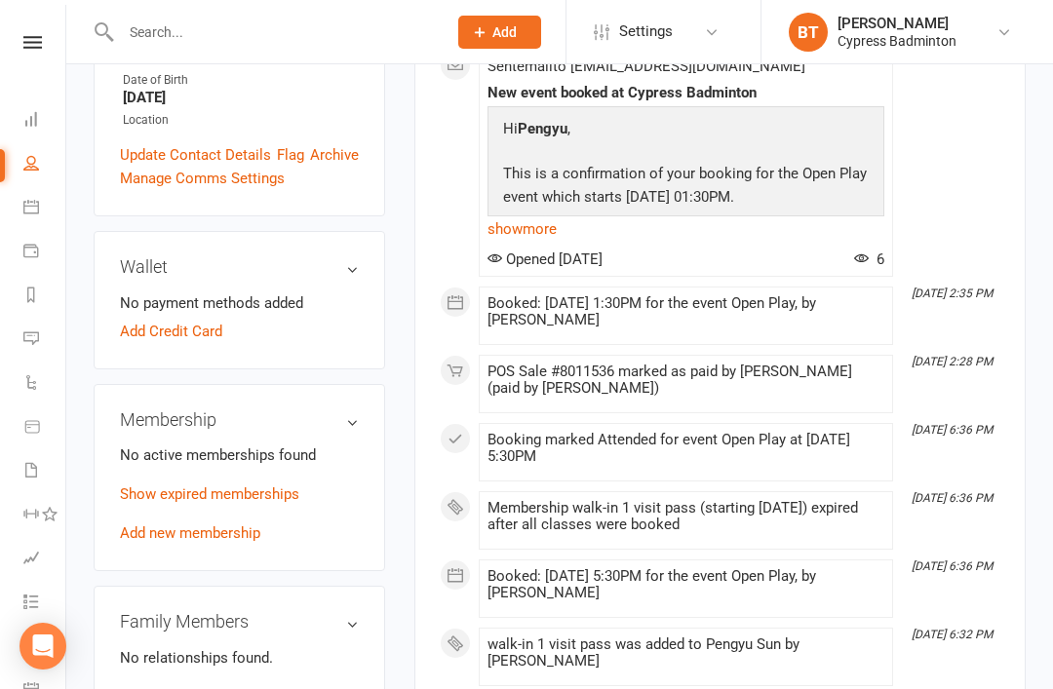
click at [189, 539] on link "Add new membership" at bounding box center [190, 534] width 140 height 18
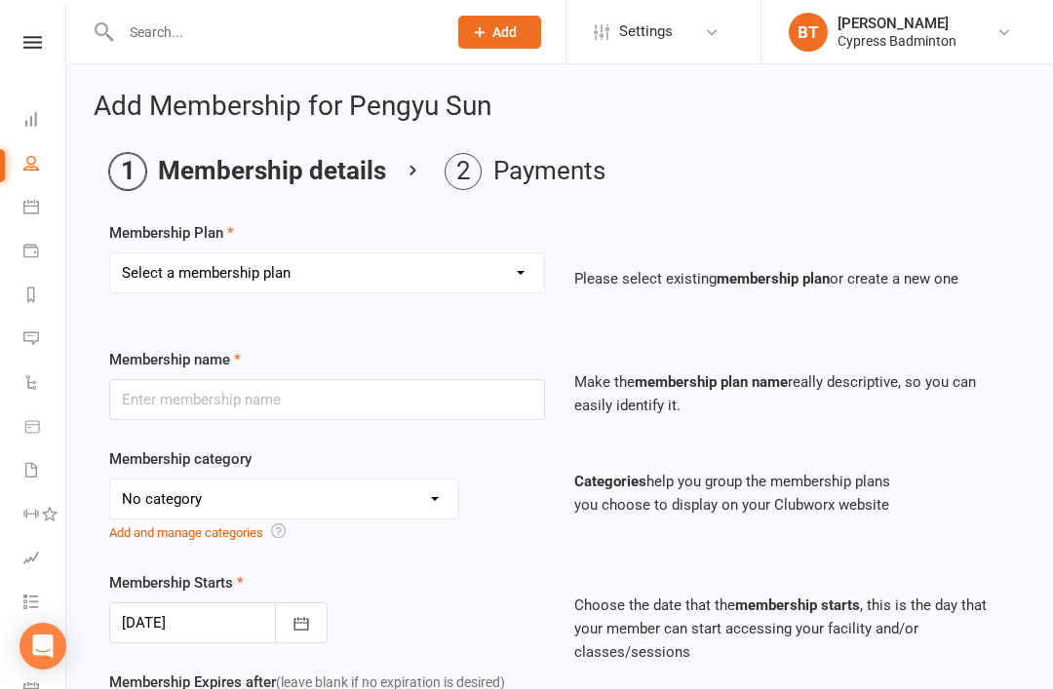
click at [449, 276] on select "Select a membership plan Create new Membership Plan walk-in 1 visit pass walk-i…" at bounding box center [327, 273] width 434 height 39
select select "1"
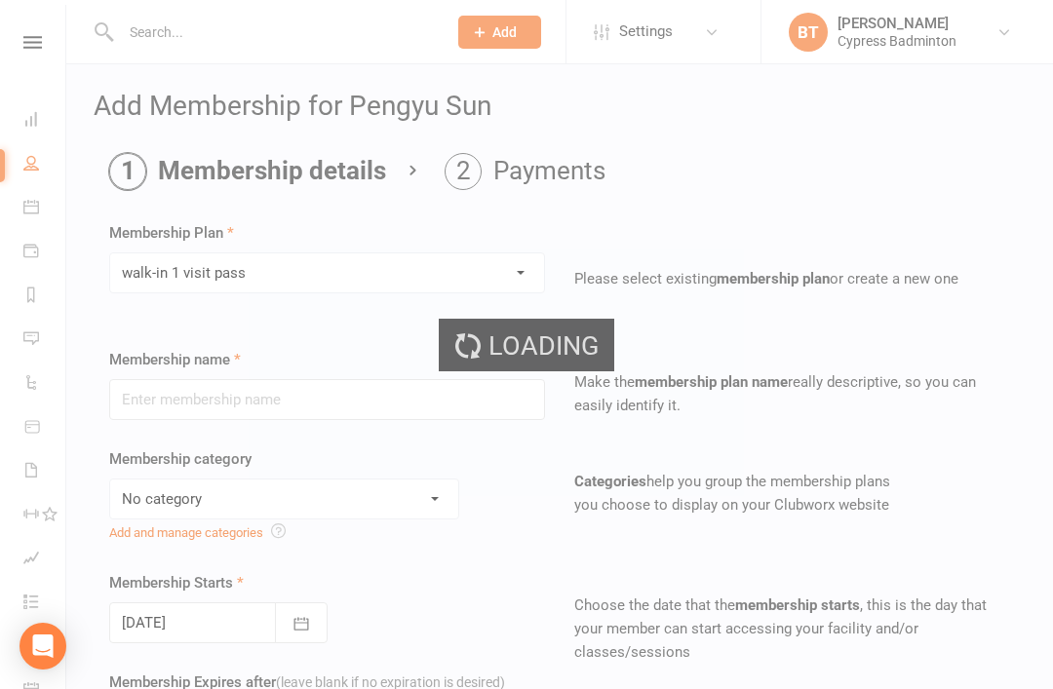
type input "walk-in 1 visit pass"
select select "29"
type input "1"
select select "1"
type input "1"
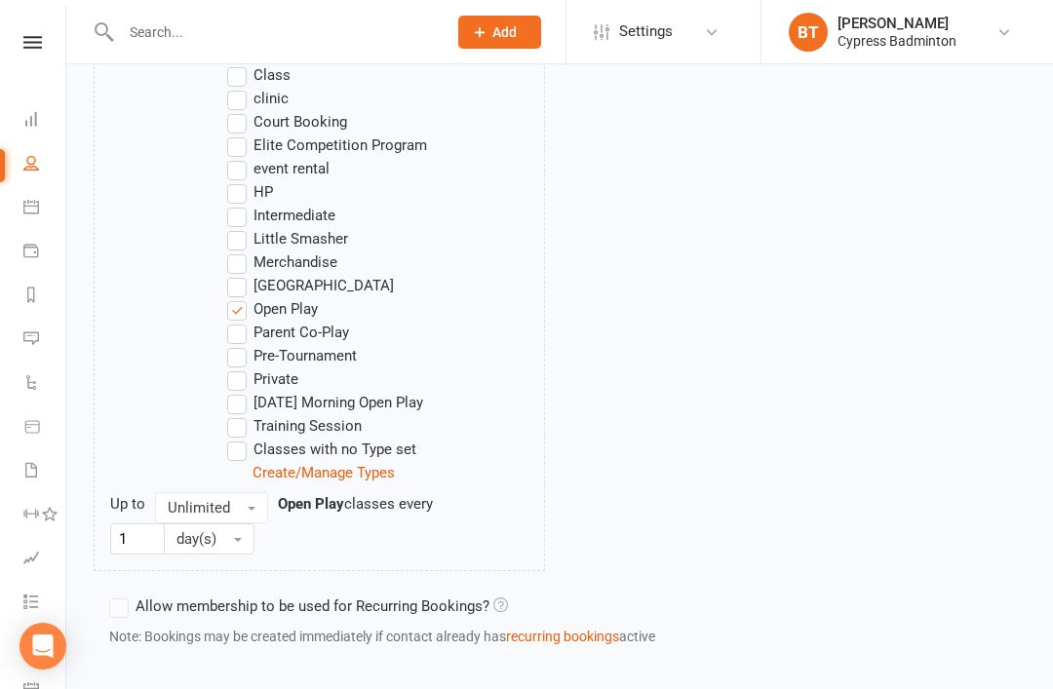
scroll to position [1198, 0]
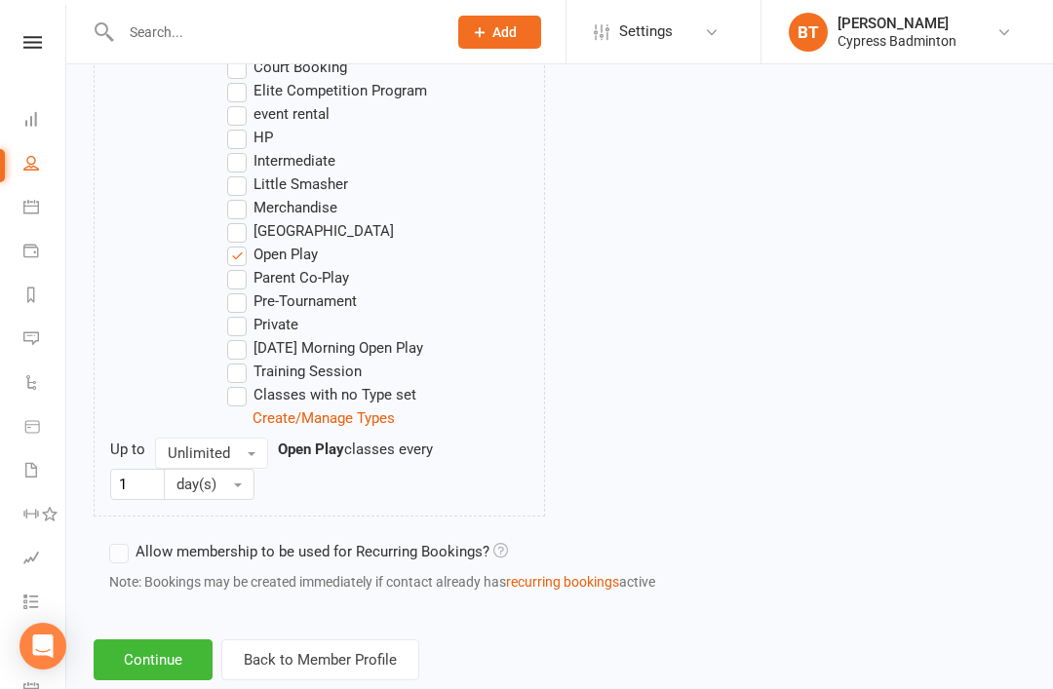
click at [117, 653] on button "Continue" at bounding box center [153, 660] width 119 height 41
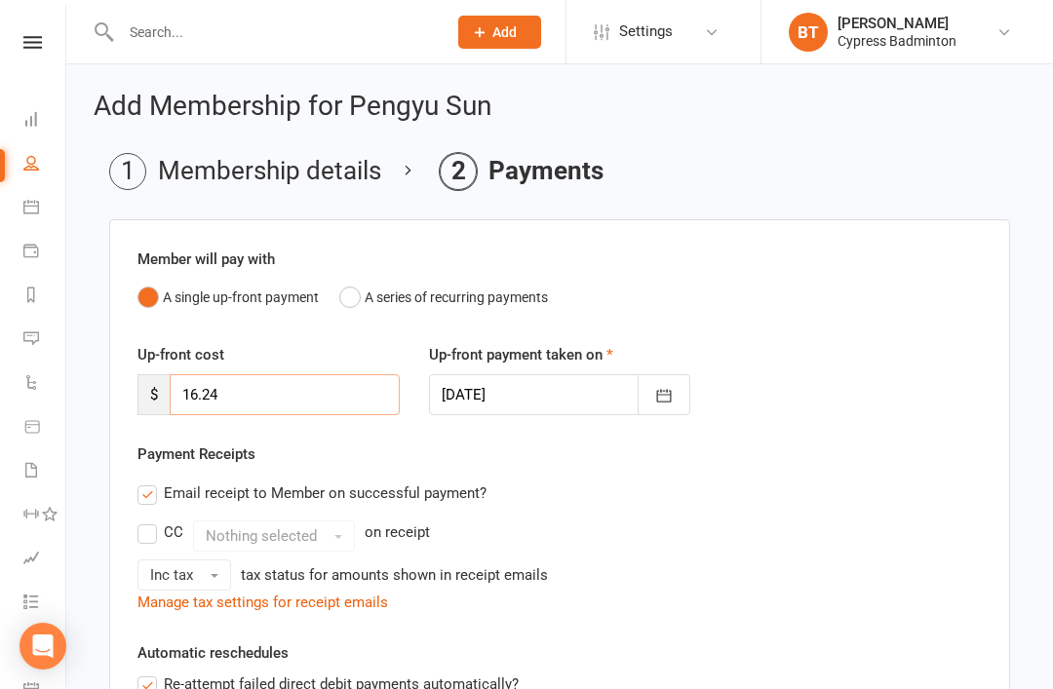
click at [321, 384] on input "16.24" at bounding box center [285, 394] width 230 height 41
type input "1"
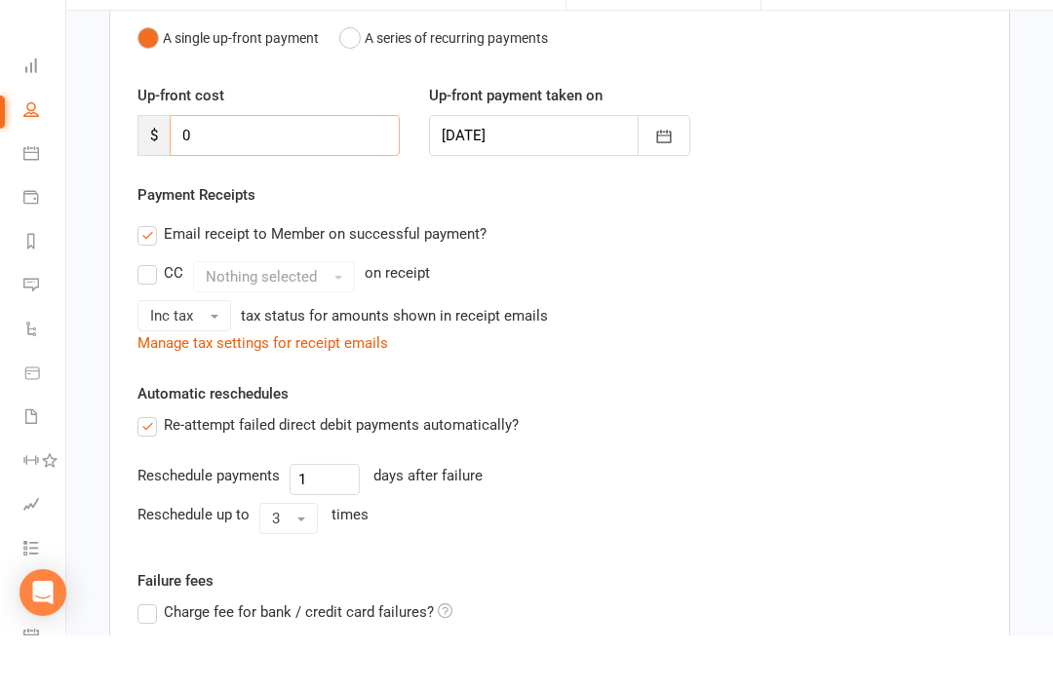
scroll to position [457, 0]
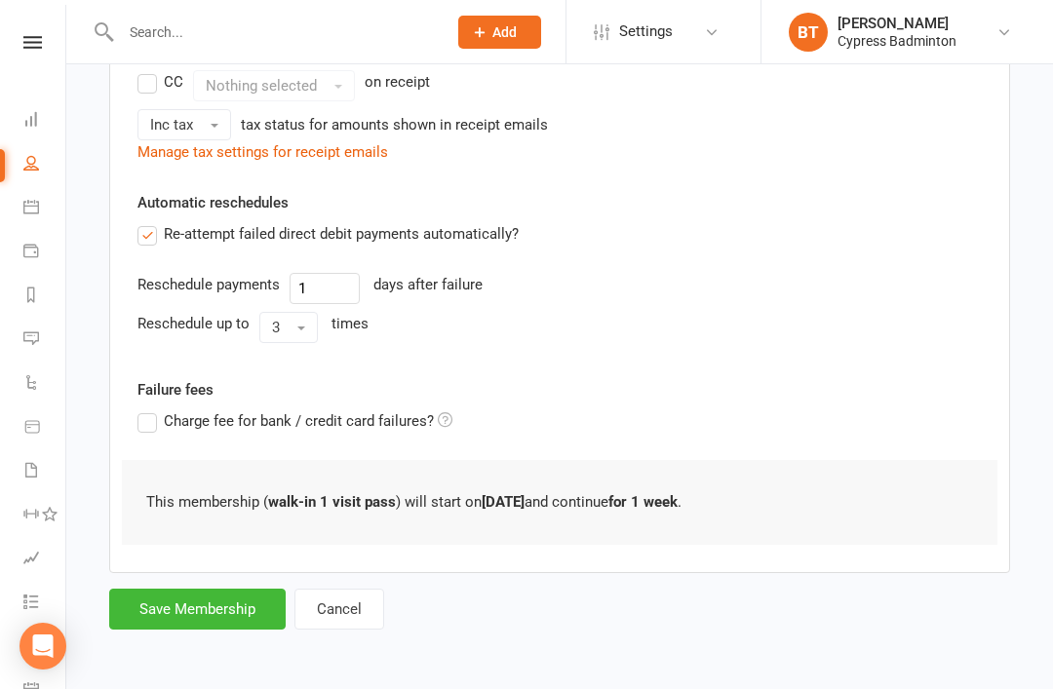
type input "0"
click at [197, 616] on button "Save Membership" at bounding box center [197, 609] width 177 height 41
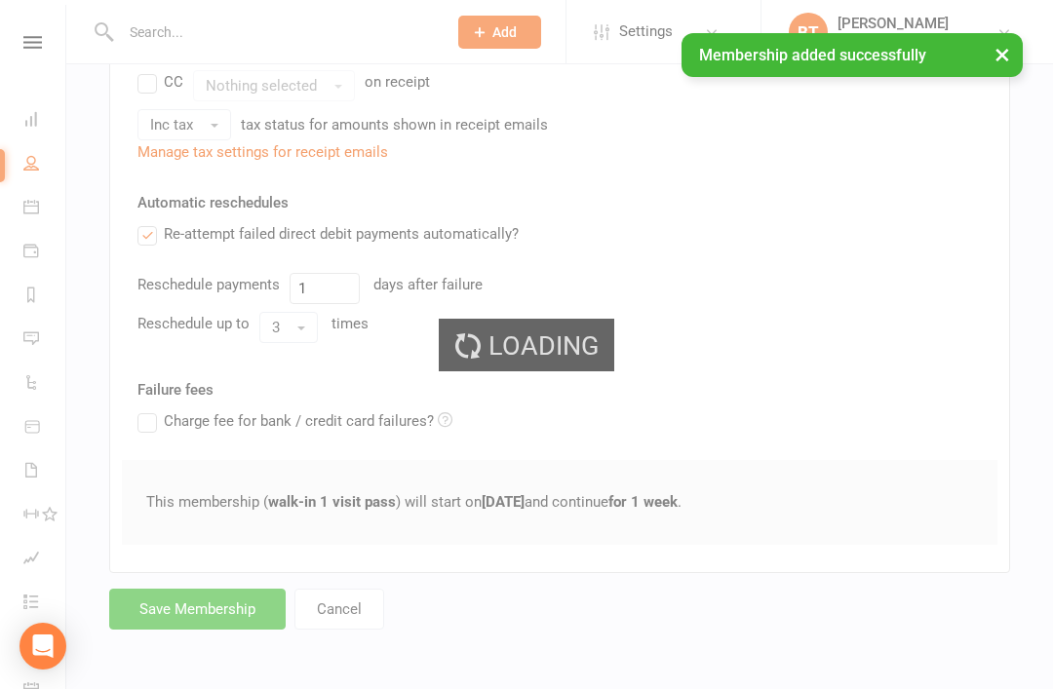
scroll to position [404, 0]
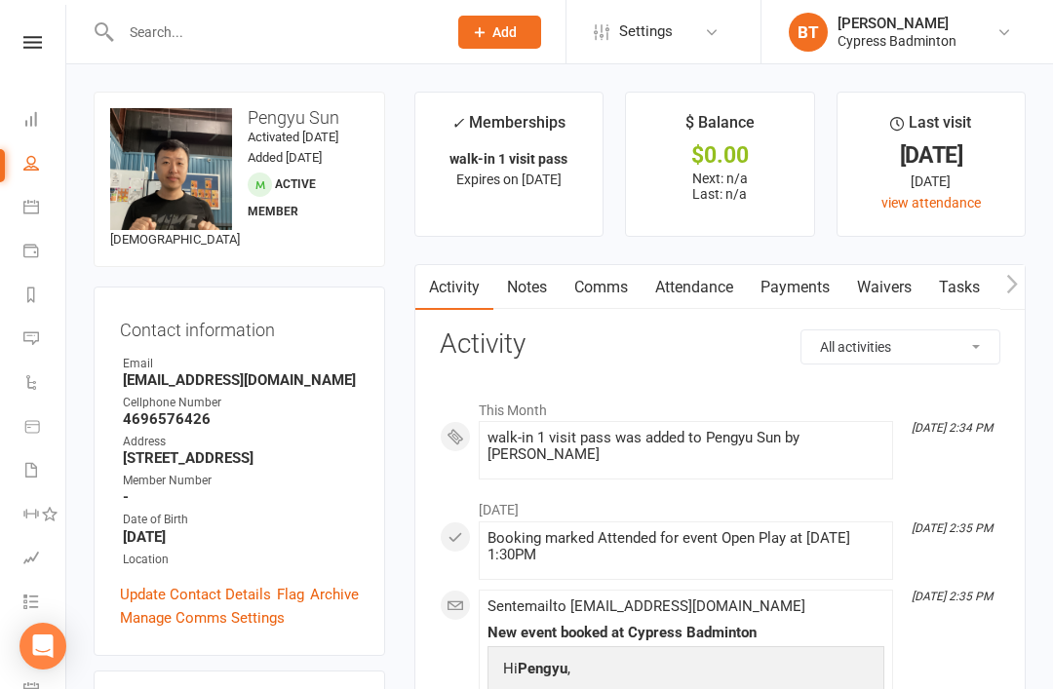
click at [27, 39] on icon at bounding box center [32, 42] width 19 height 13
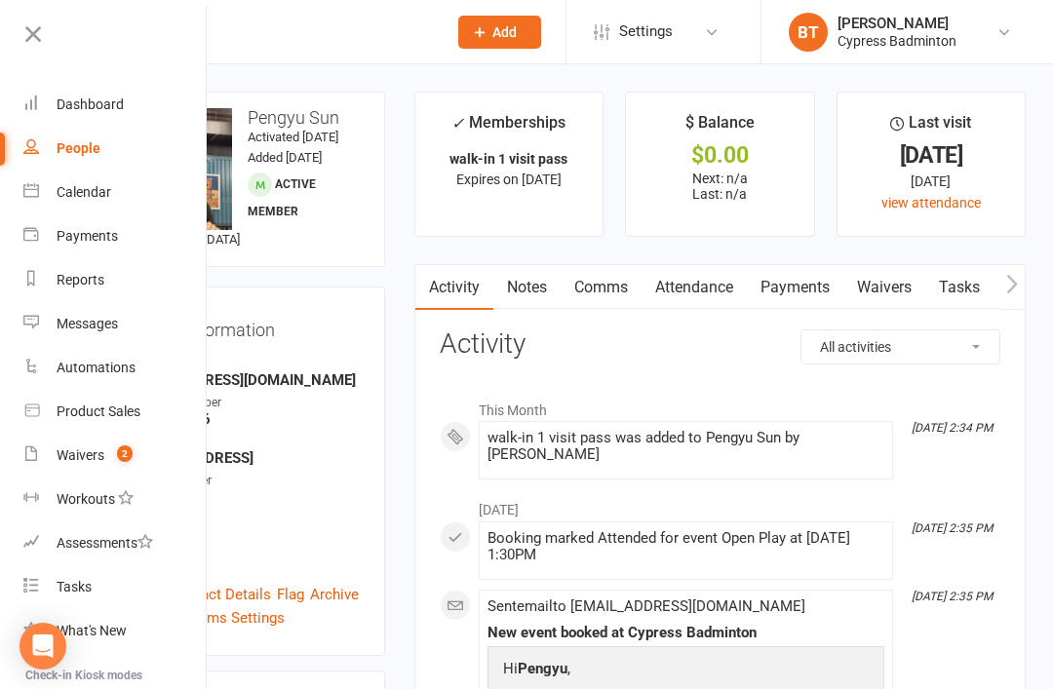
click at [142, 108] on link "Dashboard" at bounding box center [115, 105] width 184 height 44
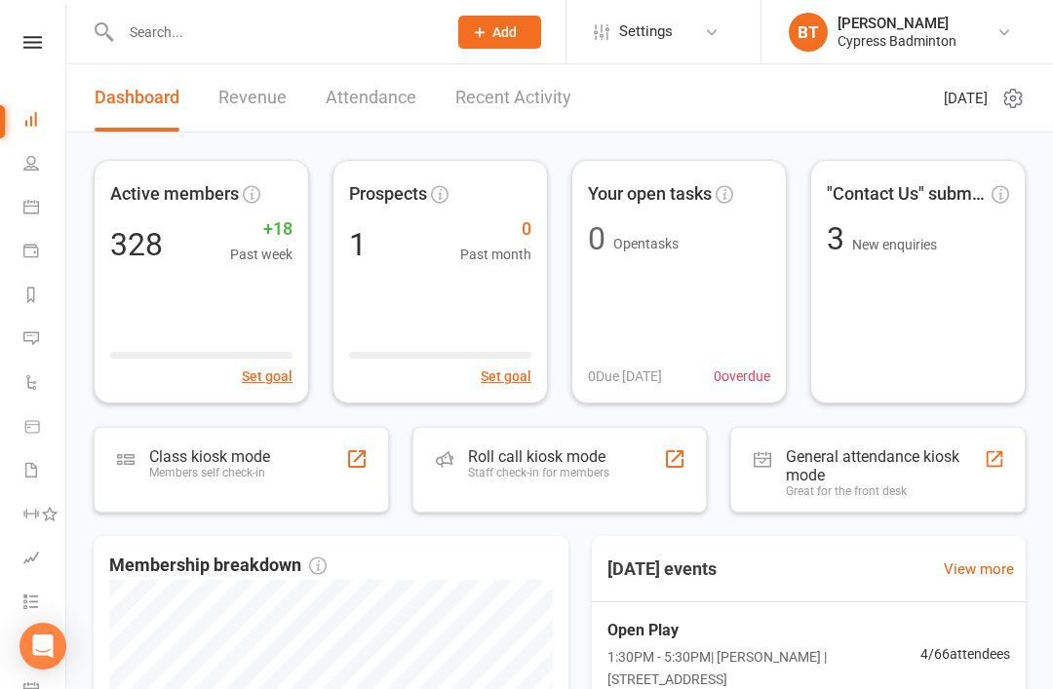
click at [538, 105] on link "Recent Activity" at bounding box center [513, 97] width 116 height 67
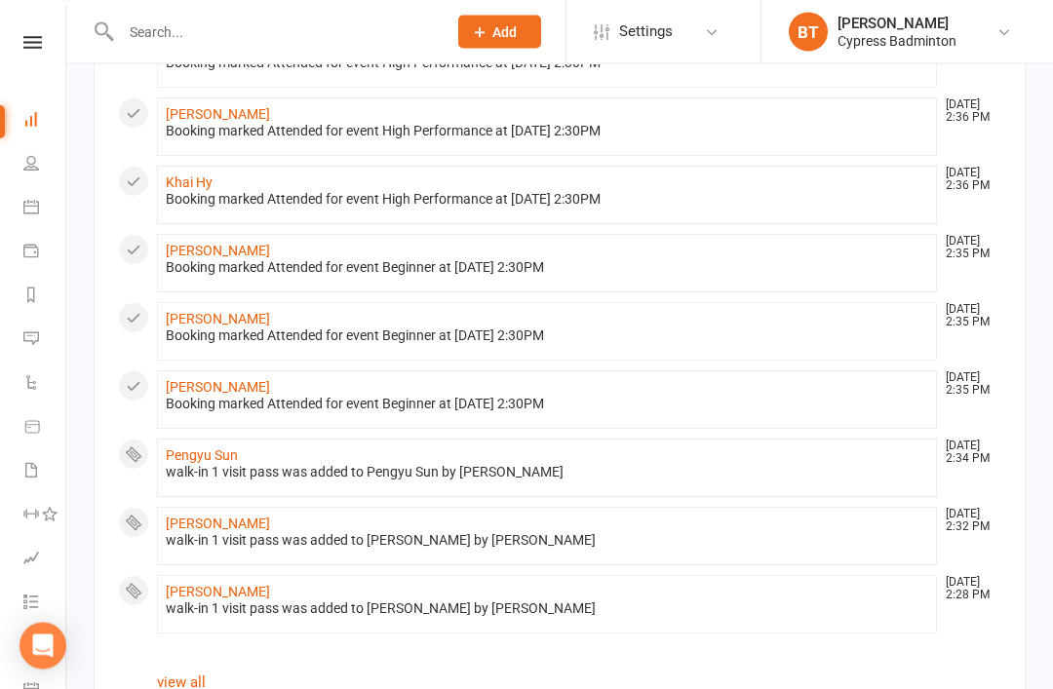
scroll to position [968, 0]
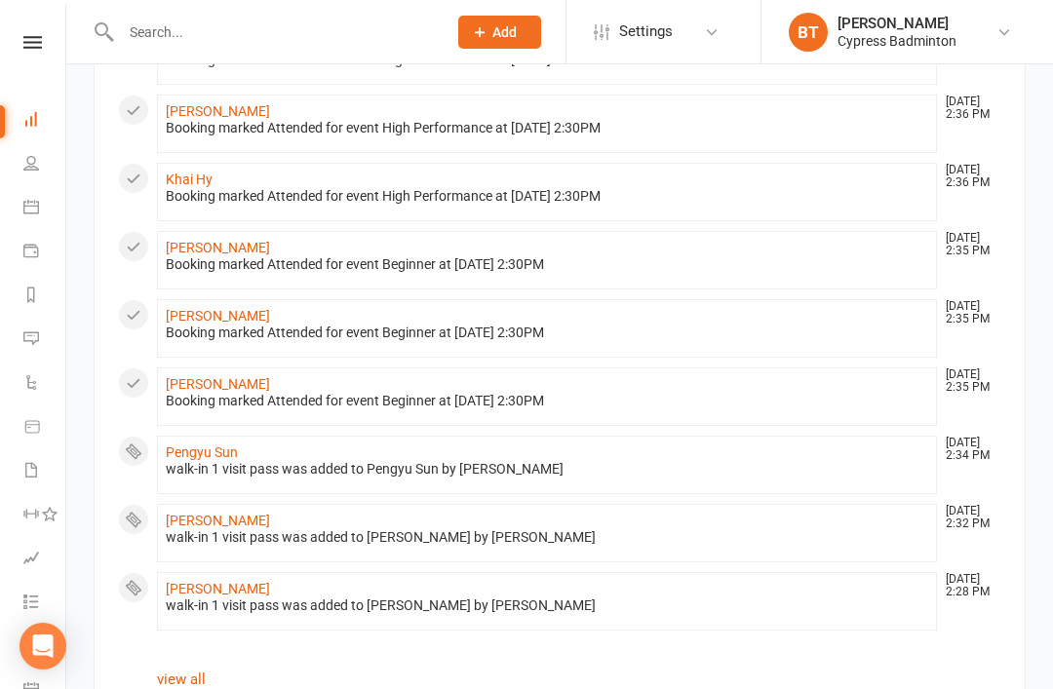
click at [185, 682] on link "view all" at bounding box center [181, 680] width 49 height 18
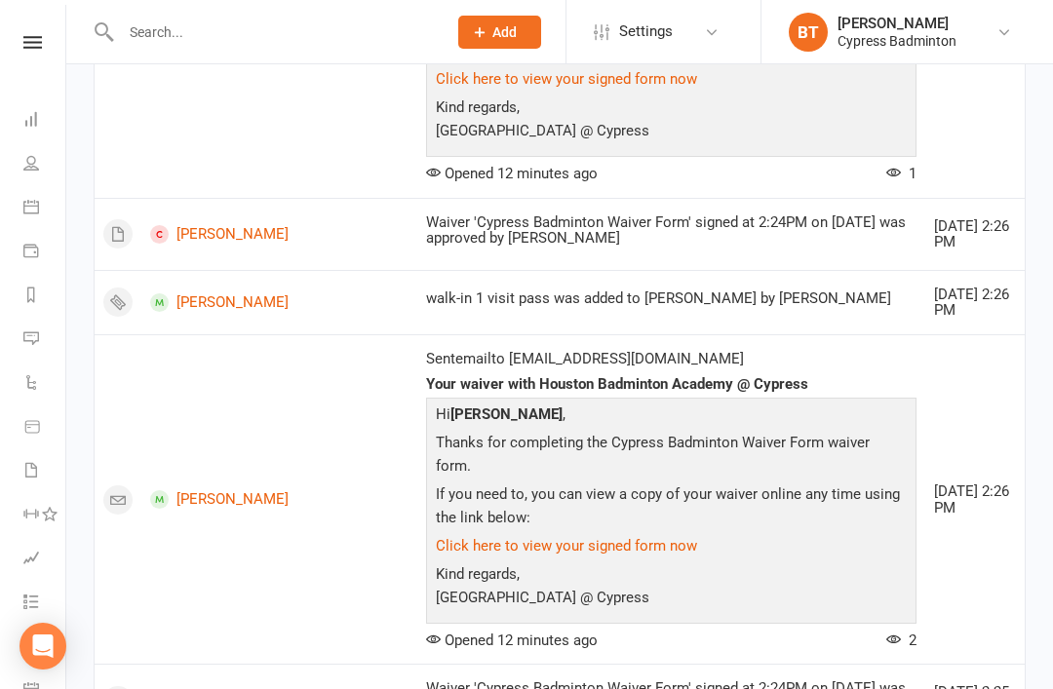
scroll to position [7, 2]
click at [10, 52] on div "Clubworx" at bounding box center [30, 60] width 65 height 63
click at [36, 63] on div "Clubworx" at bounding box center [30, 60] width 65 height 63
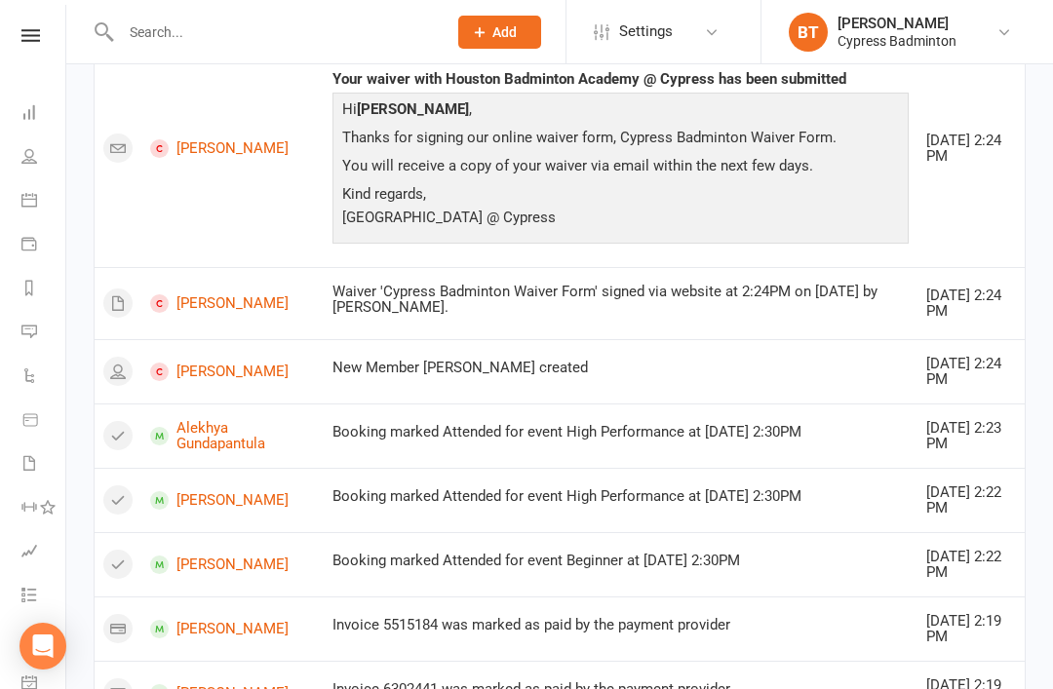
scroll to position [2234, 0]
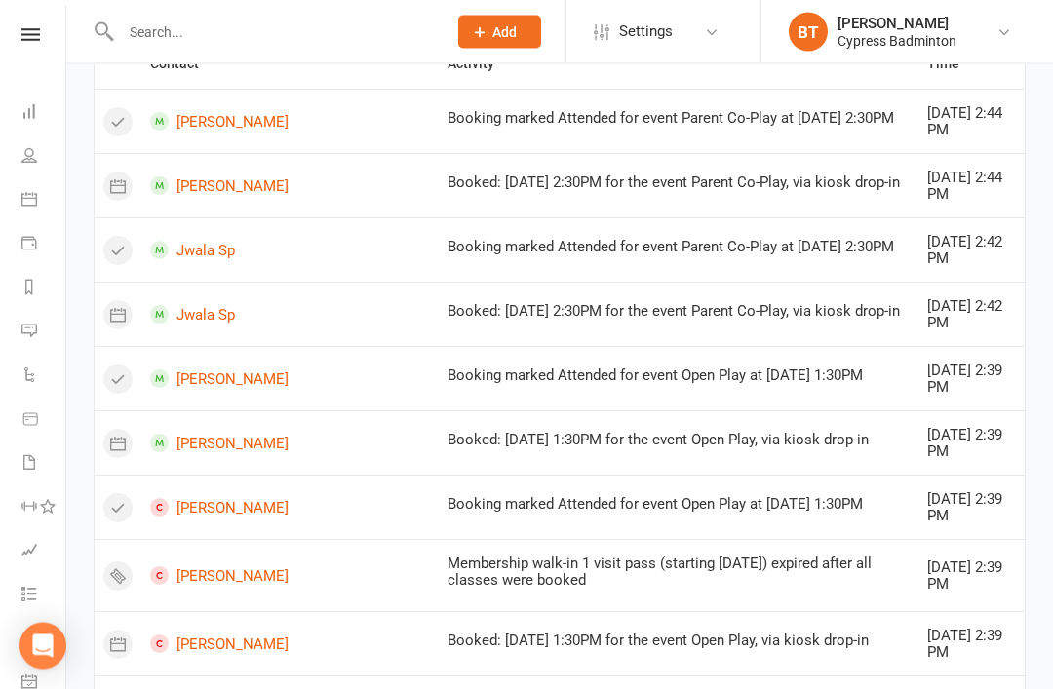
scroll to position [0, 0]
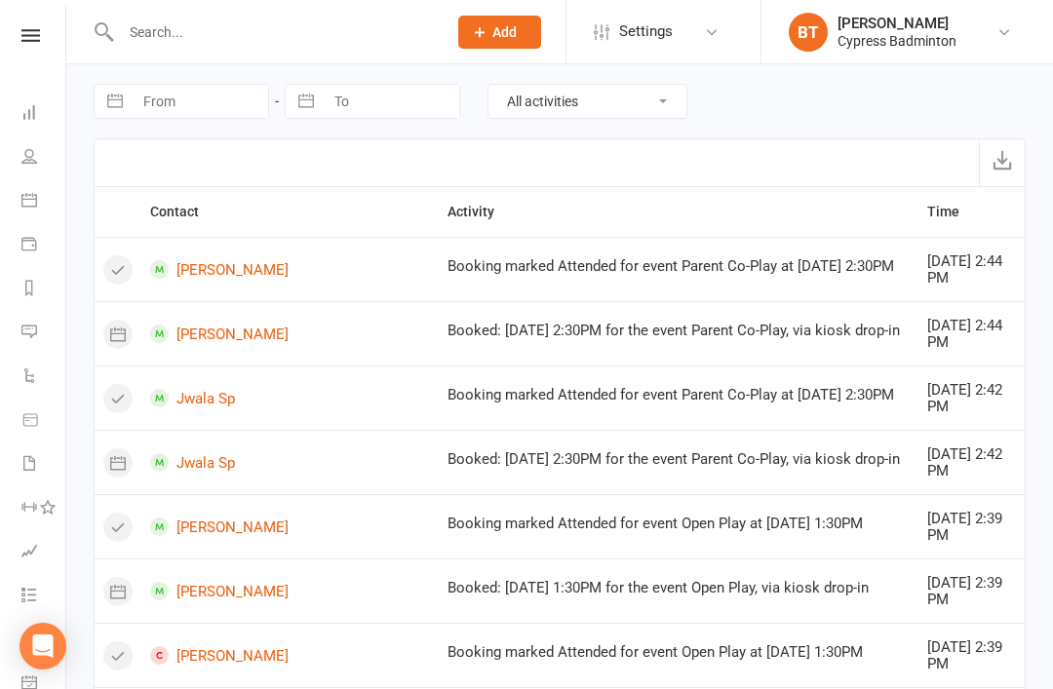
click at [657, 109] on select "All activities Bookings / Attendances Communications Notes Failed SMSes Grading…" at bounding box center [588, 101] width 198 height 33
select select "SignedWaiverLogEntry"
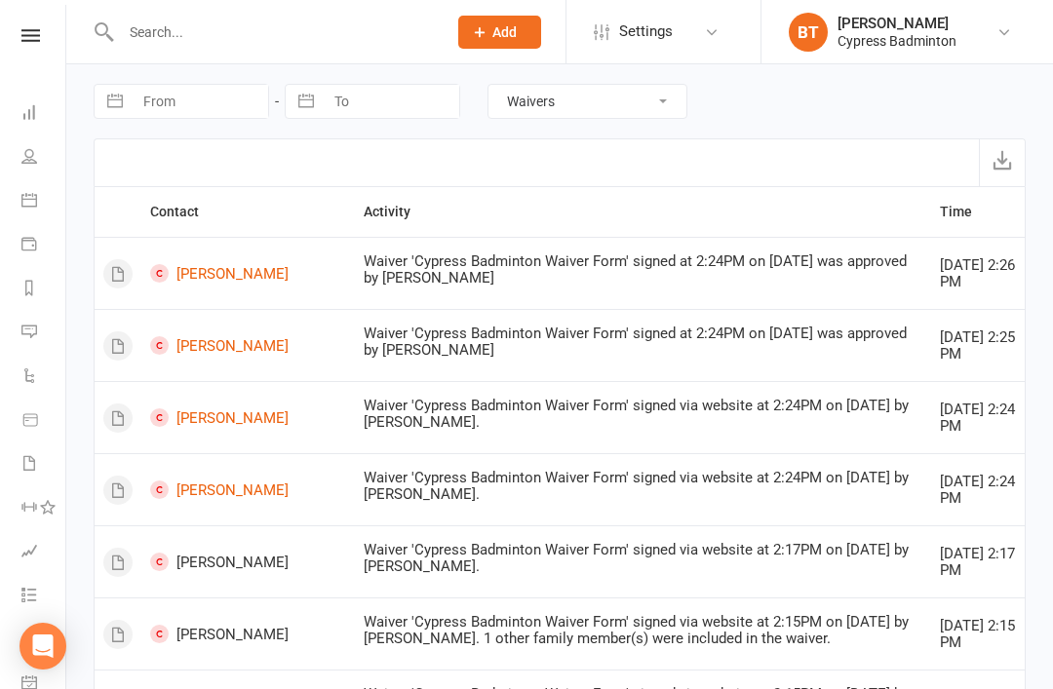
click at [32, 33] on icon at bounding box center [30, 35] width 19 height 13
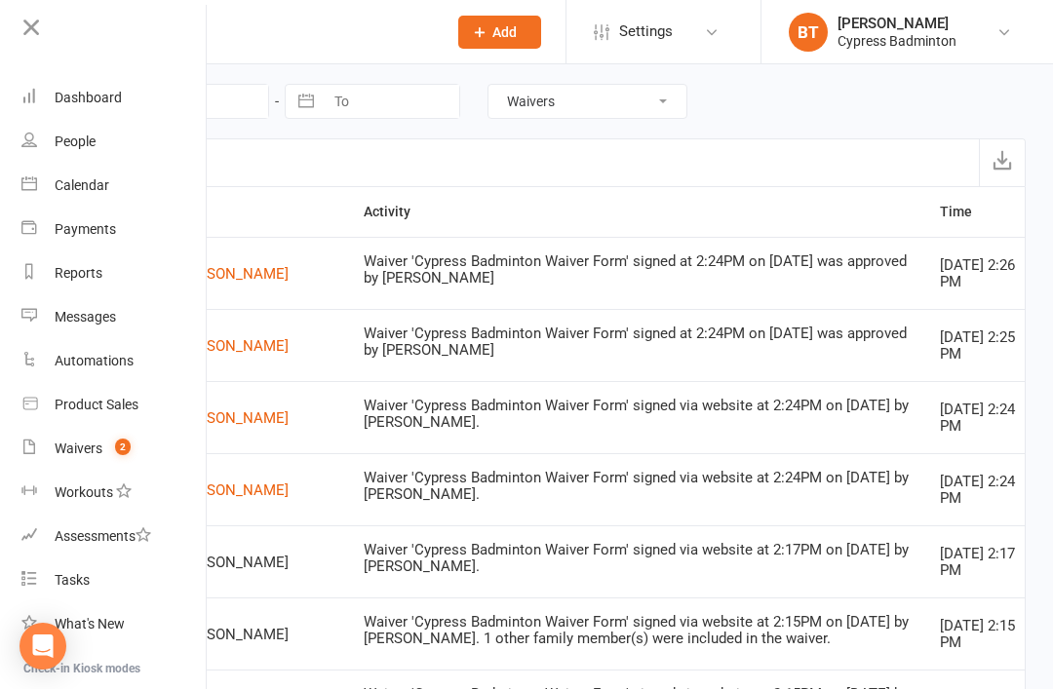
click at [162, 448] on link "Waivers 2" at bounding box center [113, 449] width 184 height 44
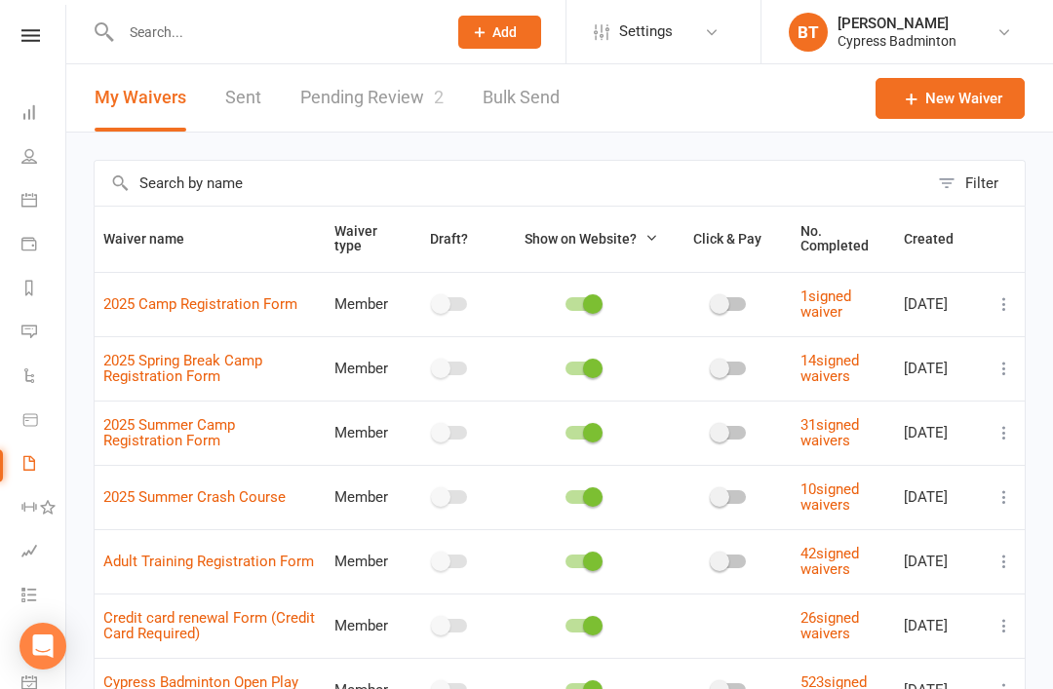
click at [387, 102] on link "Pending Review 2" at bounding box center [371, 97] width 143 height 67
select select "50"
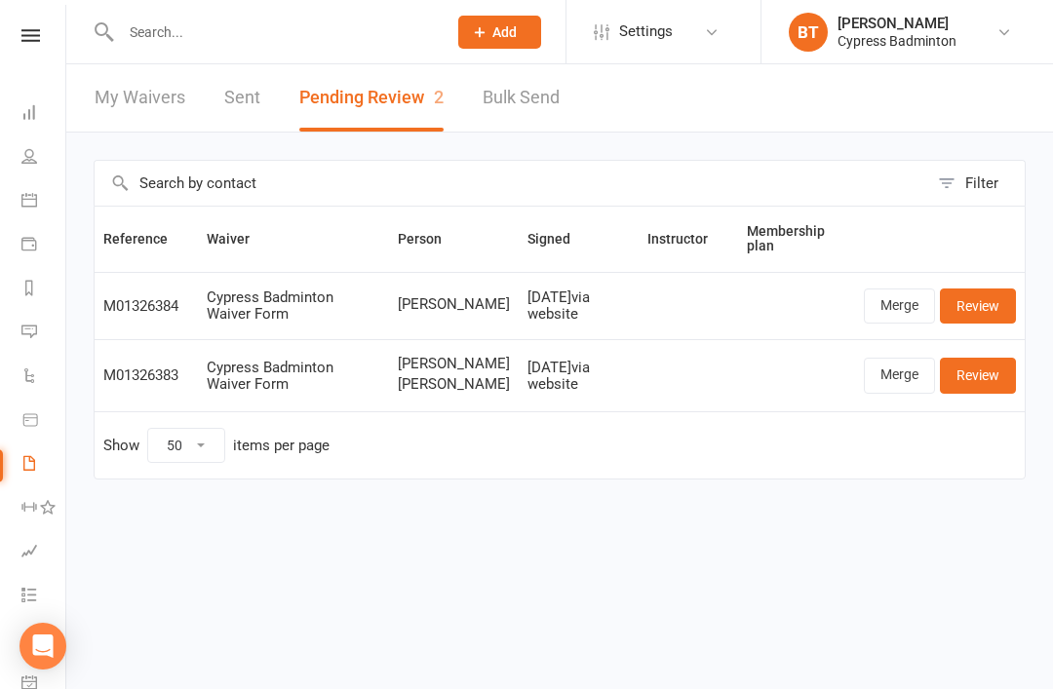
click at [976, 296] on link "Review" at bounding box center [978, 306] width 76 height 35
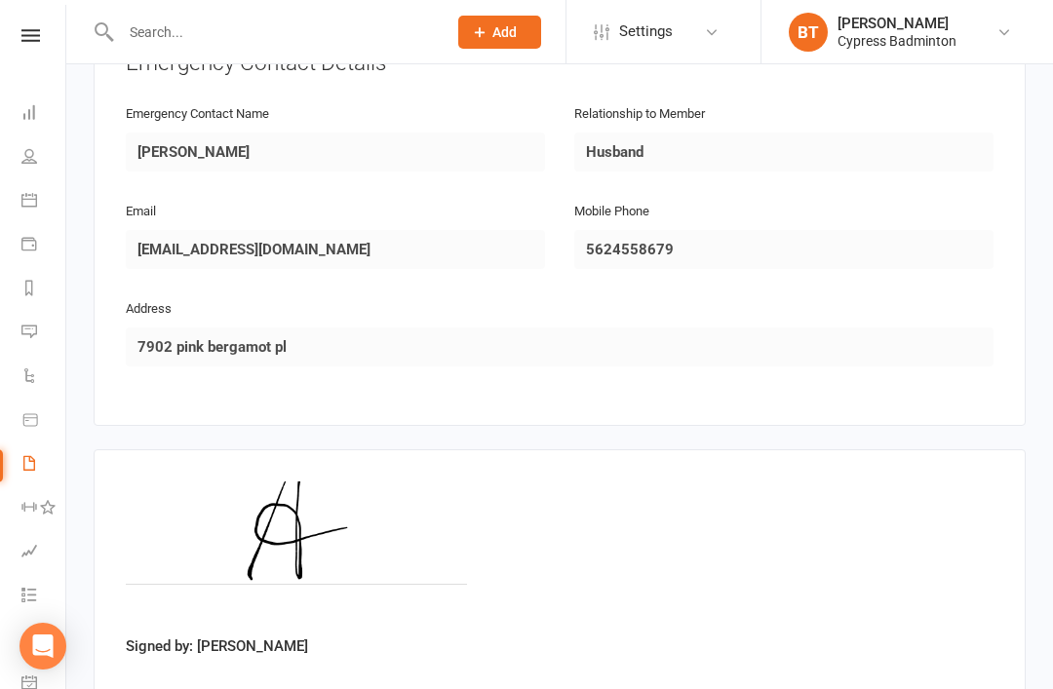
scroll to position [998, 0]
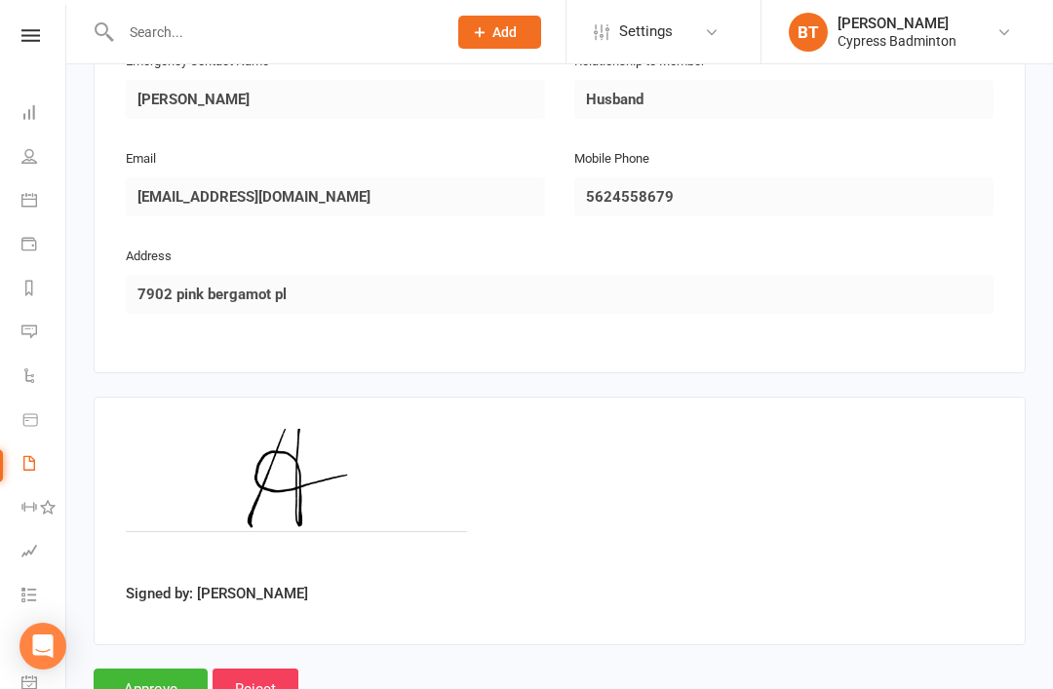
click at [151, 669] on input "Approve" at bounding box center [151, 689] width 114 height 41
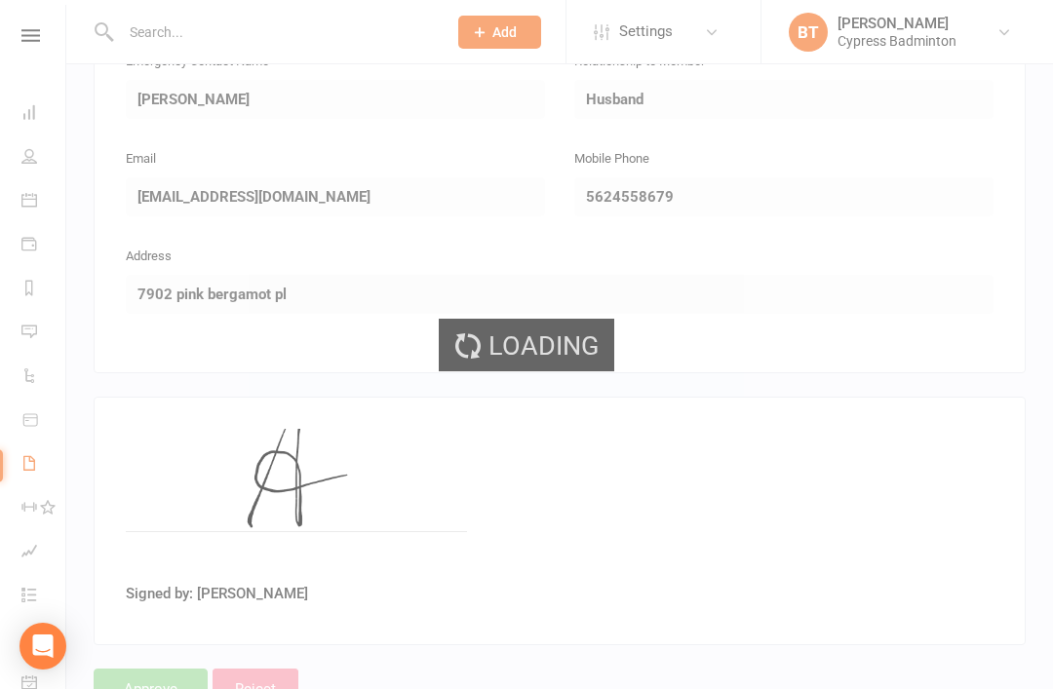
select select "50"
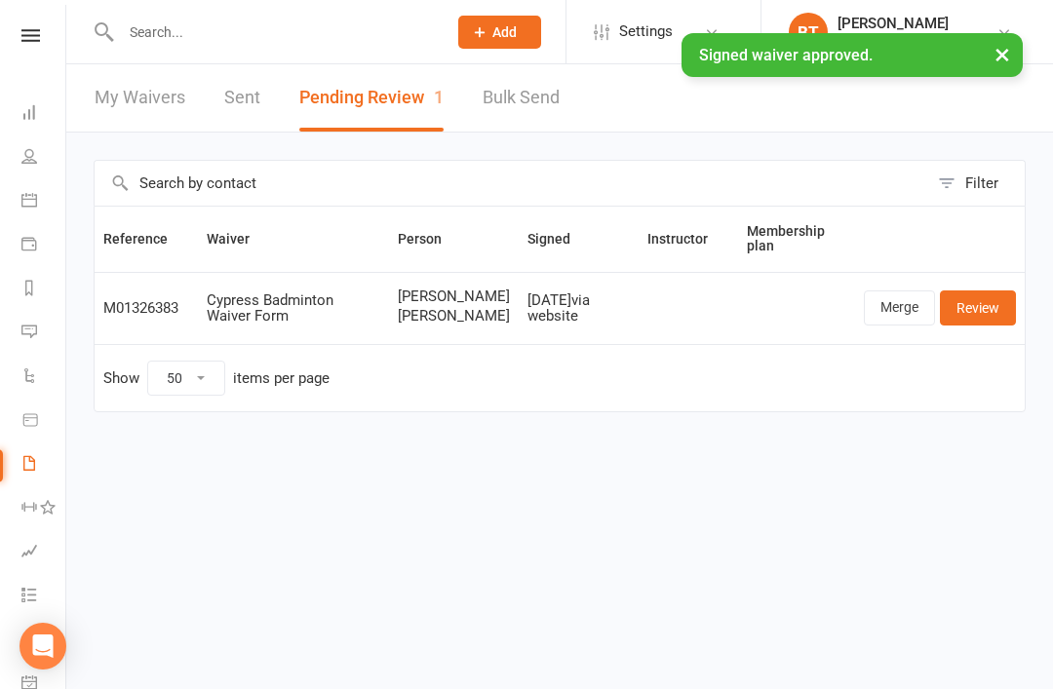
click at [958, 326] on link "Review" at bounding box center [978, 308] width 76 height 35
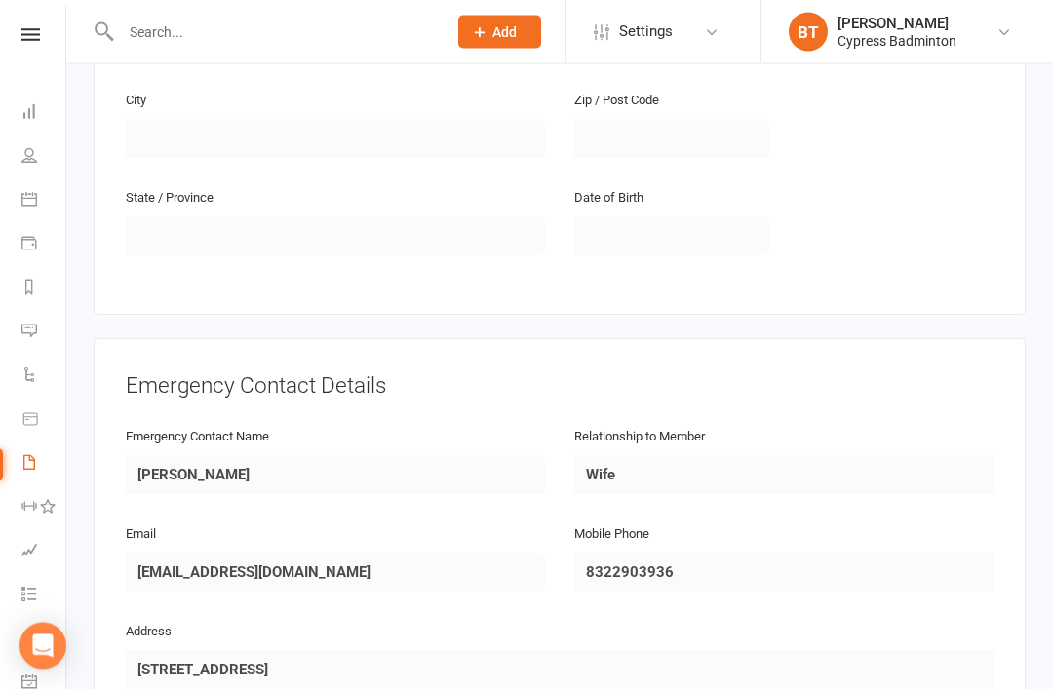
scroll to position [1734, 0]
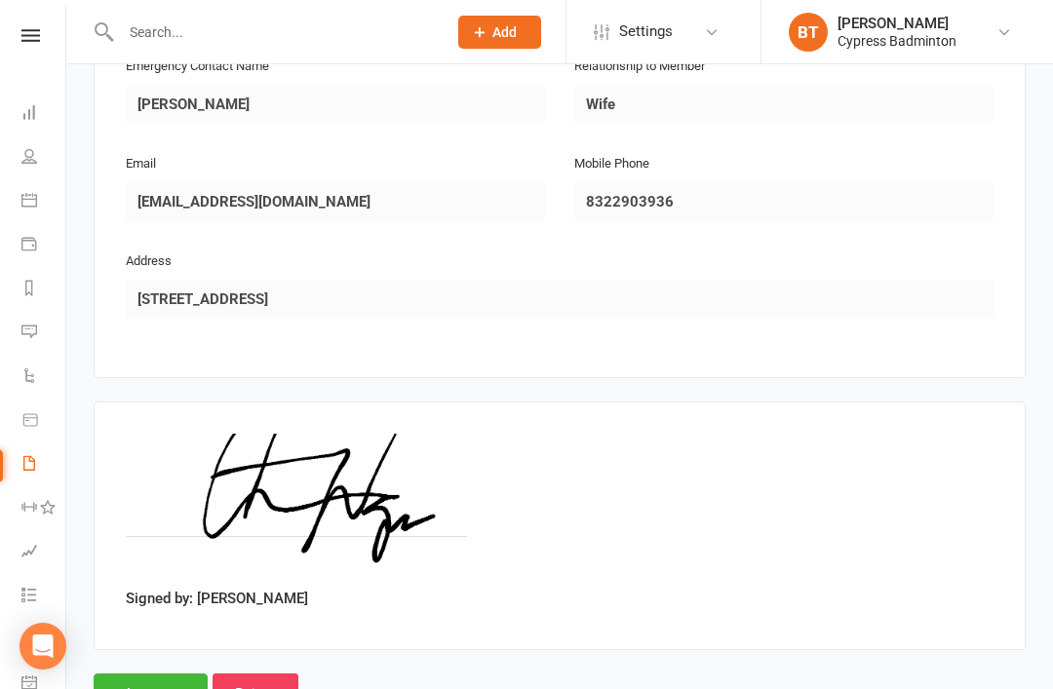
click at [153, 674] on input "Approve" at bounding box center [151, 694] width 114 height 41
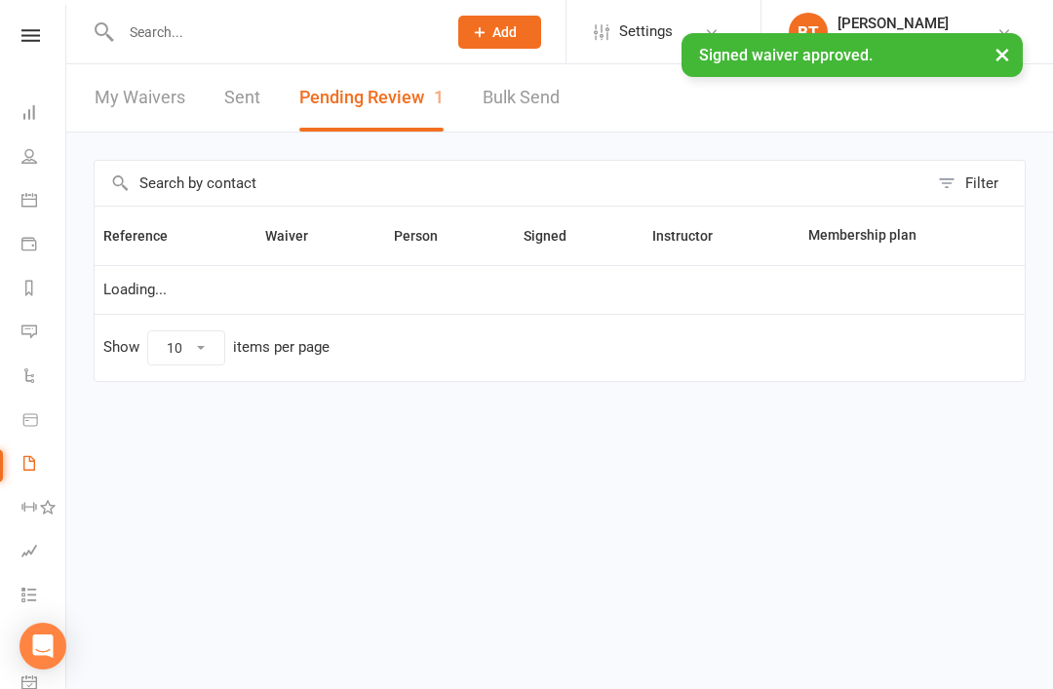
select select "50"
click at [39, 292] on link "Reports" at bounding box center [43, 290] width 44 height 44
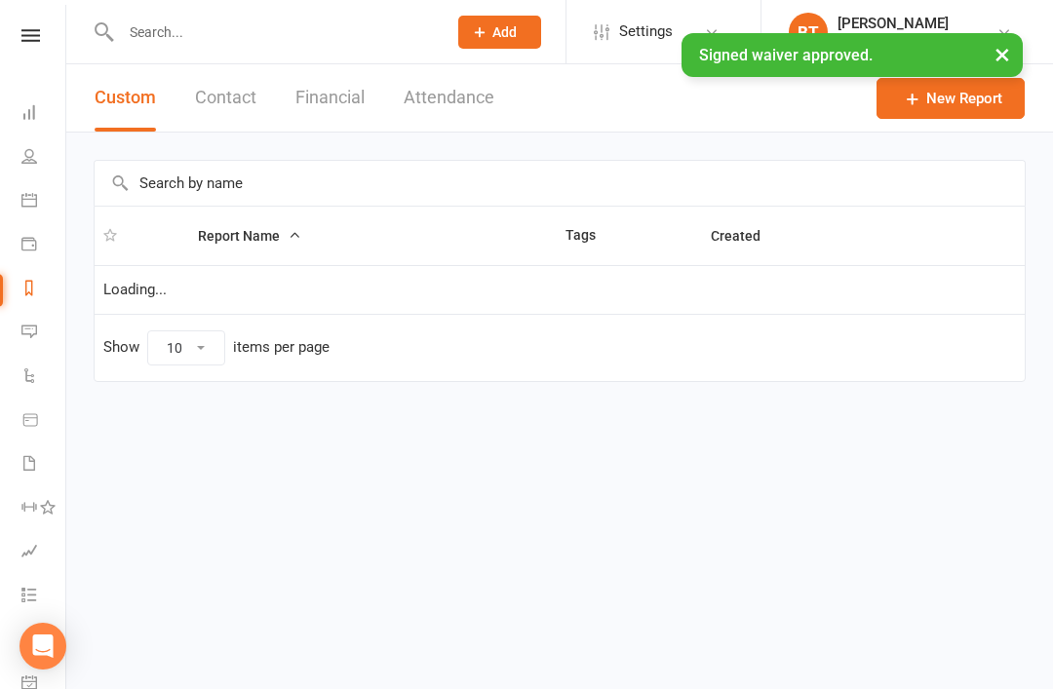
click at [335, 106] on button "Financial" at bounding box center [329, 97] width 69 height 67
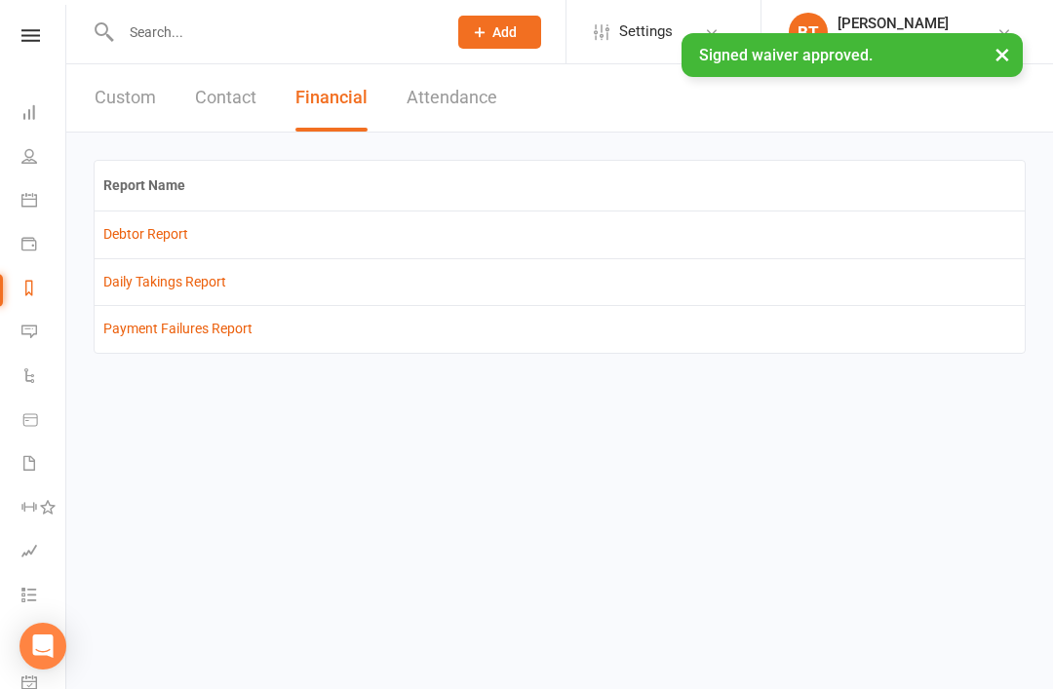
click at [177, 220] on td "Debtor Report" at bounding box center [560, 234] width 930 height 47
click at [154, 237] on link "Debtor Report" at bounding box center [145, 234] width 85 height 16
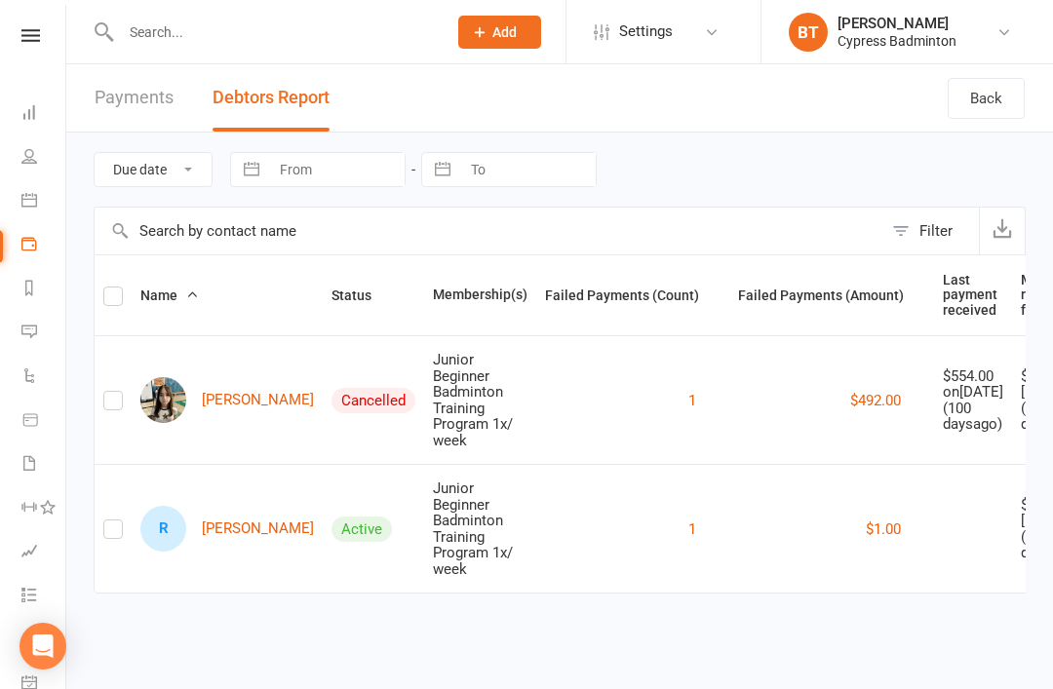
click at [32, 22] on nav "Clubworx Dashboard People Calendar Payments Reports Messages Automations Produc…" at bounding box center [33, 349] width 66 height 689
click at [30, 40] on icon at bounding box center [30, 35] width 19 height 13
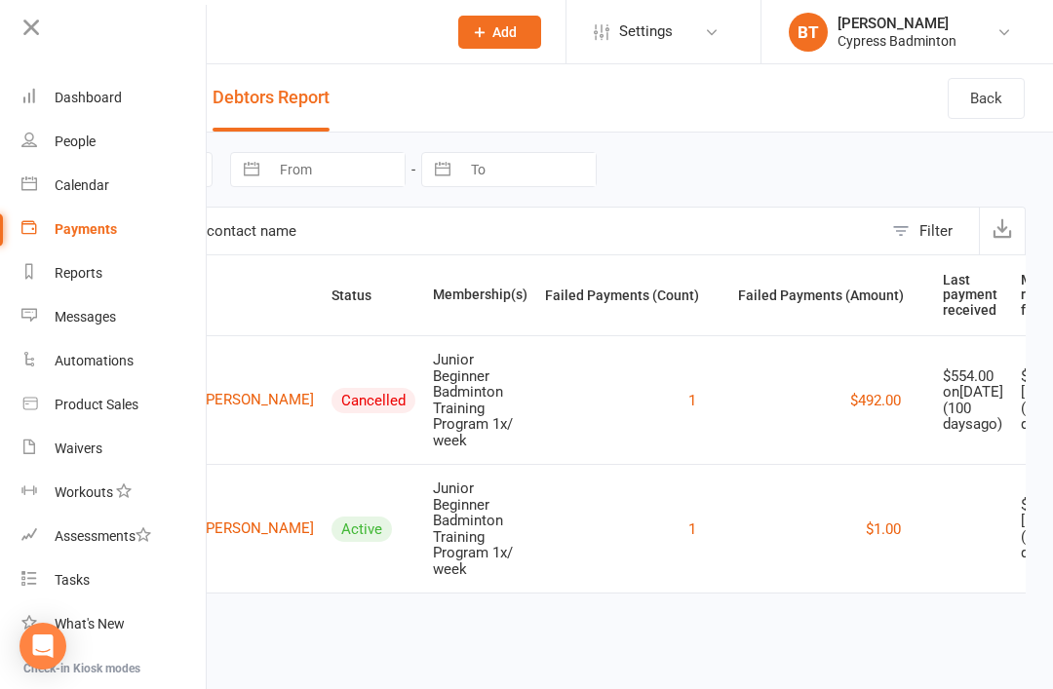
click at [131, 111] on link "Dashboard" at bounding box center [113, 98] width 184 height 44
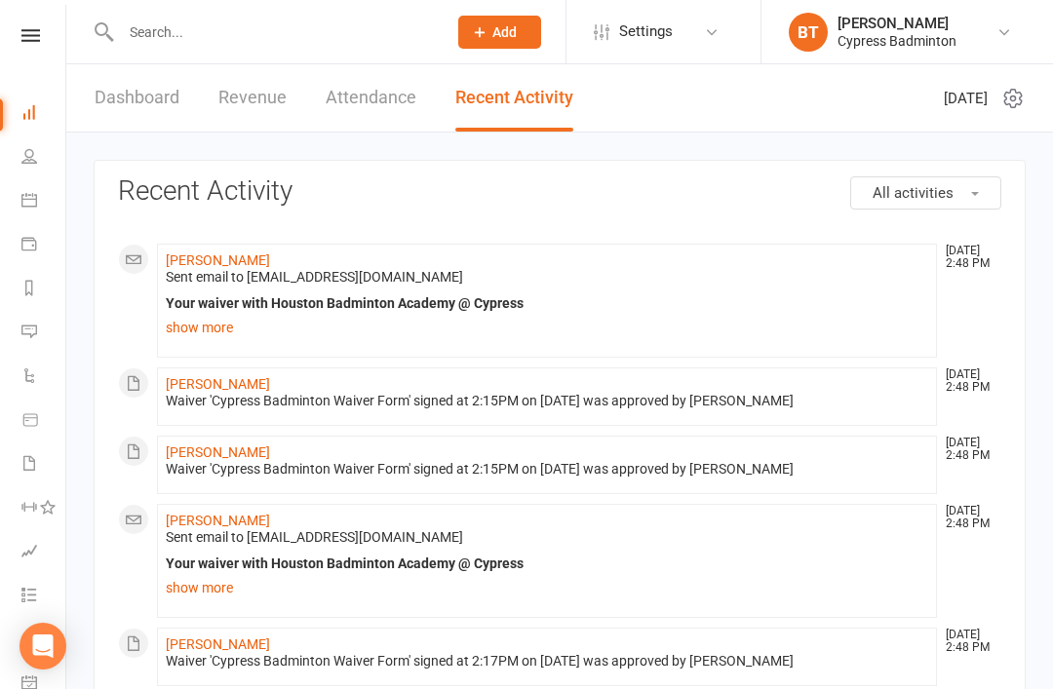
click at [164, 103] on link "Dashboard" at bounding box center [137, 97] width 85 height 67
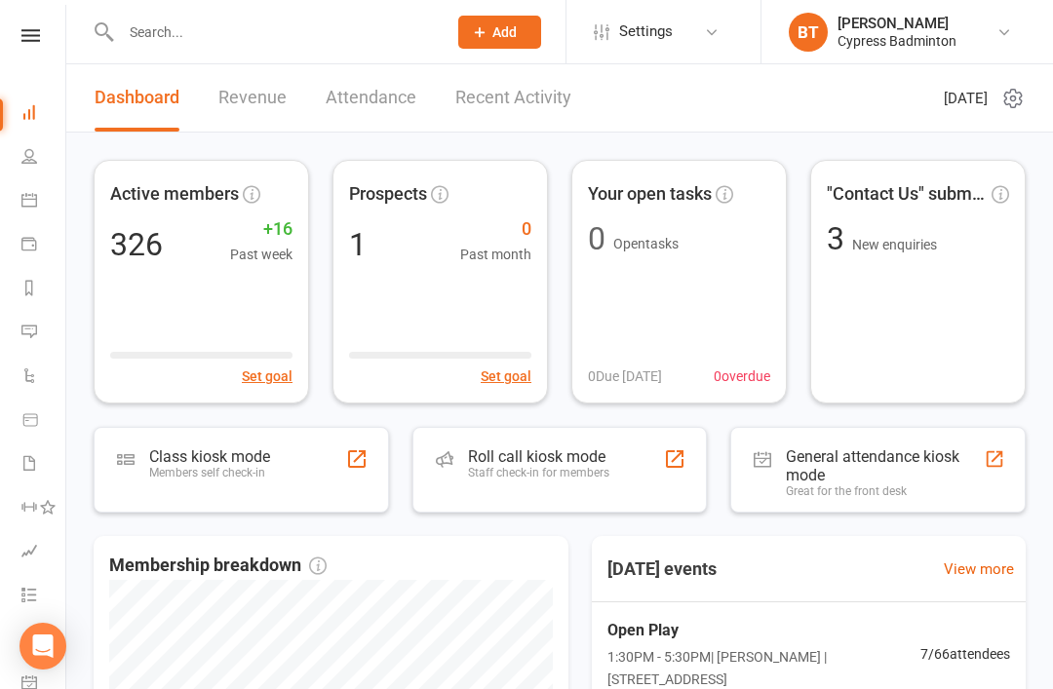
click at [580, 491] on div "Roll call kiosk mode Staff check-in for members" at bounding box center [538, 473] width 141 height 51
